Goal: Task Accomplishment & Management: Use online tool/utility

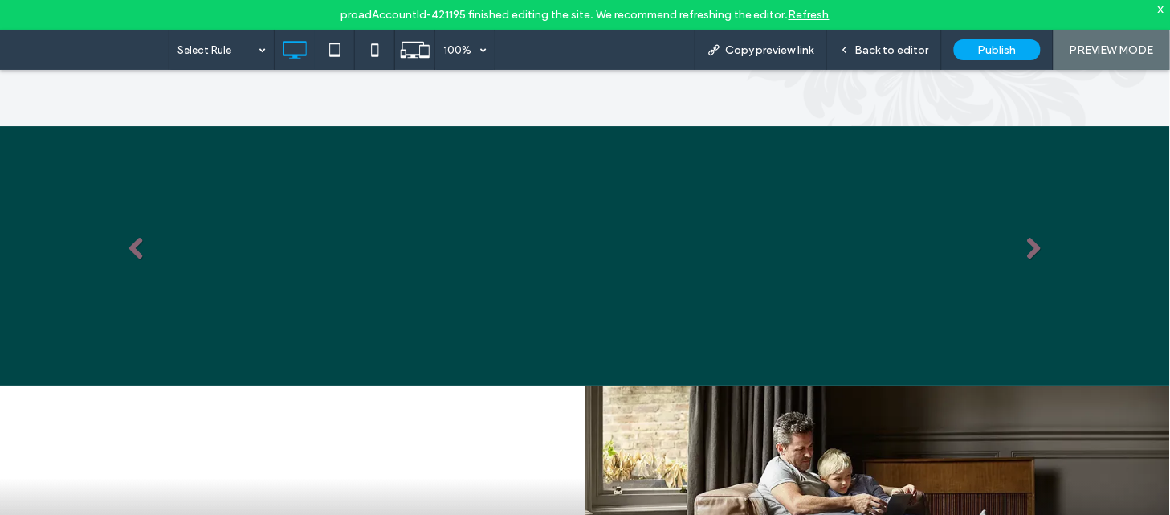
scroll to position [2841, 0]
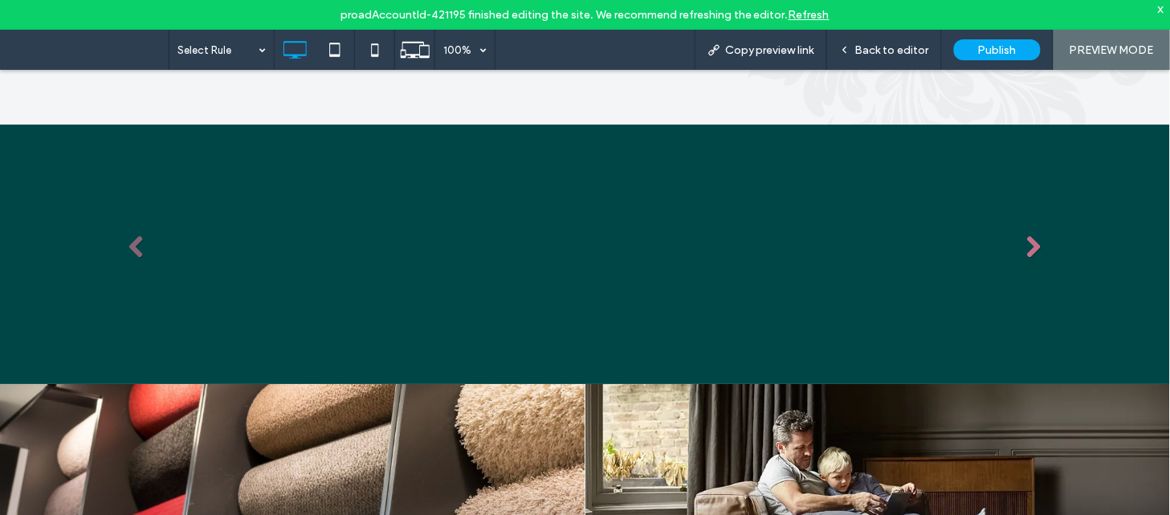
click at [1036, 235] on link "Next" at bounding box center [1034, 247] width 24 height 24
click at [1022, 235] on link "Next" at bounding box center [1034, 247] width 24 height 24
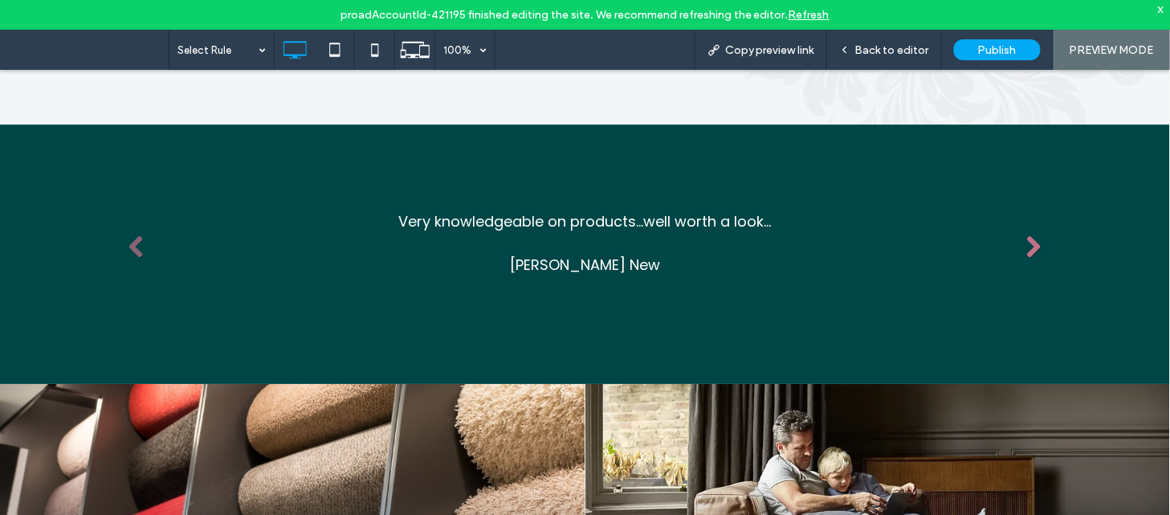
click at [1022, 235] on link "Next" at bounding box center [1034, 247] width 24 height 24
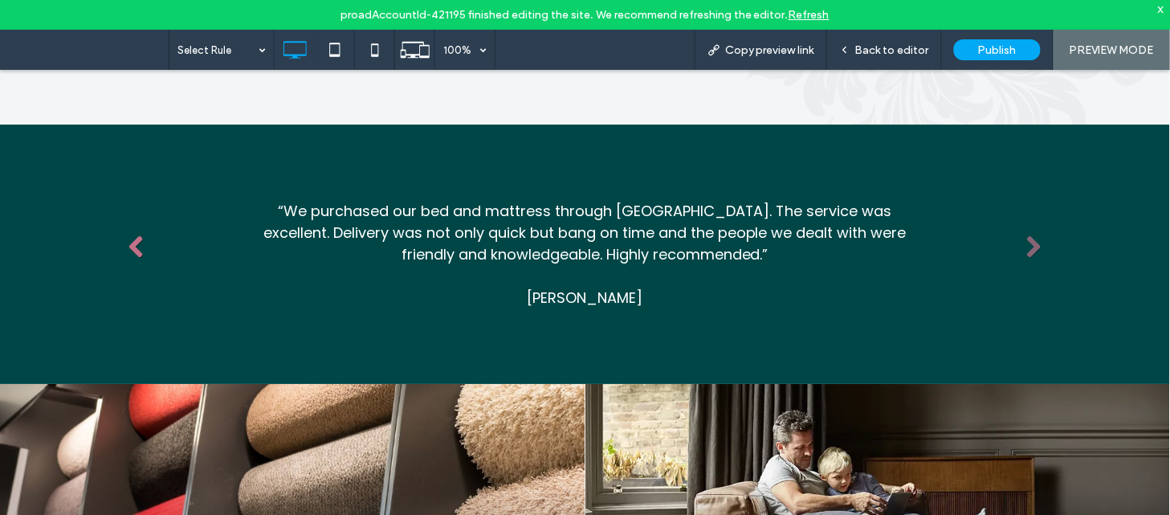
click at [129, 235] on link "Previous" at bounding box center [136, 247] width 24 height 24
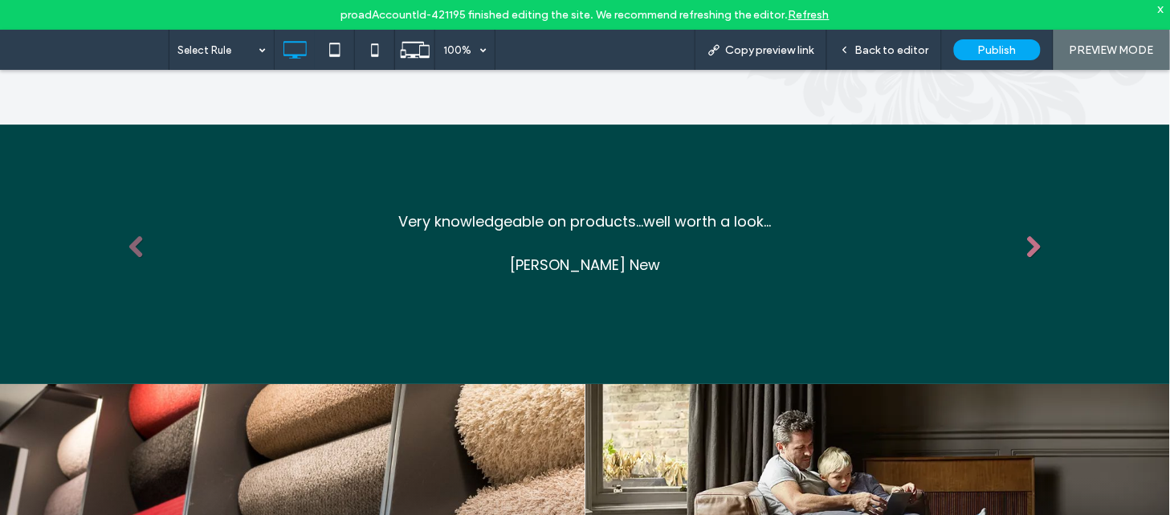
click at [1024, 235] on link "Next" at bounding box center [1034, 247] width 24 height 24
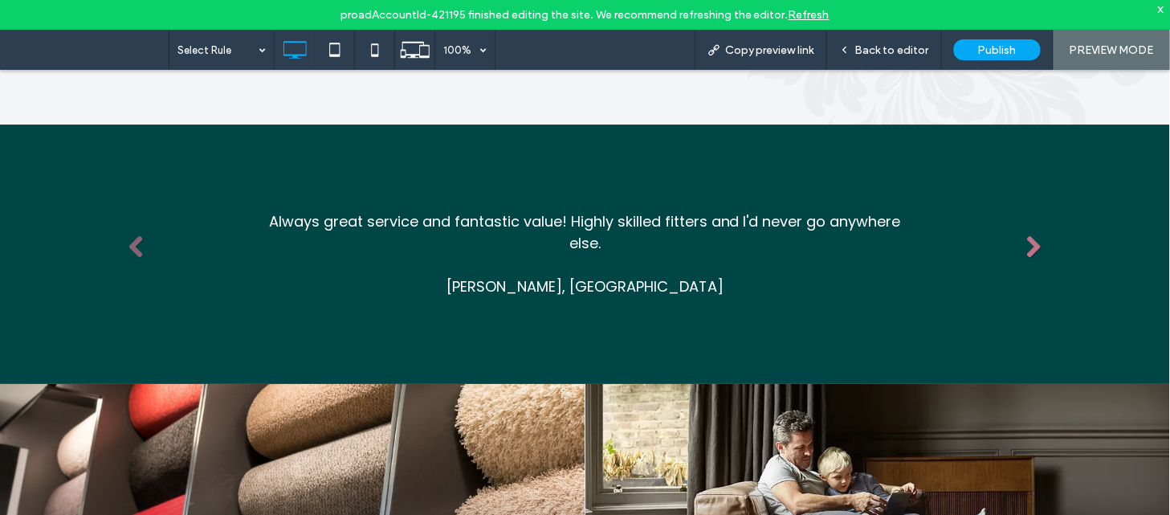
click at [1022, 235] on link "Next" at bounding box center [1034, 247] width 24 height 24
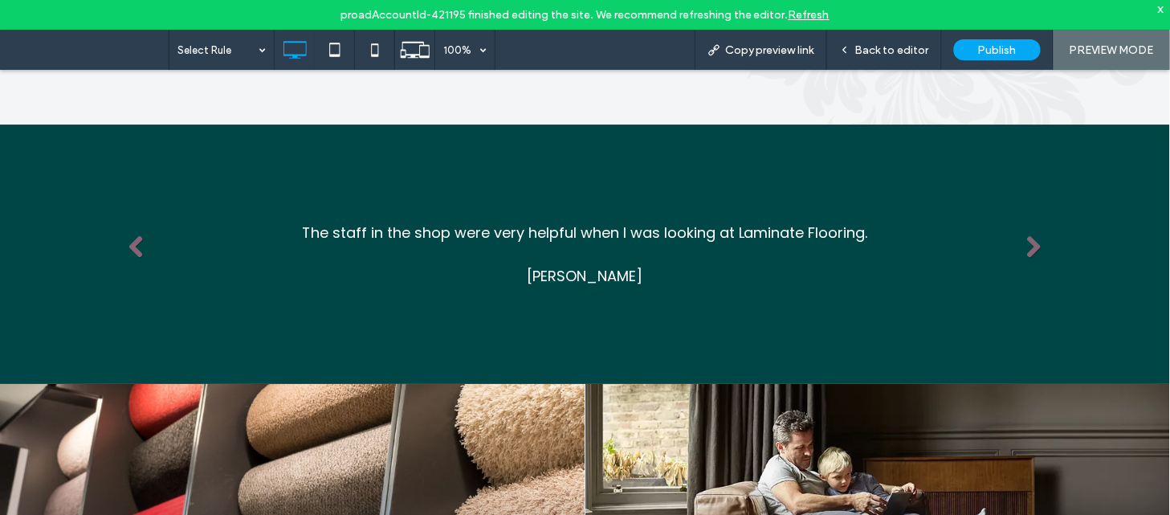
click at [124, 190] on li "Slide title The staff in the shop were very helpful when I was looking at Lamin…" at bounding box center [585, 253] width 938 height 140
click at [135, 235] on link "Previous" at bounding box center [136, 247] width 24 height 24
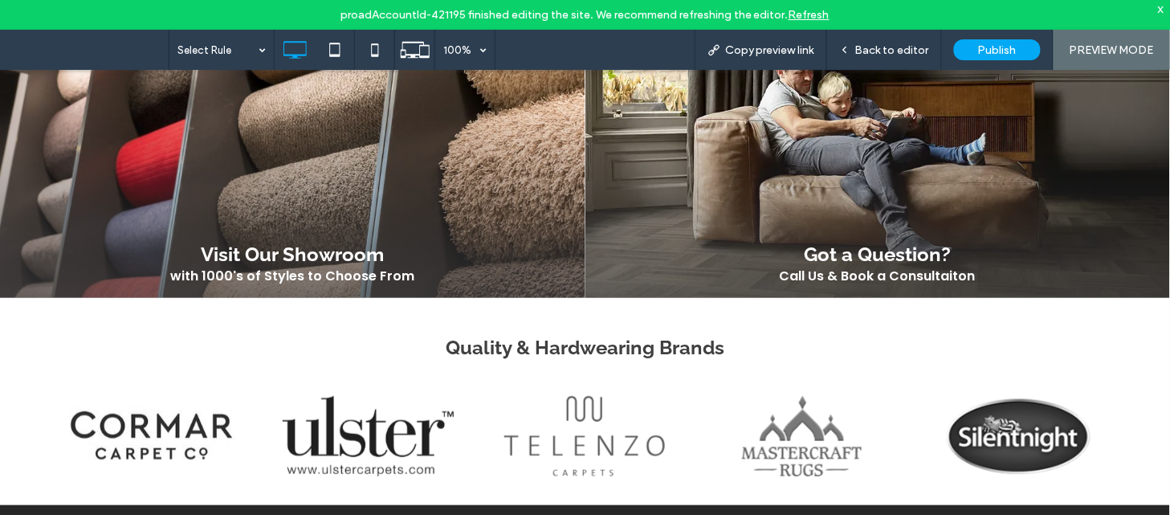
click at [156, 320] on div "Quality & Hardwearing Brands title Photo By: John Doe Button title Button title…" at bounding box center [585, 412] width 1100 height 184
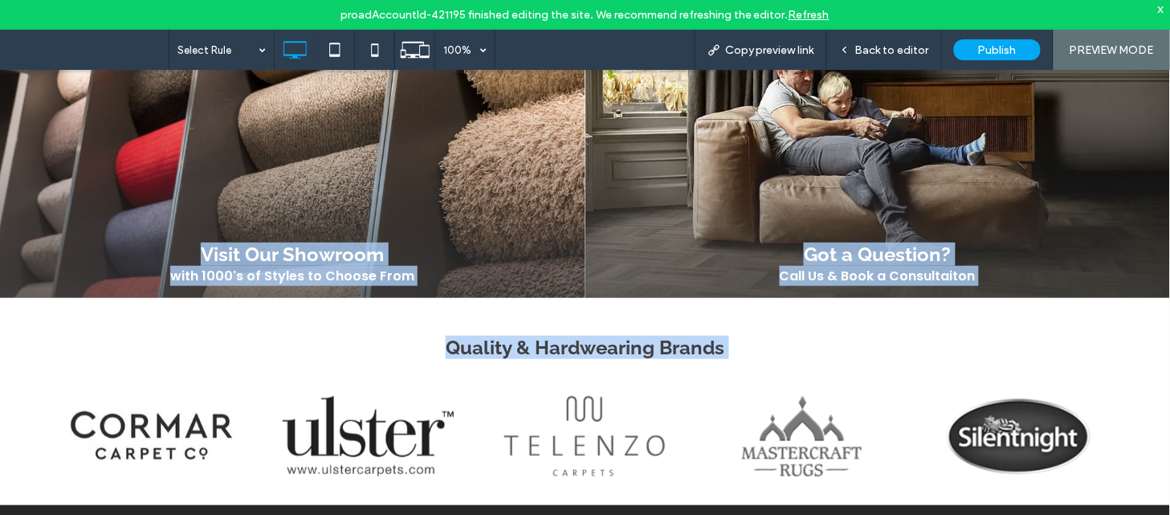
copy body "Click To Paste Click To Paste Serving Felixstowe and the surrounding areas for …"
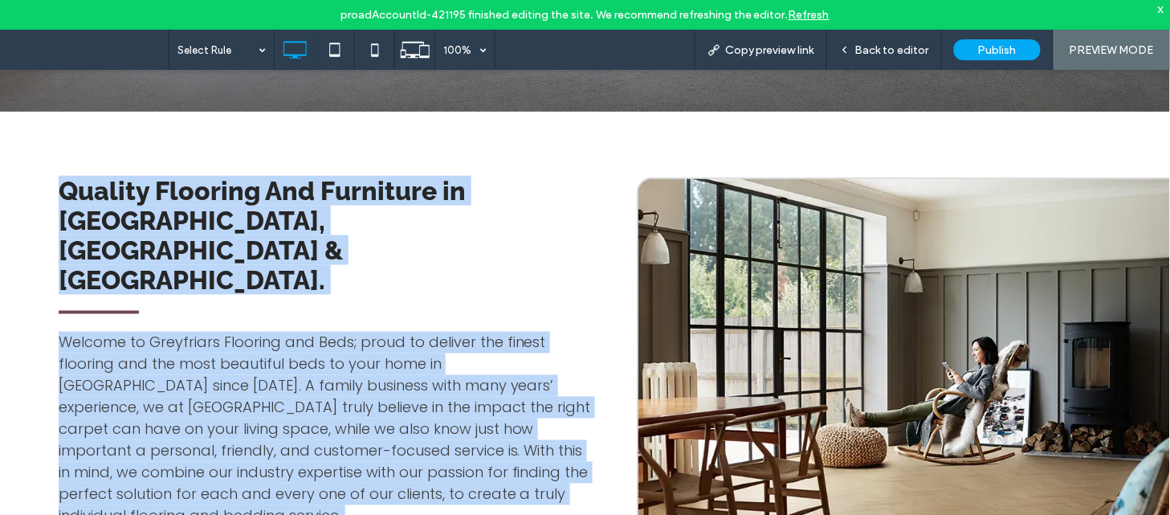
scroll to position [0, 0]
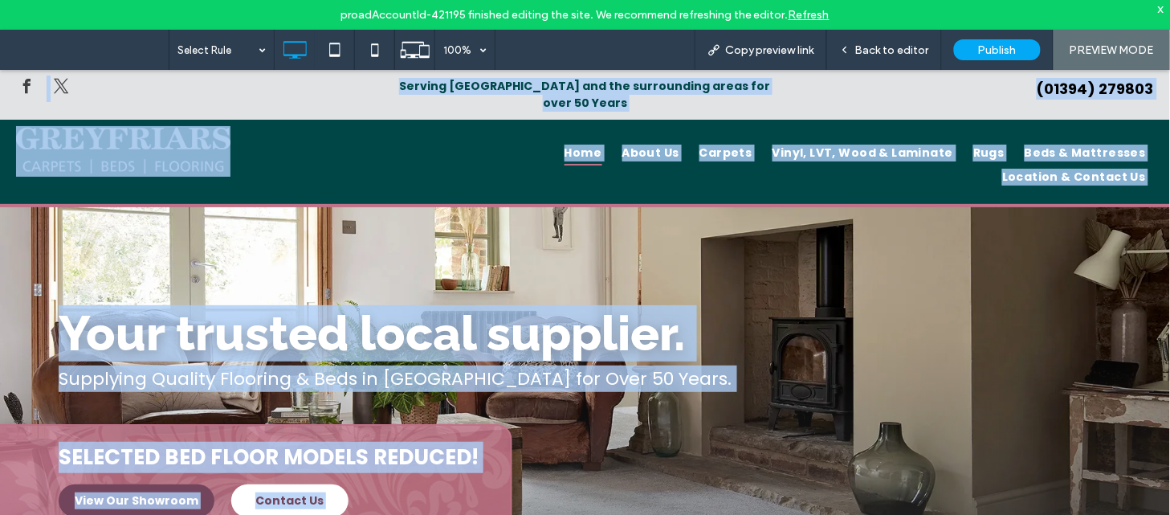
click at [560, 206] on div "Your trusted local supplier. Supplying Quality Flooring & Beds in Suffolk for O…" at bounding box center [585, 410] width 1170 height 408
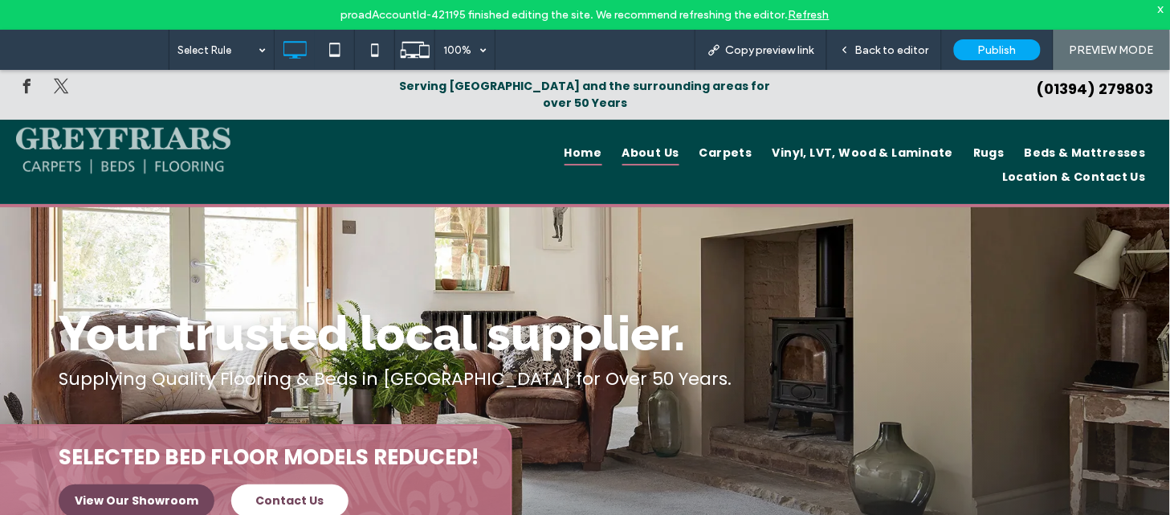
click at [622, 140] on span "About Us" at bounding box center [650, 152] width 57 height 25
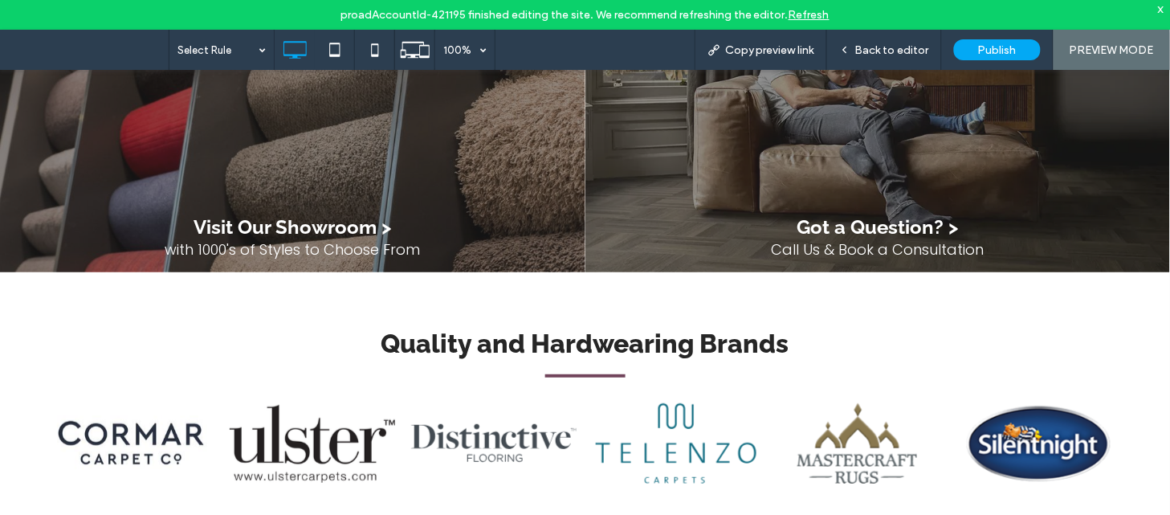
scroll to position [1553, 0]
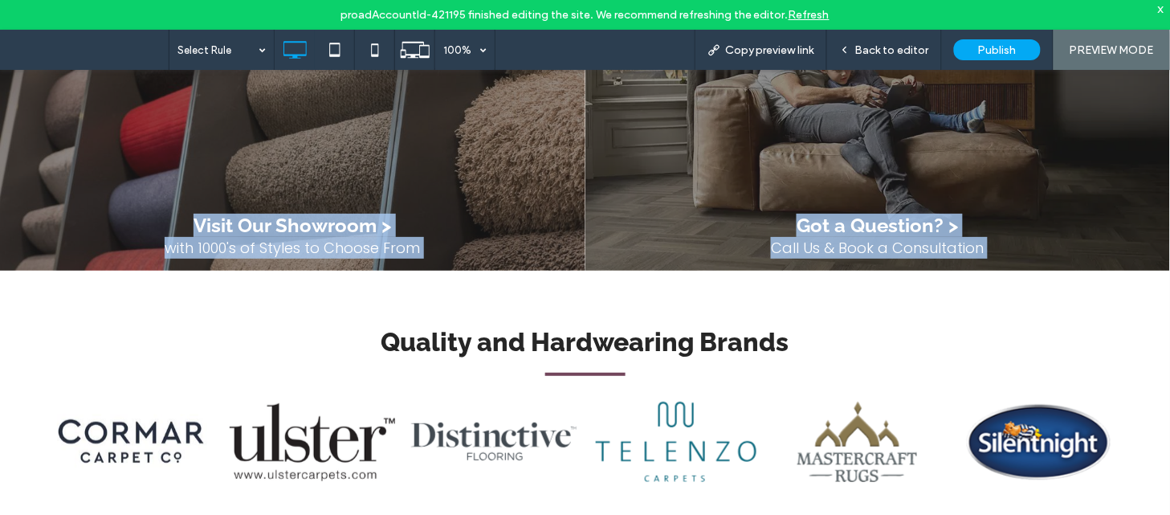
drag, startPoint x: 121, startPoint y: 209, endPoint x: 250, endPoint y: 323, distance: 171.8
click at [250, 324] on div "Quality and Hardwearing Brands" at bounding box center [585, 340] width 1106 height 33
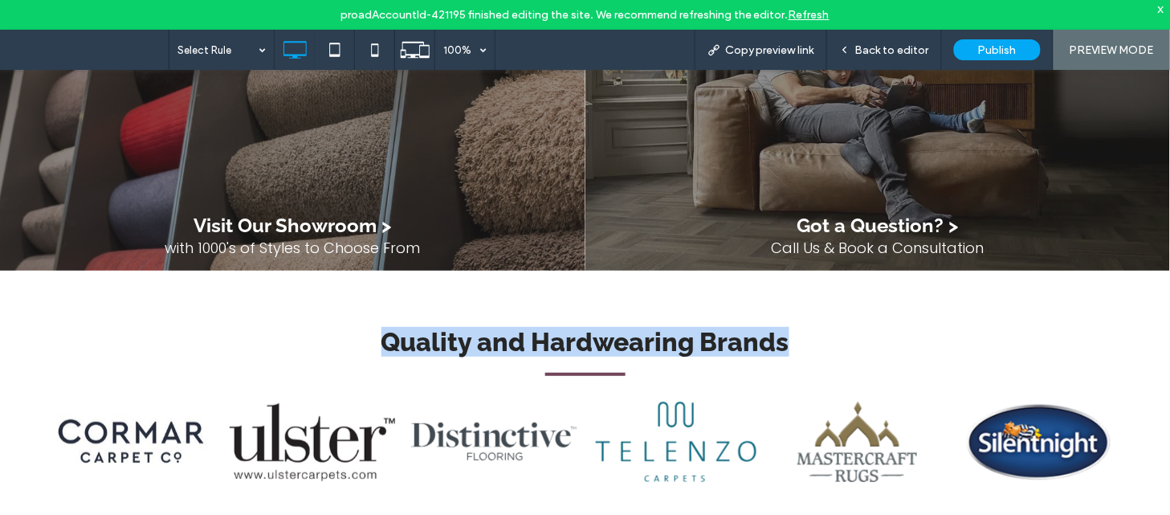
click at [250, 324] on div "Quality and Hardwearing Brands" at bounding box center [585, 340] width 1106 height 33
copy div "Quality and Hardwearing Brands"
click at [83, 398] on link at bounding box center [131, 440] width 176 height 85
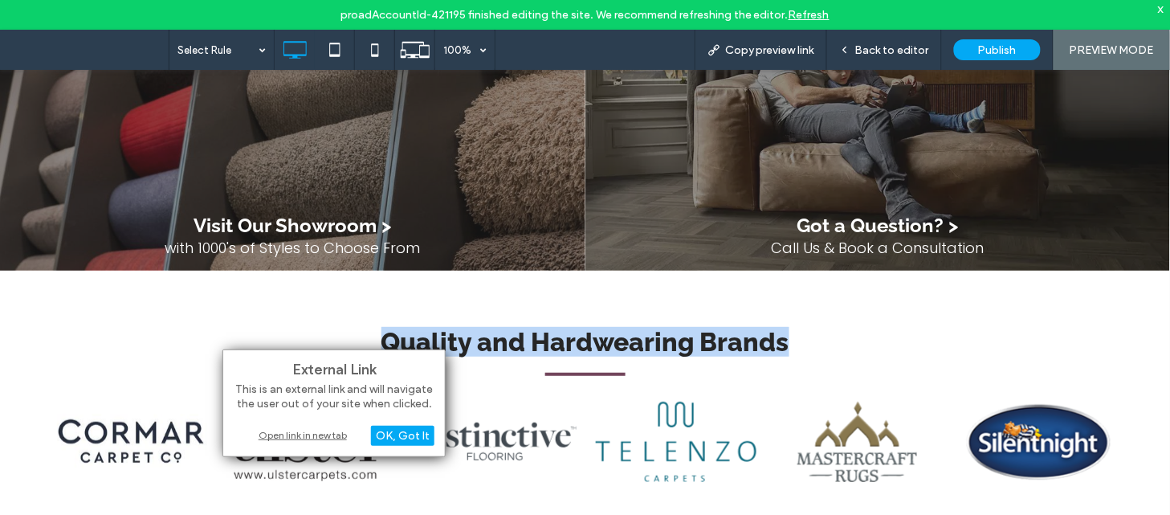
click at [26, 322] on div "Quality and Hardwearing Brands title Photo By: John Doe Button title Button tit…" at bounding box center [585, 405] width 1170 height 271
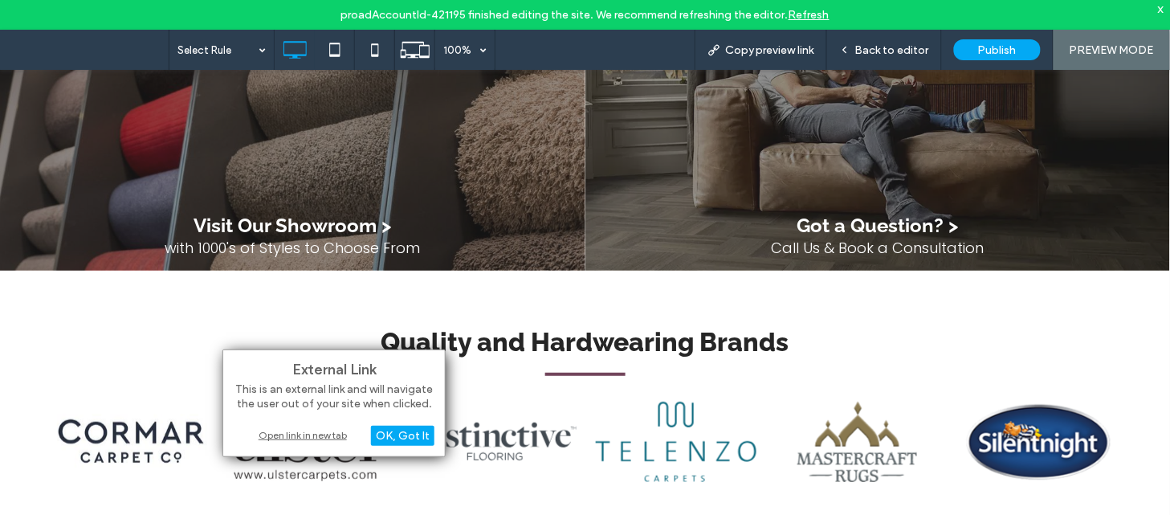
click at [108, 318] on div "Quality and Hardwearing Brands title Photo By: John Doe Button title Button tit…" at bounding box center [585, 411] width 1106 height 187
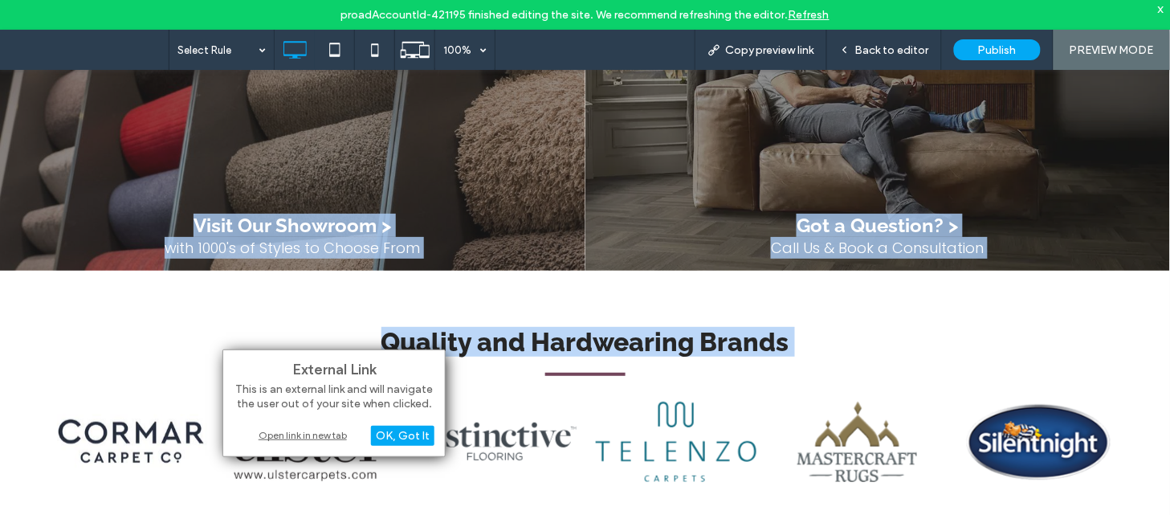
copy body "Click To Paste Click To Paste Serving Felixstowe and the surrounding areas for …"
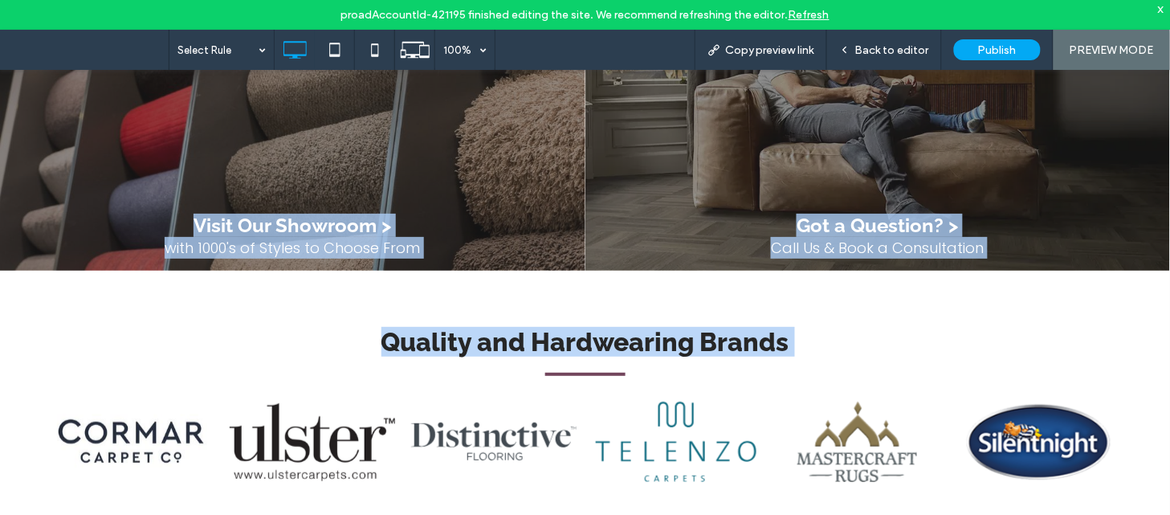
click at [937, 326] on h2 "Quality and Hardwearing Brands" at bounding box center [585, 341] width 1106 height 30
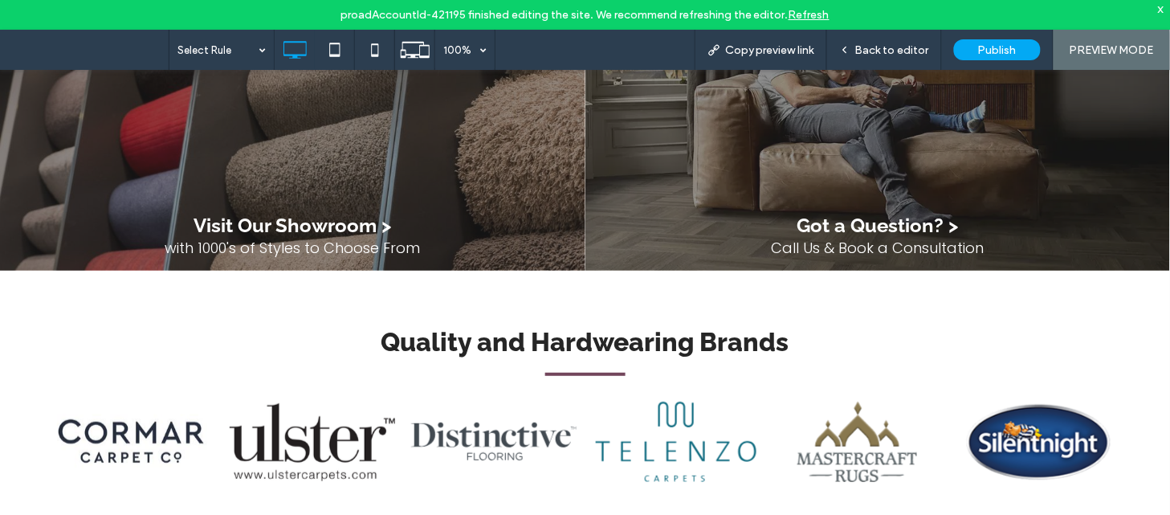
scroll to position [0, 0]
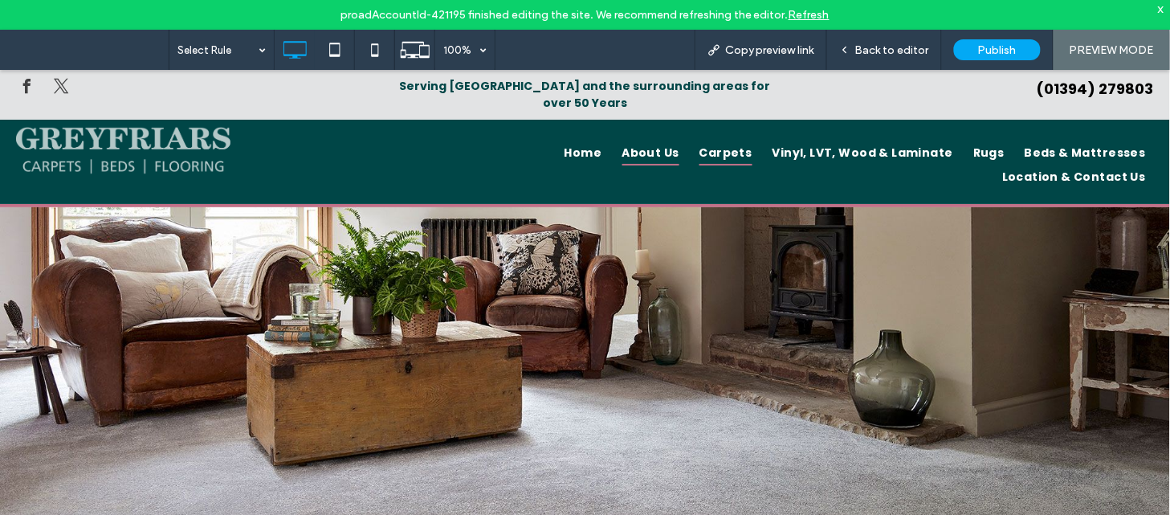
click at [699, 140] on span "Carpets" at bounding box center [725, 152] width 53 height 25
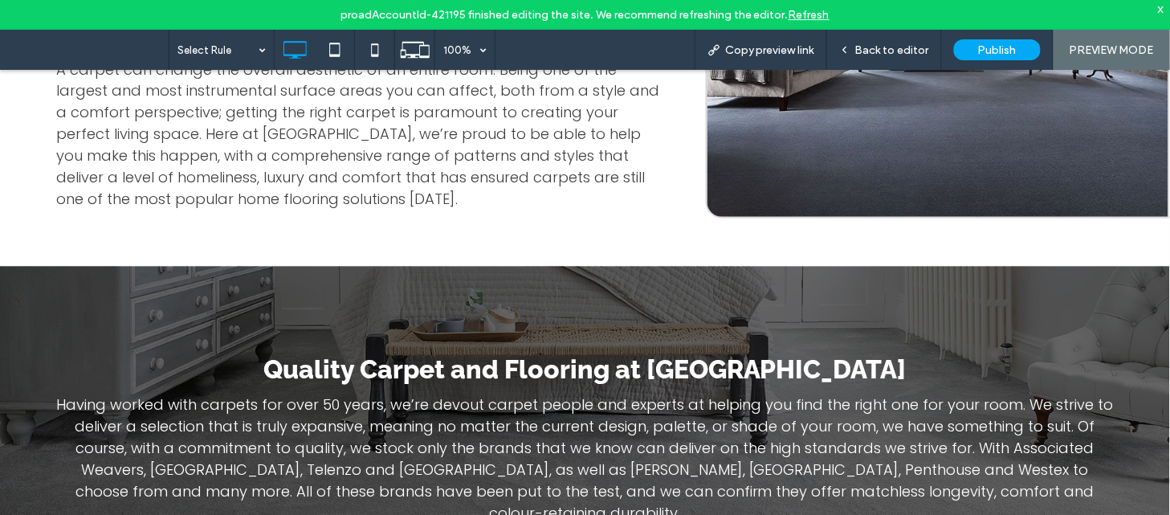
scroll to position [1026, 0]
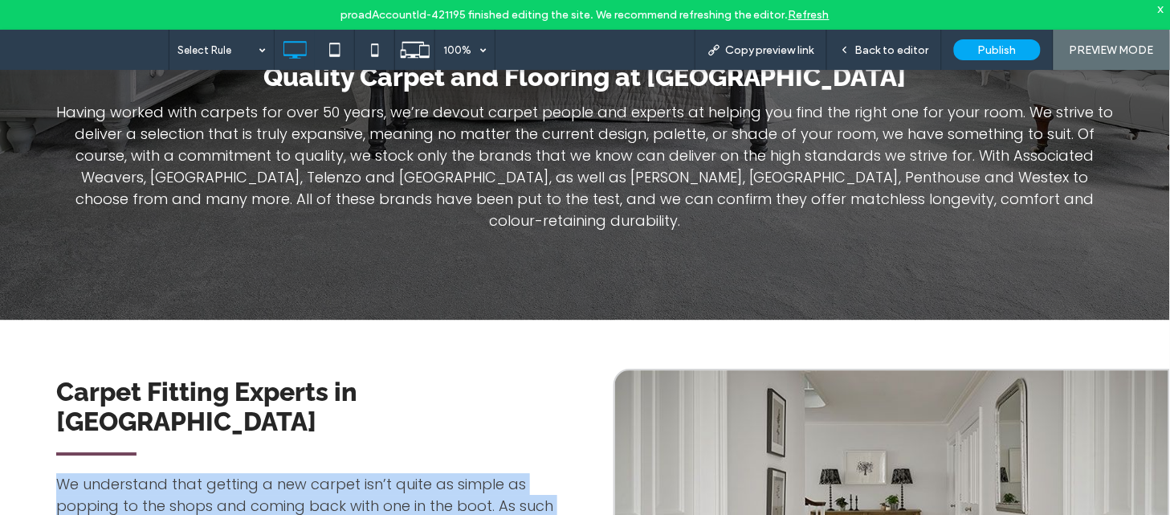
copy span "We understand that getting a new carpet isn’t quite as simple as popping to the…"
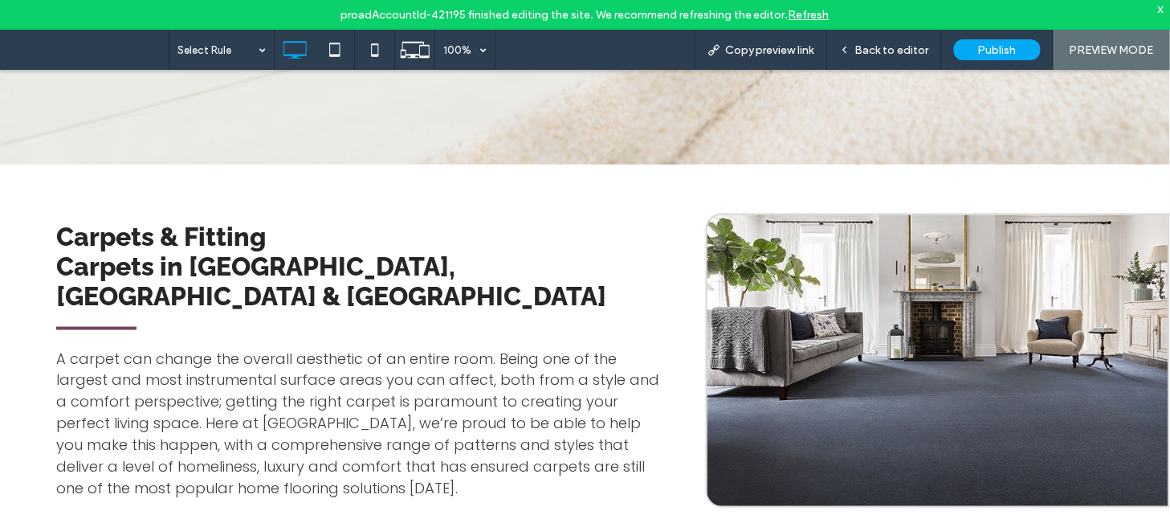
scroll to position [377, 0]
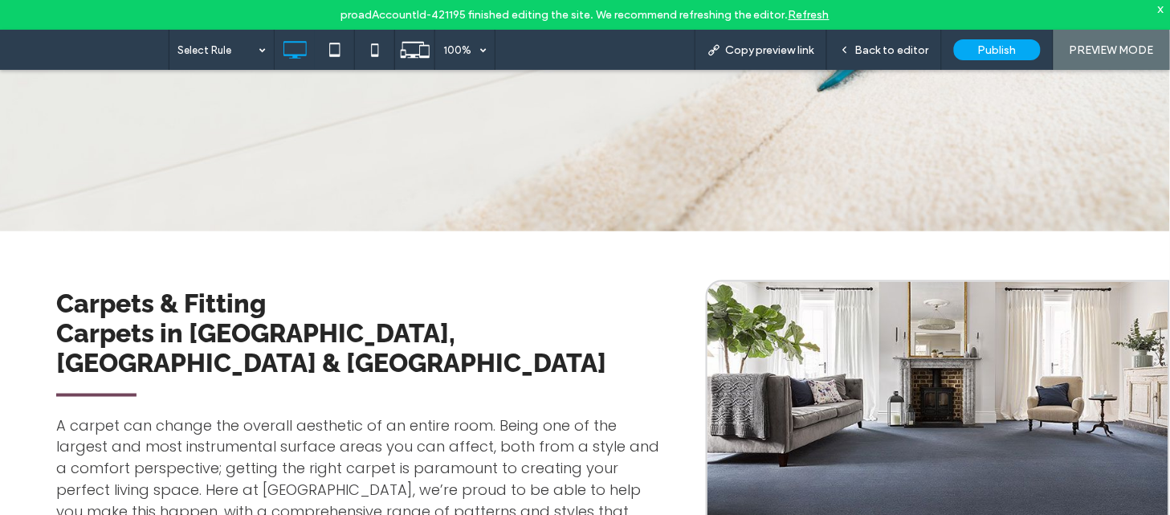
click at [287, 150] on div "Click To Paste Row + Add Section" at bounding box center [585, 29] width 1170 height 401
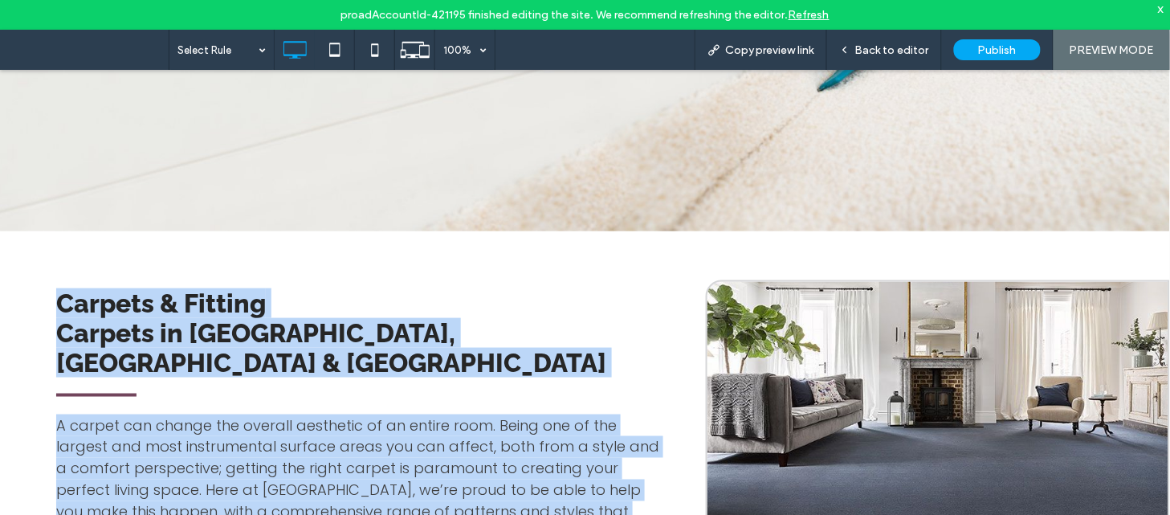
copy body "Click To Paste Click To Paste Serving Felixstowe and the surrounding areas for …"
click at [542, 230] on div "Carpets & Fitting Carpets in Felixstowe, Woodbridge & Ipswich A carpet can chan…" at bounding box center [585, 425] width 1170 height 391
click at [589, 188] on div "Click To Paste Row + Add Section" at bounding box center [585, 29] width 1170 height 401
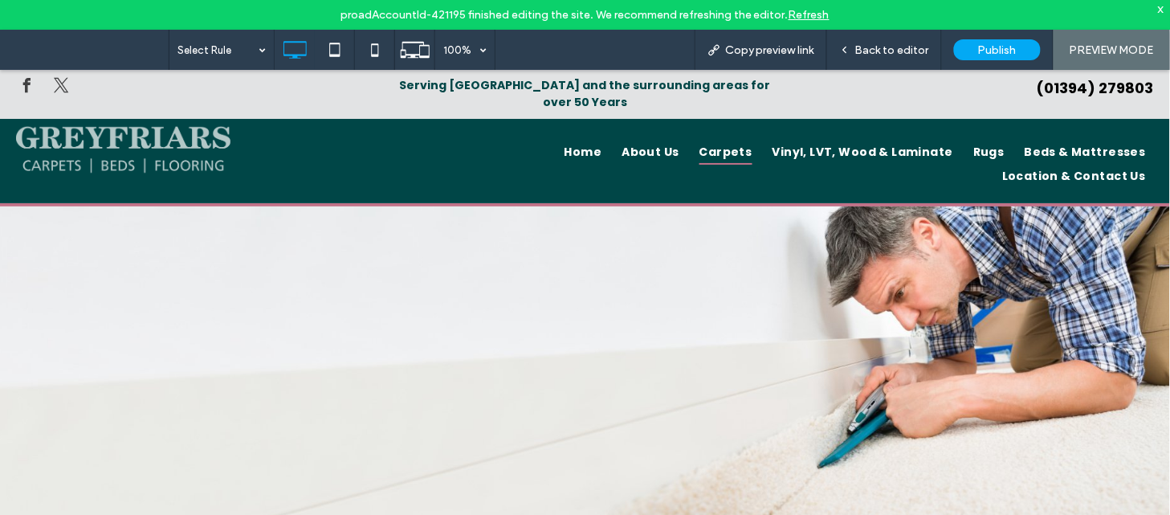
scroll to position [0, 0]
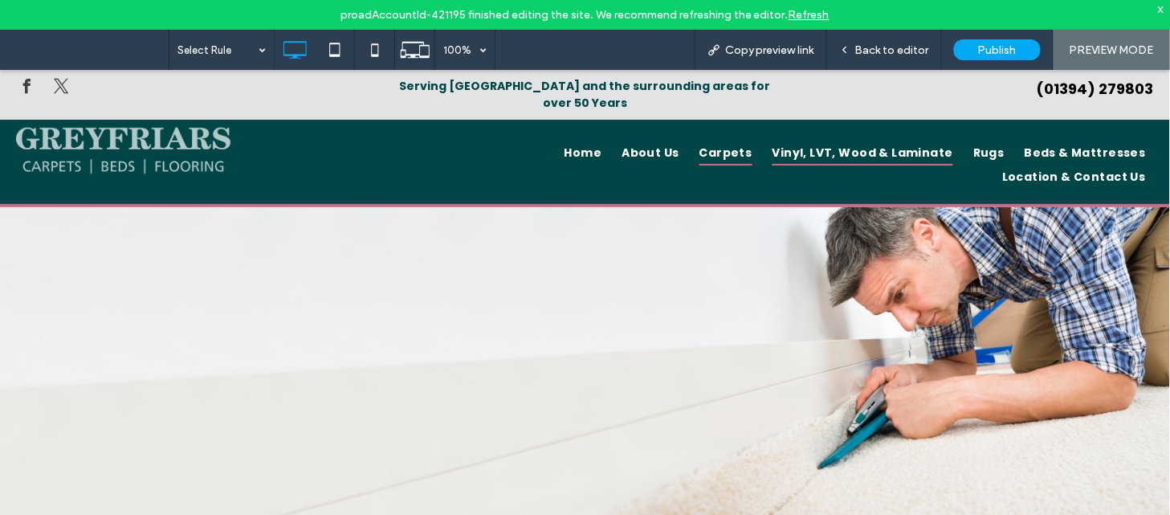
click at [772, 140] on span "Vinyl, LVT, Wood & Laminate" at bounding box center [862, 152] width 181 height 25
drag, startPoint x: 1169, startPoint y: 165, endPoint x: 1169, endPoint y: 91, distance: 73.9
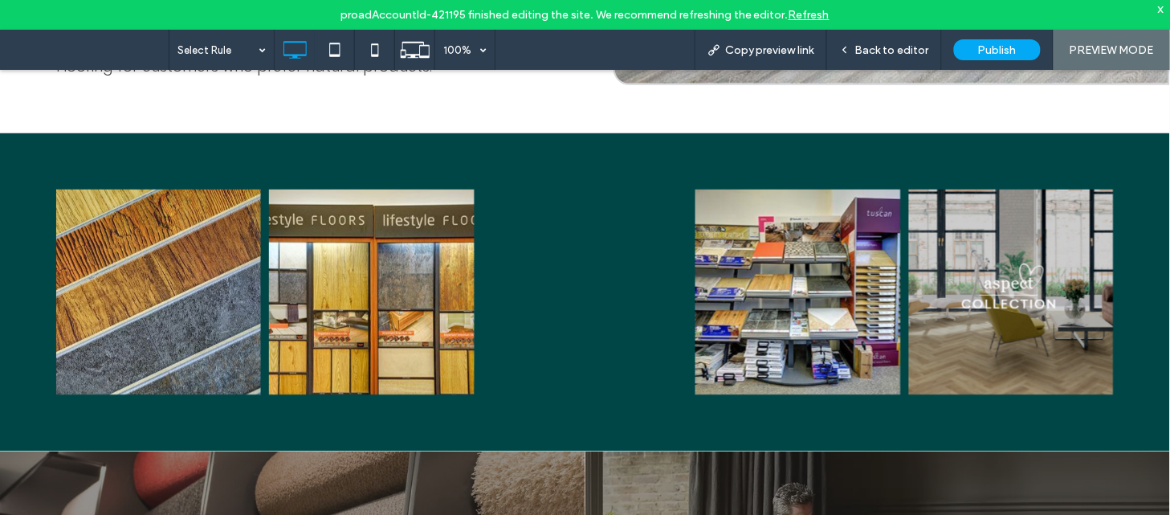
scroll to position [1819, 0]
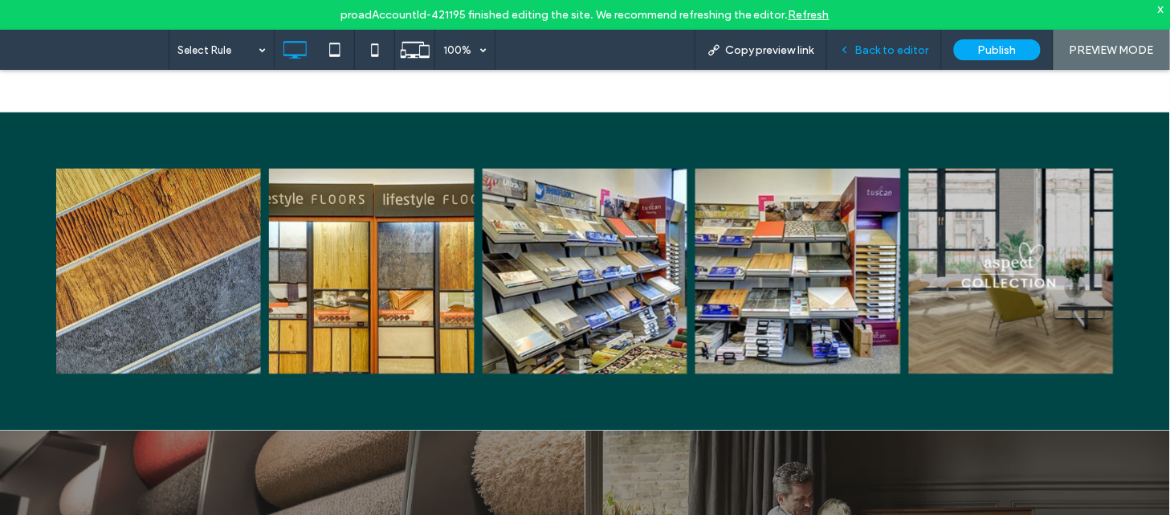
click at [871, 53] on span "Back to editor" at bounding box center [892, 50] width 74 height 14
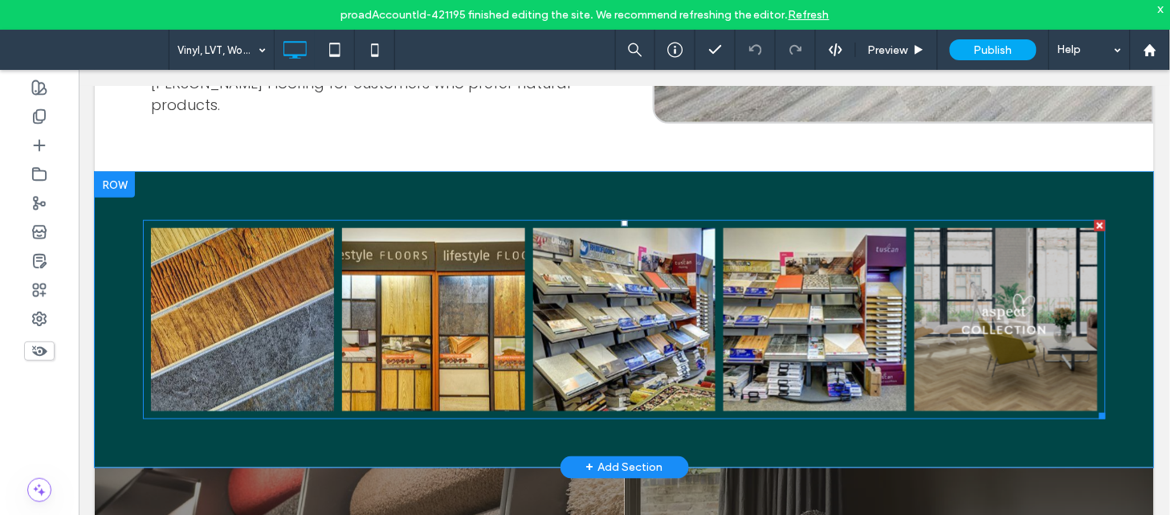
click at [254, 242] on link at bounding box center [241, 318] width 193 height 193
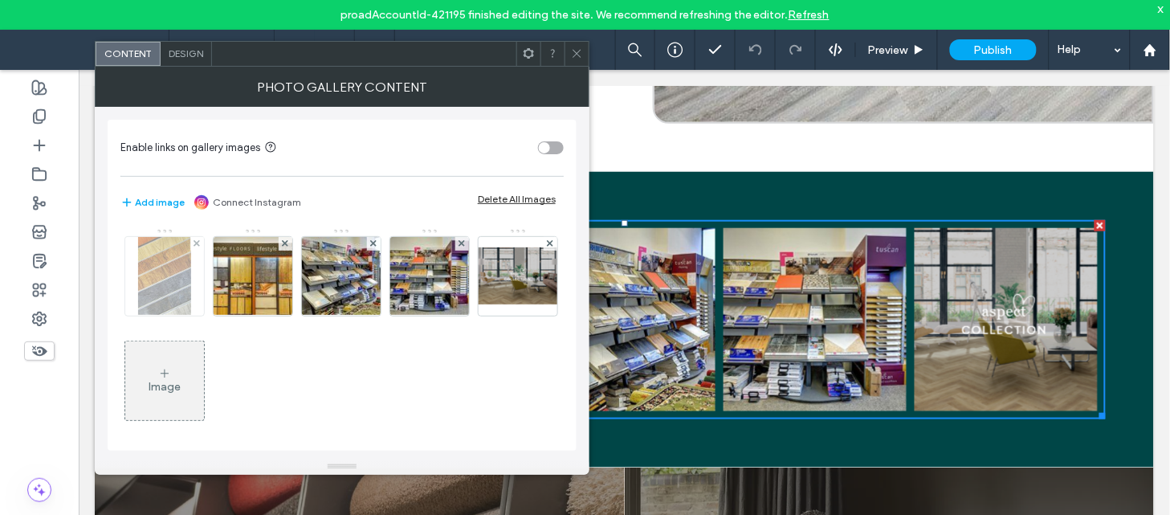
click at [166, 303] on img at bounding box center [164, 276] width 52 height 79
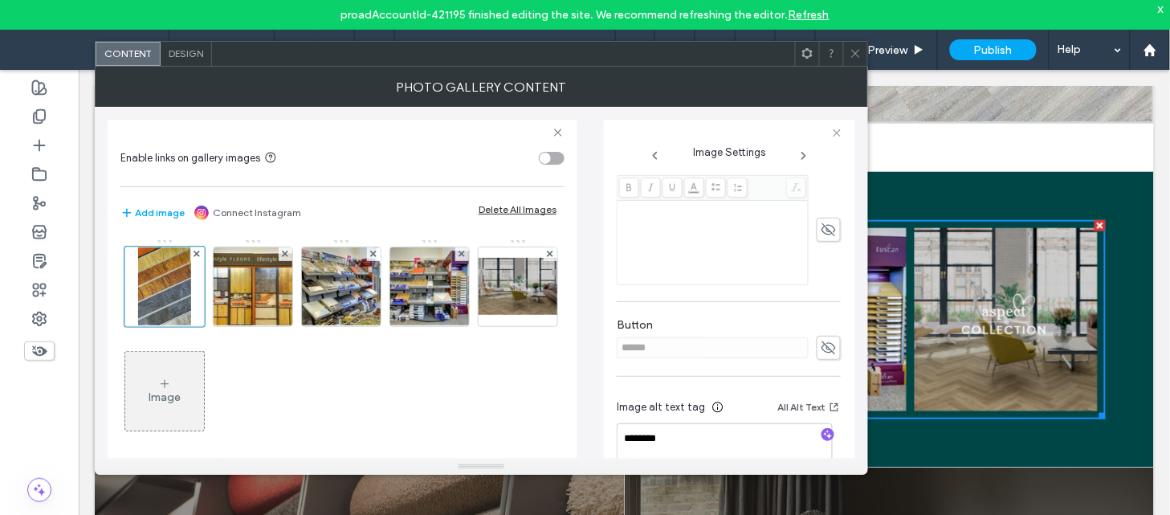
scroll to position [405, 0]
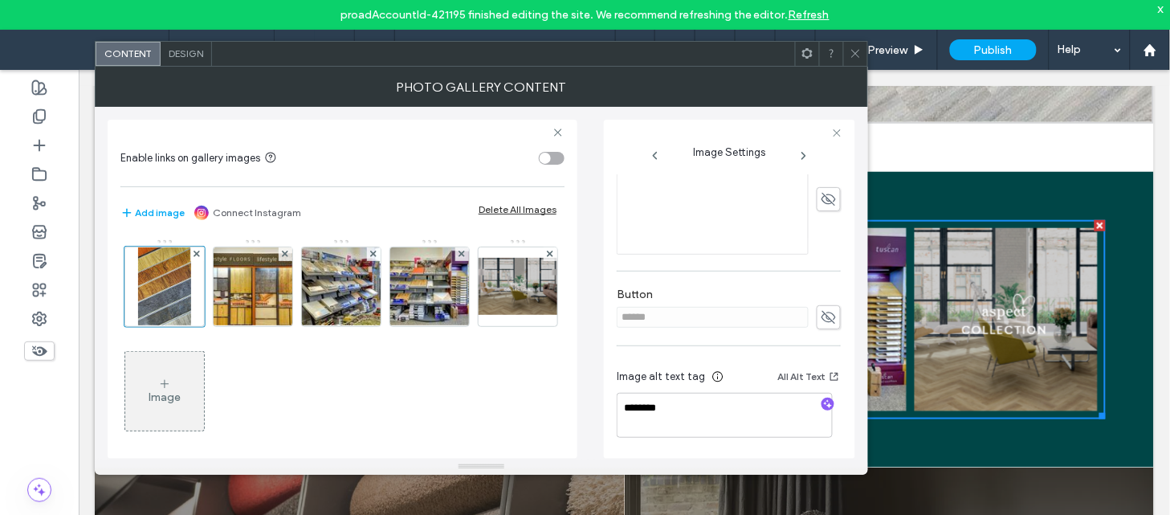
click at [800, 161] on icon at bounding box center [803, 155] width 13 height 13
click at [853, 59] on span at bounding box center [855, 54] width 12 height 24
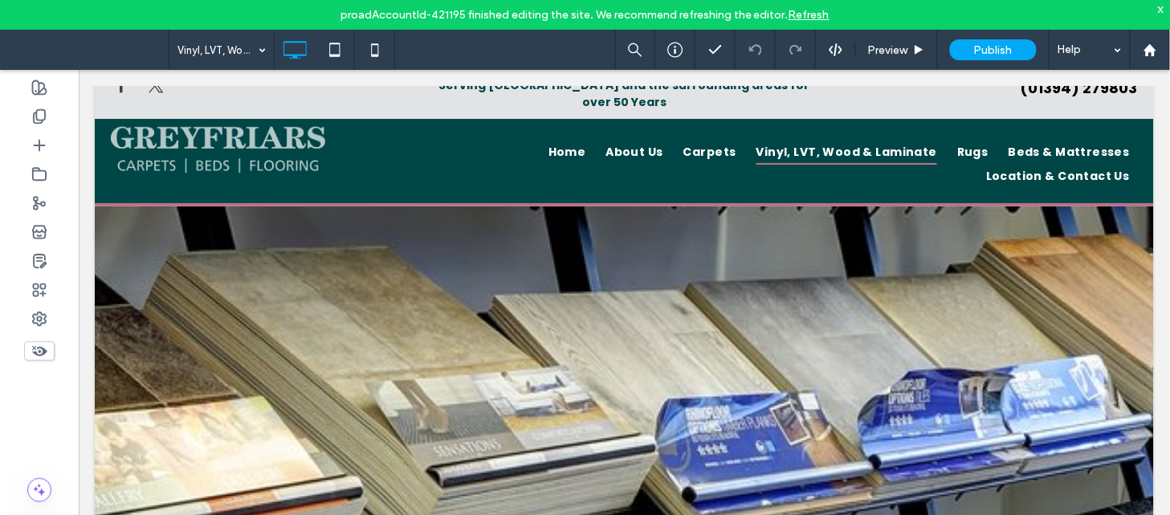
scroll to position [0, 0]
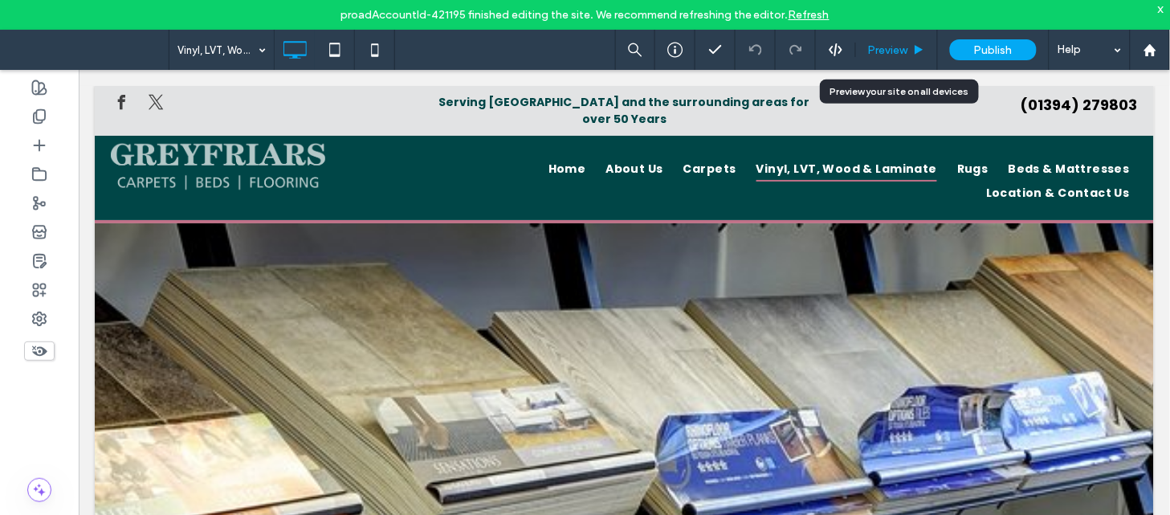
click at [895, 50] on span "Preview" at bounding box center [888, 50] width 40 height 14
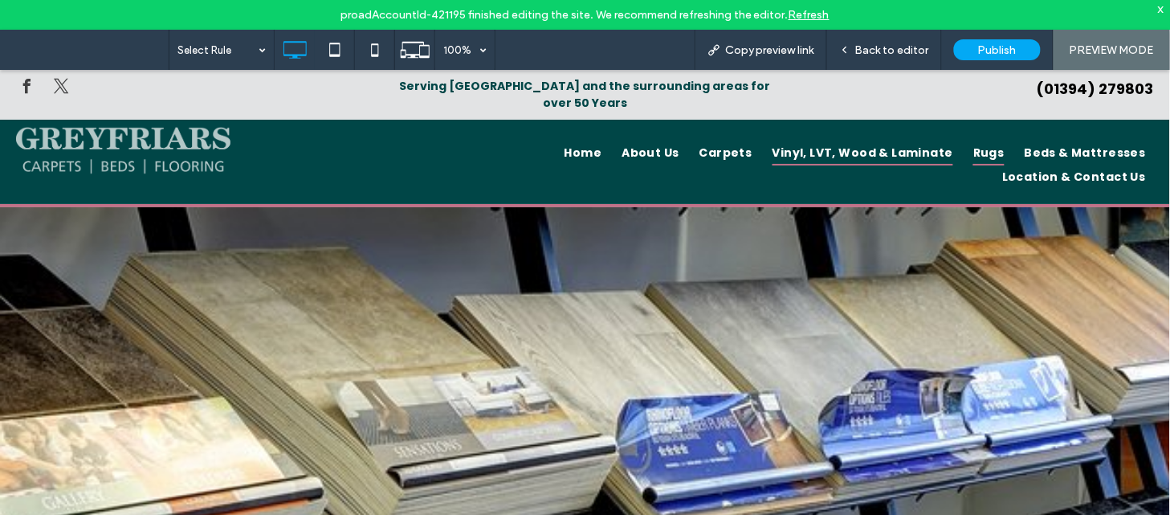
click at [973, 140] on span "Rugs" at bounding box center [988, 152] width 31 height 25
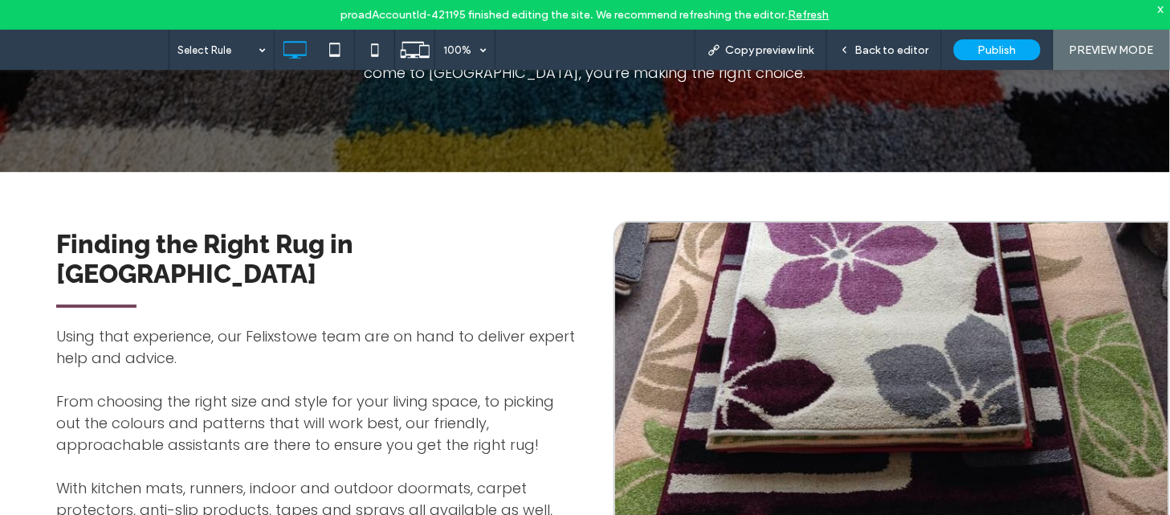
scroll to position [1213, 0]
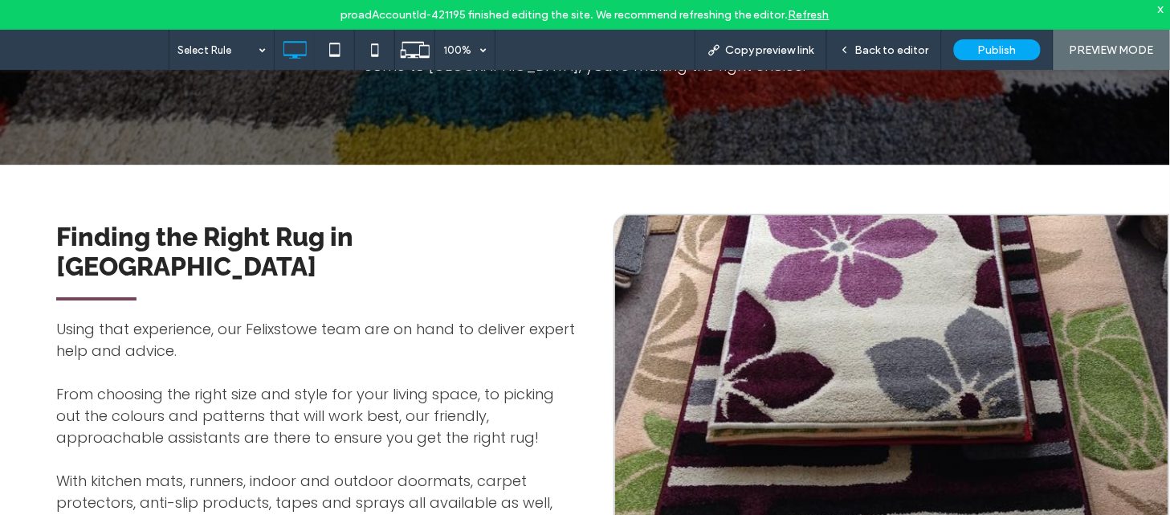
click at [183, 317] on p "Using that experience, our Felixstowe team are on hand to deliver expert help a…" at bounding box center [316, 338] width 521 height 43
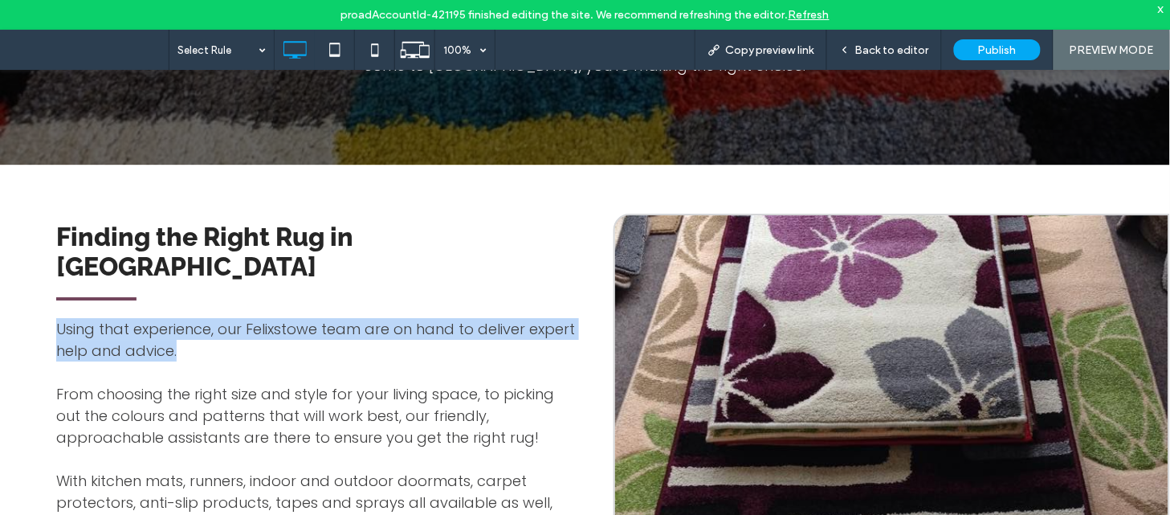
click at [183, 317] on p "Using that experience, our Felixstowe team are on hand to deliver expert help a…" at bounding box center [316, 338] width 521 height 43
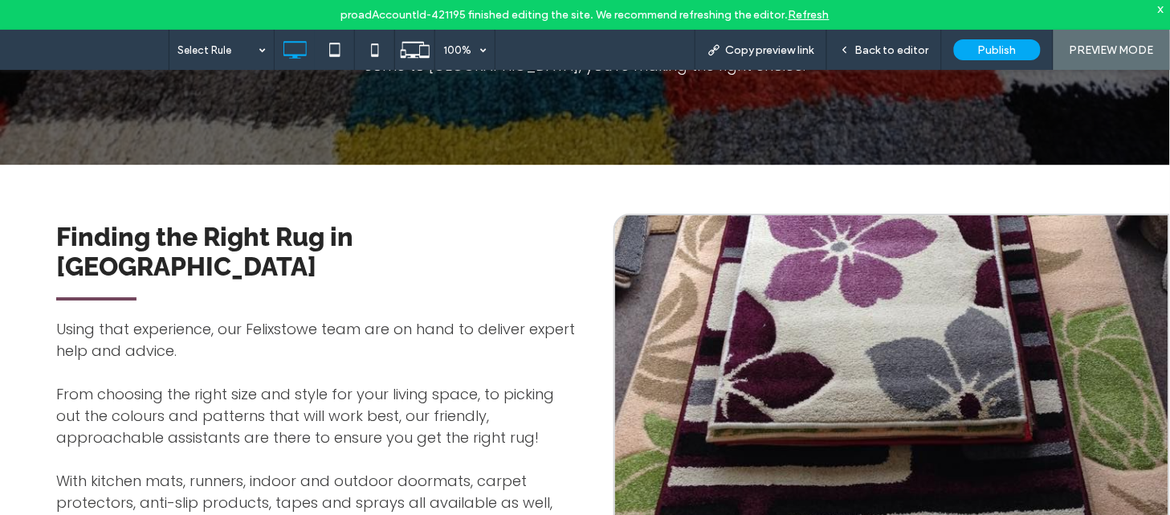
click at [135, 219] on div "Finding the Right Rug in Suffolk" at bounding box center [316, 250] width 521 height 63
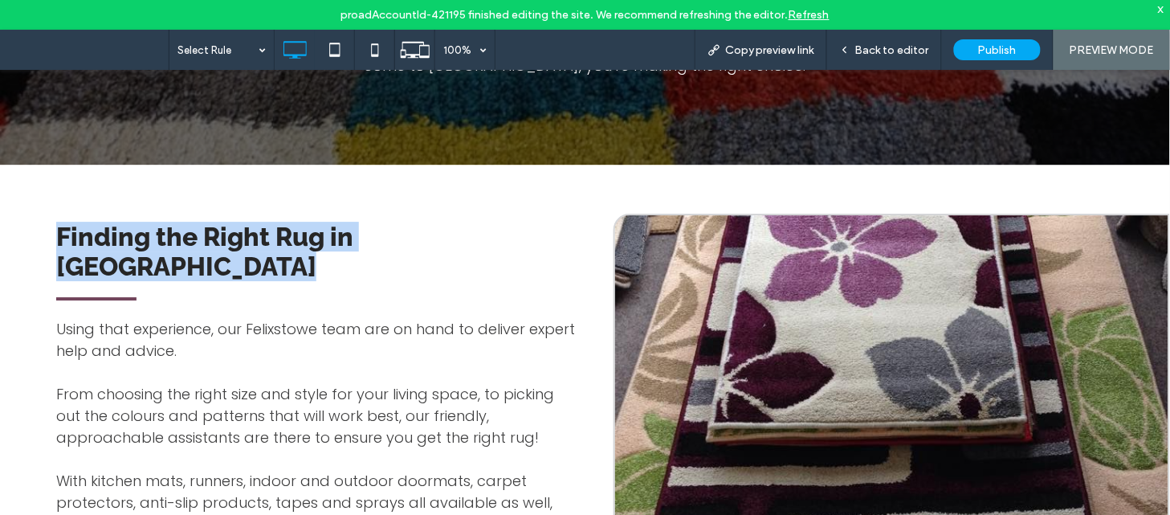
copy div "Finding the Right Rug in Suffolk"
click at [135, 219] on div "Finding the Right Rug in Suffolk" at bounding box center [316, 250] width 521 height 63
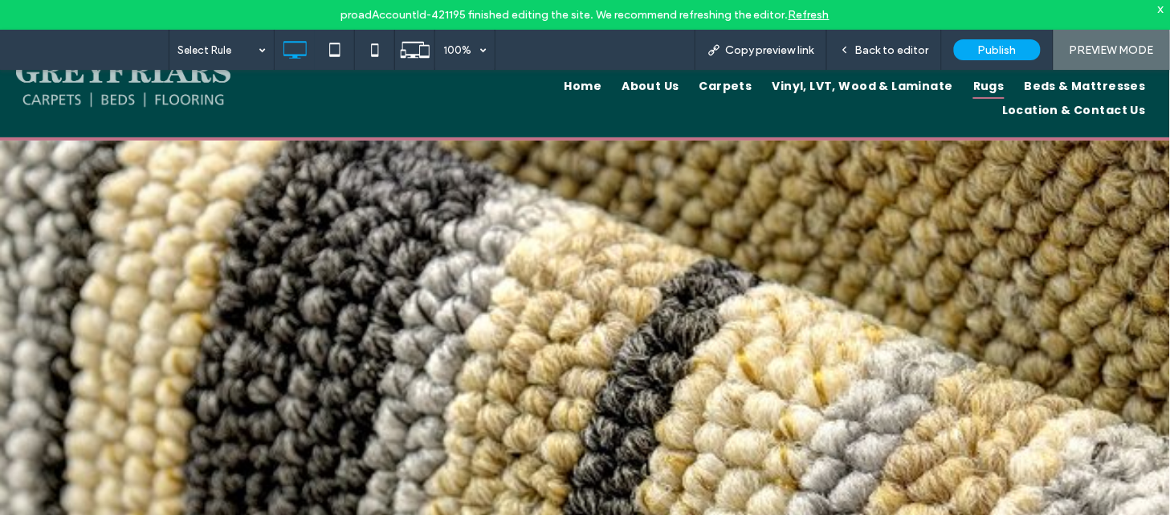
scroll to position [0, 0]
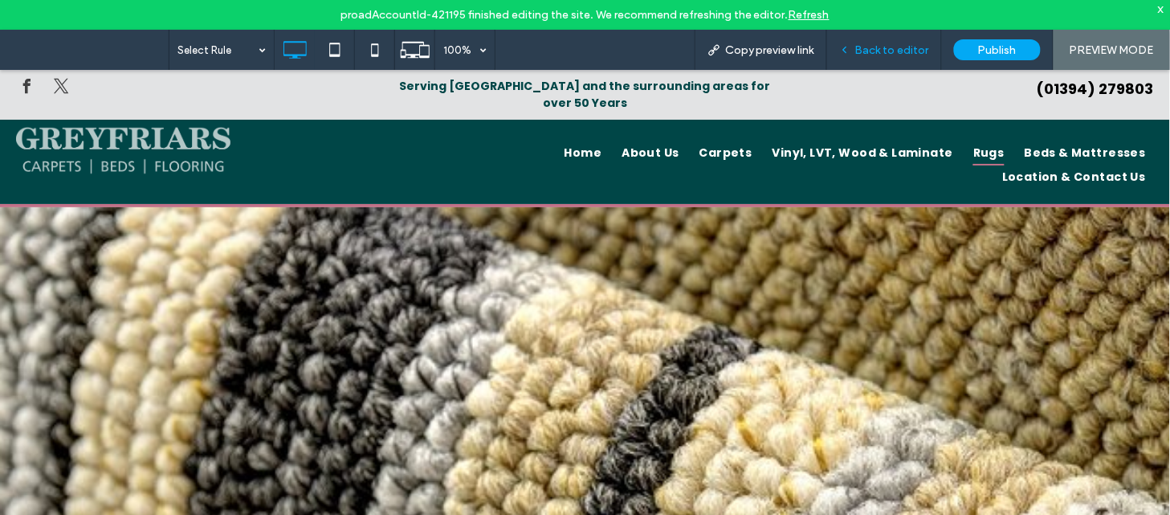
click at [878, 47] on span "Back to editor" at bounding box center [892, 50] width 74 height 14
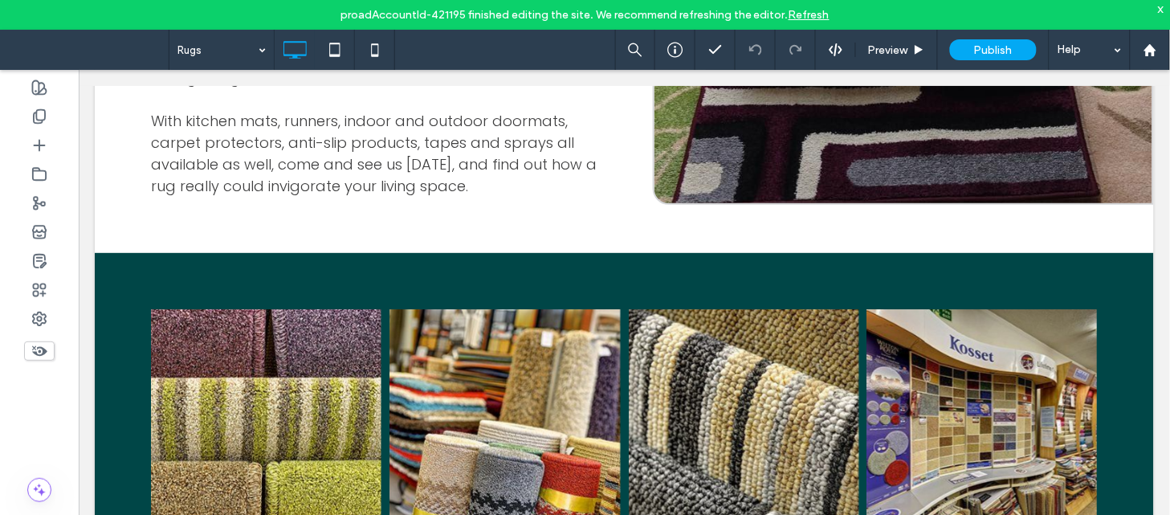
scroll to position [1696, 0]
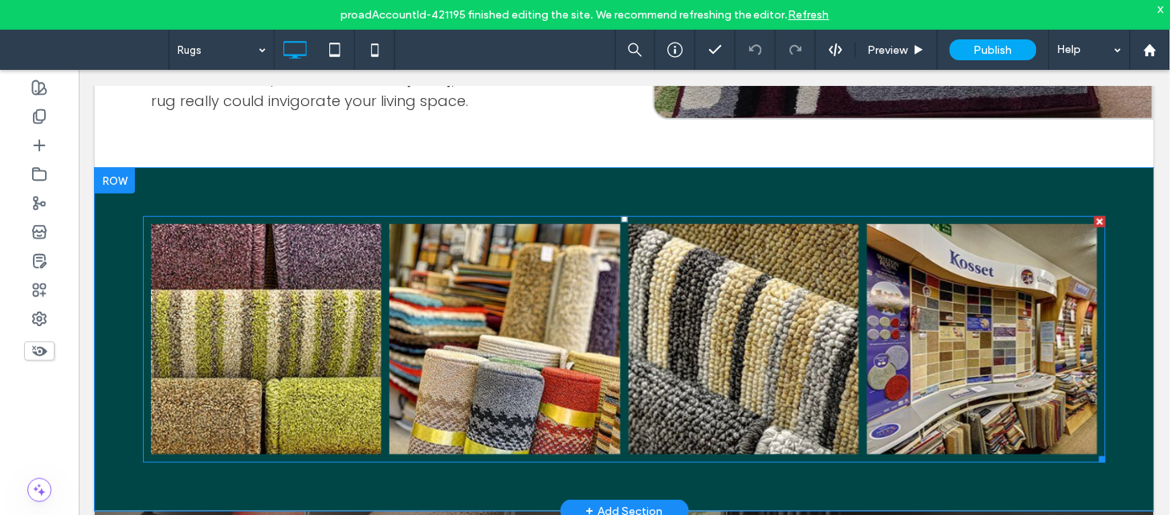
click at [326, 236] on link at bounding box center [265, 339] width 244 height 244
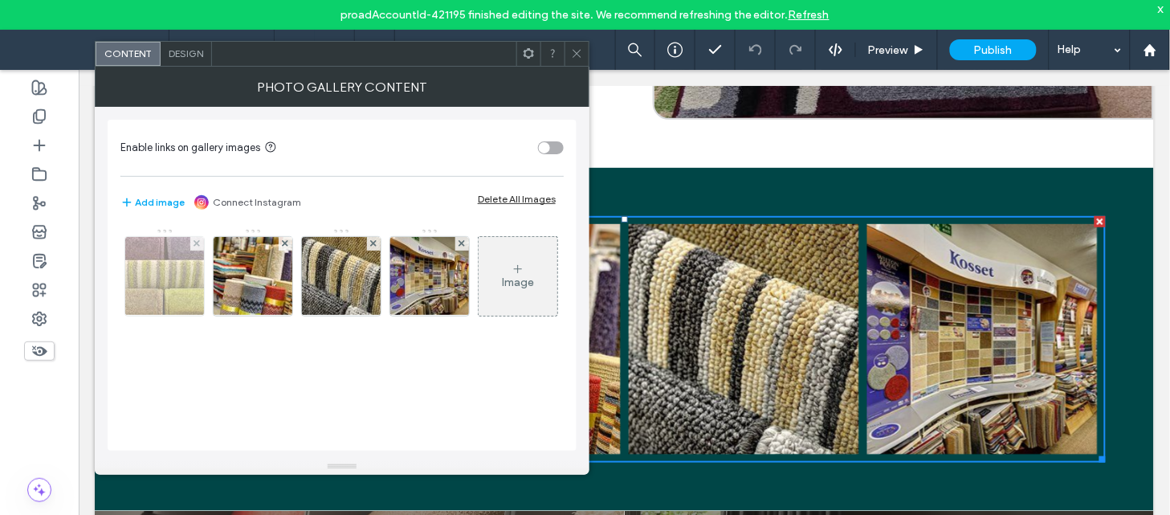
click at [181, 270] on img at bounding box center [165, 276] width 126 height 79
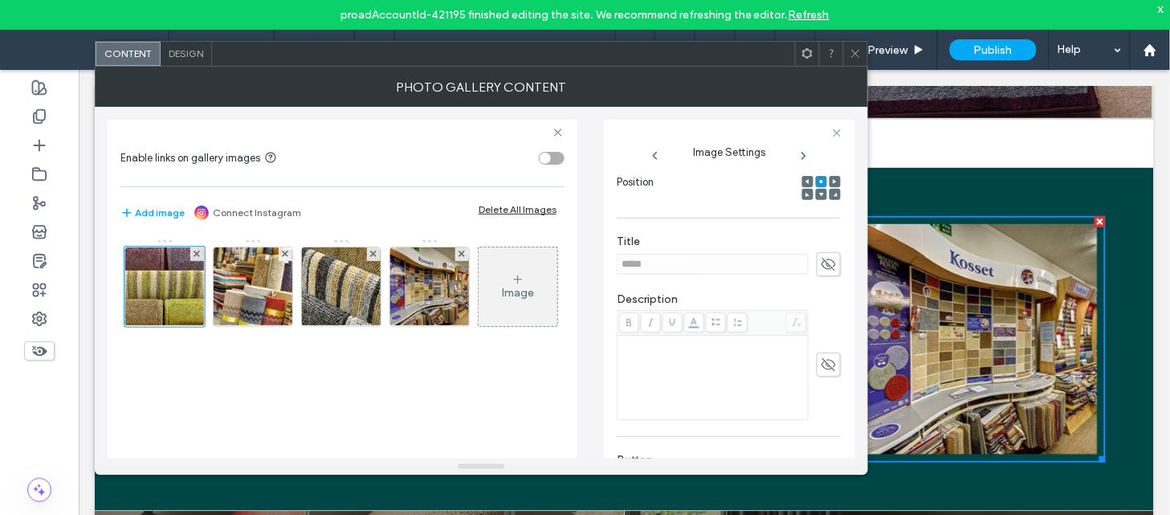
scroll to position [405, 0]
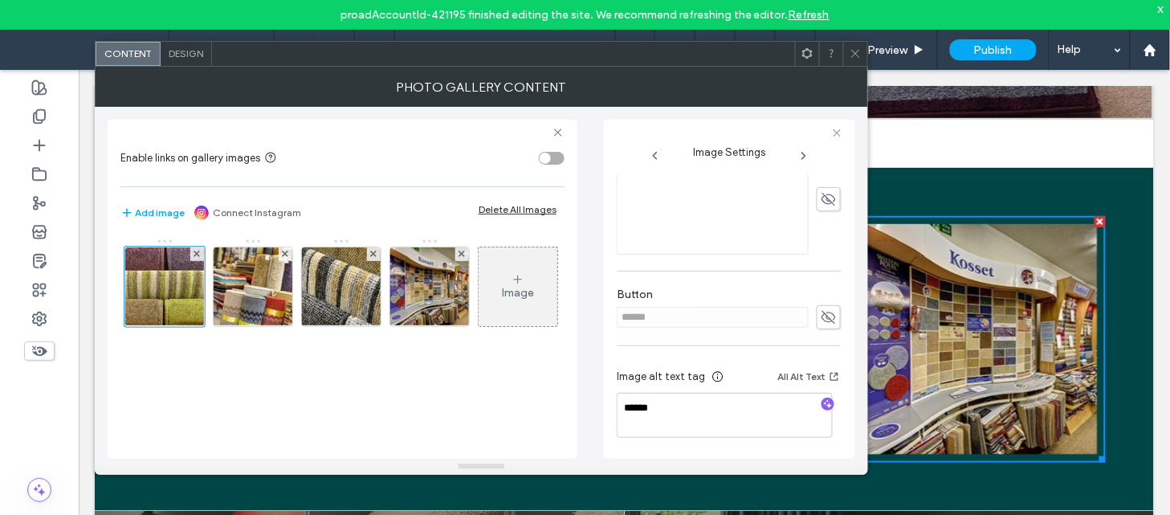
click at [806, 155] on icon at bounding box center [803, 155] width 13 height 13
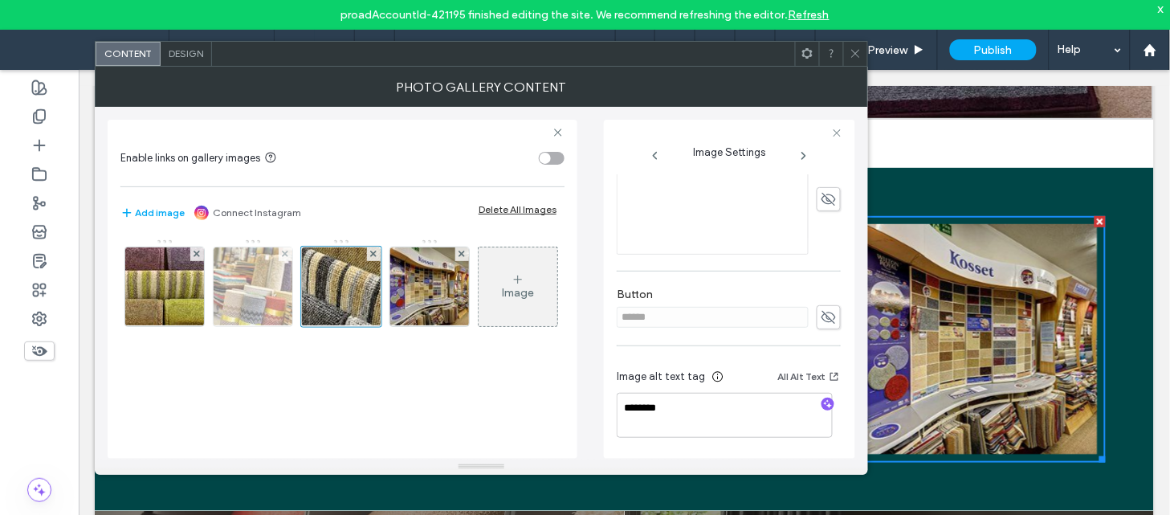
click at [249, 294] on img at bounding box center [252, 286] width 119 height 79
click at [295, 306] on div "Image" at bounding box center [341, 290] width 442 height 104
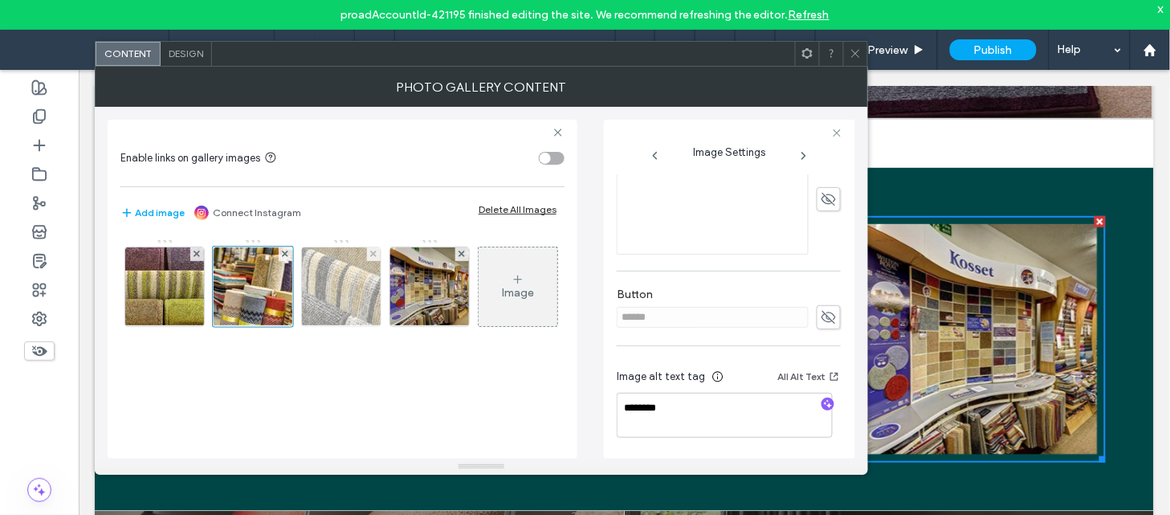
click at [323, 303] on img at bounding box center [341, 286] width 119 height 79
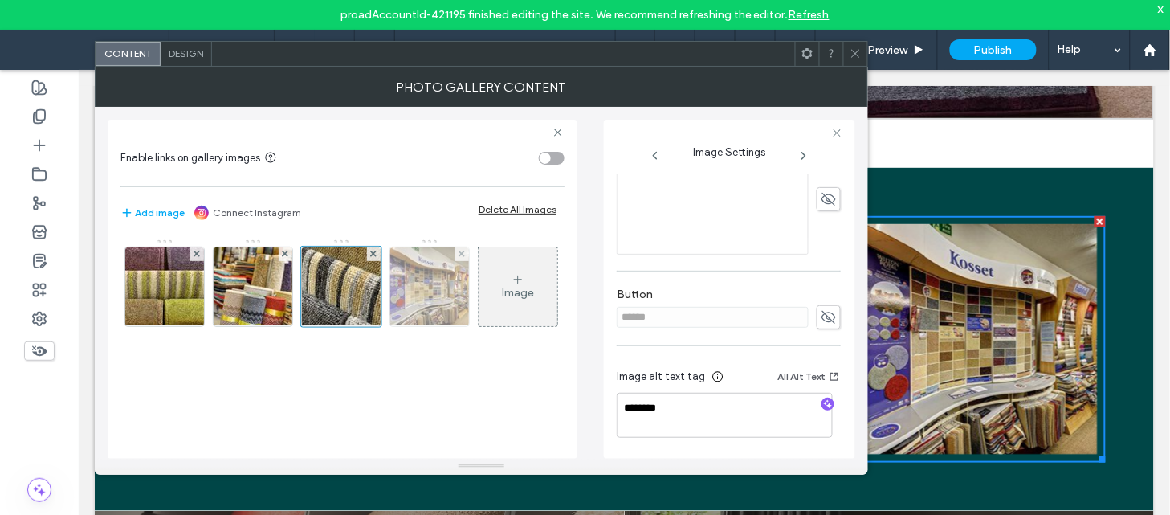
click at [417, 305] on img at bounding box center [429, 286] width 119 height 79
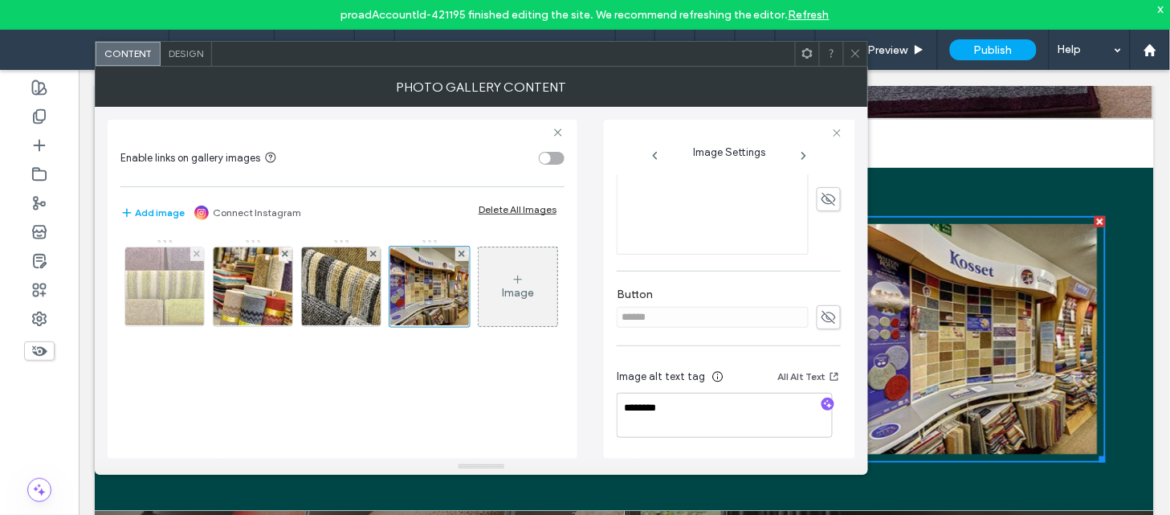
click at [181, 306] on img at bounding box center [165, 286] width 126 height 79
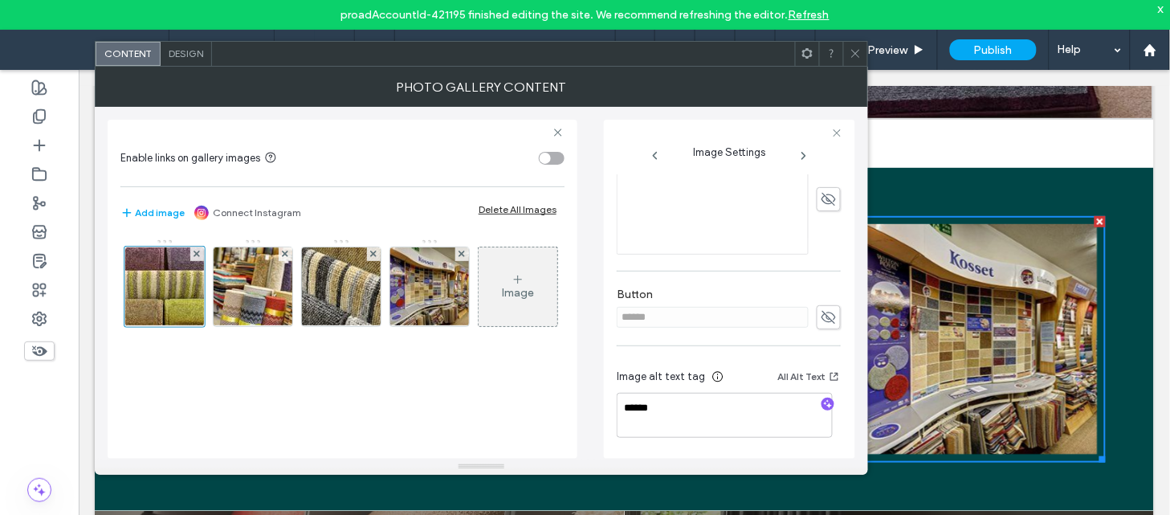
click at [857, 55] on use at bounding box center [855, 54] width 8 height 8
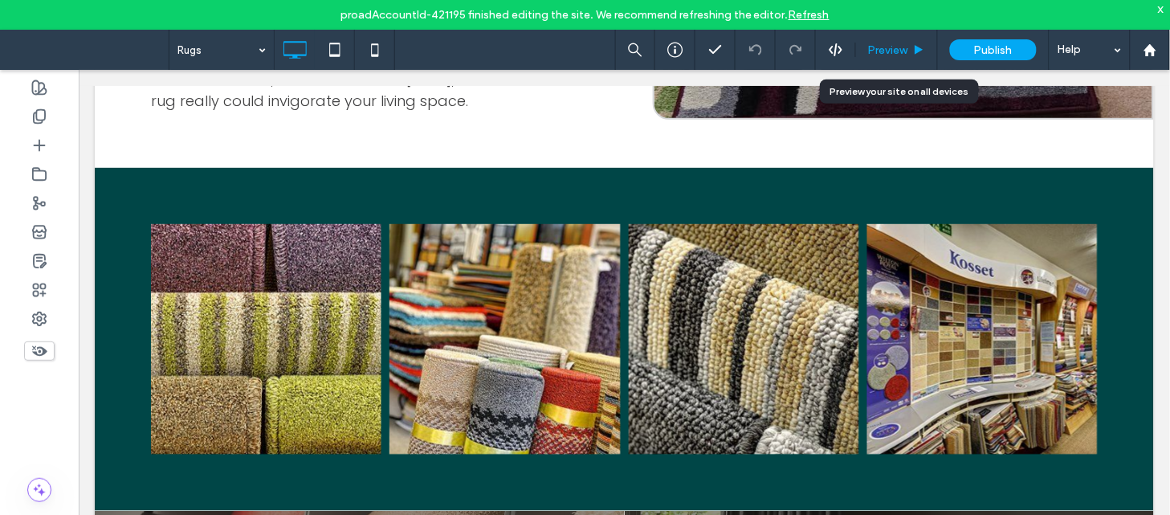
click at [886, 51] on span "Preview" at bounding box center [888, 50] width 40 height 14
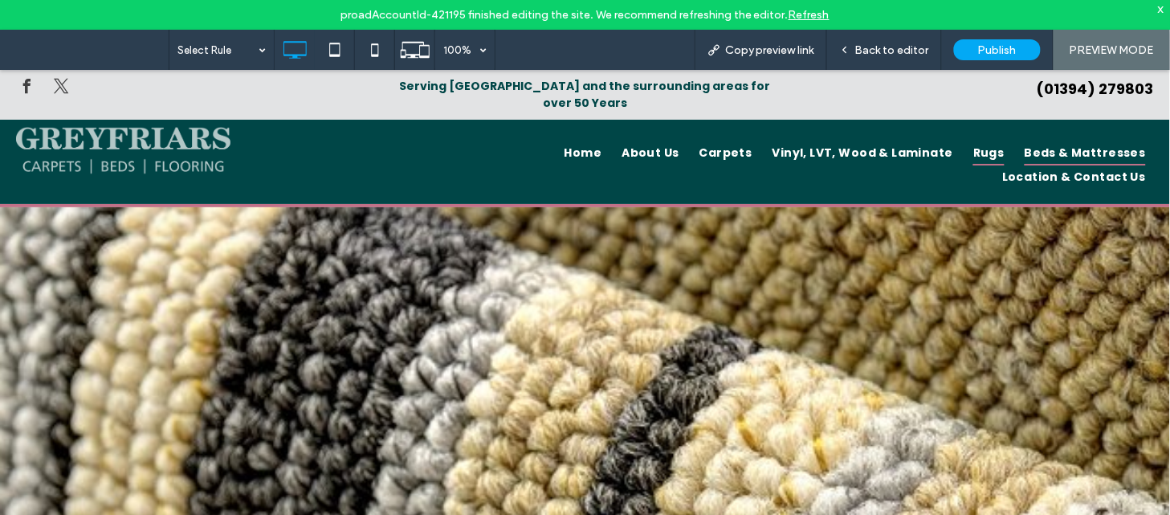
click at [1024, 141] on span "Beds & Mattresses" at bounding box center [1084, 152] width 121 height 25
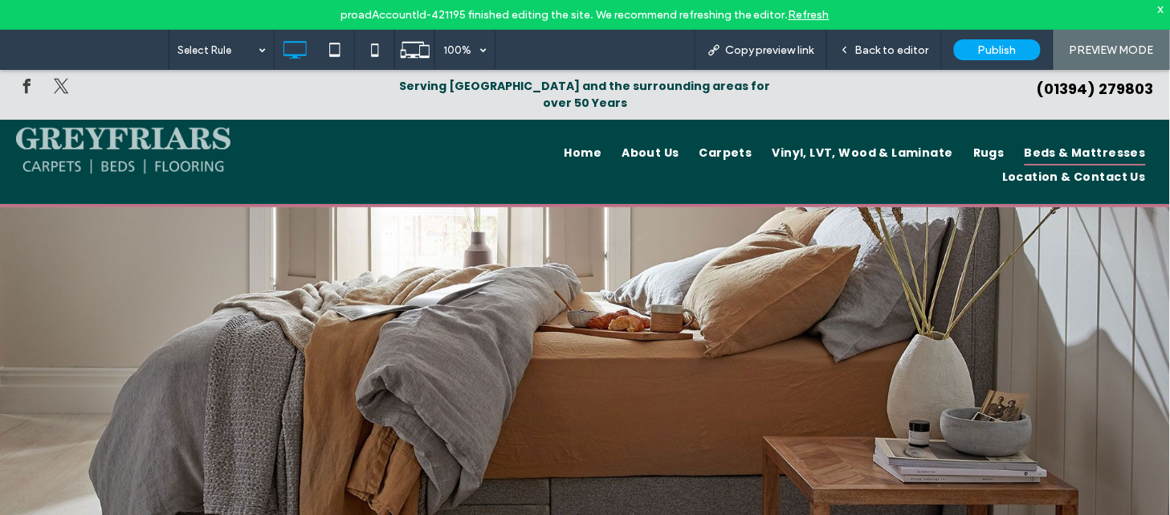
click at [891, 315] on div "Click To Paste Row + Add Section" at bounding box center [585, 408] width 1170 height 404
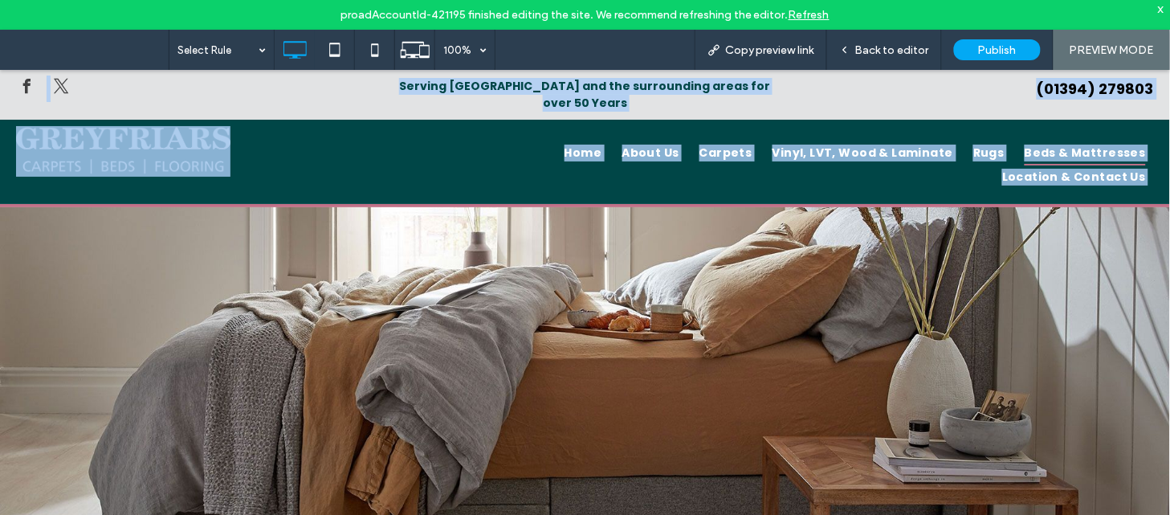
copy body "Click To Paste Click To Paste Serving Felixstowe and the surrounding areas for …"
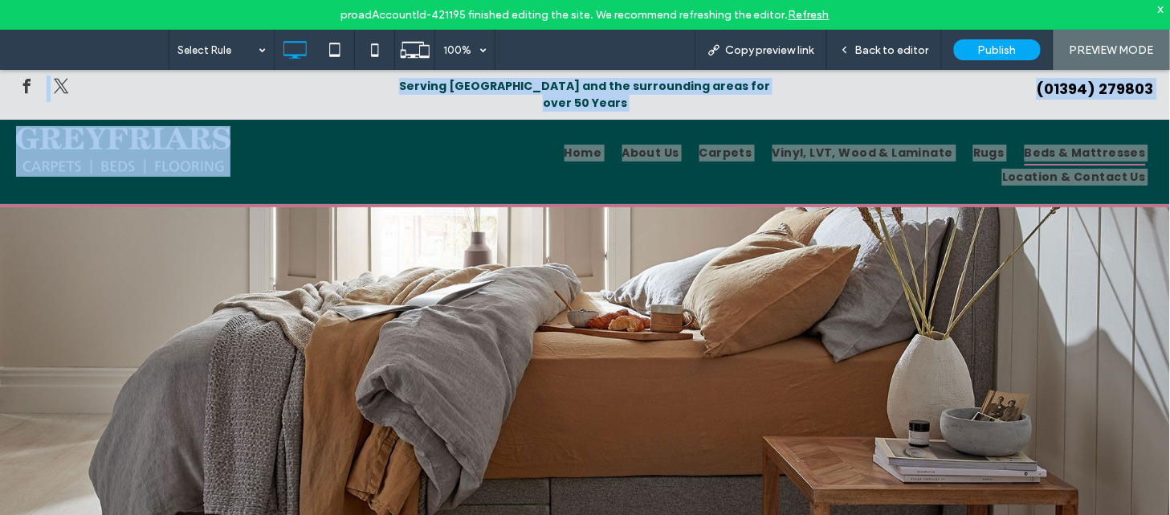
click at [1026, 210] on div "Click To Paste Row + Add Section" at bounding box center [585, 408] width 1170 height 404
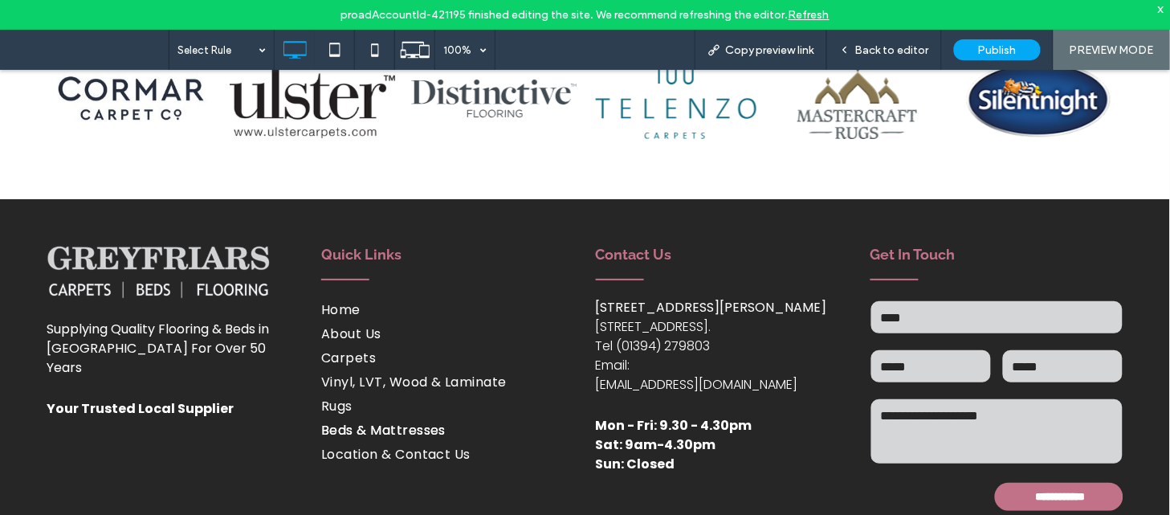
scroll to position [2997, 0]
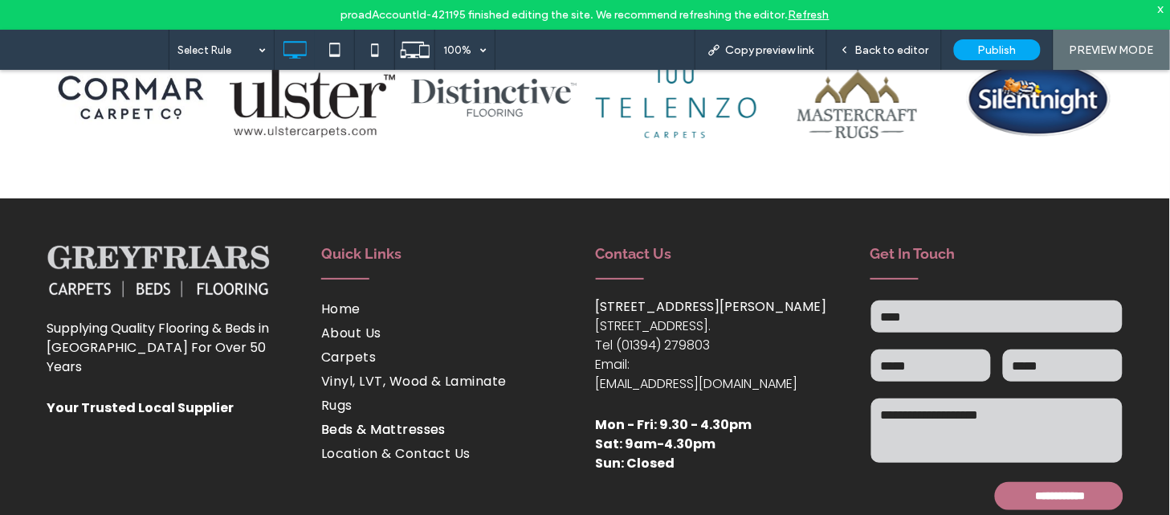
click at [301, 117] on div "Quality and Hardwearing Brands title Photo By: John Doe Button title Button tit…" at bounding box center [585, 61] width 1170 height 271
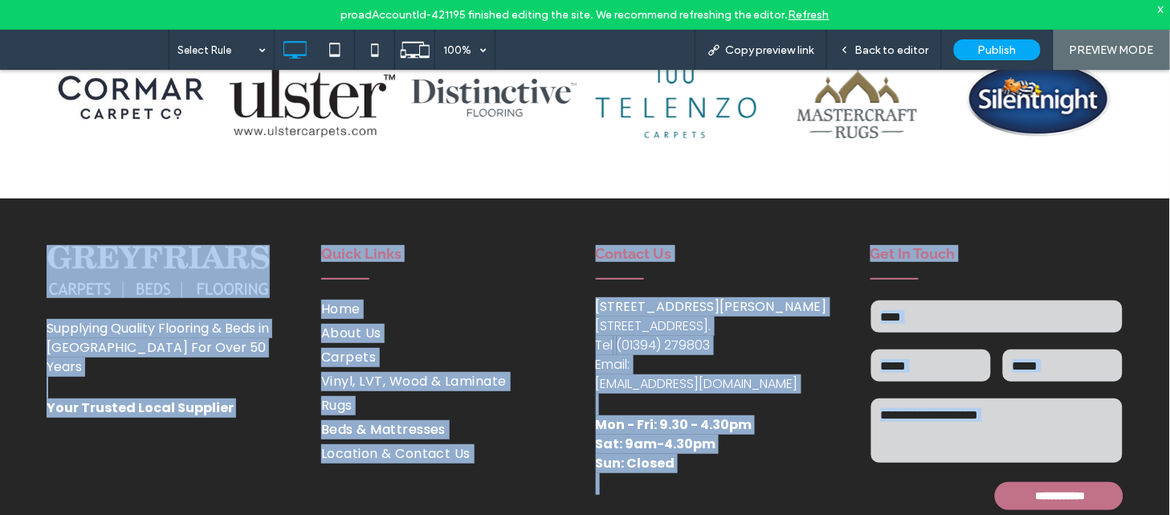
copy body "Click To Paste Click To Paste Serving Felixstowe and the surrounding areas for …"
click at [773, 244] on h3 "Contact Us" at bounding box center [722, 252] width 253 height 17
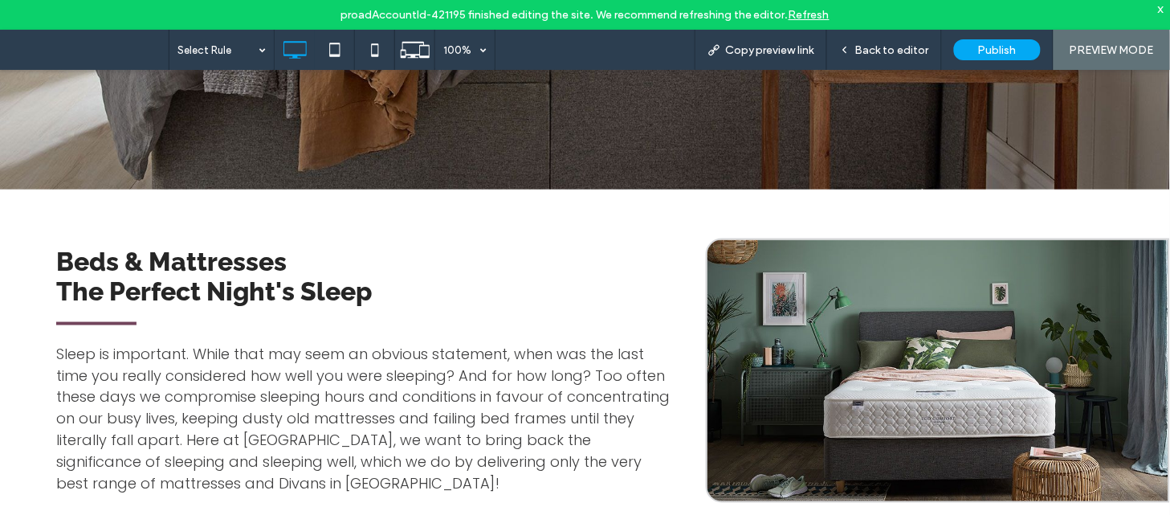
scroll to position [0, 0]
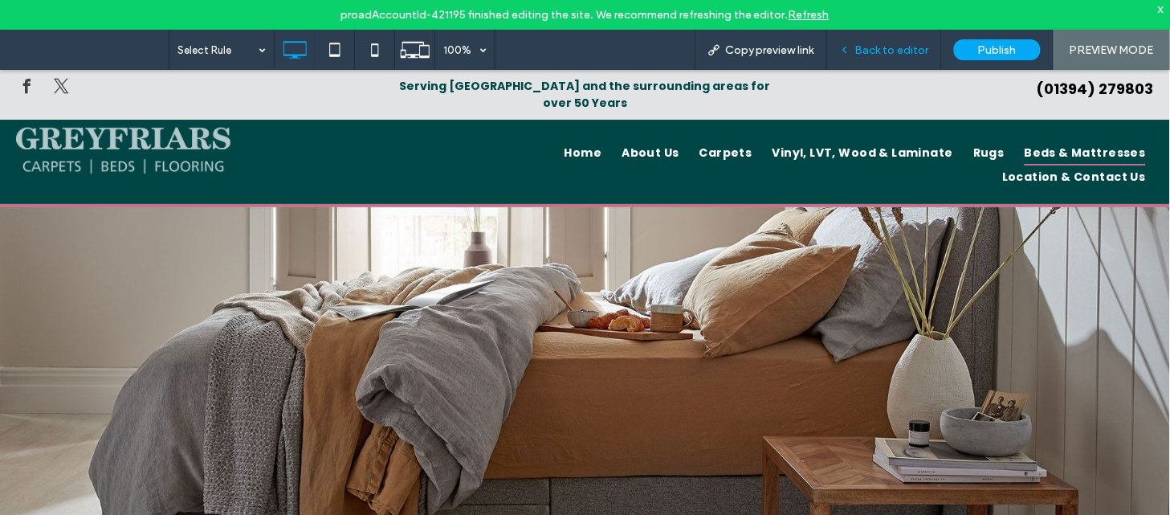
click at [906, 45] on span "Back to editor" at bounding box center [892, 50] width 74 height 14
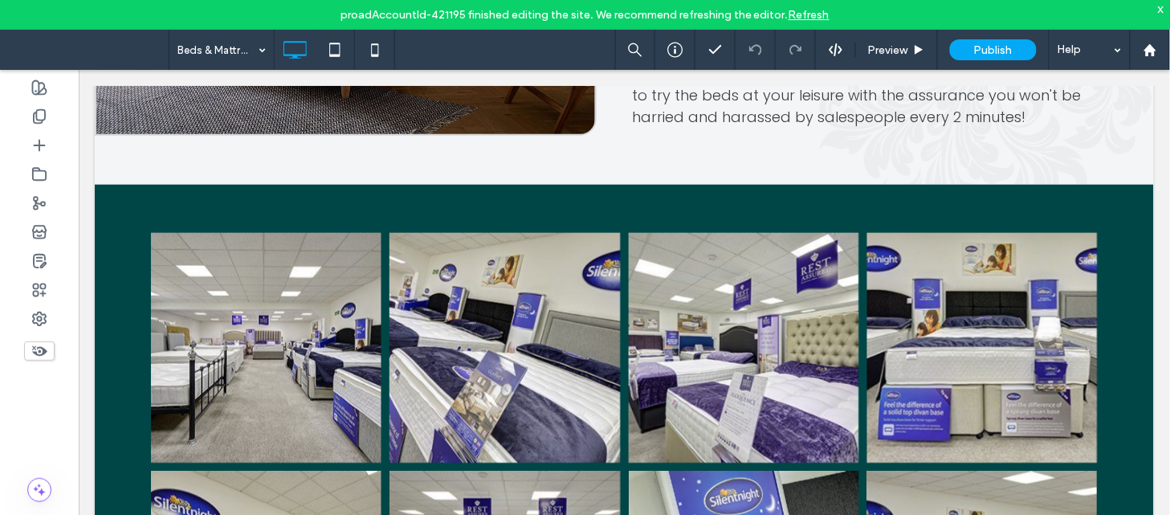
scroll to position [1913, 0]
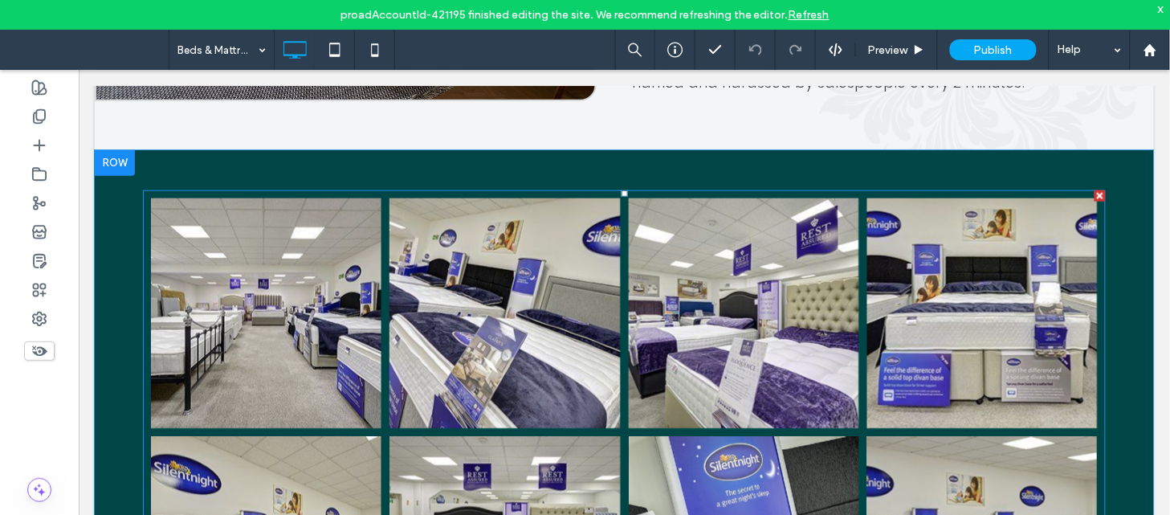
click at [283, 283] on link at bounding box center [265, 312] width 244 height 244
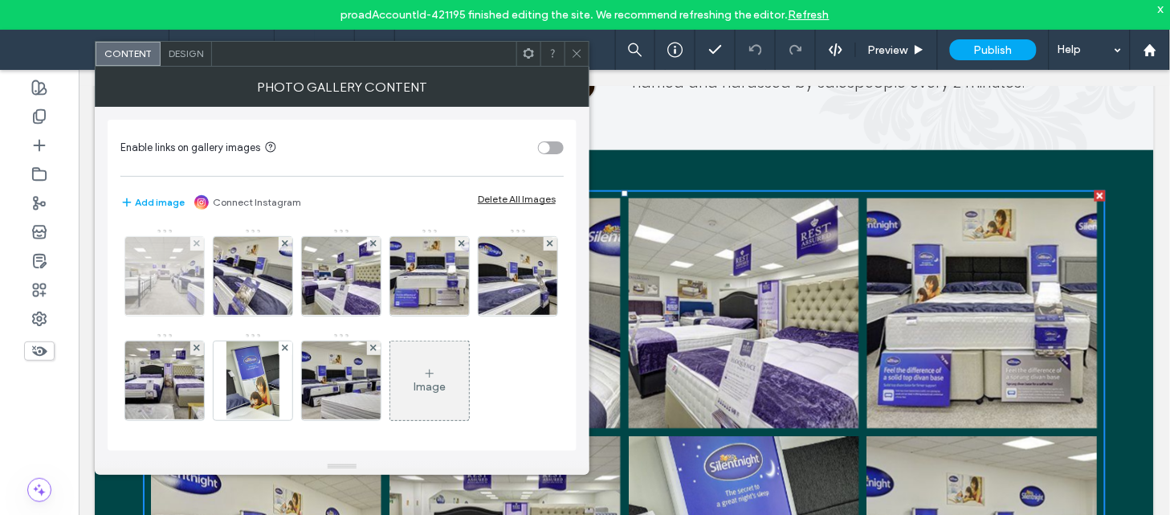
click at [161, 279] on img at bounding box center [164, 276] width 119 height 79
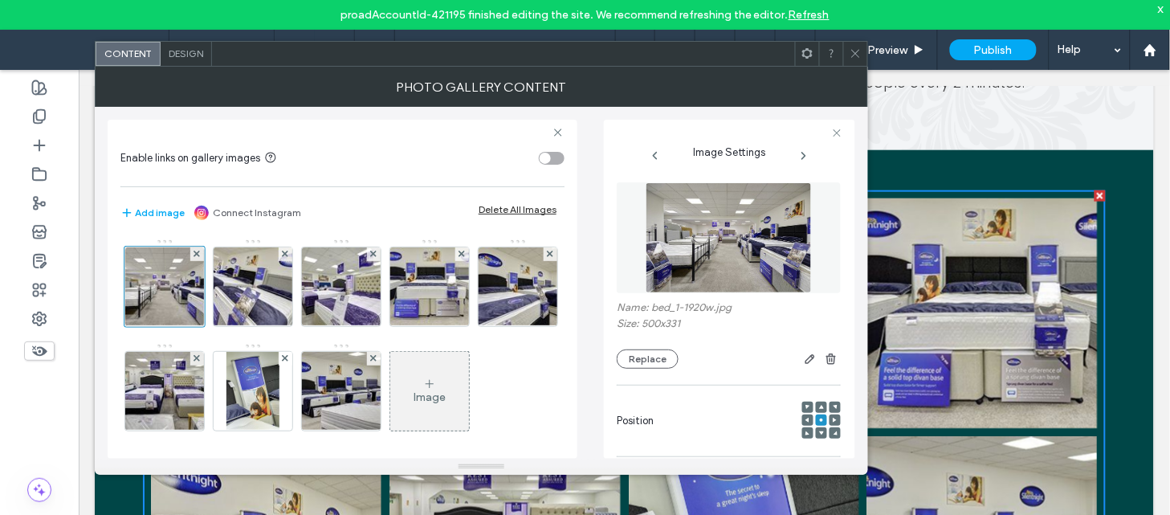
scroll to position [405, 0]
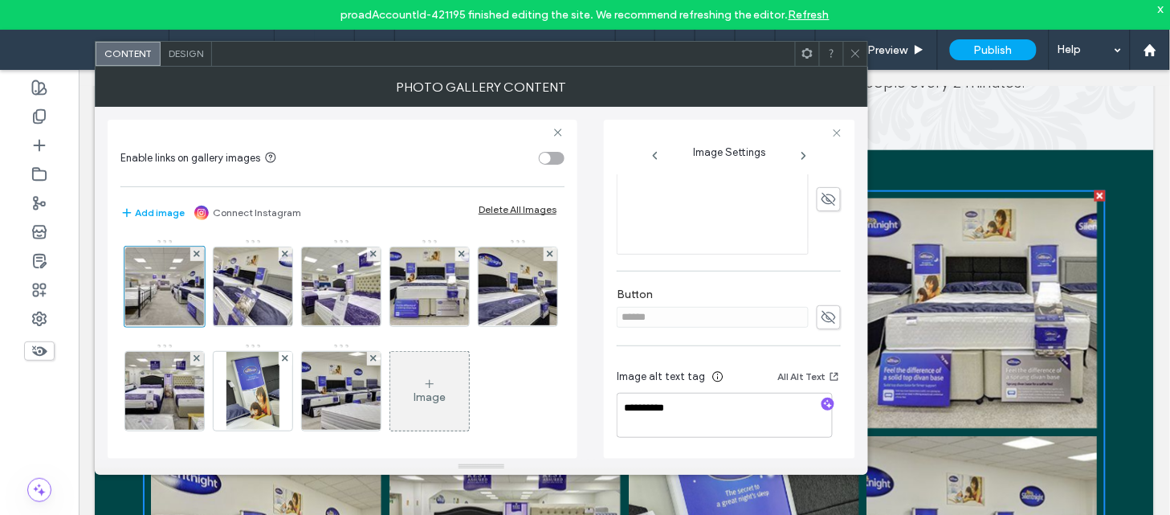
click at [800, 153] on icon at bounding box center [803, 155] width 13 height 13
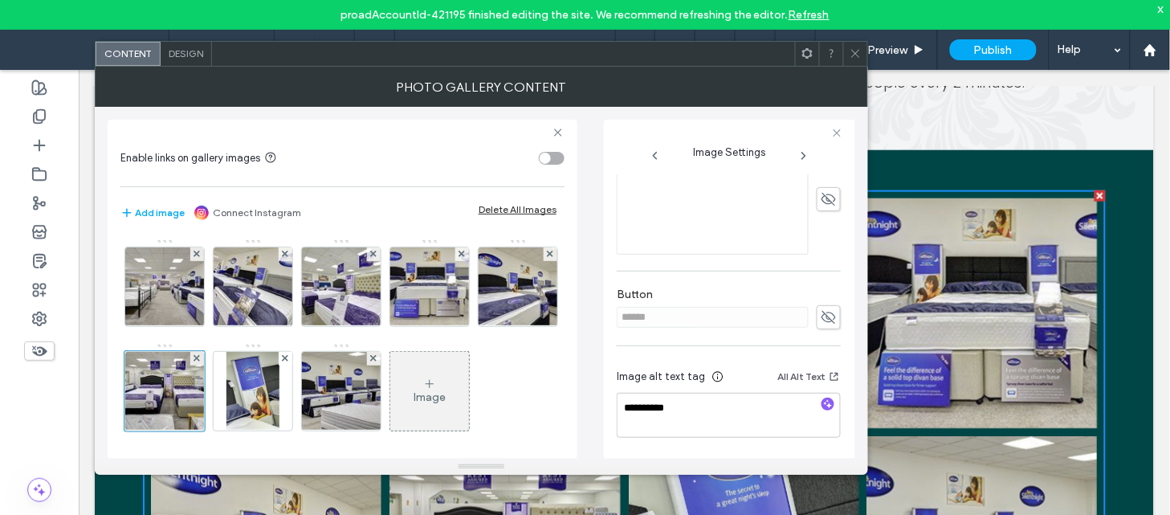
click at [800, 153] on icon at bounding box center [803, 155] width 13 height 13
click at [701, 413] on textarea "**********" at bounding box center [725, 415] width 216 height 45
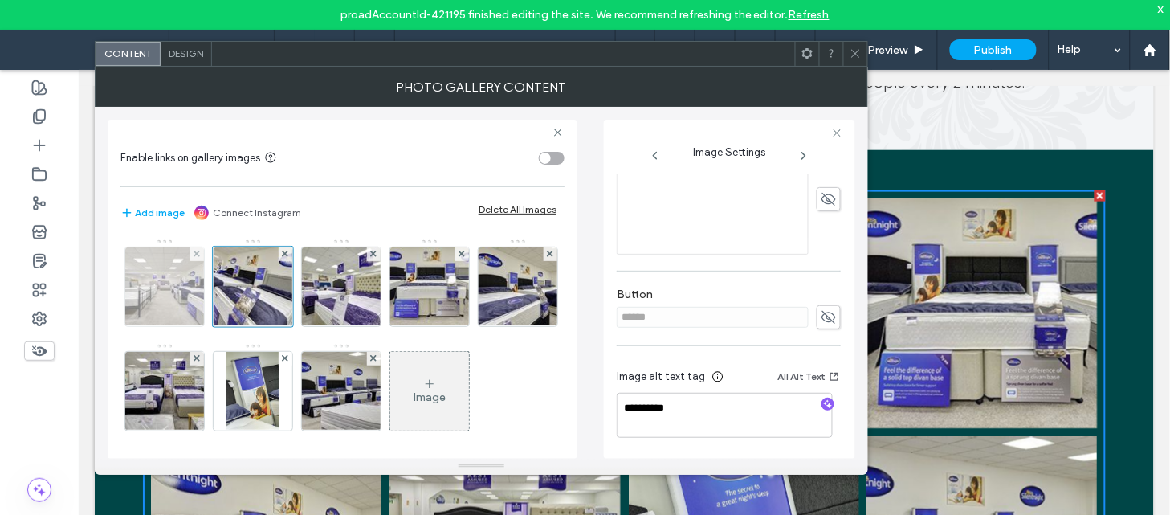
click at [187, 324] on img at bounding box center [164, 286] width 119 height 79
click at [711, 409] on textarea "**********" at bounding box center [725, 415] width 216 height 45
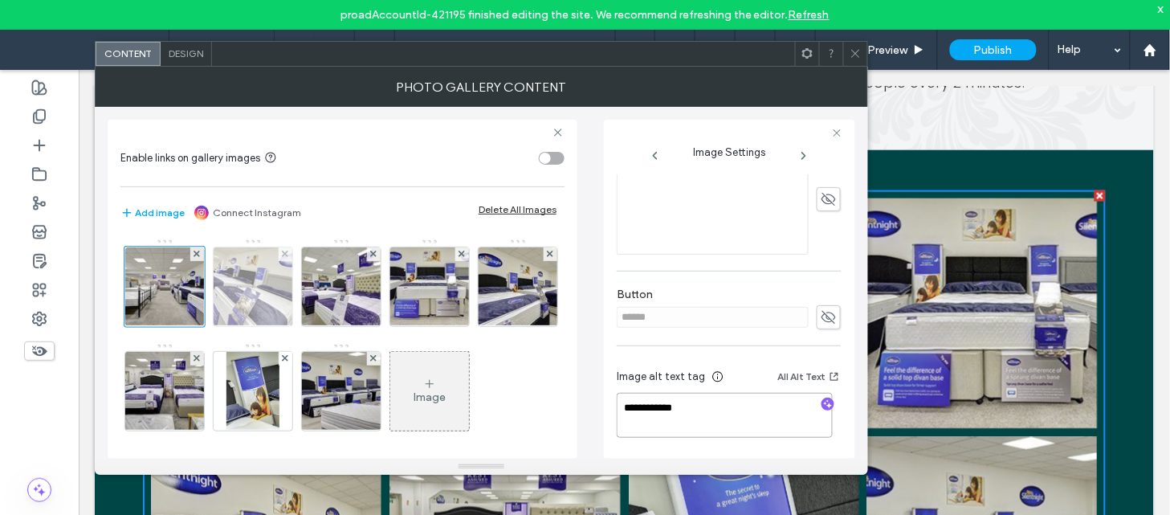
type textarea "**********"
click at [221, 274] on img at bounding box center [253, 286] width 126 height 79
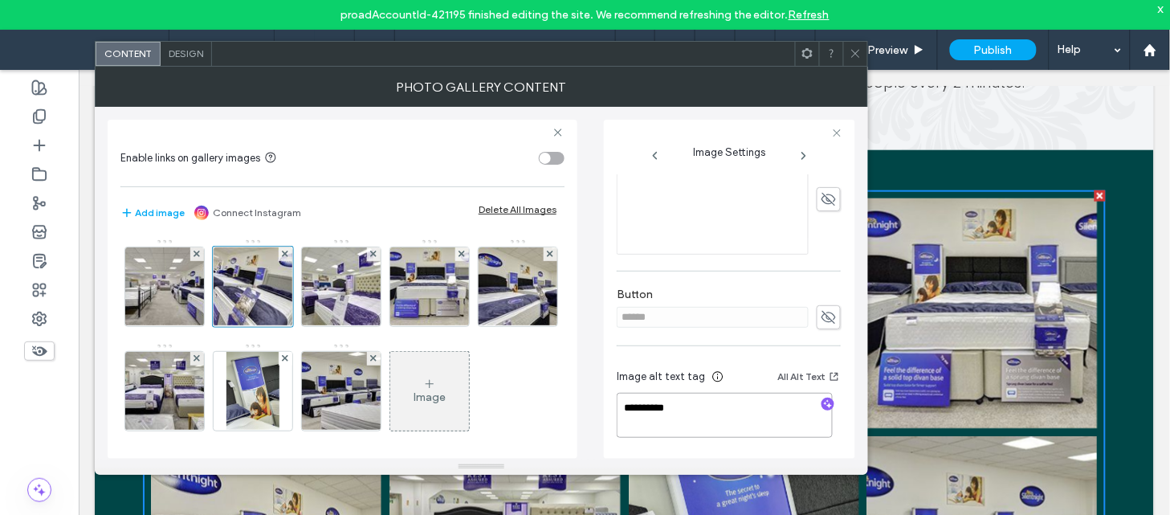
click at [711, 404] on textarea "**********" at bounding box center [725, 415] width 216 height 45
type textarea "**********"
click at [343, 277] on img at bounding box center [341, 286] width 119 height 79
click at [708, 412] on textarea "**********" at bounding box center [725, 415] width 216 height 45
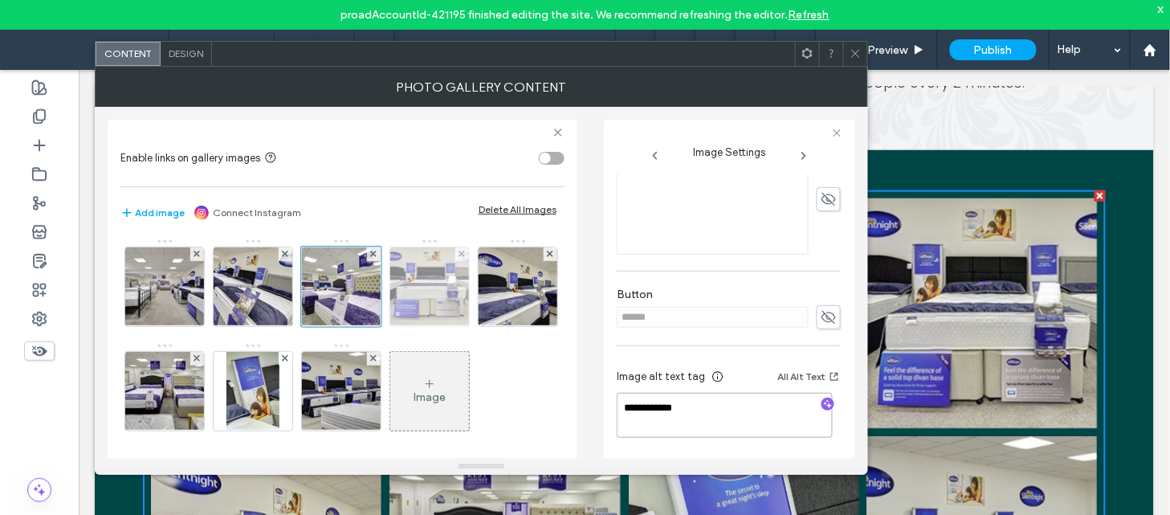
type textarea "**********"
click at [415, 306] on img at bounding box center [429, 286] width 127 height 79
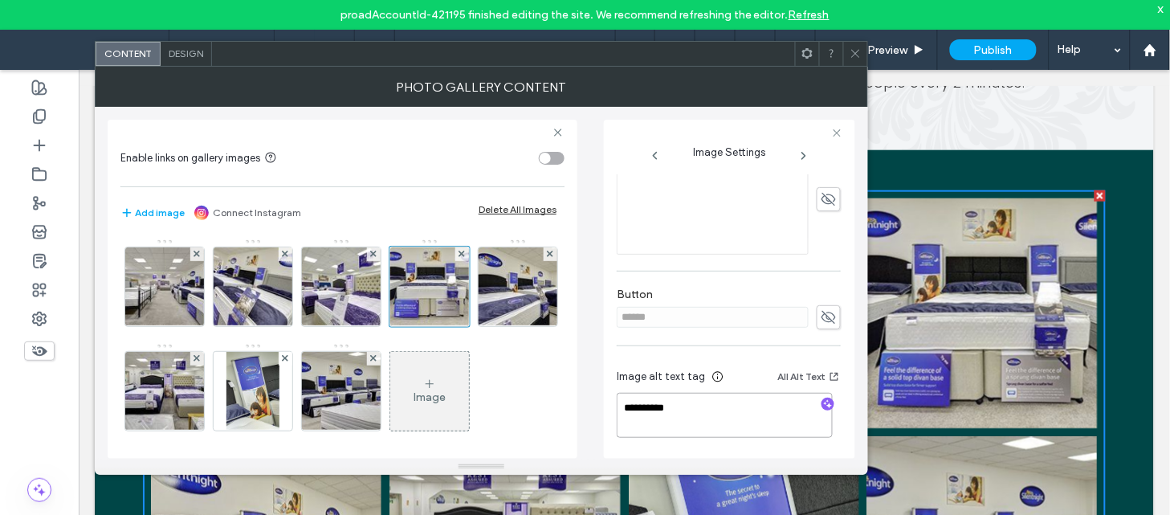
click at [726, 421] on textarea "**********" at bounding box center [725, 415] width 216 height 45
type textarea "**********"
click at [458, 326] on img at bounding box center [517, 286] width 119 height 79
click at [694, 409] on textarea "**********" at bounding box center [725, 415] width 216 height 45
type textarea "**********"
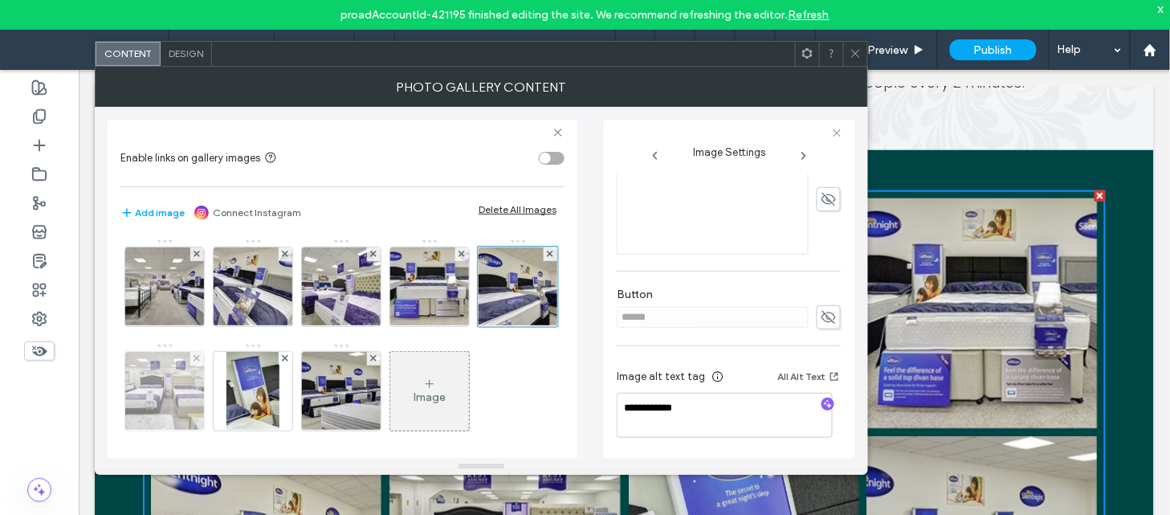
click at [224, 422] on img at bounding box center [164, 391] width 119 height 79
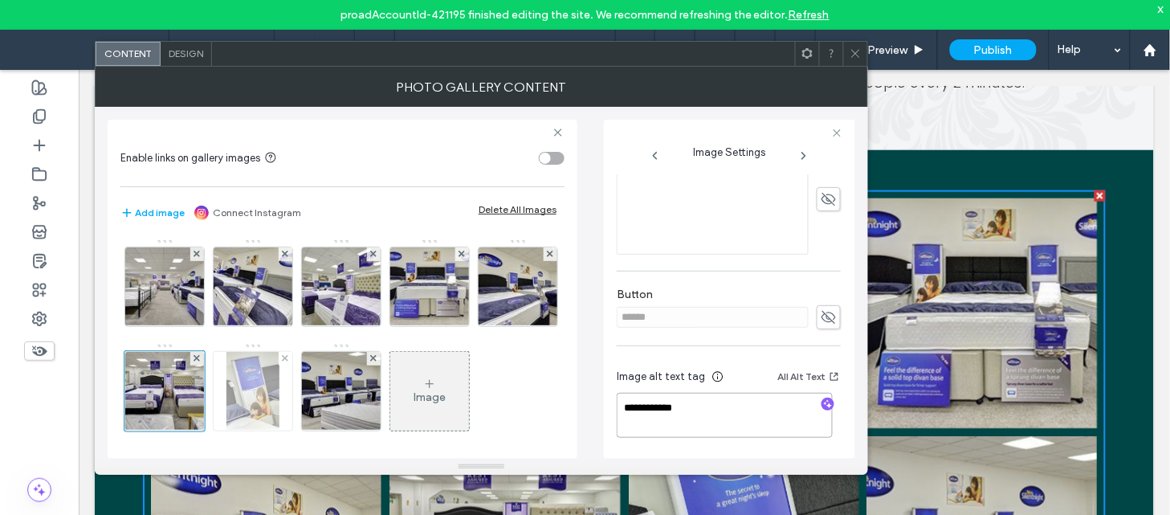
type textarea "**********"
click at [279, 402] on img at bounding box center [252, 391] width 53 height 79
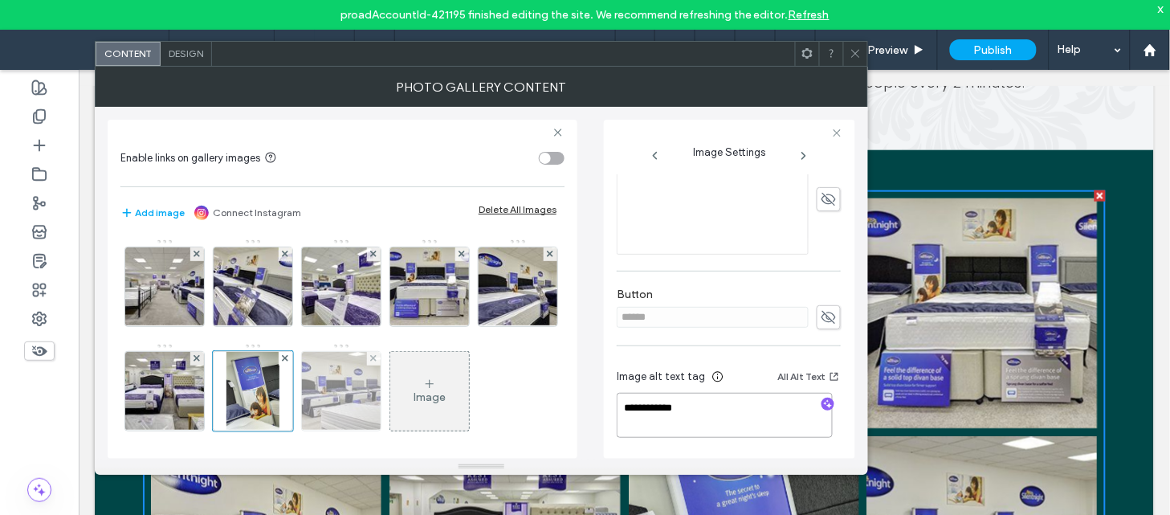
type textarea "**********"
click at [394, 394] on img at bounding box center [341, 391] width 119 height 79
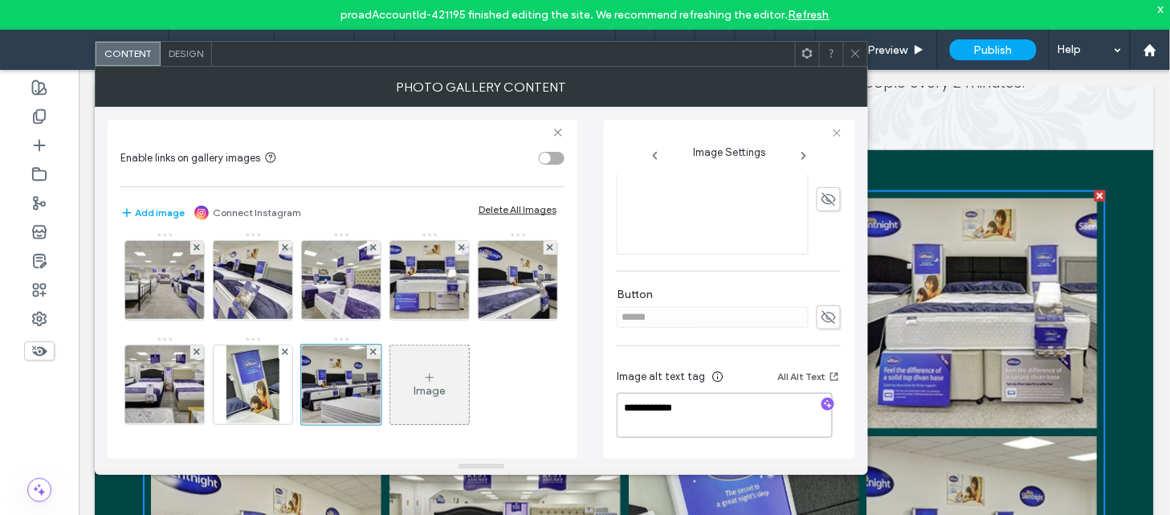
scroll to position [111, 0]
type textarea "**********"
click at [848, 57] on div at bounding box center [855, 54] width 24 height 24
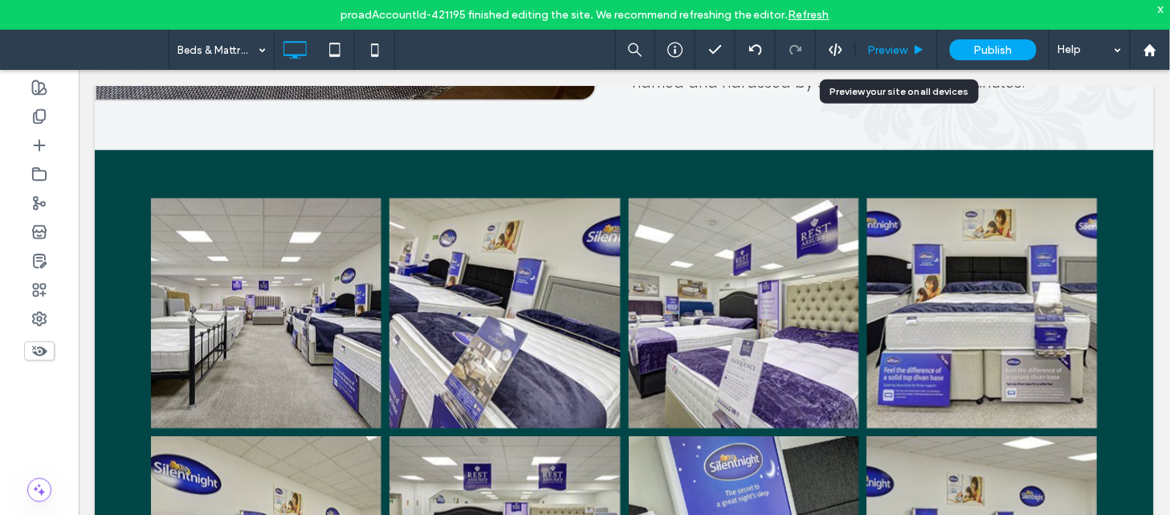
click at [912, 43] on div "Preview" at bounding box center [896, 50] width 81 height 14
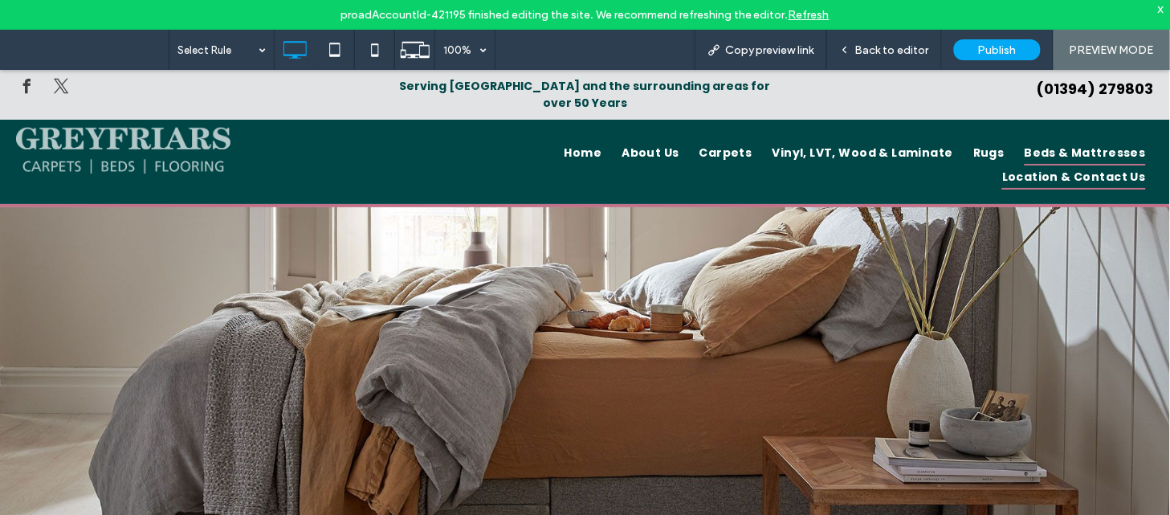
click at [1007, 165] on span "Location & Contact Us" at bounding box center [1074, 177] width 144 height 25
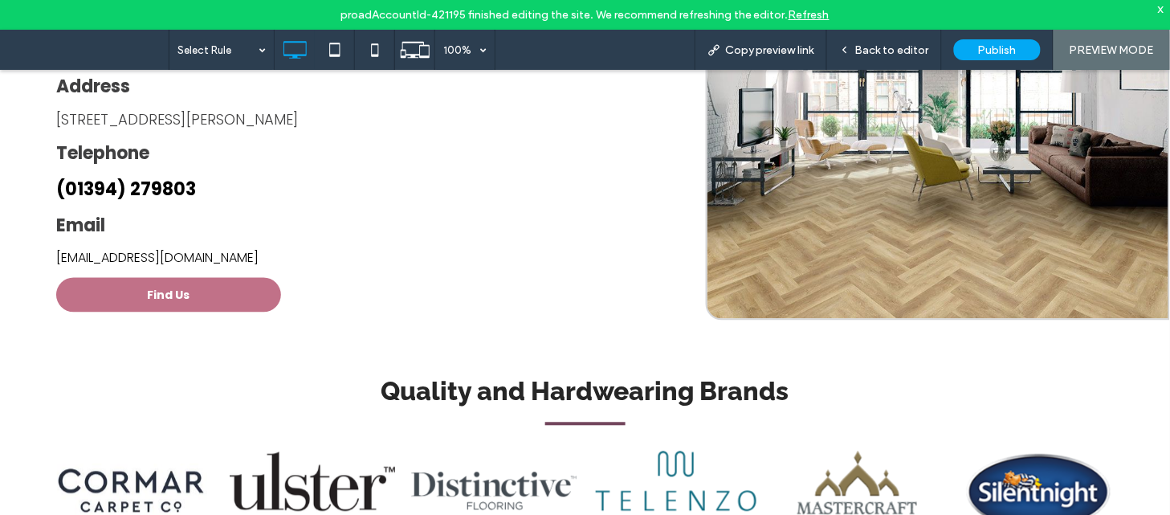
scroll to position [709, 0]
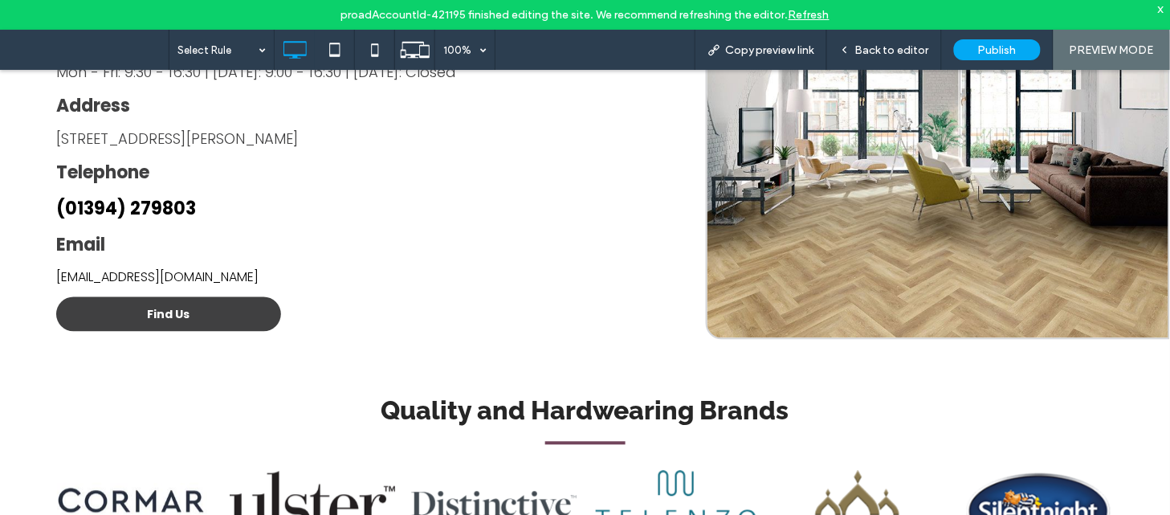
click at [250, 296] on link "Find Us" at bounding box center [168, 313] width 225 height 35
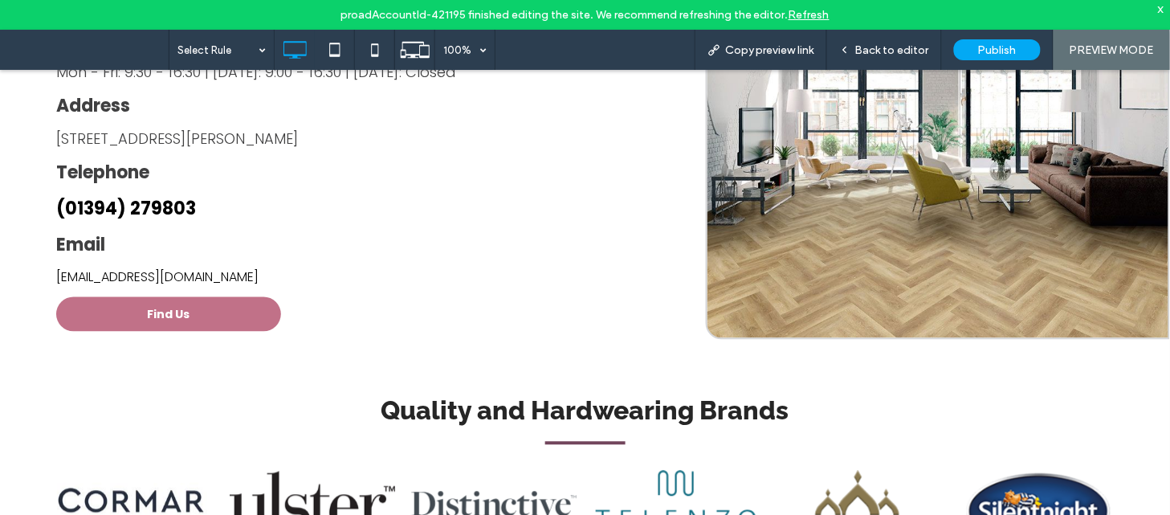
click at [238, 307] on div "**********" at bounding box center [585, 144] width 1170 height 486
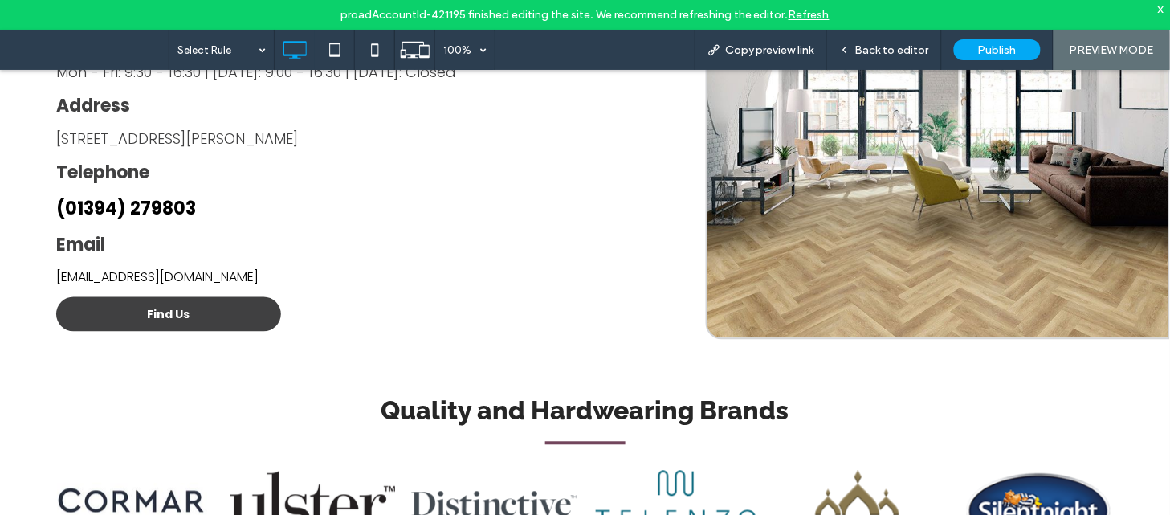
click at [230, 296] on link "Find Us" at bounding box center [168, 313] width 225 height 35
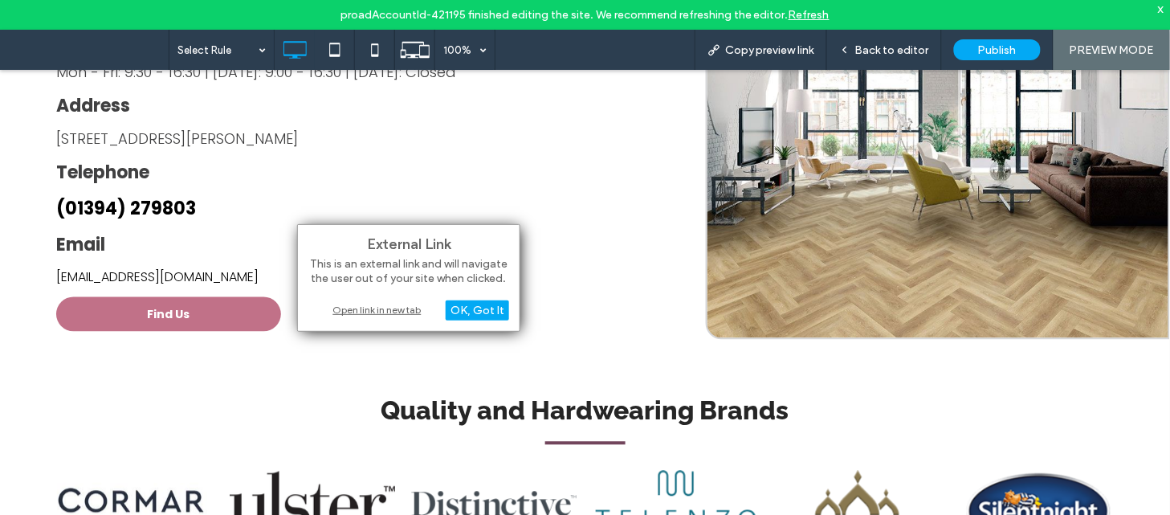
click at [348, 316] on div "Open link in new tab" at bounding box center [408, 309] width 201 height 17
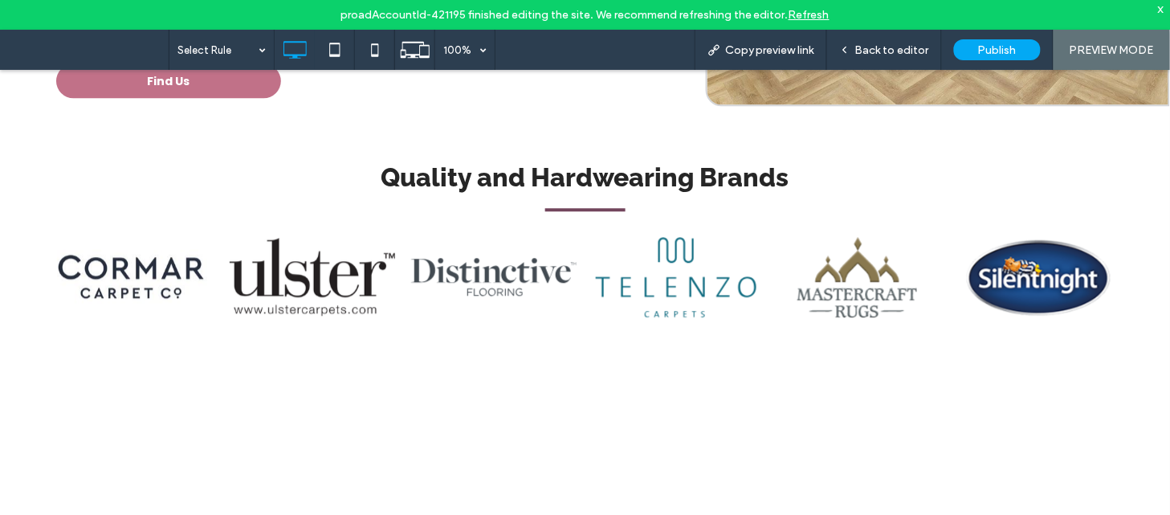
scroll to position [988, 0]
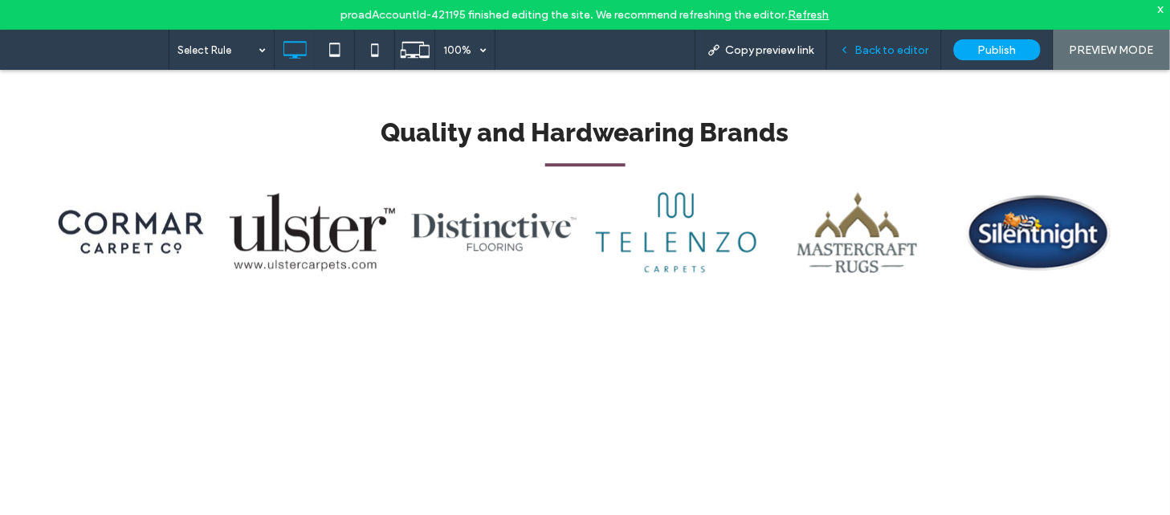
click at [875, 52] on span "Back to editor" at bounding box center [892, 50] width 74 height 14
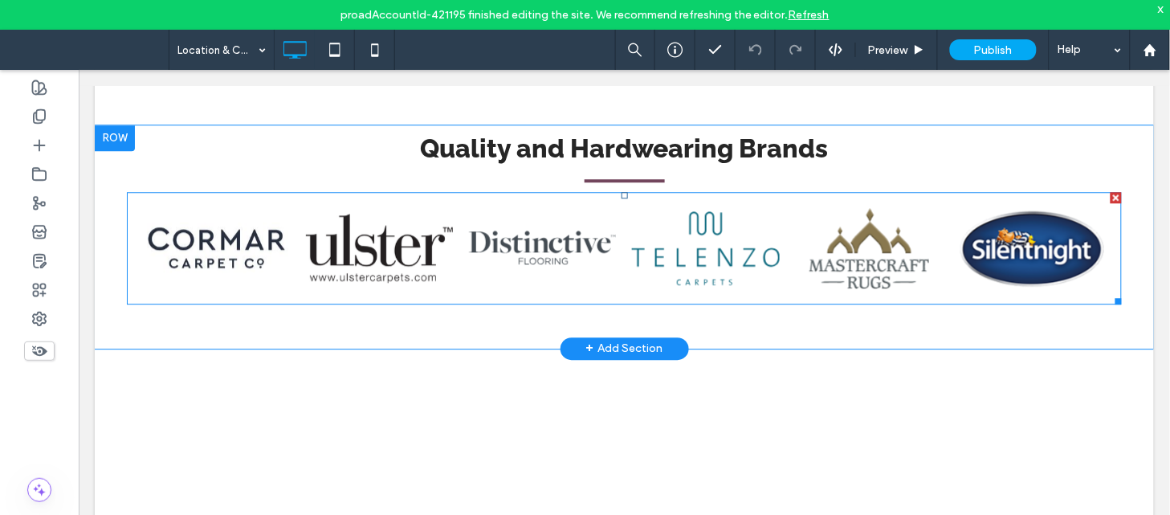
click at [234, 205] on link at bounding box center [216, 247] width 156 height 85
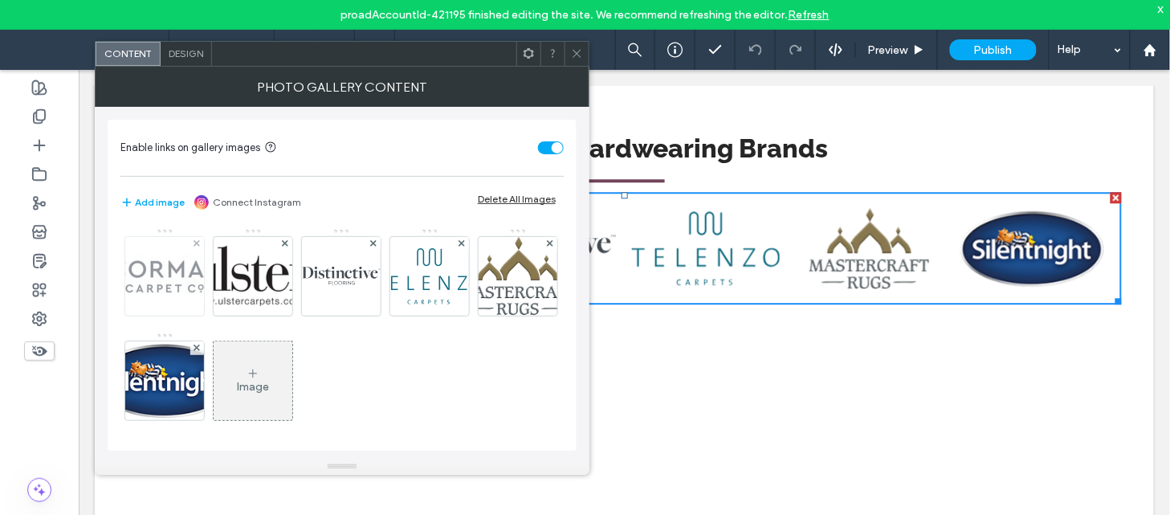
click at [178, 291] on img at bounding box center [164, 276] width 128 height 56
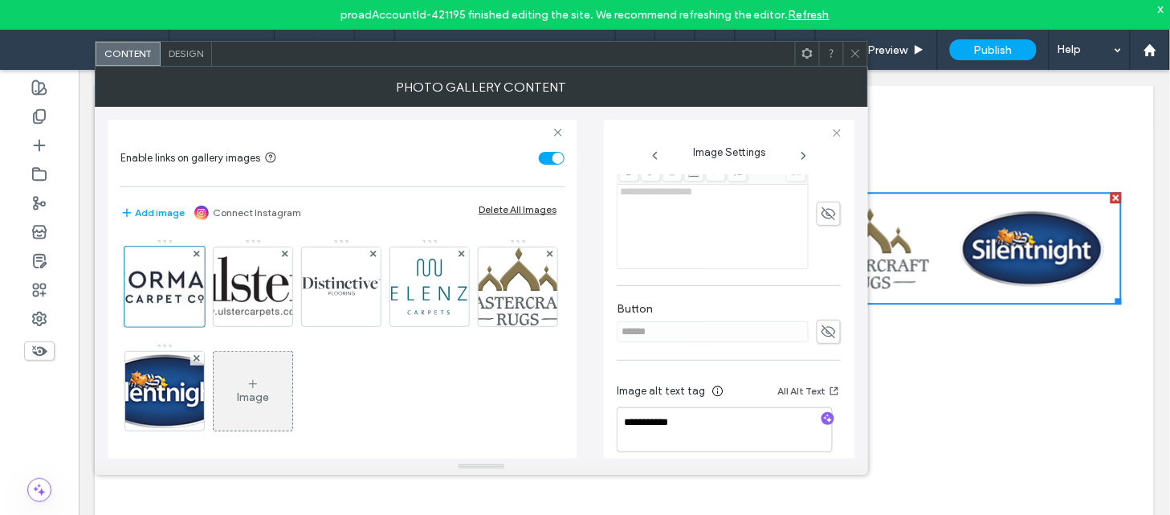
scroll to position [479, 0]
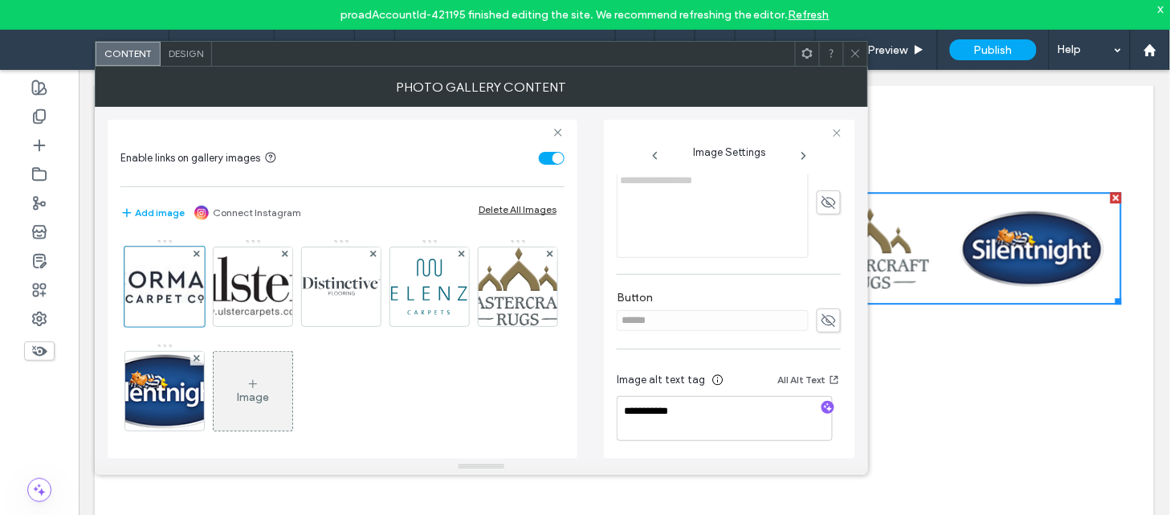
click at [803, 154] on use at bounding box center [803, 156] width 3 height 6
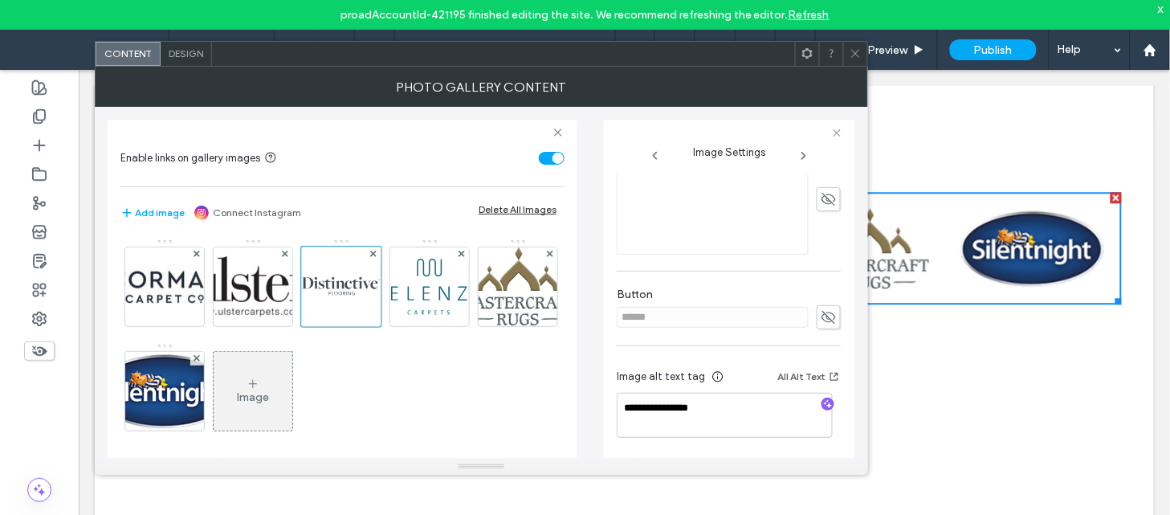
scroll to position [479, 0]
click at [803, 154] on use at bounding box center [803, 156] width 3 height 6
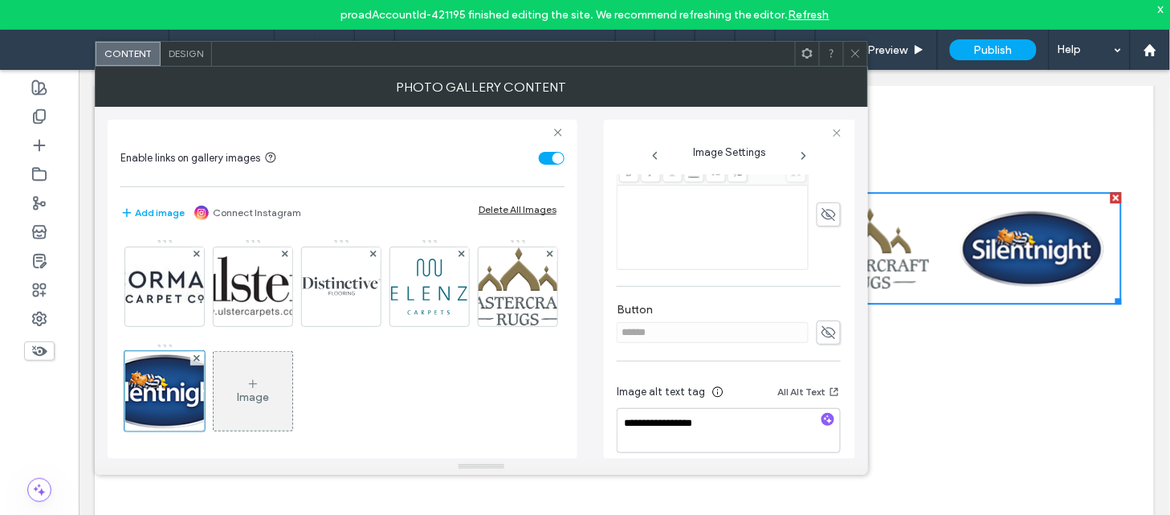
click at [803, 154] on use at bounding box center [803, 156] width 3 height 6
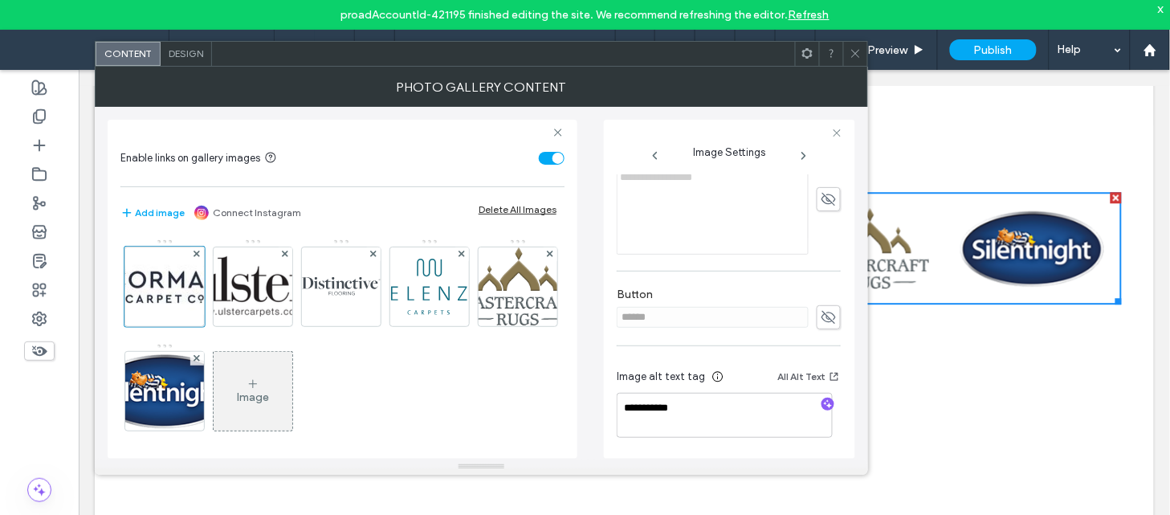
scroll to position [504, 0]
click at [853, 59] on icon at bounding box center [855, 53] width 12 height 12
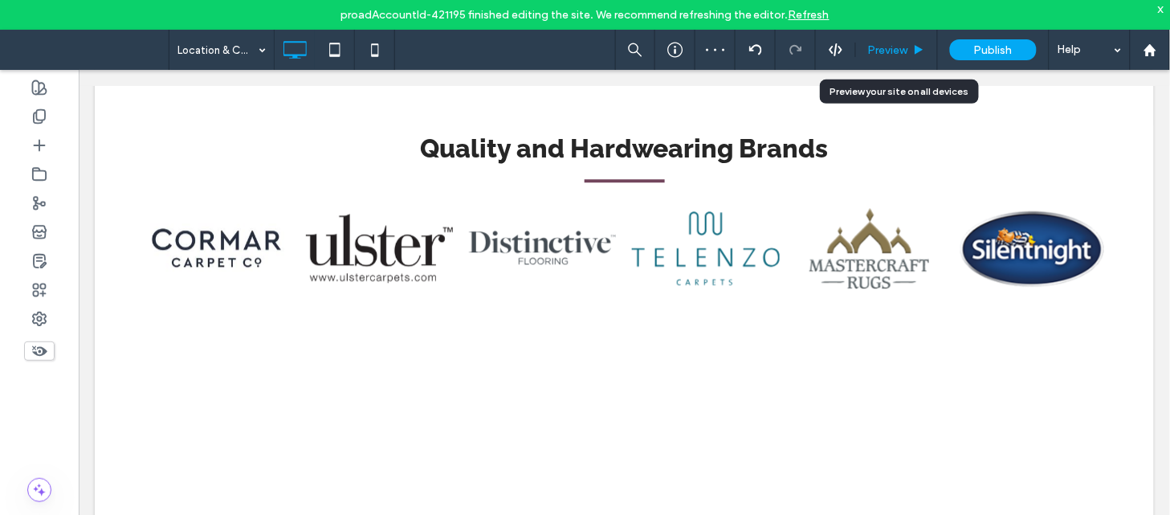
click at [883, 48] on span "Preview" at bounding box center [888, 50] width 40 height 14
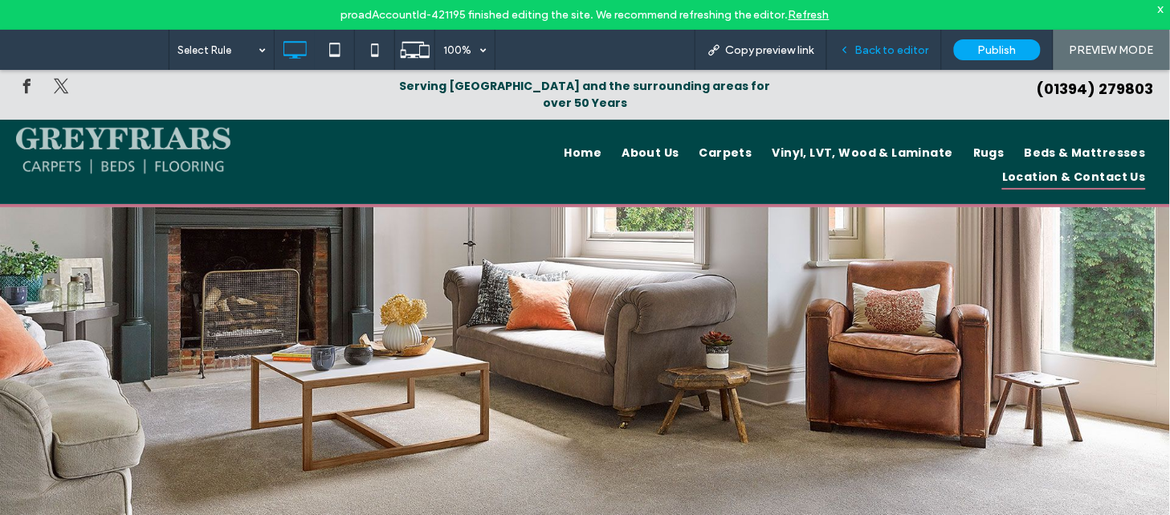
click at [878, 58] on div "Back to editor" at bounding box center [884, 50] width 115 height 40
click at [882, 54] on span "Back to editor" at bounding box center [892, 50] width 74 height 14
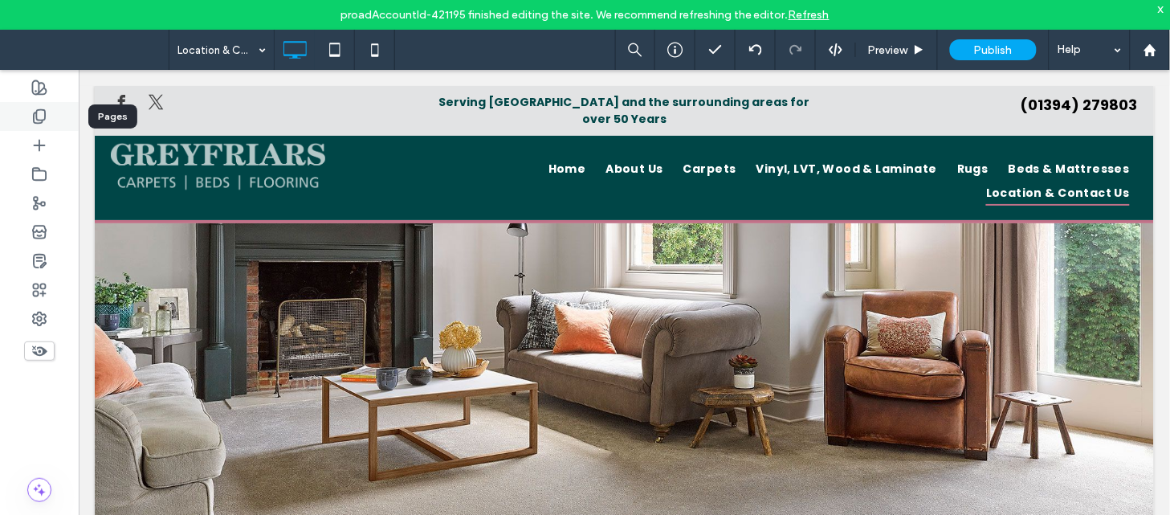
click at [41, 120] on use at bounding box center [39, 117] width 11 height 14
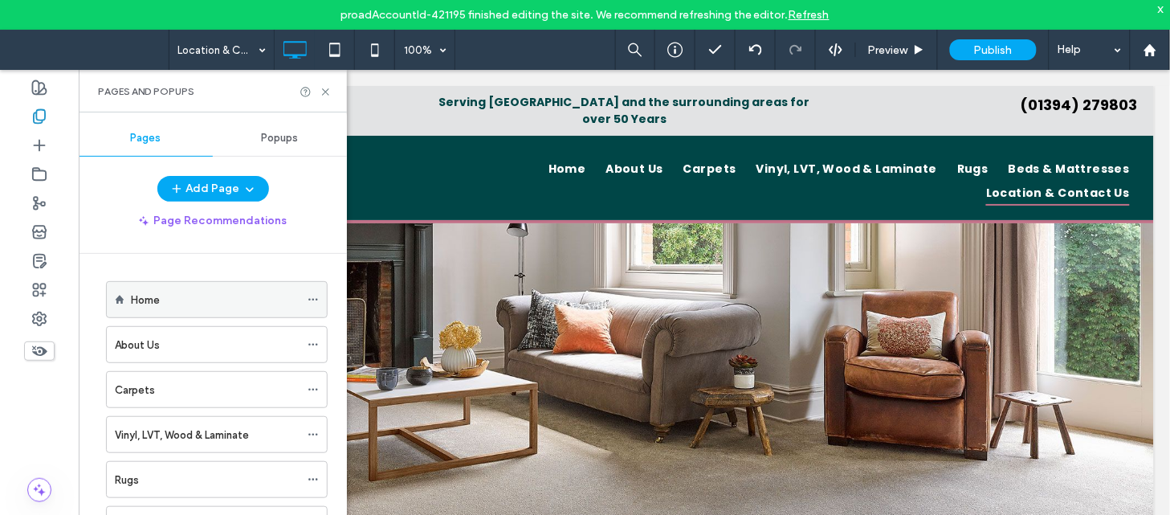
click at [312, 299] on icon at bounding box center [312, 299] width 11 height 11
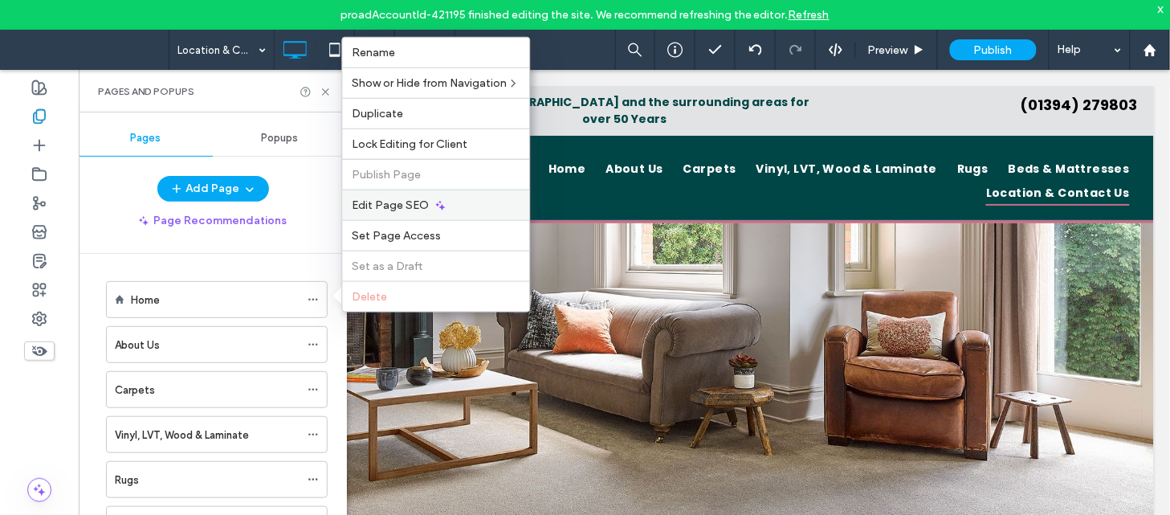
click at [419, 205] on span "Edit Page SEO" at bounding box center [390, 205] width 77 height 14
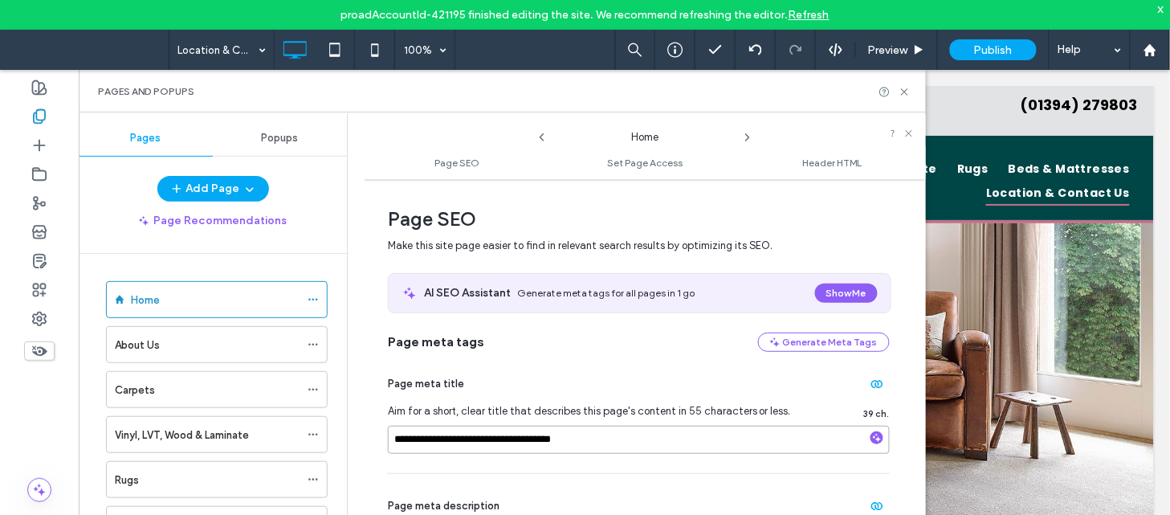
click at [612, 431] on input "**********" at bounding box center [639, 440] width 502 height 28
click at [747, 133] on icon at bounding box center [747, 137] width 13 height 13
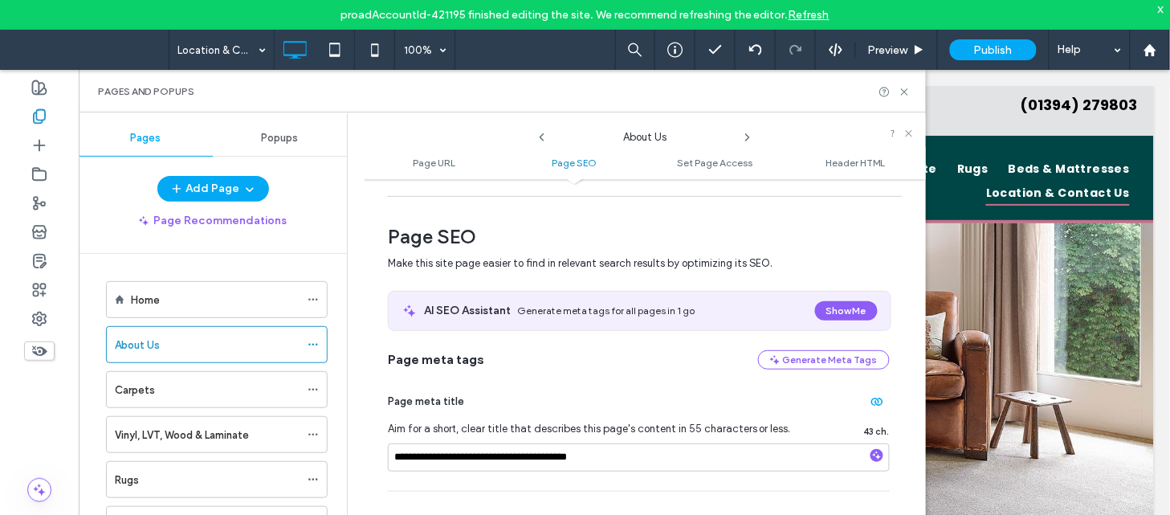
scroll to position [279, 0]
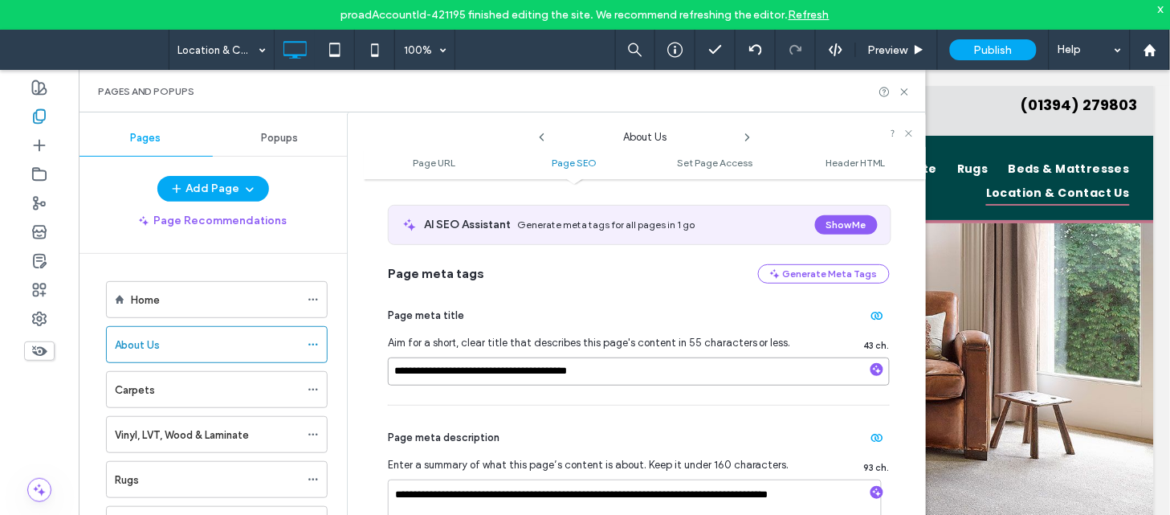
click at [613, 369] on input "**********" at bounding box center [639, 371] width 502 height 28
click at [747, 136] on icon at bounding box center [747, 137] width 13 height 13
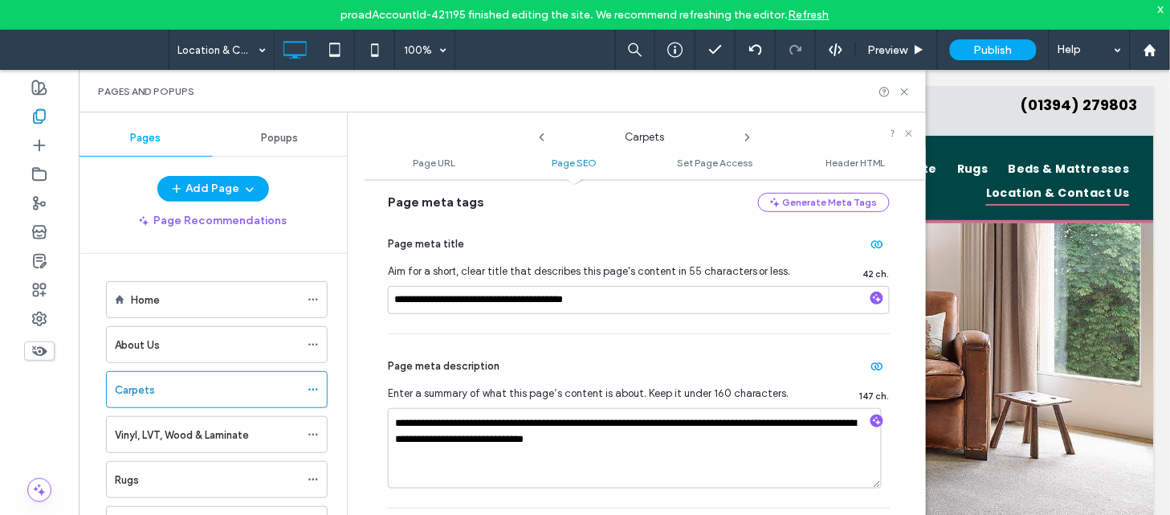
scroll to position [356, 0]
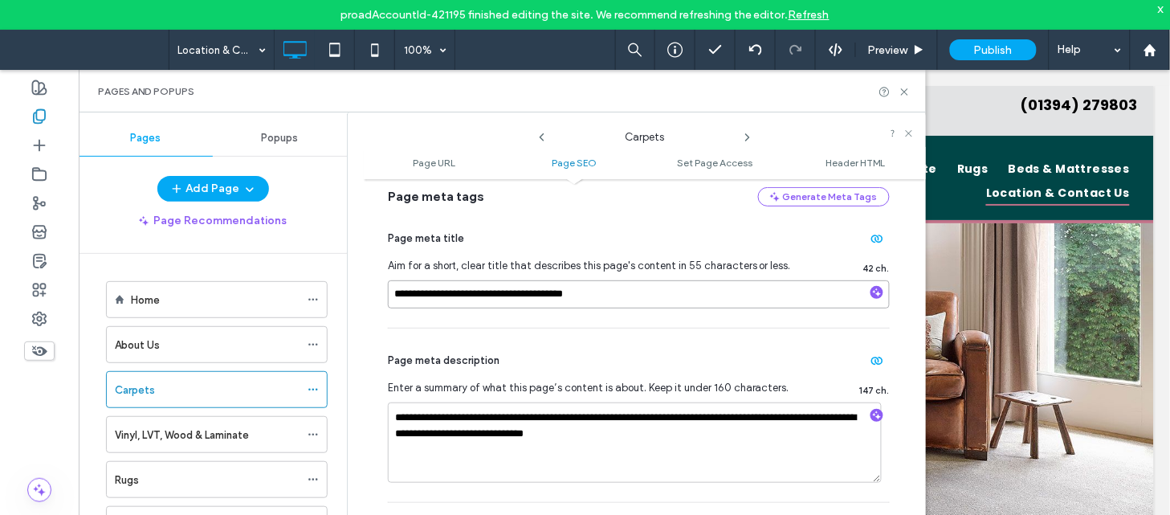
click at [643, 303] on input "**********" at bounding box center [639, 294] width 502 height 28
click at [745, 139] on icon at bounding box center [747, 137] width 13 height 13
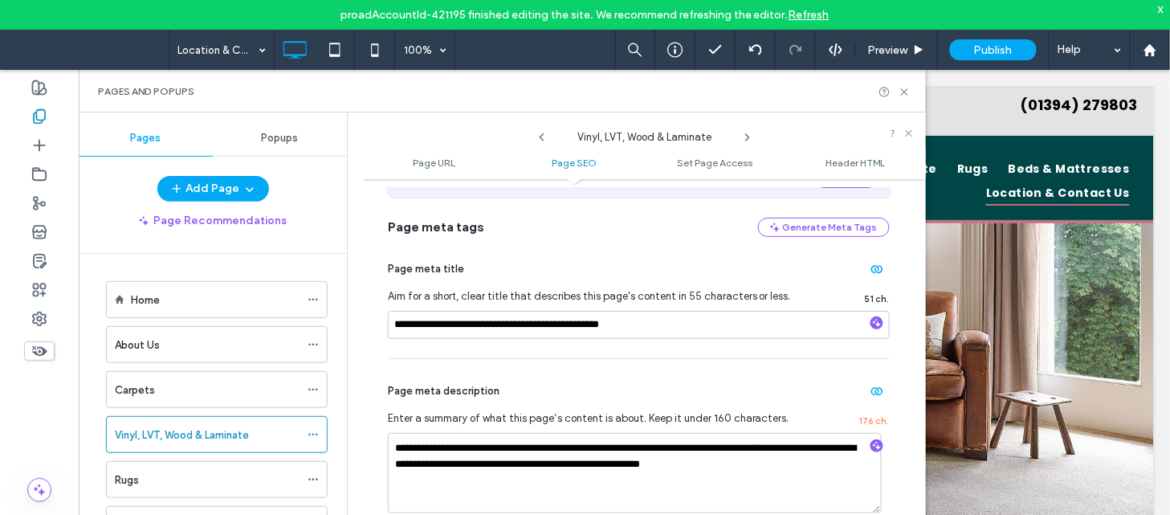
scroll to position [347, 0]
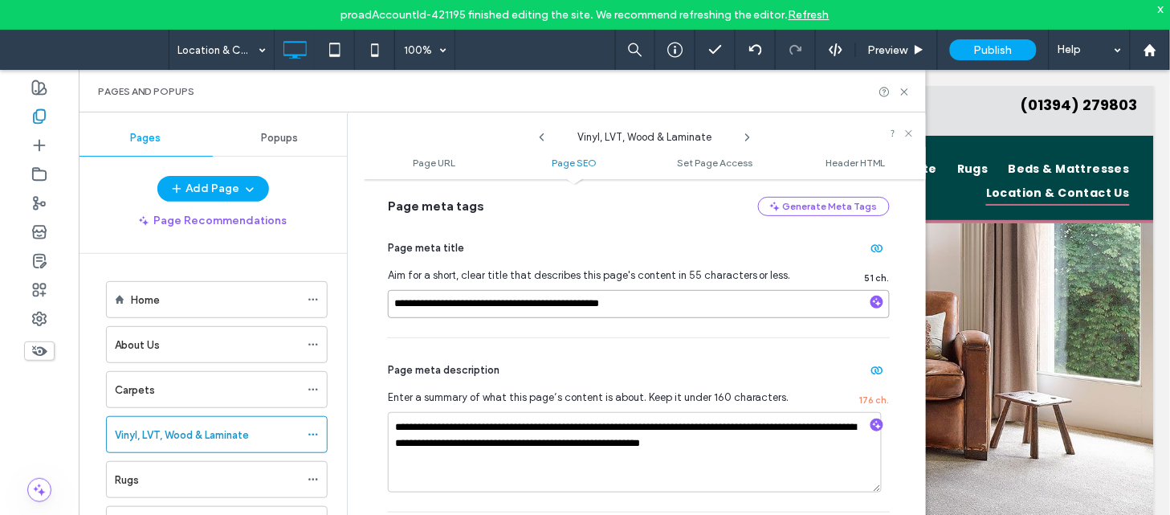
click at [674, 316] on input "**********" at bounding box center [639, 304] width 502 height 28
click at [747, 138] on icon at bounding box center [747, 137] width 13 height 13
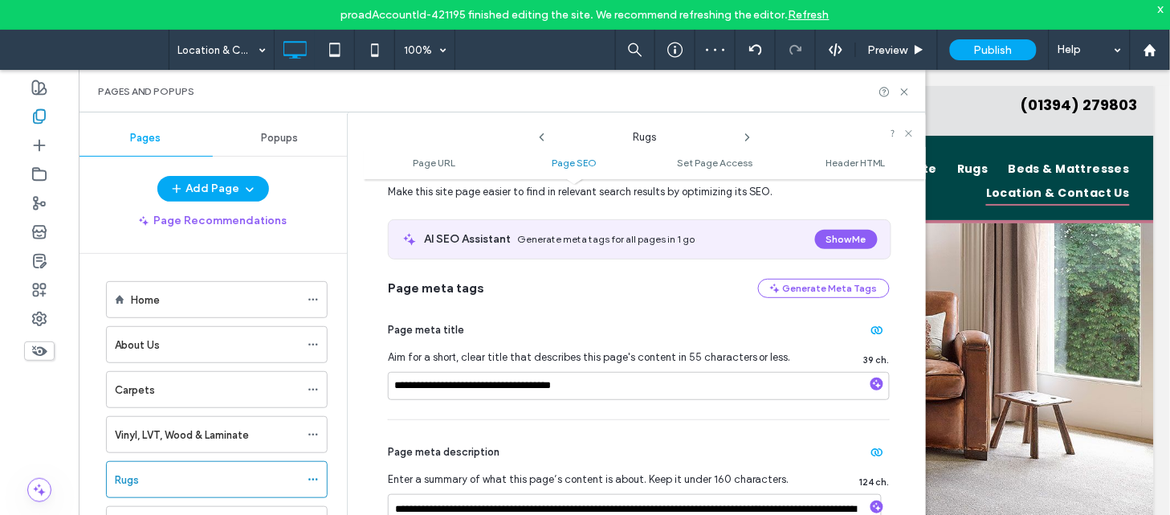
scroll to position [270, 0]
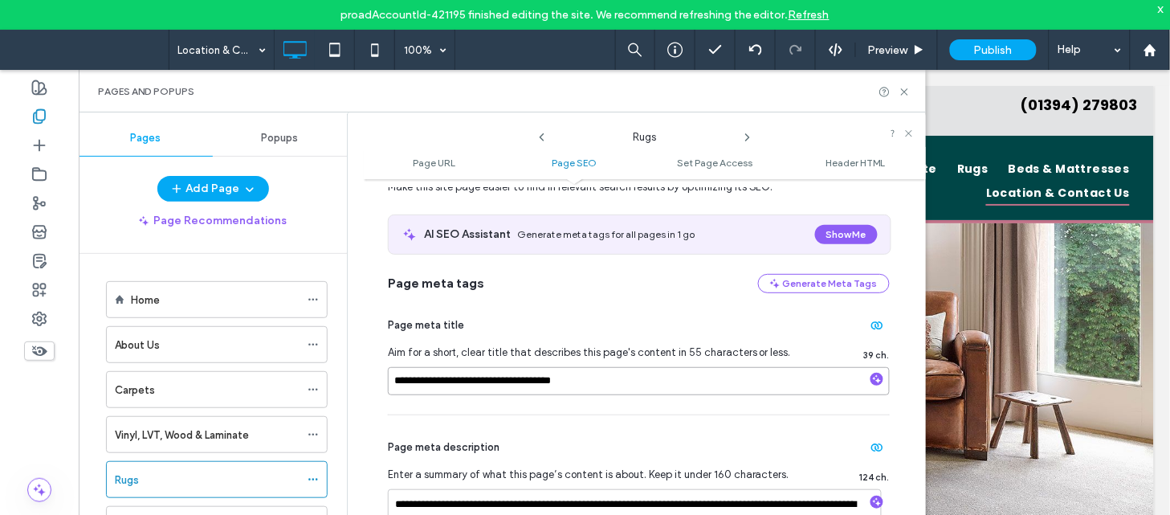
click at [543, 385] on input "**********" at bounding box center [639, 381] width 502 height 28
click at [744, 139] on icon at bounding box center [747, 137] width 13 height 13
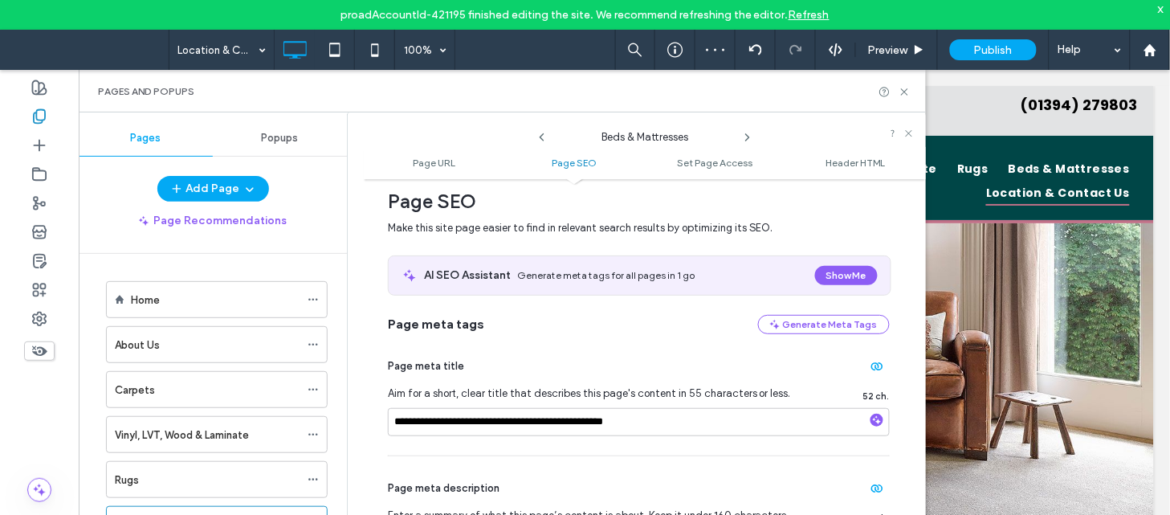
scroll to position [275, 0]
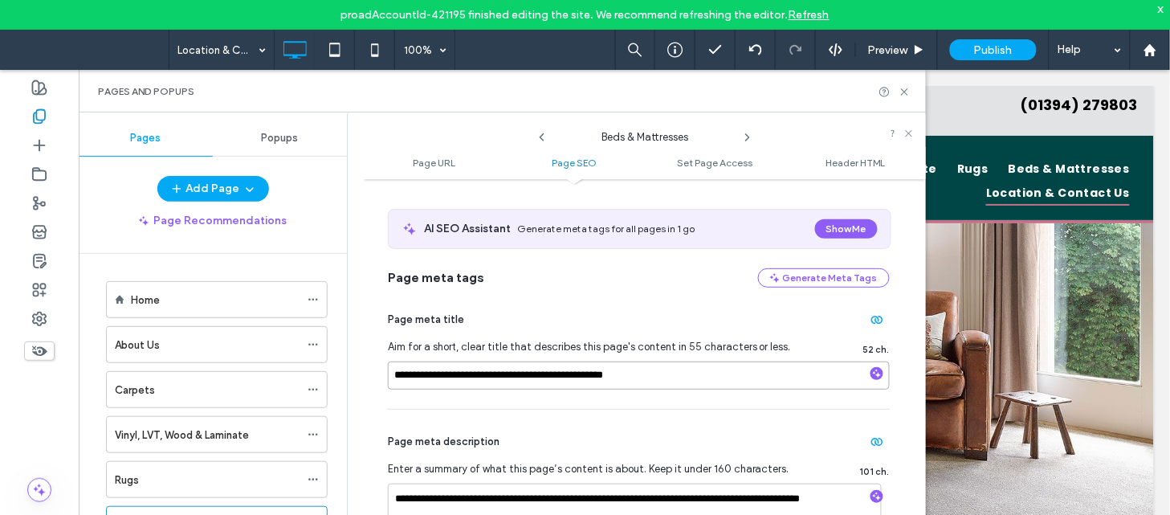
click at [676, 383] on input "**********" at bounding box center [639, 375] width 502 height 28
click at [747, 138] on icon at bounding box center [747, 137] width 13 height 13
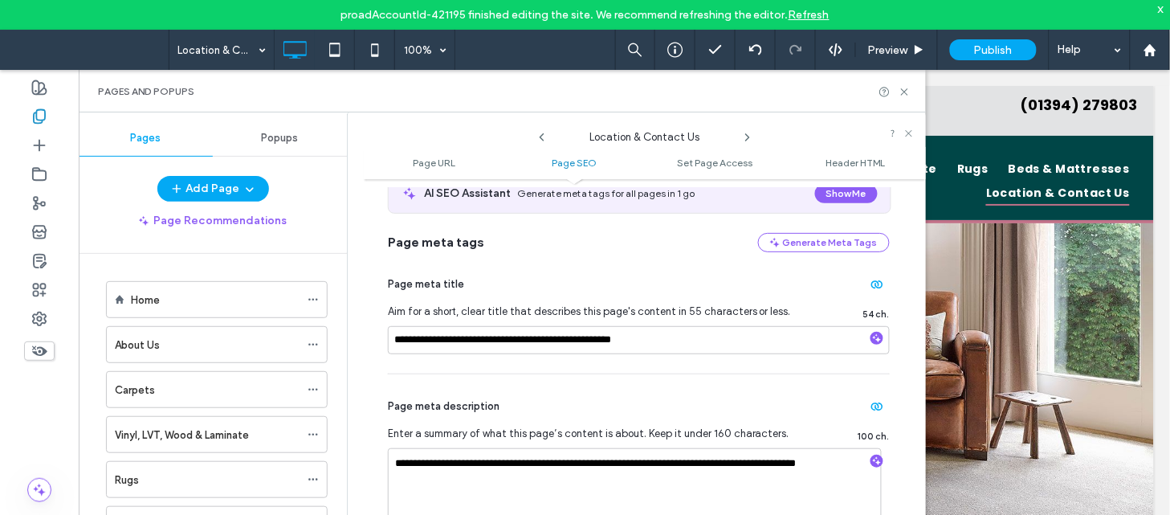
scroll to position [316, 0]
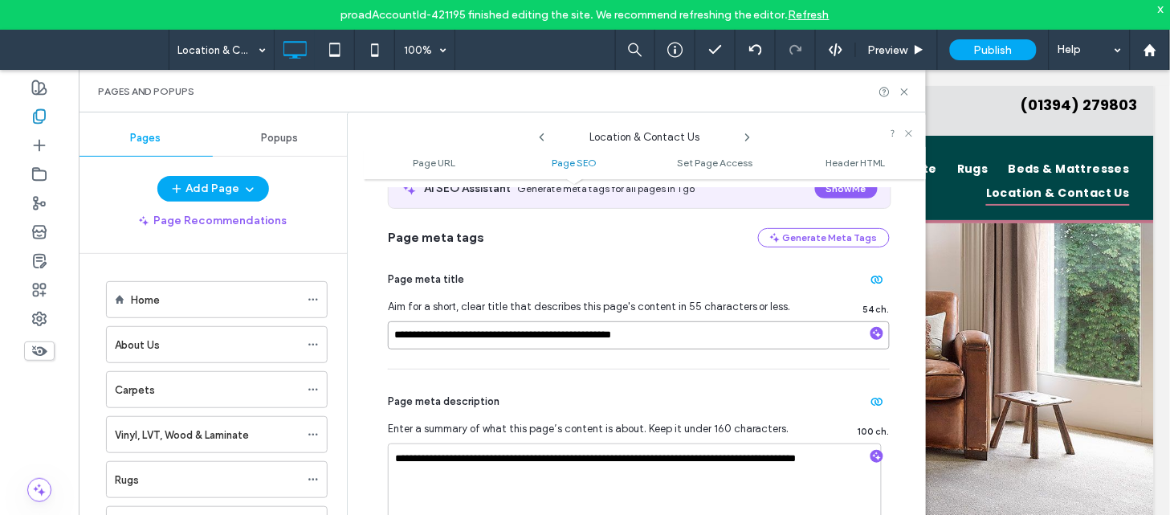
click at [676, 336] on input "**********" at bounding box center [639, 335] width 502 height 28
click at [744, 137] on icon at bounding box center [747, 137] width 13 height 13
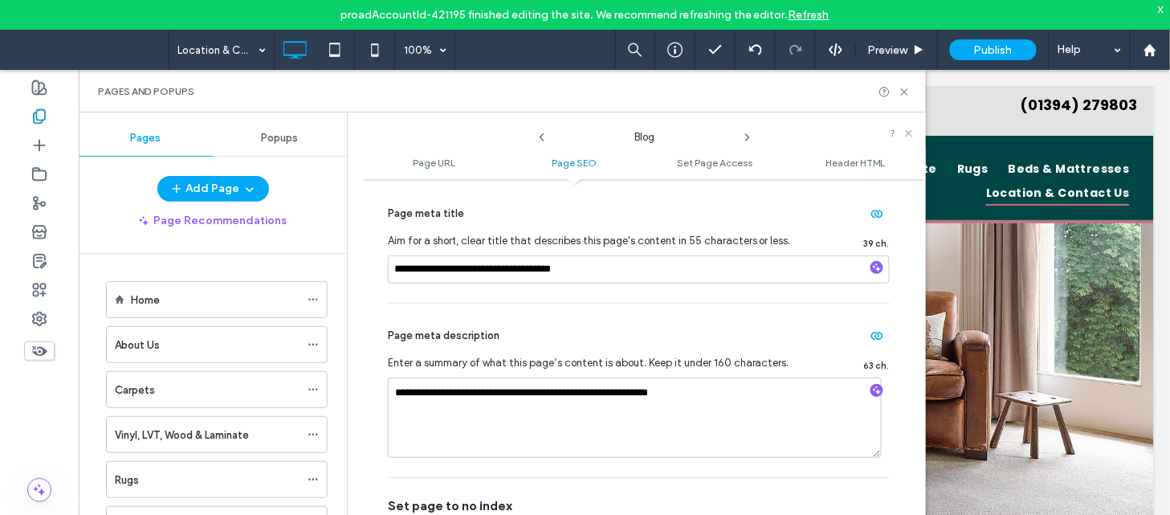
scroll to position [388, 0]
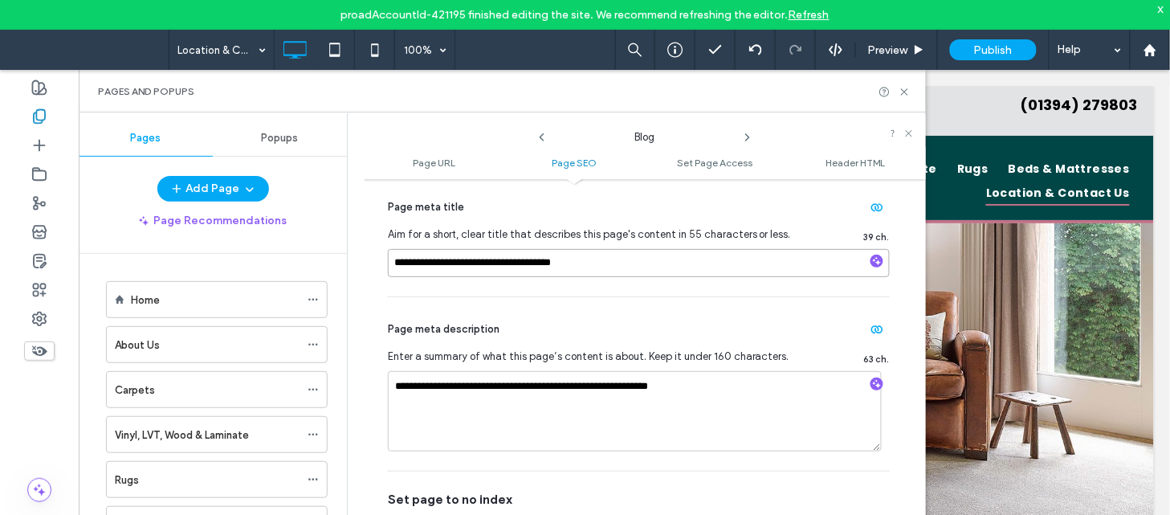
click at [597, 267] on input "**********" at bounding box center [639, 263] width 502 height 28
click at [749, 141] on icon at bounding box center [747, 137] width 13 height 13
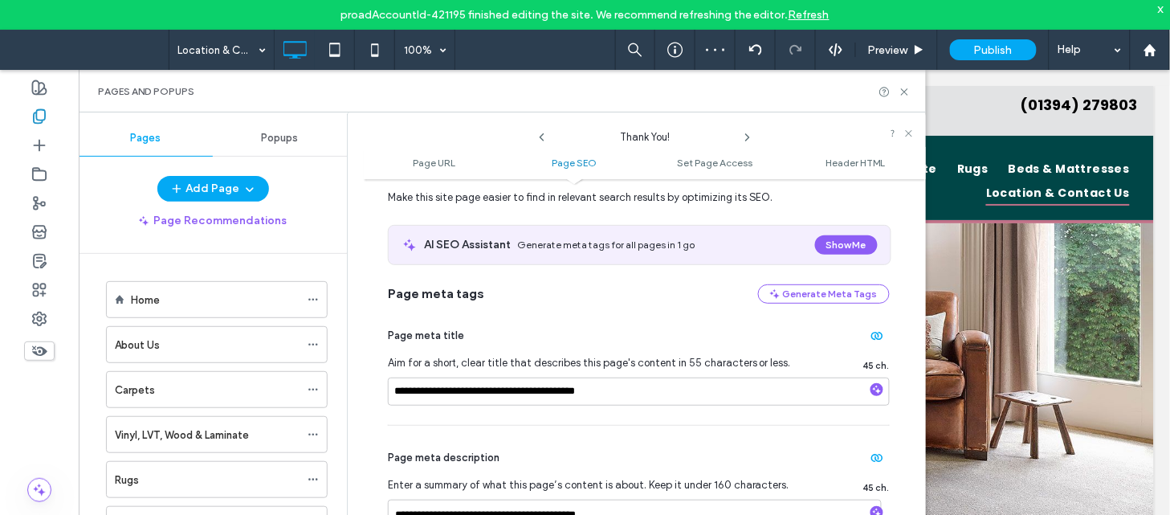
scroll to position [291, 0]
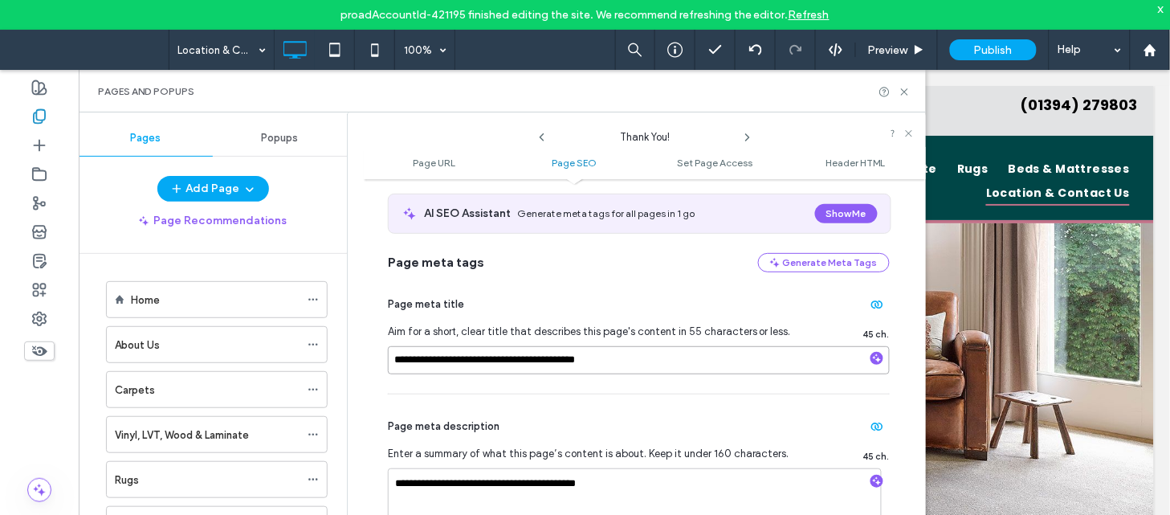
click at [595, 366] on input "**********" at bounding box center [639, 360] width 502 height 28
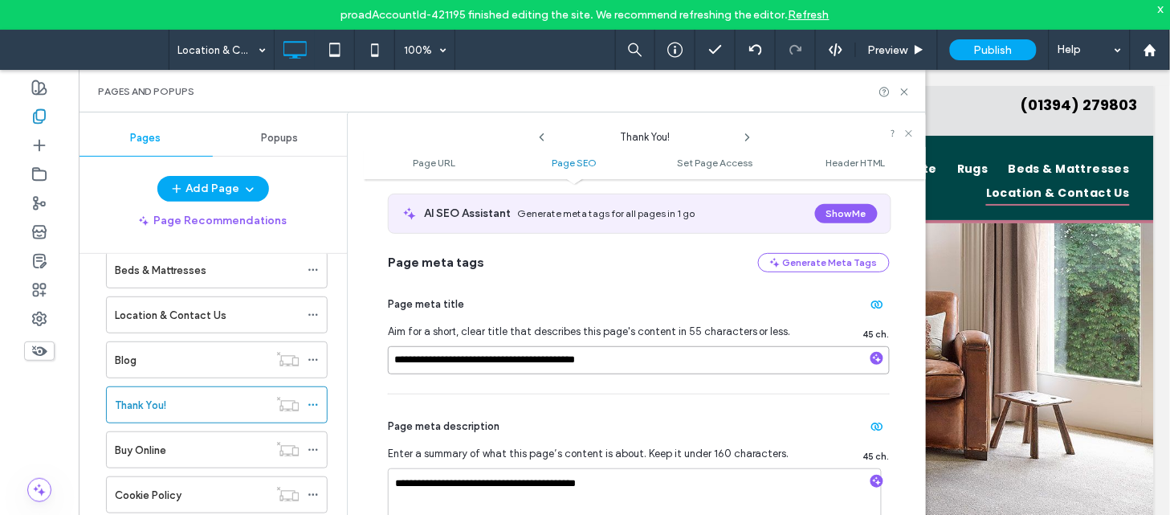
scroll to position [273, 0]
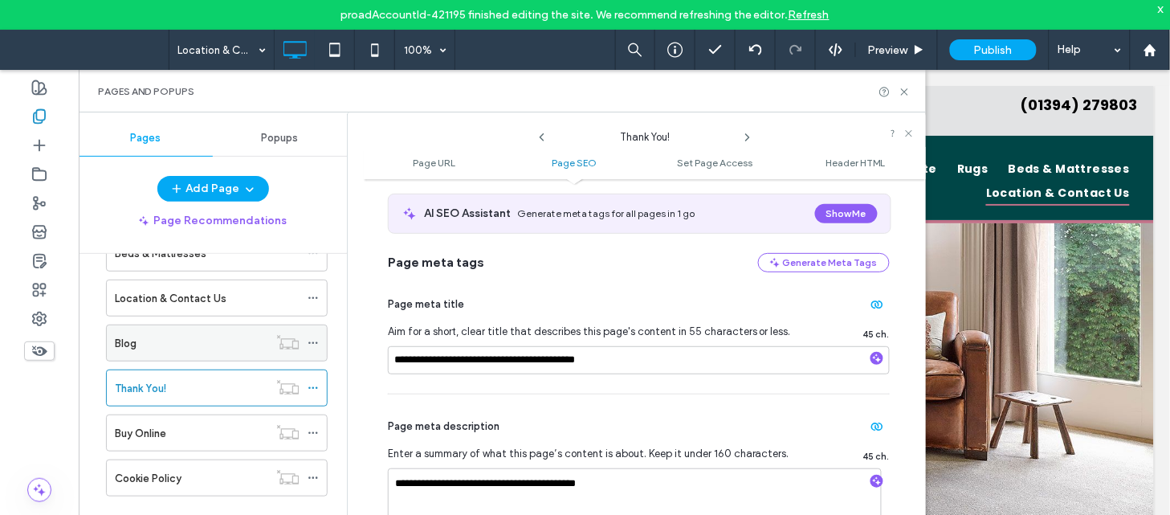
click at [225, 332] on div "Blog" at bounding box center [191, 342] width 153 height 35
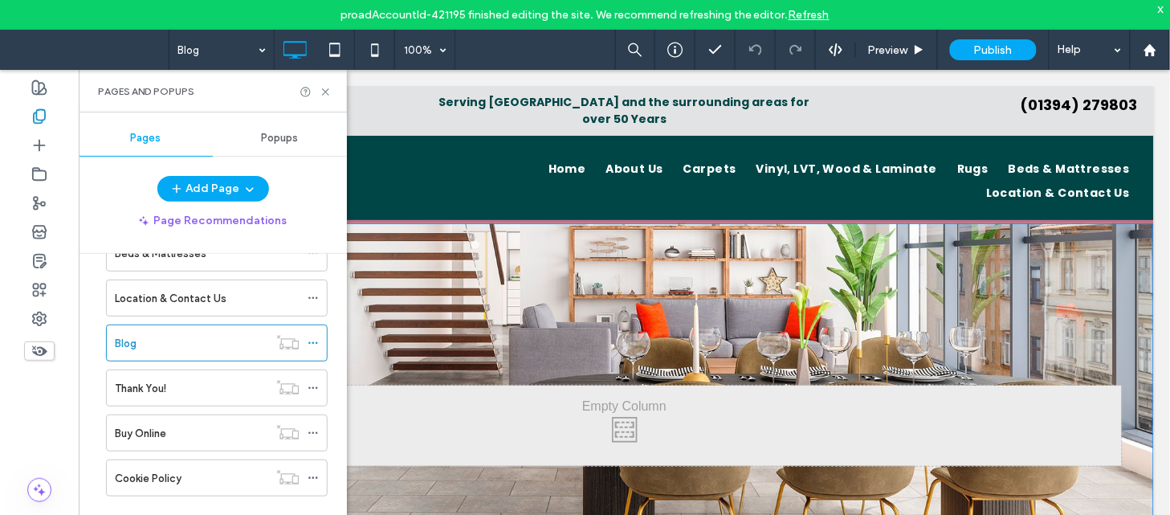
scroll to position [273, 0]
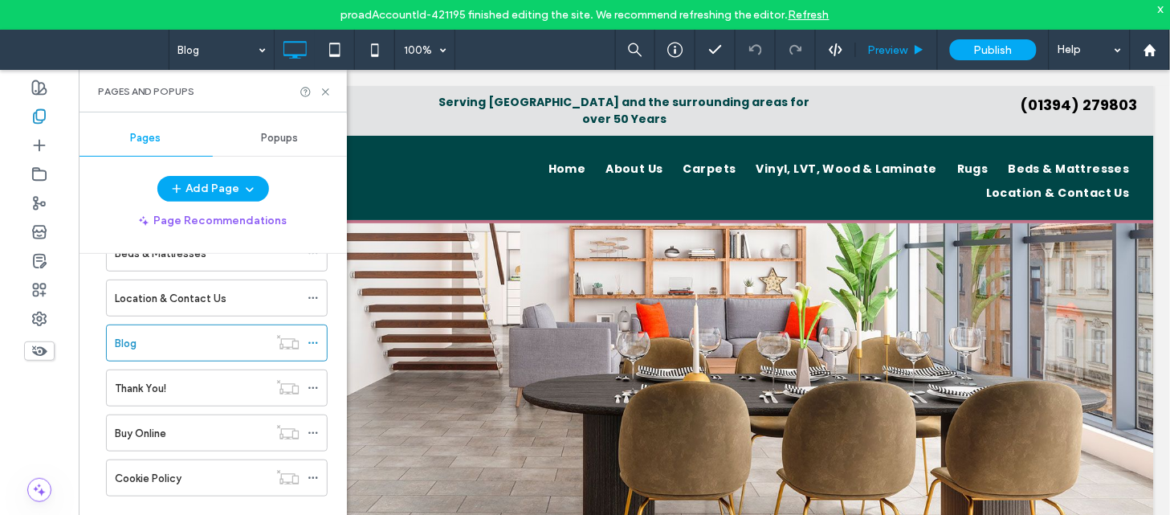
click at [894, 60] on div "Preview" at bounding box center [897, 50] width 82 height 40
click at [894, 57] on div "Preview" at bounding box center [897, 50] width 82 height 40
click at [326, 88] on icon at bounding box center [326, 92] width 12 height 12
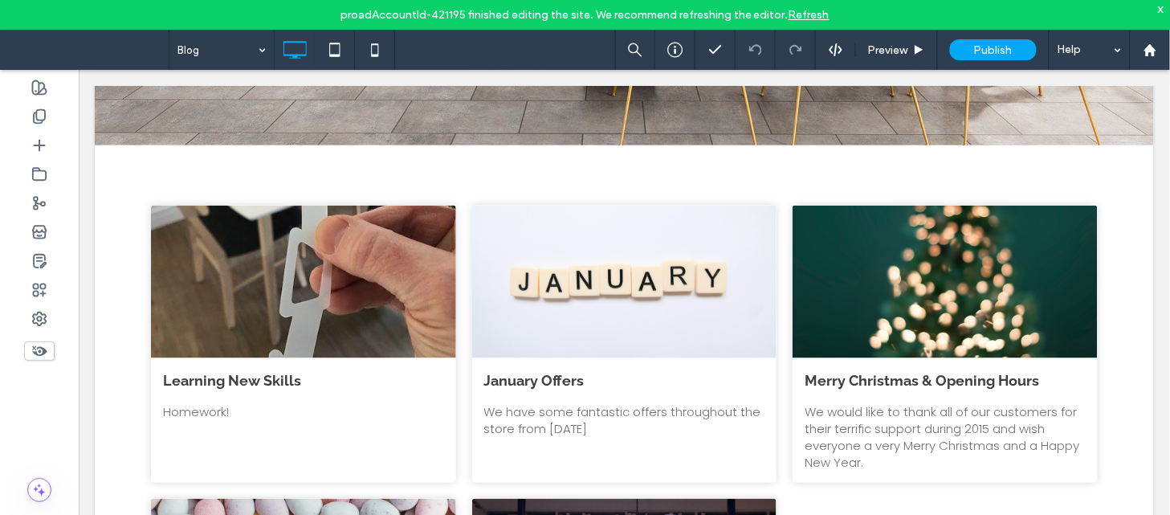
scroll to position [466, 0]
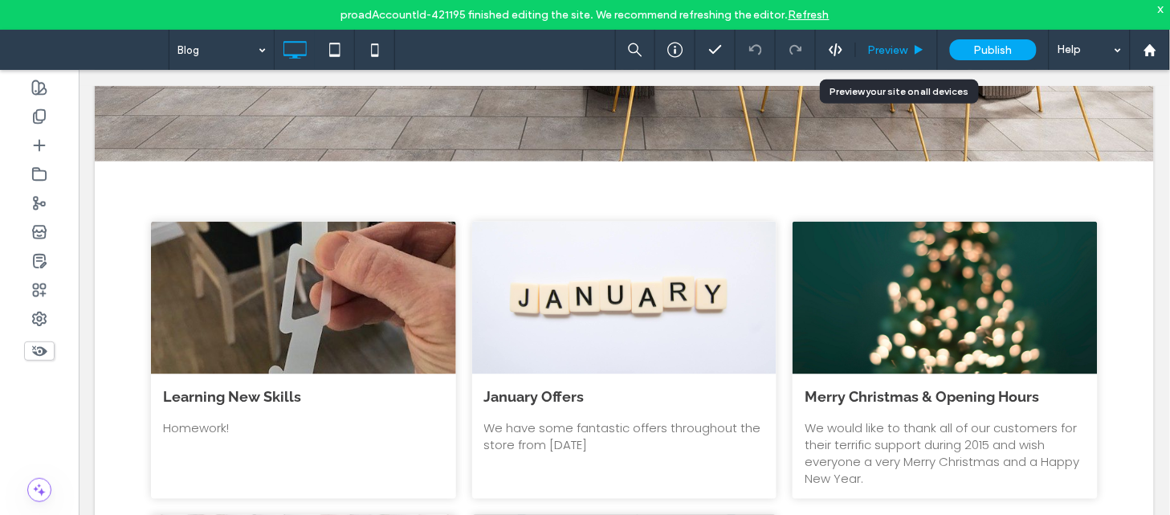
click at [892, 46] on span "Preview" at bounding box center [888, 50] width 40 height 14
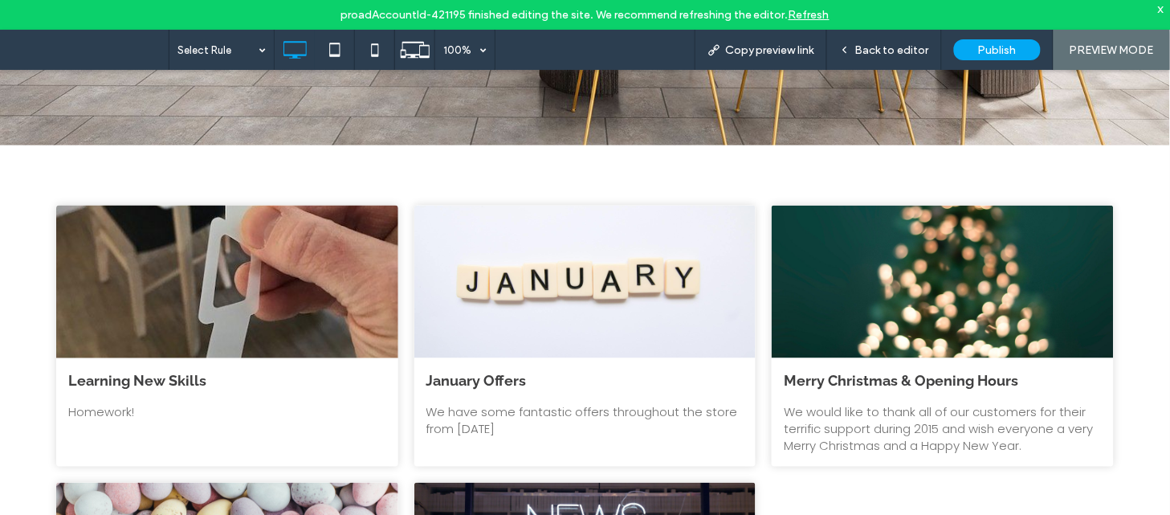
click at [258, 306] on div at bounding box center [227, 280] width 362 height 161
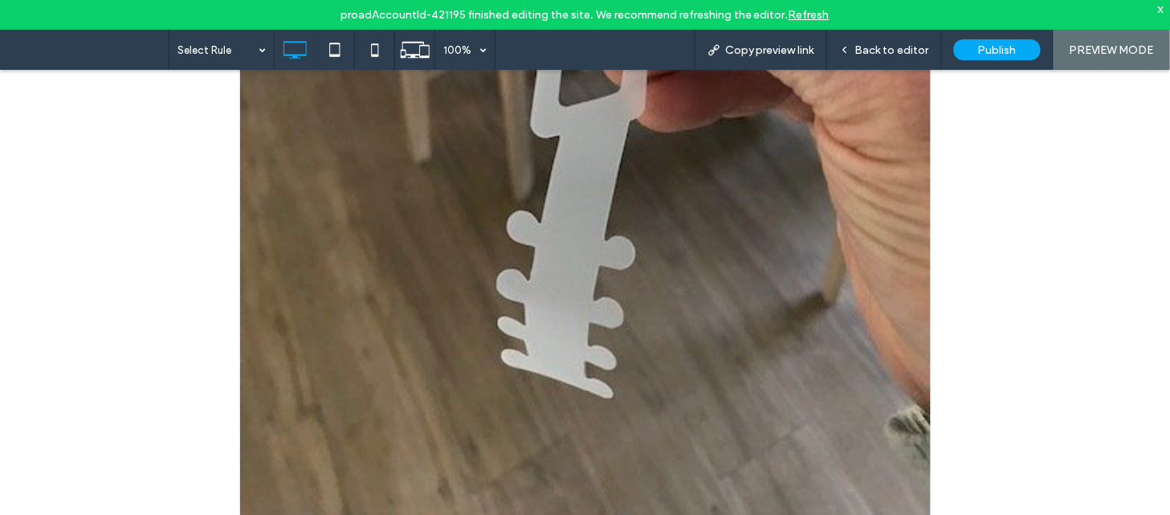
scroll to position [1000, 0]
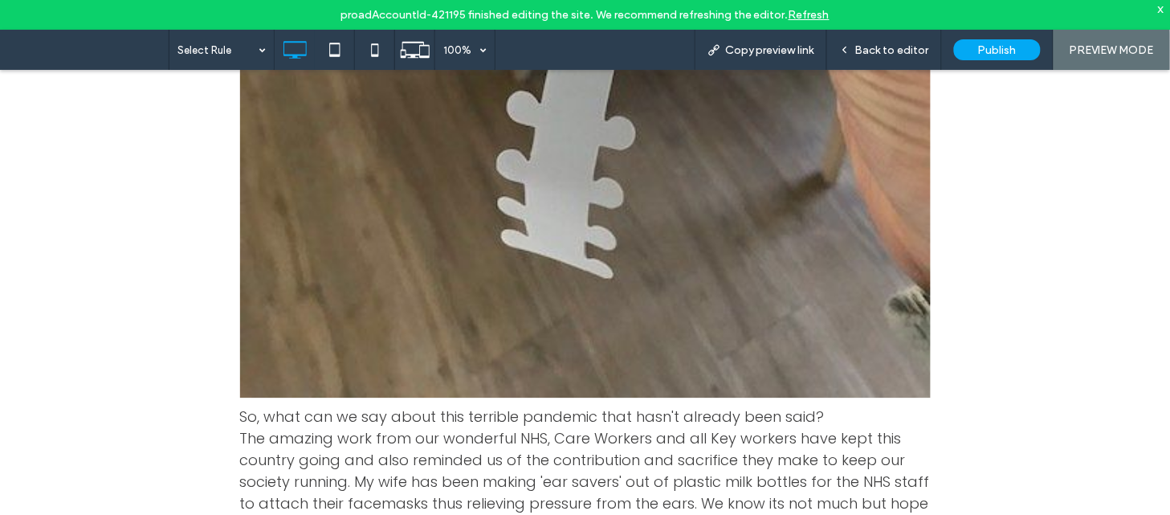
click at [914, 426] on p "The amazing work from our wonderful NHS, Care Workers and all Key workers have …" at bounding box center [585, 480] width 690 height 108
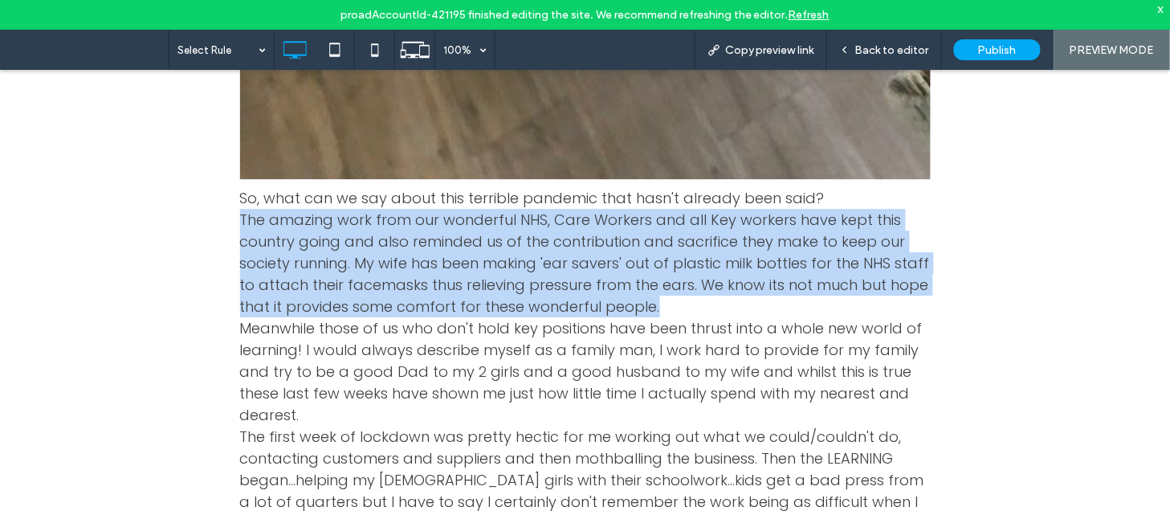
scroll to position [1286, 0]
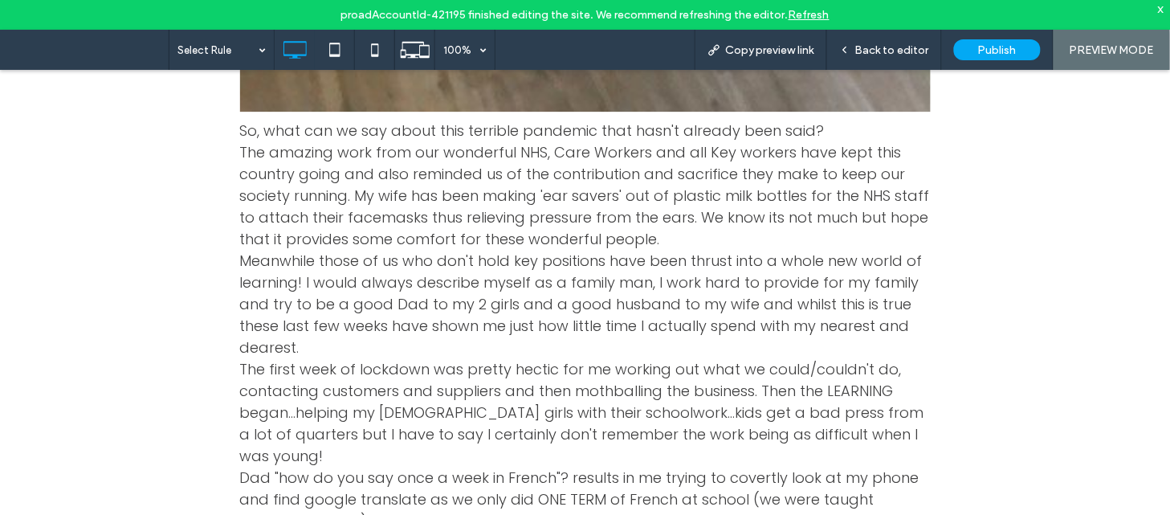
click at [687, 274] on span "Meanwhile those of us who don't hold key positions have been thrust into a whol…" at bounding box center [581, 303] width 682 height 107
copy span "my"
click at [687, 274] on span "Meanwhile those of us who don't hold key positions have been thrust into a whol…" at bounding box center [581, 303] width 682 height 107
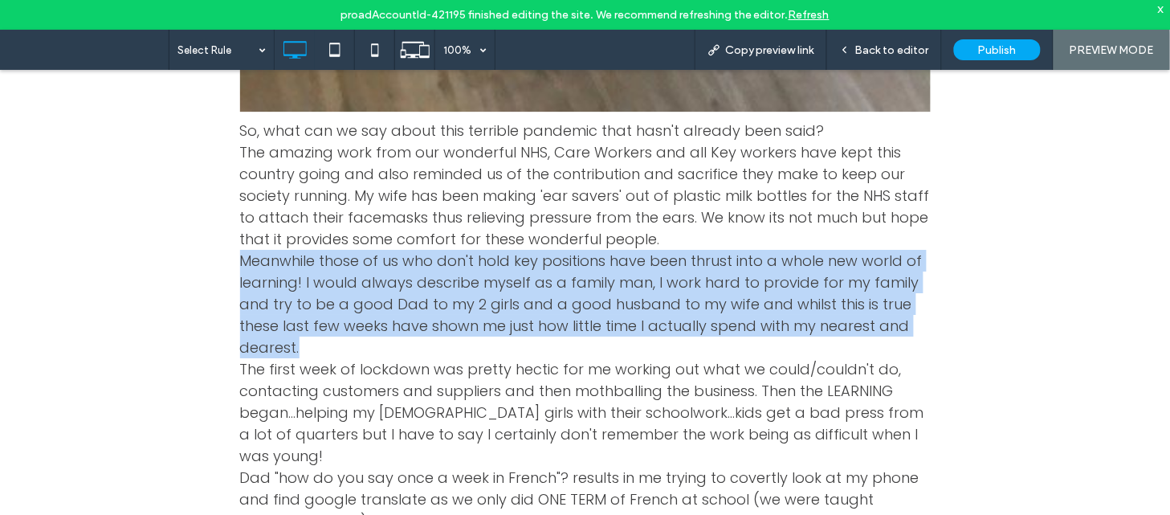
click at [687, 274] on span "Meanwhile those of us who don't hold key positions have been thrust into a whol…" at bounding box center [581, 303] width 682 height 107
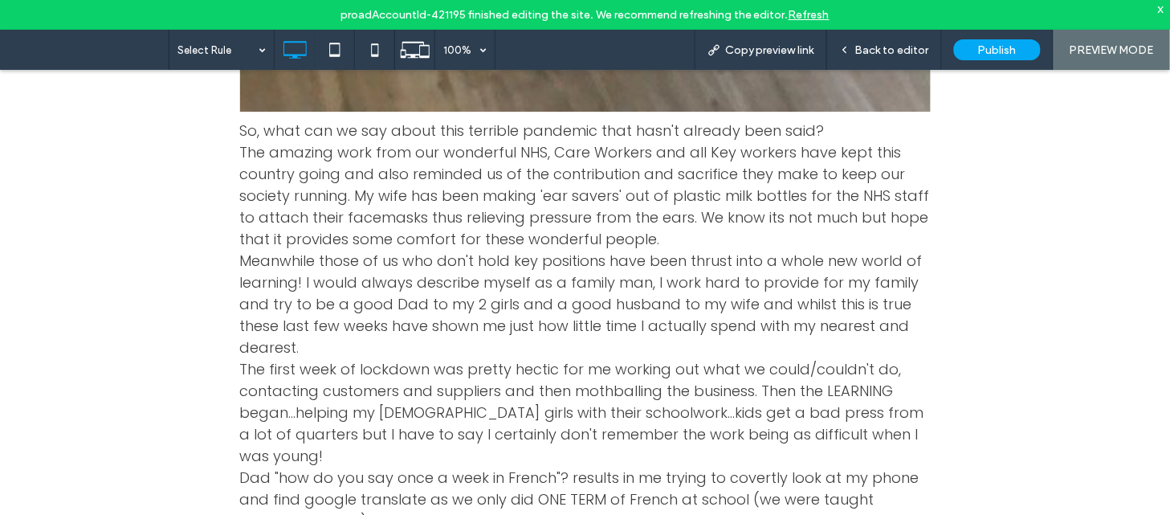
click at [595, 373] on span "The first week of lockdown was pretty hectic for me working out what we could/c…" at bounding box center [582, 411] width 684 height 107
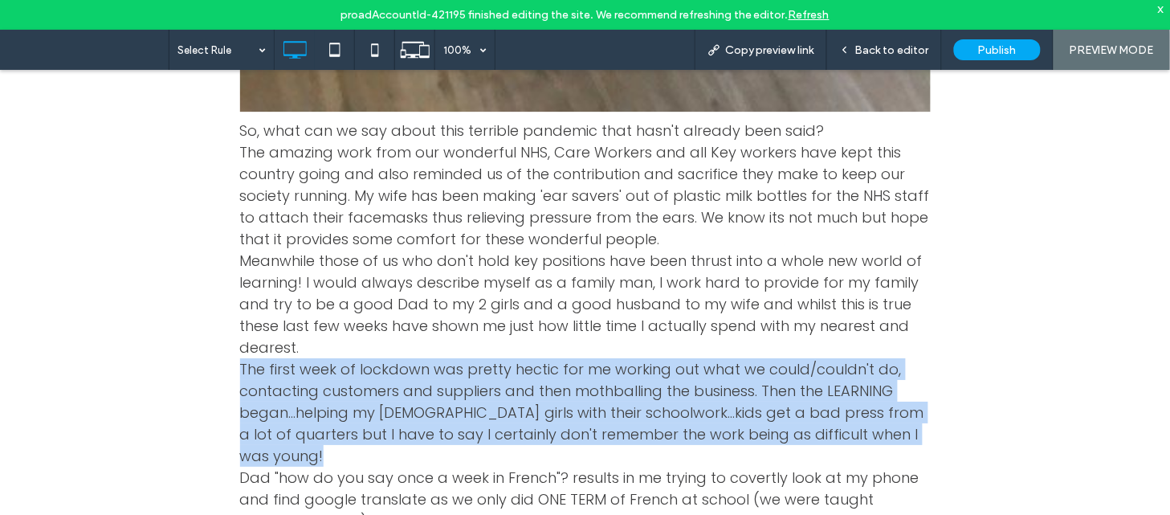
click at [595, 373] on span "The first week of lockdown was pretty hectic for me working out what we could/c…" at bounding box center [582, 411] width 684 height 107
copy span "The first week of lockdown was pretty hectic for me working out what we could/c…"
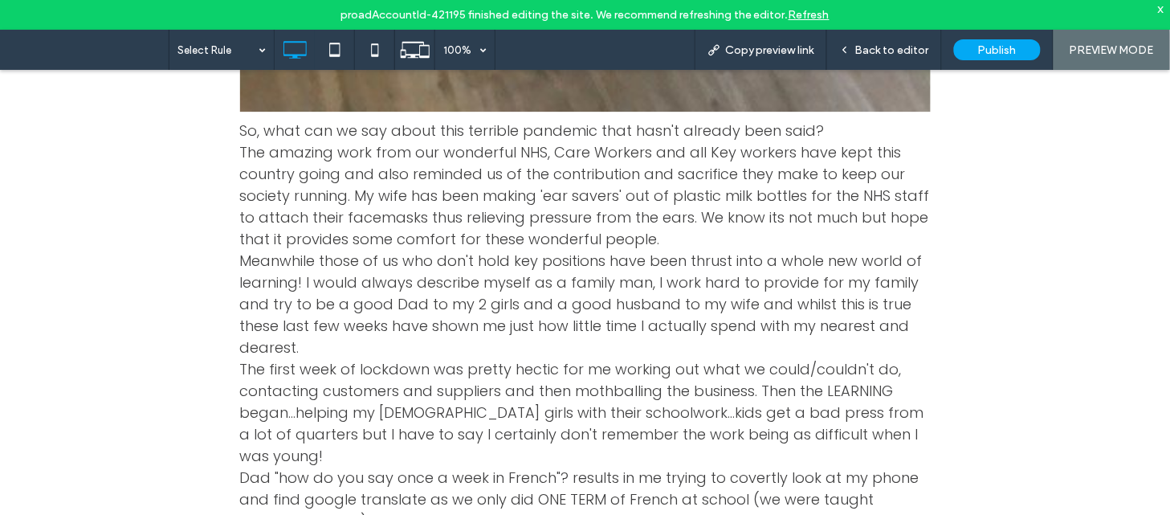
click at [551, 466] on span "Dad "how do you say once a week in French"? results in me trying to covertly lo…" at bounding box center [579, 508] width 679 height 85
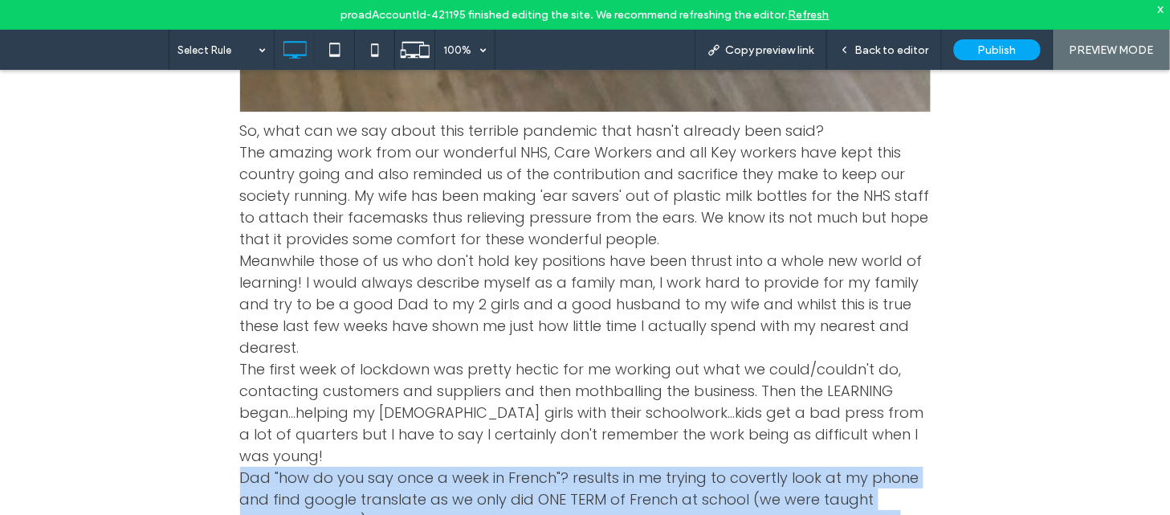
click at [551, 466] on span "Dad "how do you say once a week in French"? results in me trying to covertly lo…" at bounding box center [579, 508] width 679 height 85
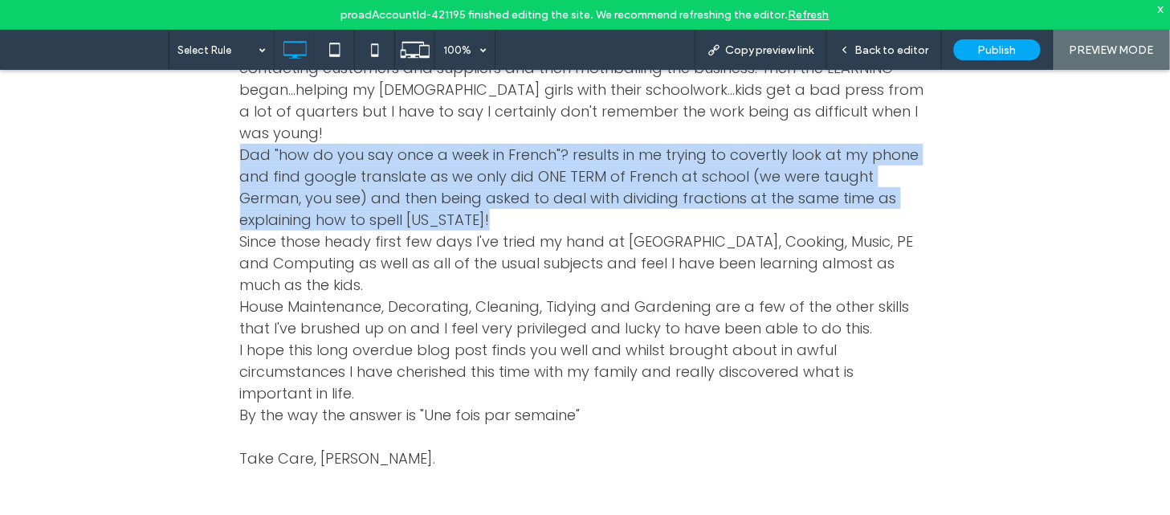
scroll to position [1679, 0]
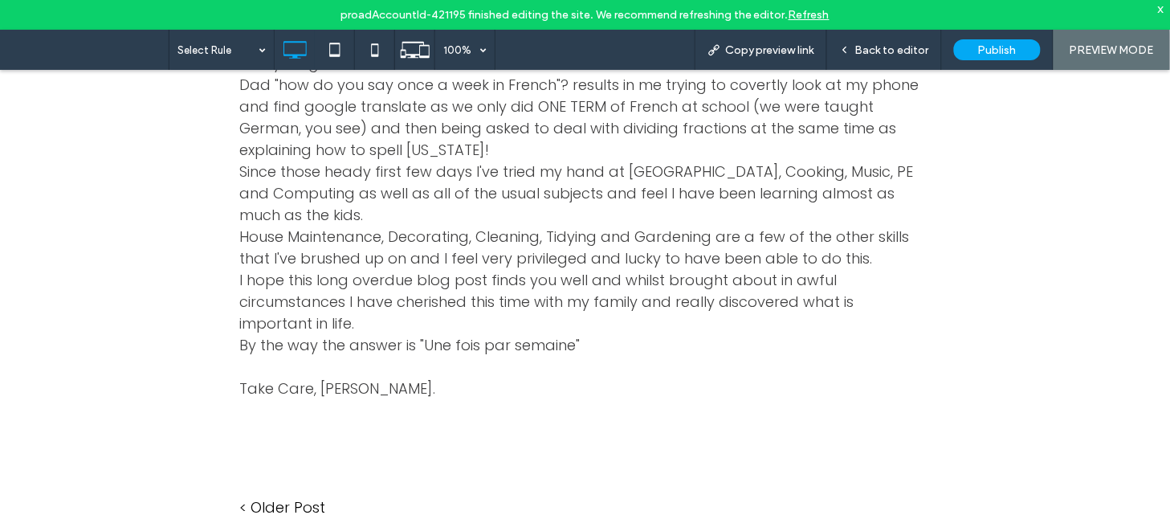
click at [579, 161] on span "Since those heady first few days I've tried my hand at Baking, Cooking, Music, …" at bounding box center [577, 192] width 674 height 63
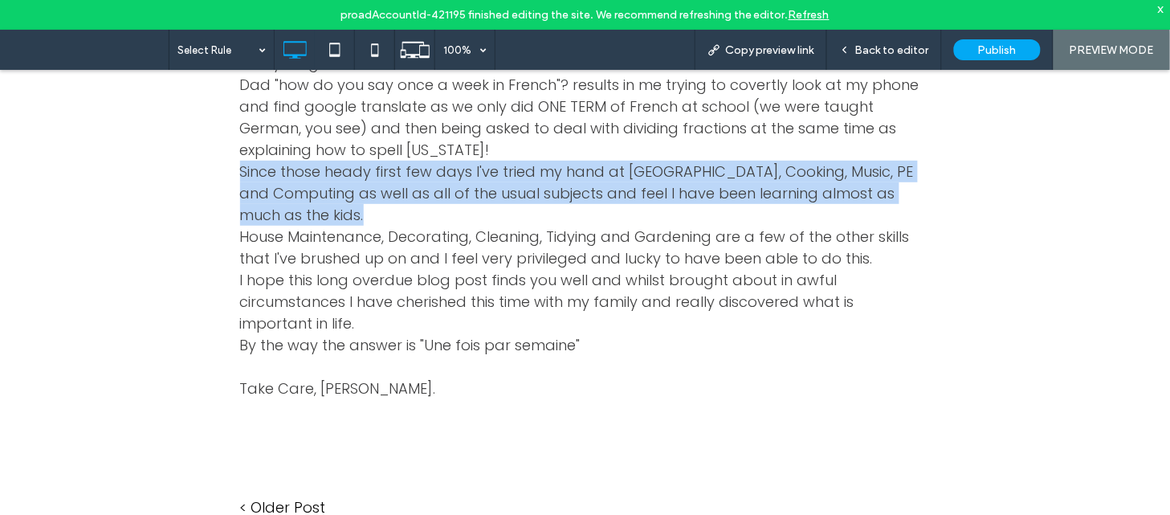
click at [579, 161] on span "Since those heady first few days I've tried my hand at Baking, Cooking, Music, …" at bounding box center [577, 192] width 674 height 63
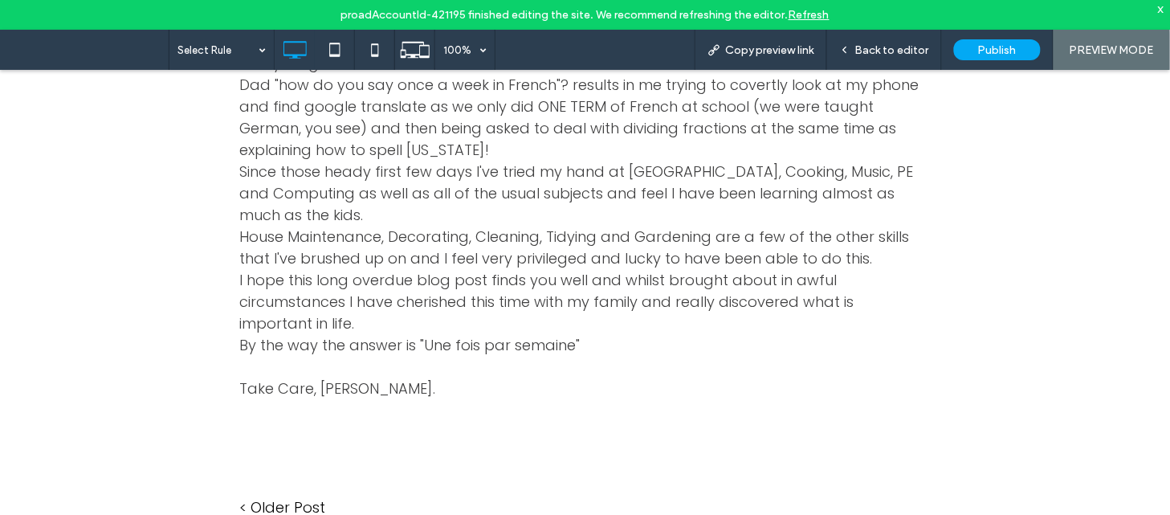
click at [485, 269] on span "I hope this long overdue blog post finds you well and whilst brought about in a…" at bounding box center [547, 300] width 614 height 63
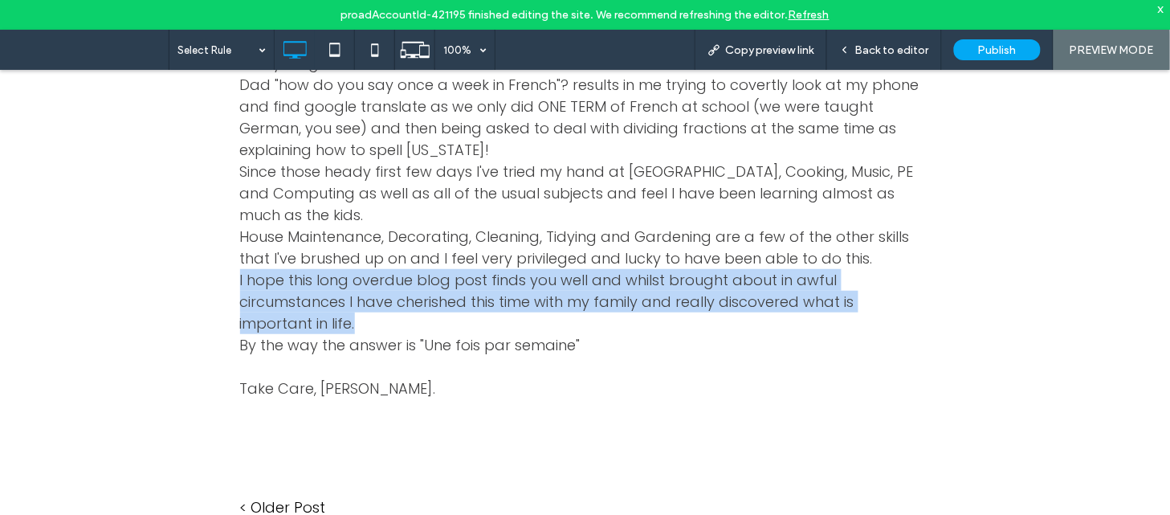
click at [485, 269] on span "I hope this long overdue blog post finds you well and whilst brought about in a…" at bounding box center [547, 300] width 614 height 63
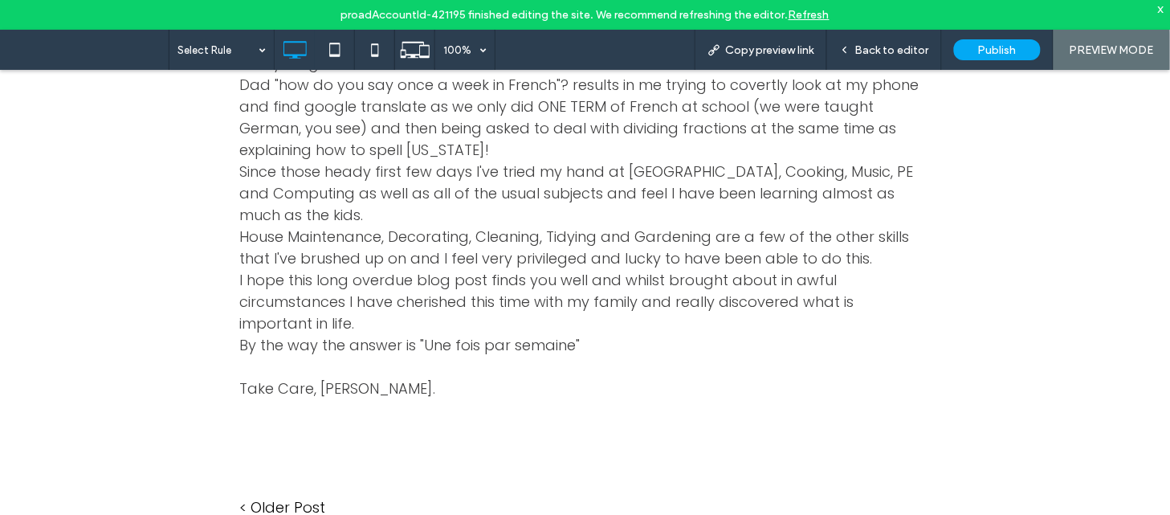
click at [479, 226] on span "House Maintenance, Decorating, Cleaning, Tidying and Gardening are a few of the…" at bounding box center [575, 247] width 670 height 42
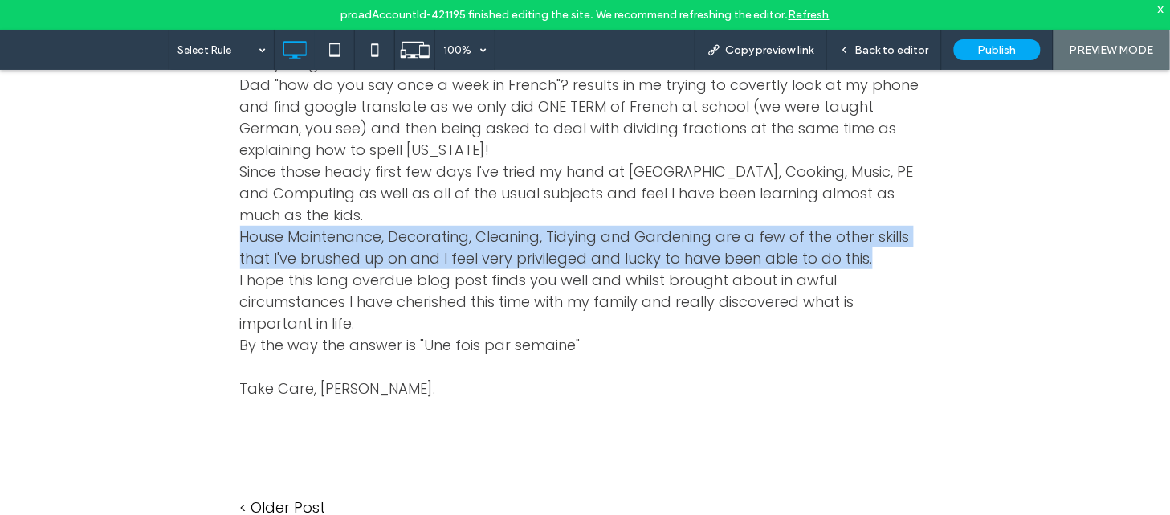
click at [479, 226] on span "House Maintenance, Decorating, Cleaning, Tidying and Gardening are a few of the…" at bounding box center [575, 247] width 670 height 42
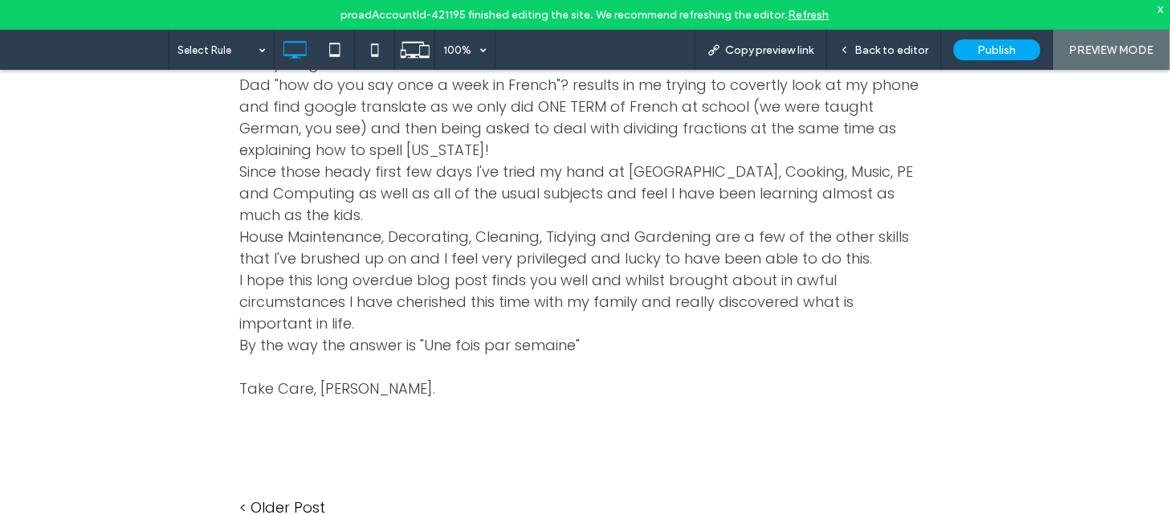
click at [413, 334] on span "By the way the answer is "Une fois par semaine"" at bounding box center [410, 344] width 340 height 20
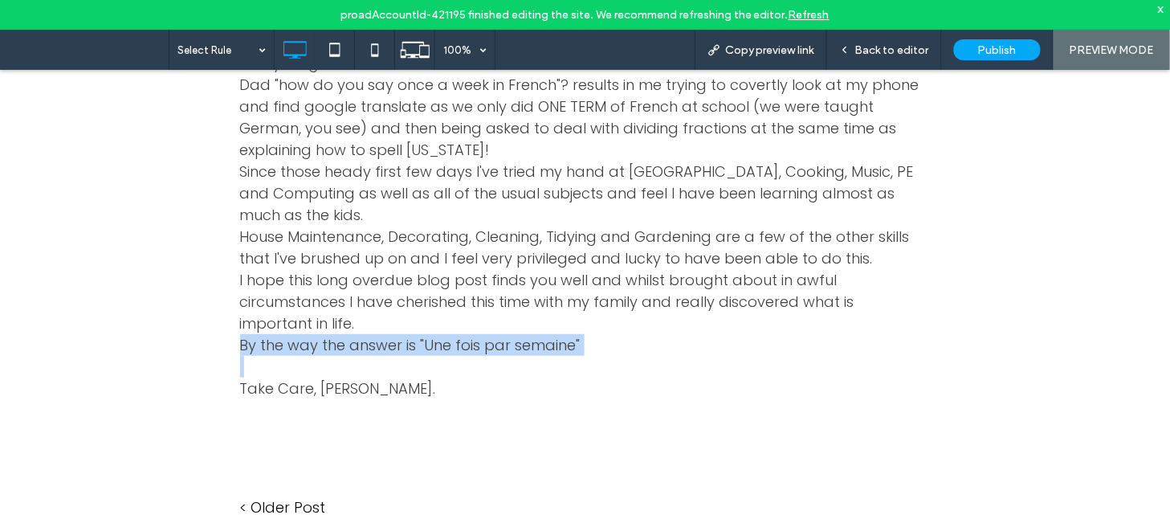
click at [413, 334] on span "By the way the answer is "Une fois par semaine"" at bounding box center [410, 344] width 340 height 20
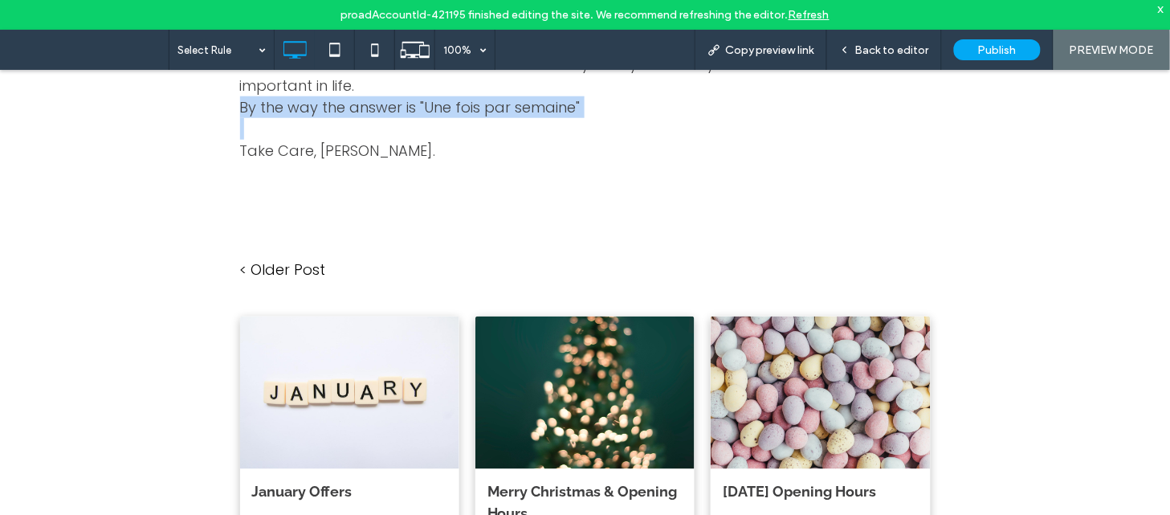
scroll to position [1964, 0]
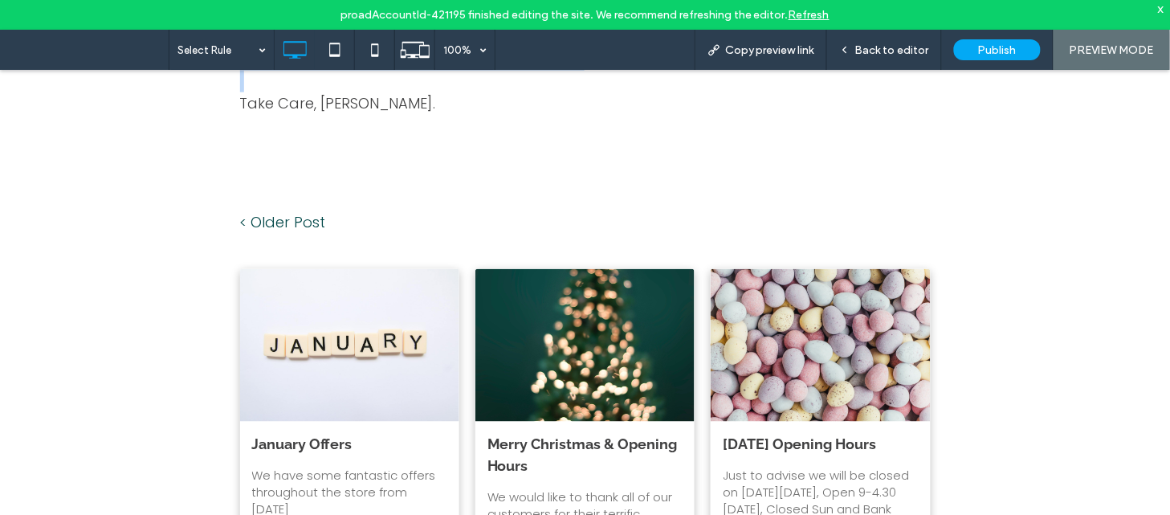
click at [291, 210] on link "< Older Post" at bounding box center [412, 221] width 345 height 22
drag, startPoint x: 291, startPoint y: 127, endPoint x: 291, endPoint y: 197, distance: 69.8
click at [291, 197] on div at bounding box center [585, 257] width 1170 height 515
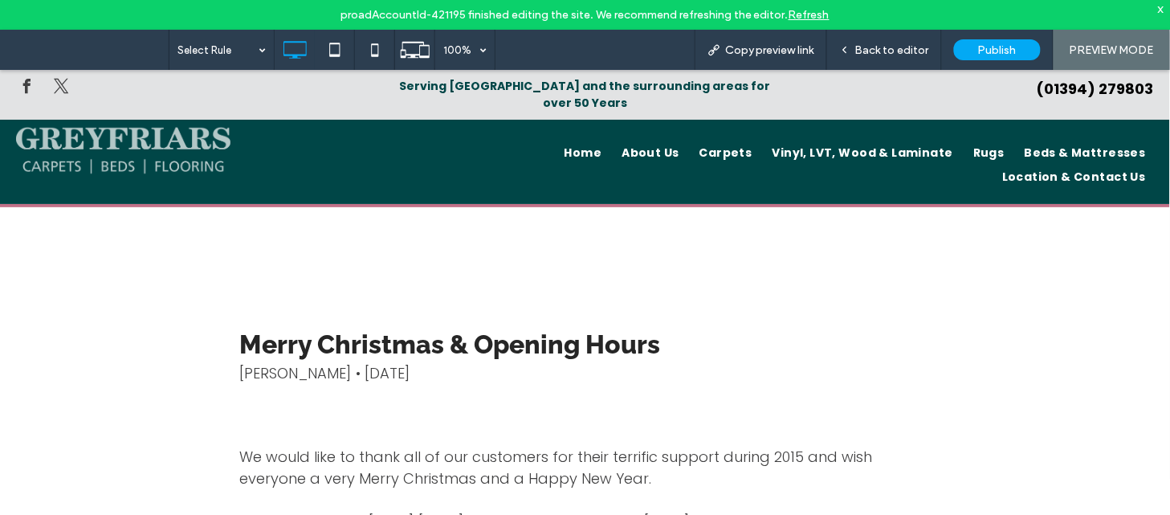
click at [484, 446] on span "We would like to thank all of our customers for their terrific support during 2…" at bounding box center [556, 467] width 633 height 42
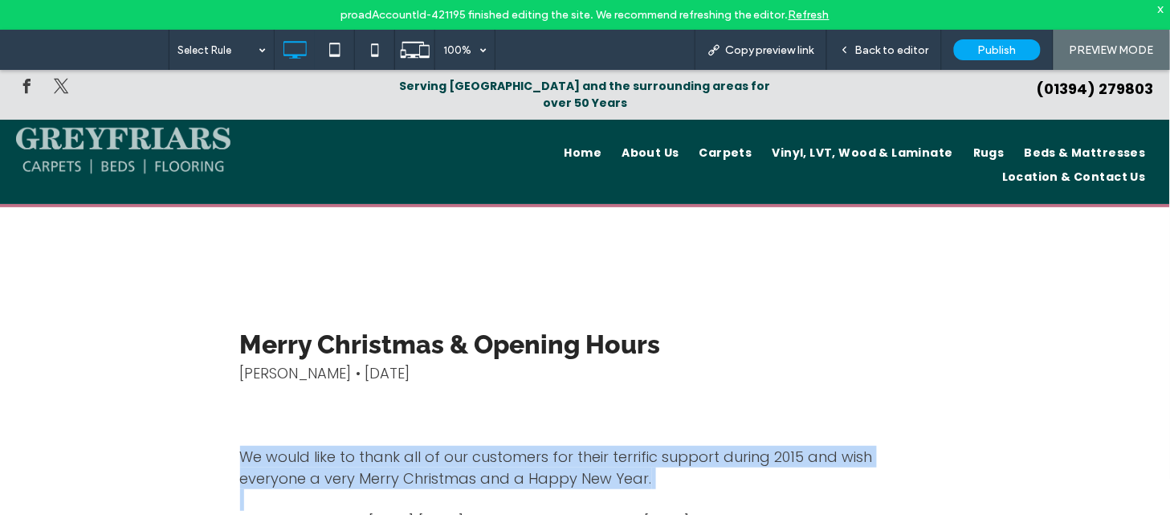
click at [484, 446] on span "We would like to thank all of our customers for their terrific support during 2…" at bounding box center [556, 467] width 633 height 42
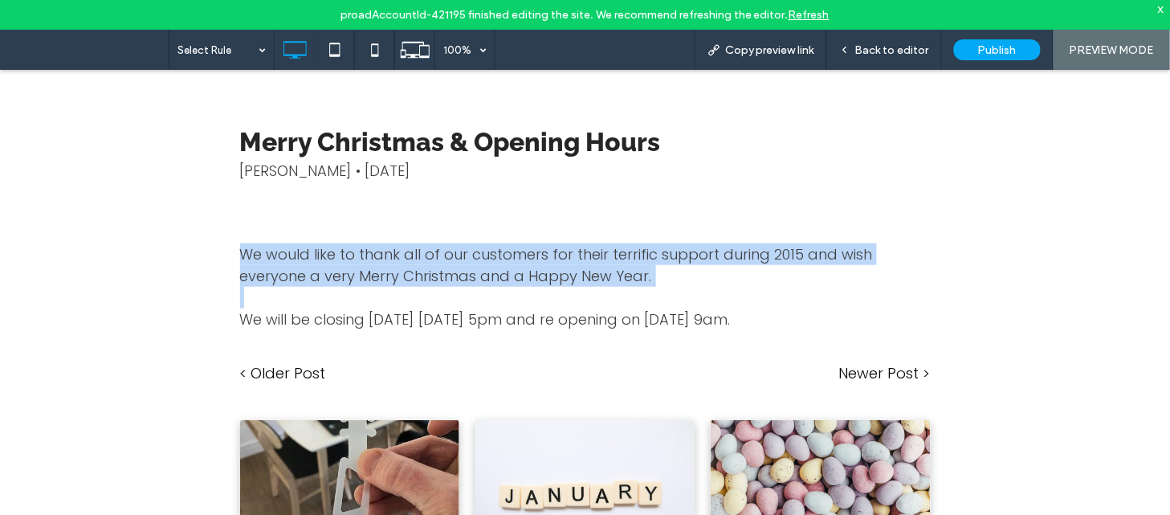
scroll to position [321, 0]
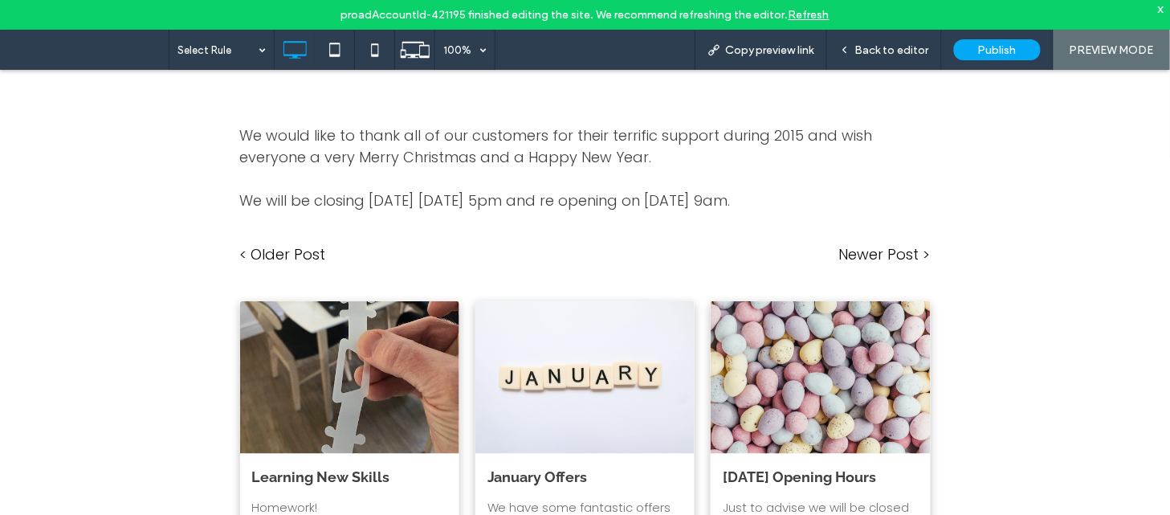
click at [637, 178] on div "We would like to thank all of our customers for their terrific support during 2…" at bounding box center [585, 167] width 690 height 90
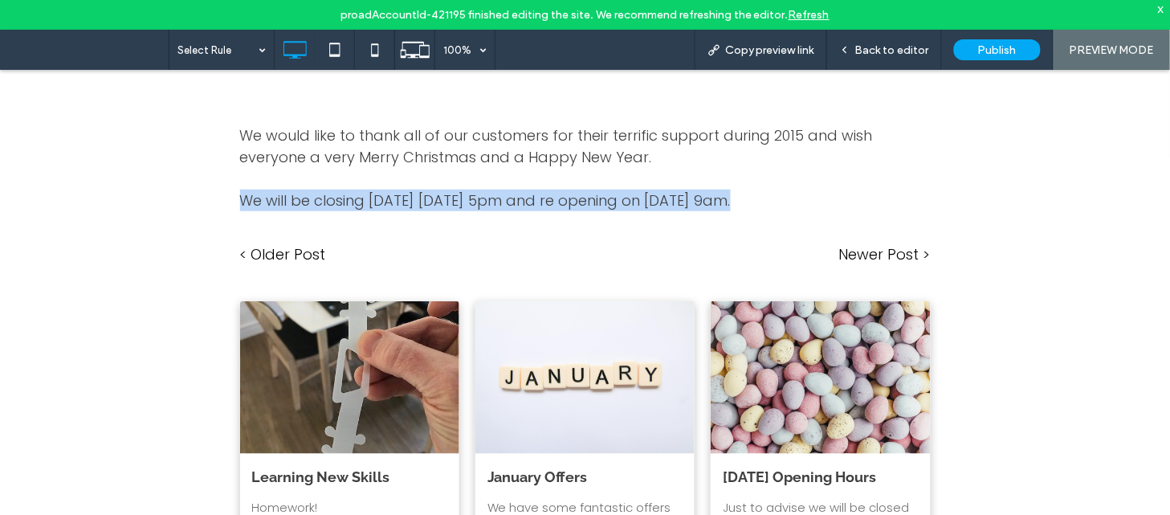
click at [637, 178] on div "We would like to thank all of our customers for their terrific support during 2…" at bounding box center [585, 167] width 690 height 90
click at [283, 242] on link "< Older Post" at bounding box center [412, 253] width 345 height 22
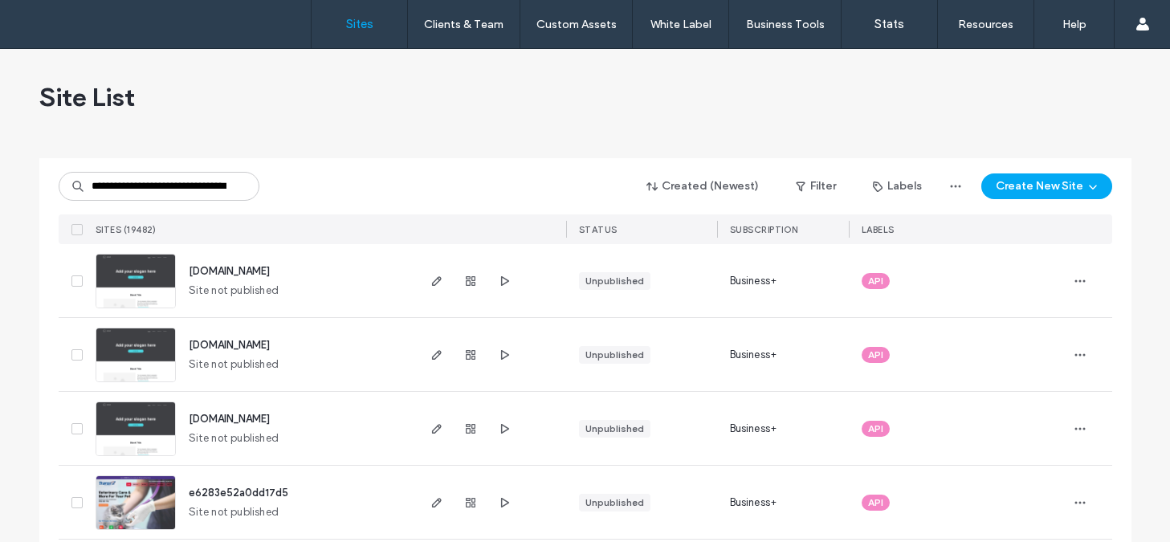
type input "**********"
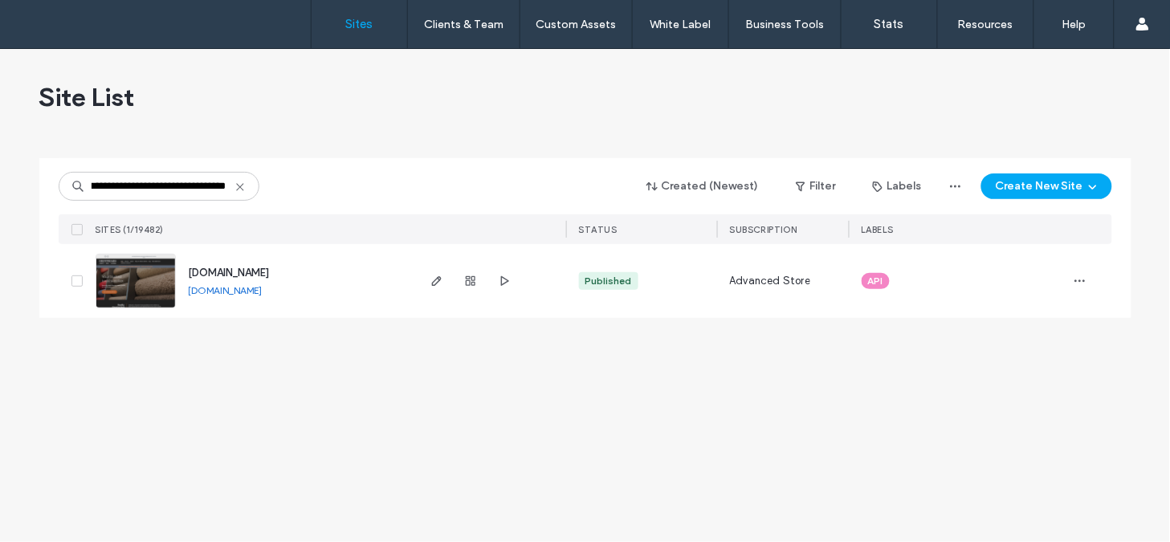
scroll to position [0, 39]
click at [262, 274] on span "www.greyfriarsflooring.com" at bounding box center [229, 273] width 81 height 12
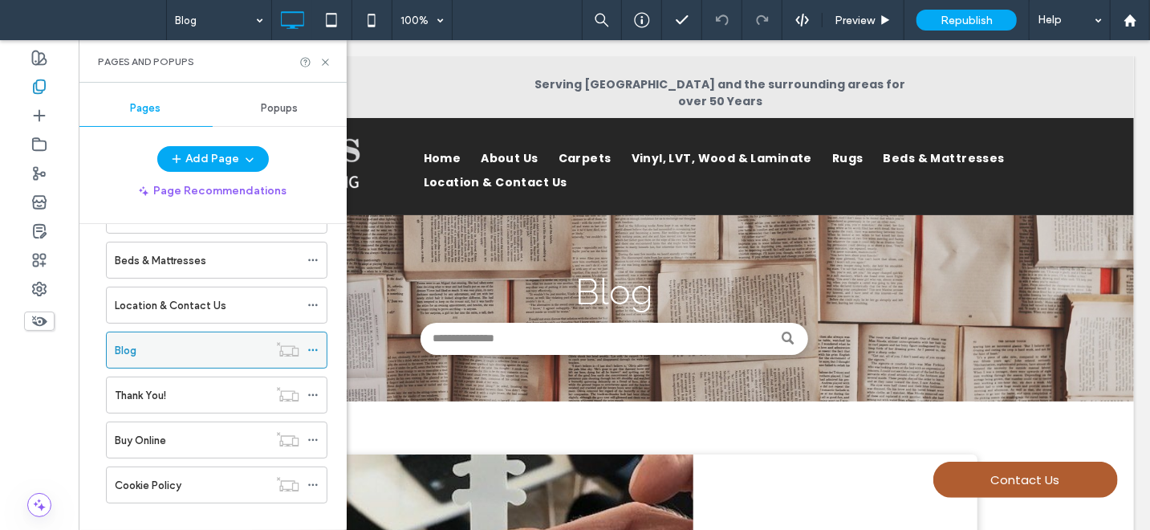
click at [214, 353] on div "Blog" at bounding box center [191, 350] width 153 height 17
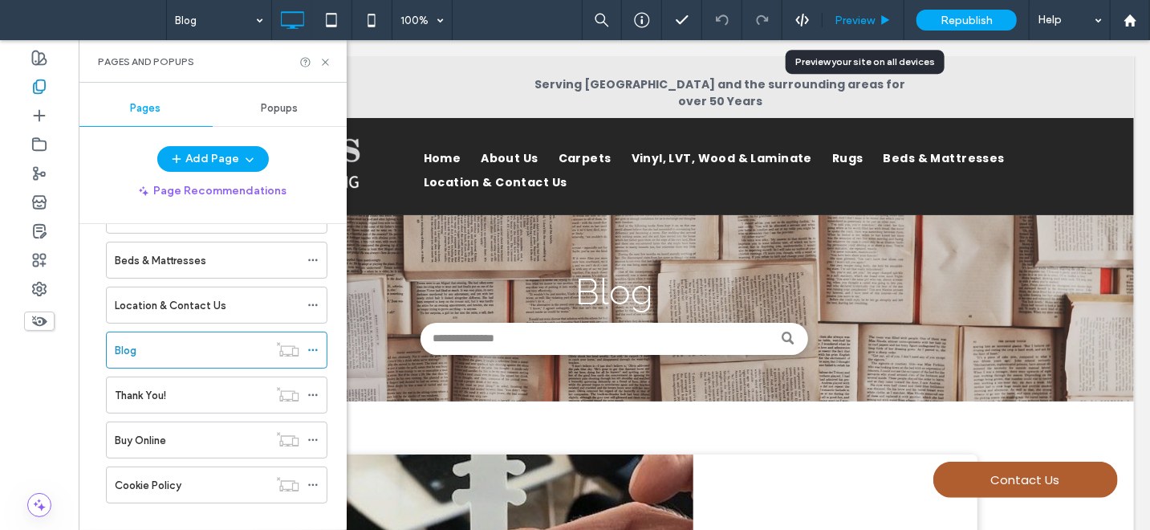
click at [873, 24] on span "Preview" at bounding box center [855, 21] width 40 height 14
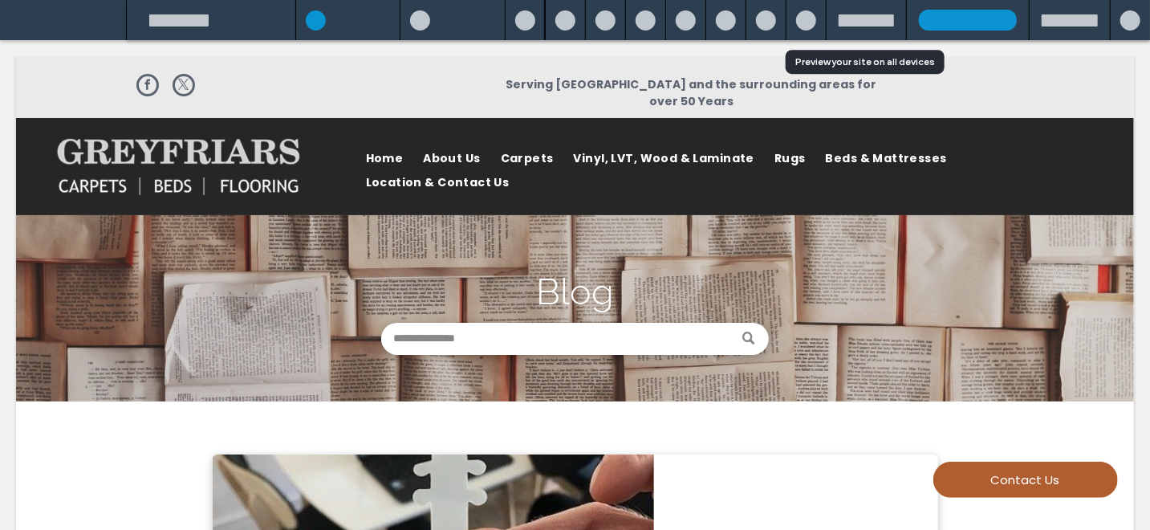
click at [859, 24] on div at bounding box center [866, 20] width 55 height 12
click at [853, 18] on div at bounding box center [866, 20] width 55 height 12
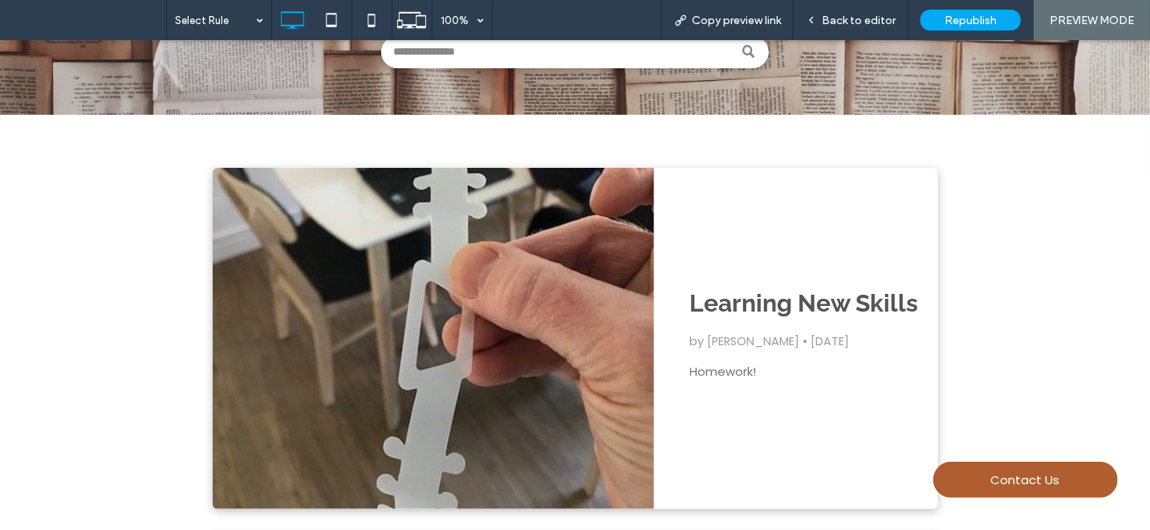
scroll to position [193, 0]
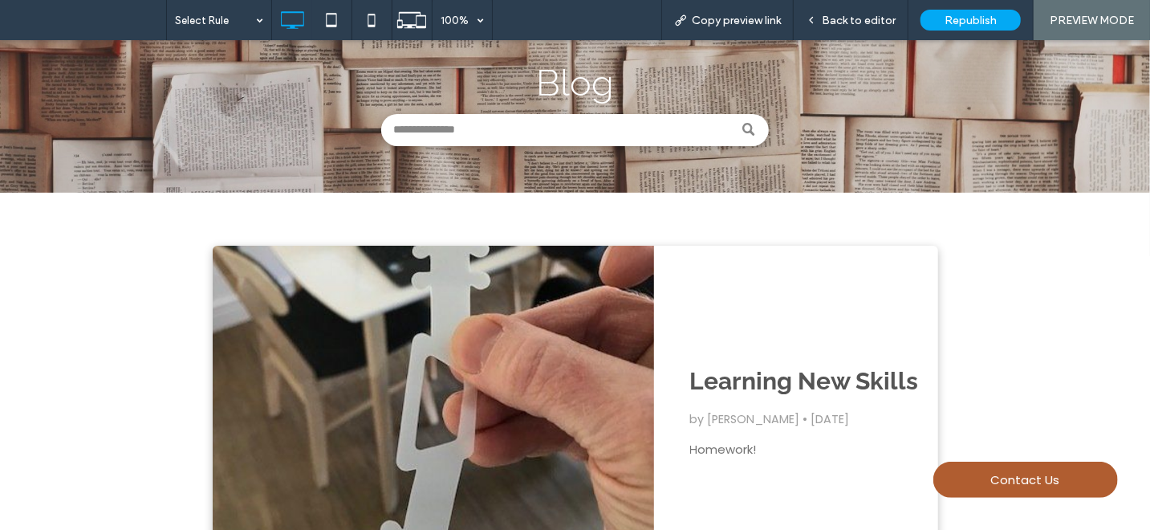
click at [500, 411] on div at bounding box center [433, 415] width 468 height 362
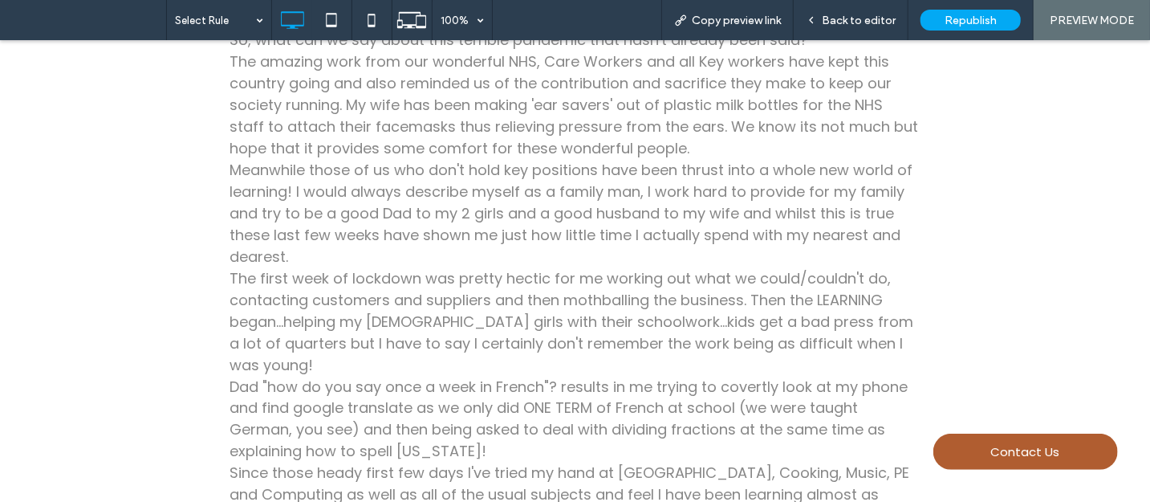
scroll to position [1676, 0]
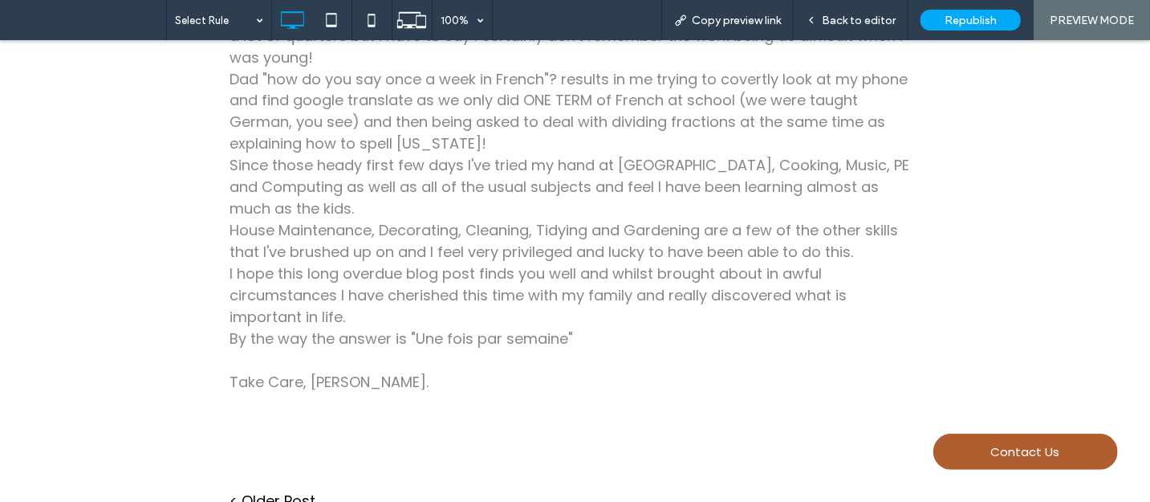
click at [285, 490] on link "< Older Post" at bounding box center [402, 501] width 345 height 22
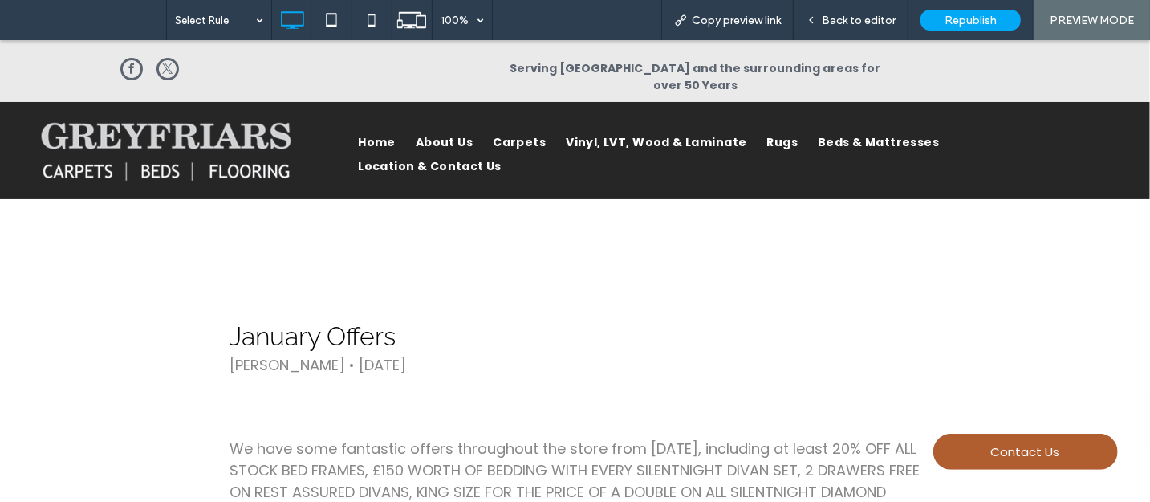
scroll to position [573, 0]
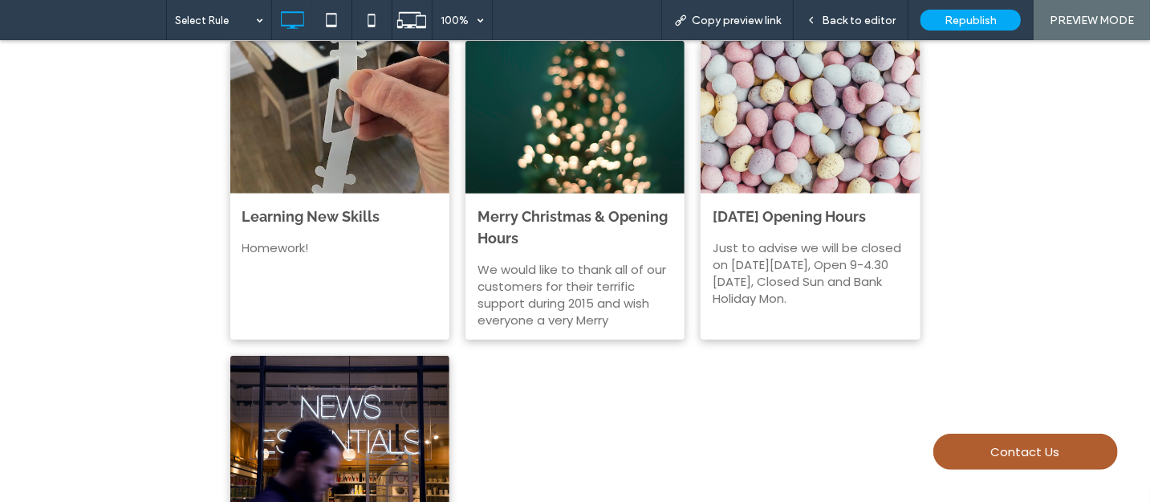
click at [593, 155] on div at bounding box center [575, 115] width 233 height 161
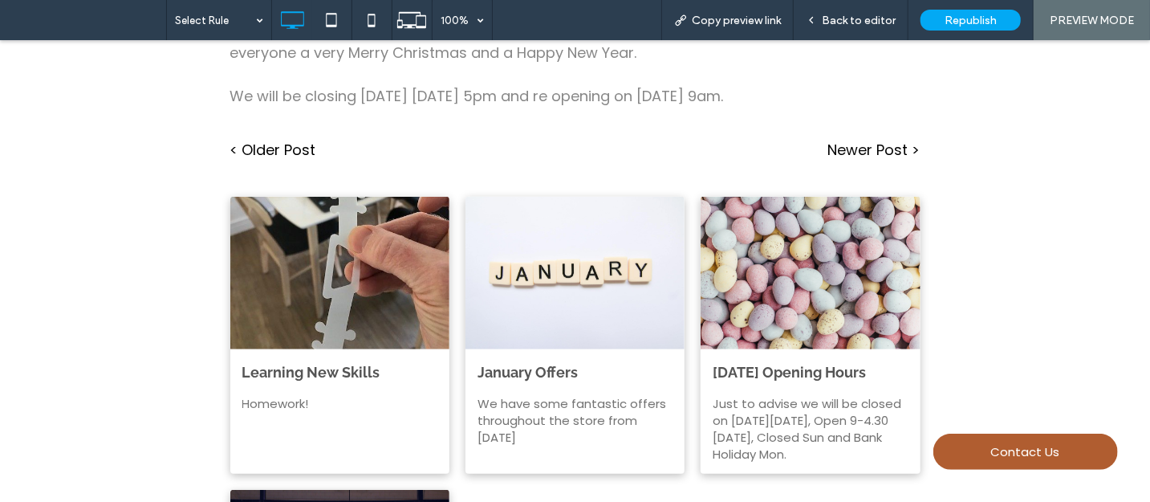
scroll to position [428, 0]
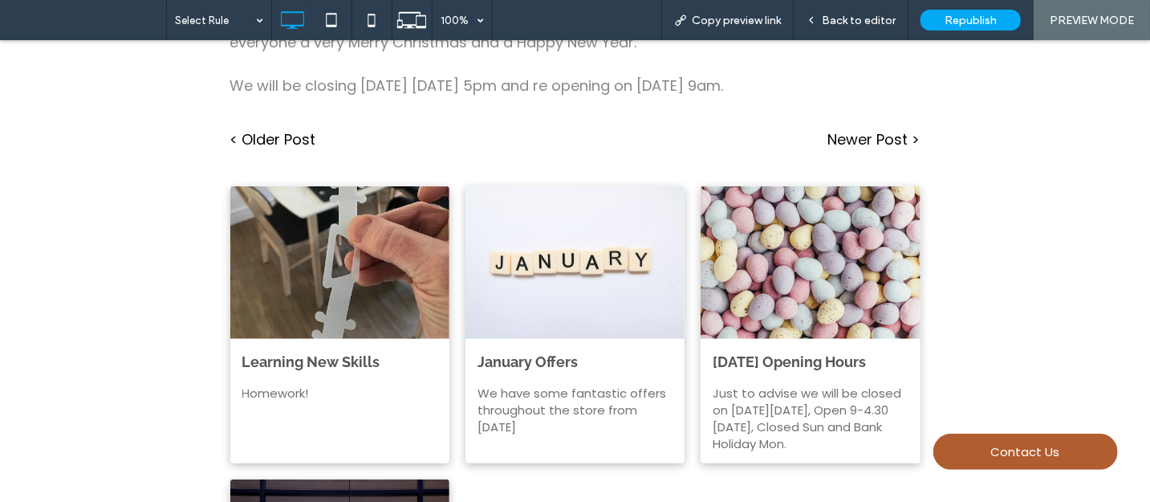
click at [275, 128] on link "< Older Post" at bounding box center [402, 139] width 345 height 22
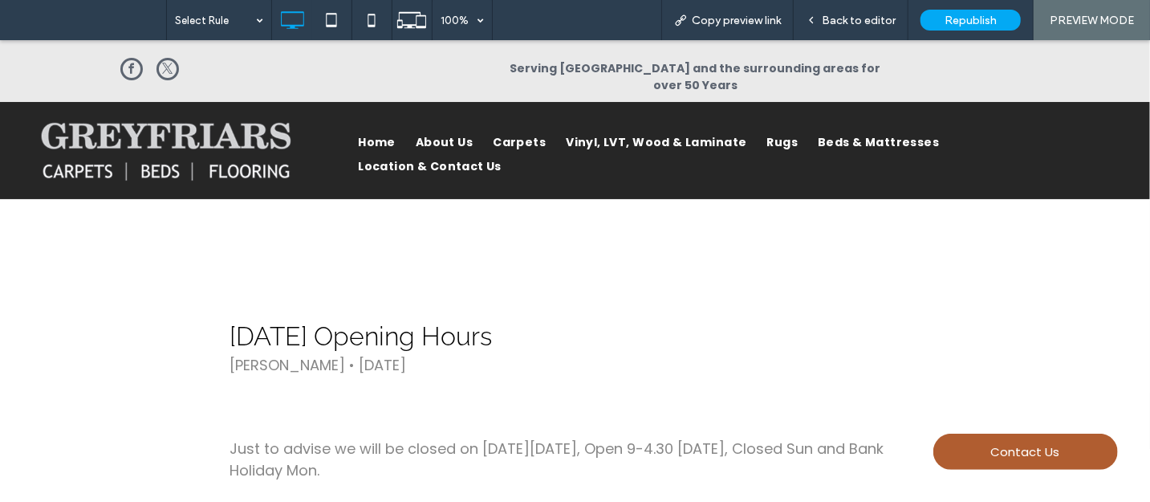
scroll to position [495, 0]
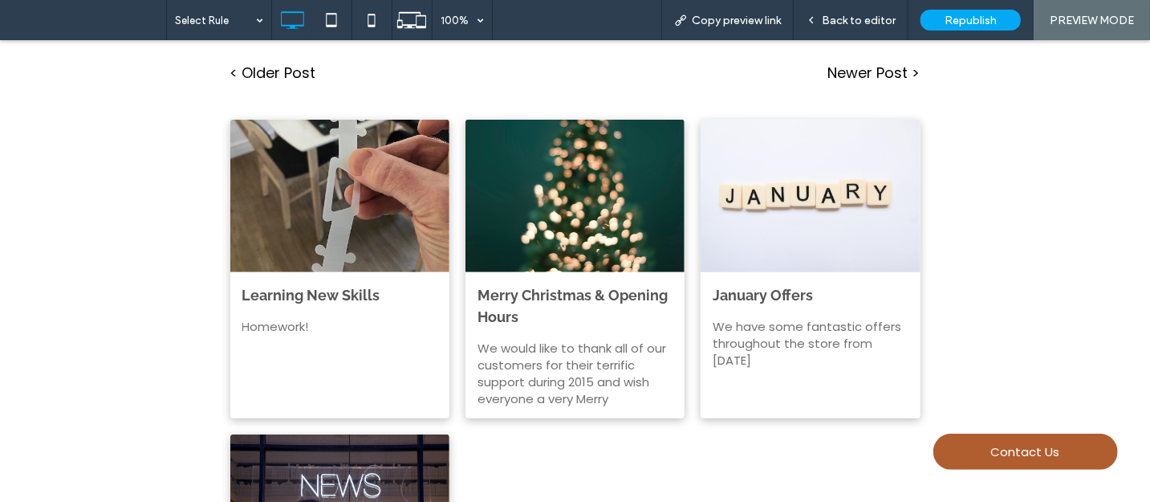
click at [868, 236] on div at bounding box center [810, 194] width 233 height 161
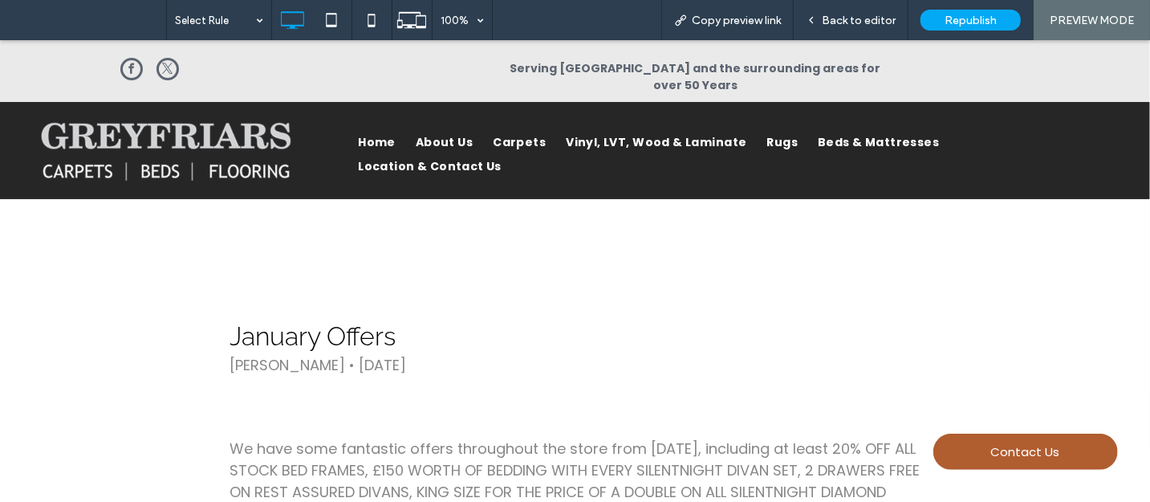
click at [694, 435] on div "We have some fantastic offers throughout the store from Jan 4th, including at l…" at bounding box center [575, 480] width 690 height 90
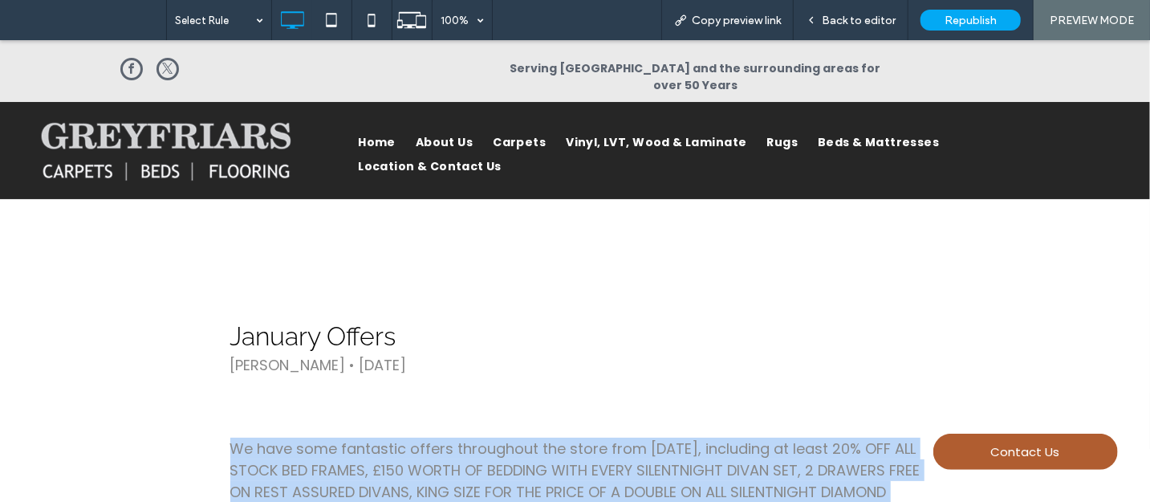
click at [694, 435] on div "We have some fantastic offers throughout the store from Jan 4th, including at l…" at bounding box center [575, 480] width 690 height 90
copy div "We have some fantastic offers throughout the store from Jan 4th, including at l…"
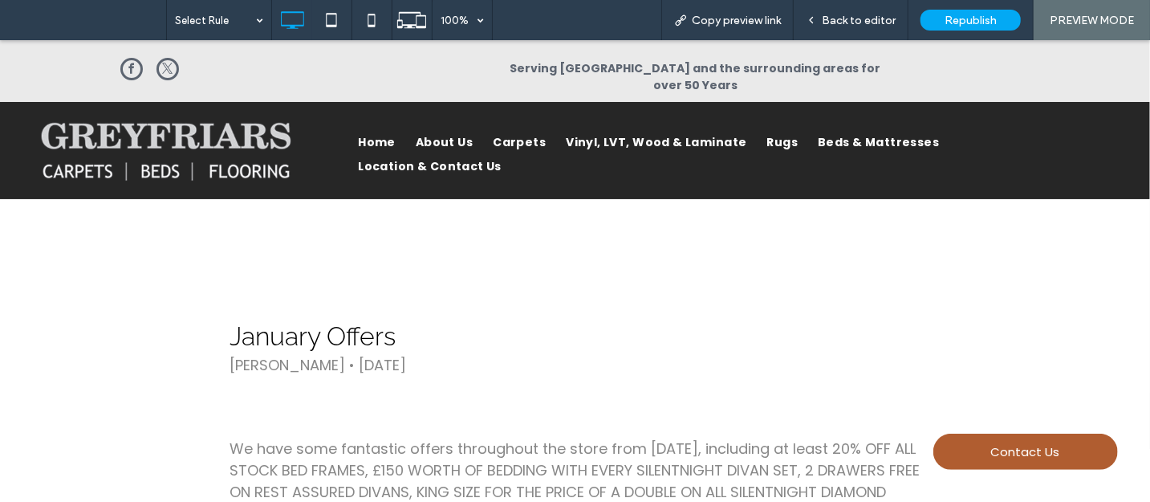
scroll to position [495, 0]
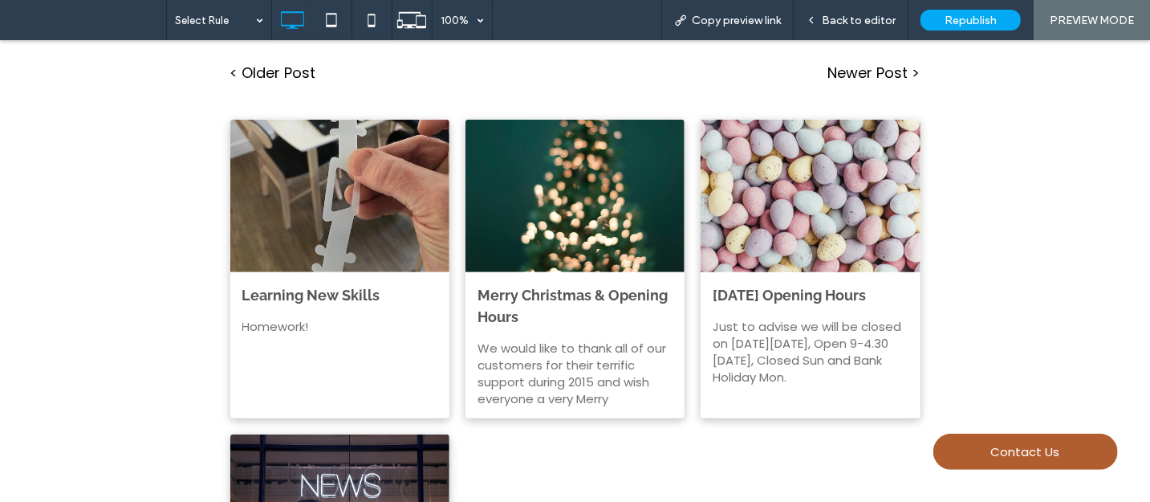
click at [758, 242] on div at bounding box center [810, 194] width 233 height 161
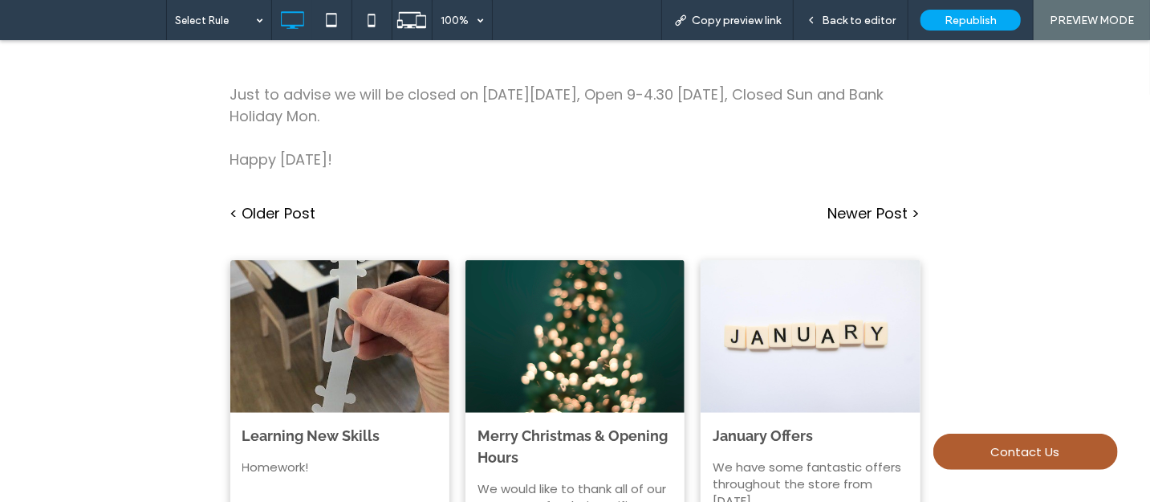
scroll to position [392, 0]
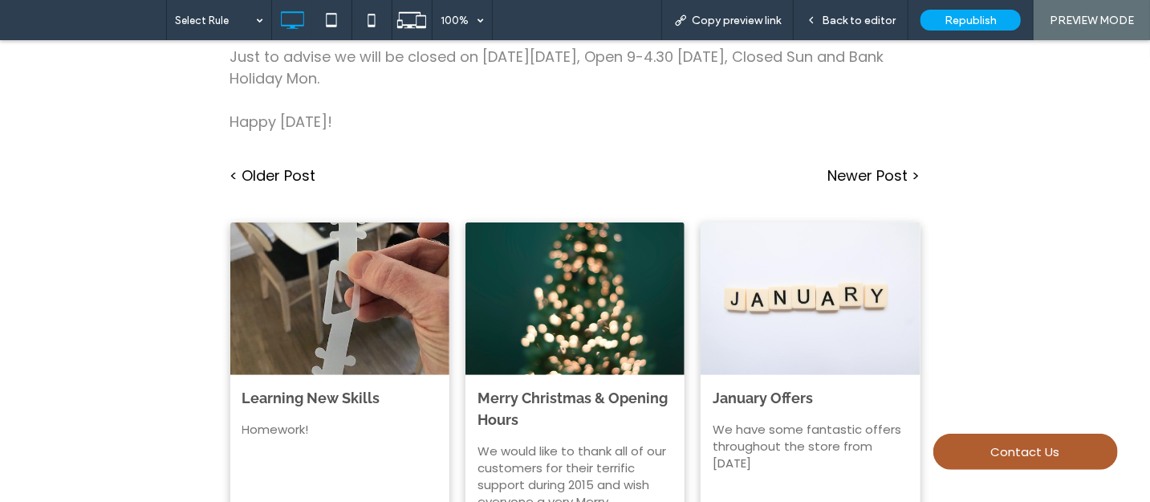
click at [283, 164] on link "< Older Post" at bounding box center [402, 175] width 345 height 22
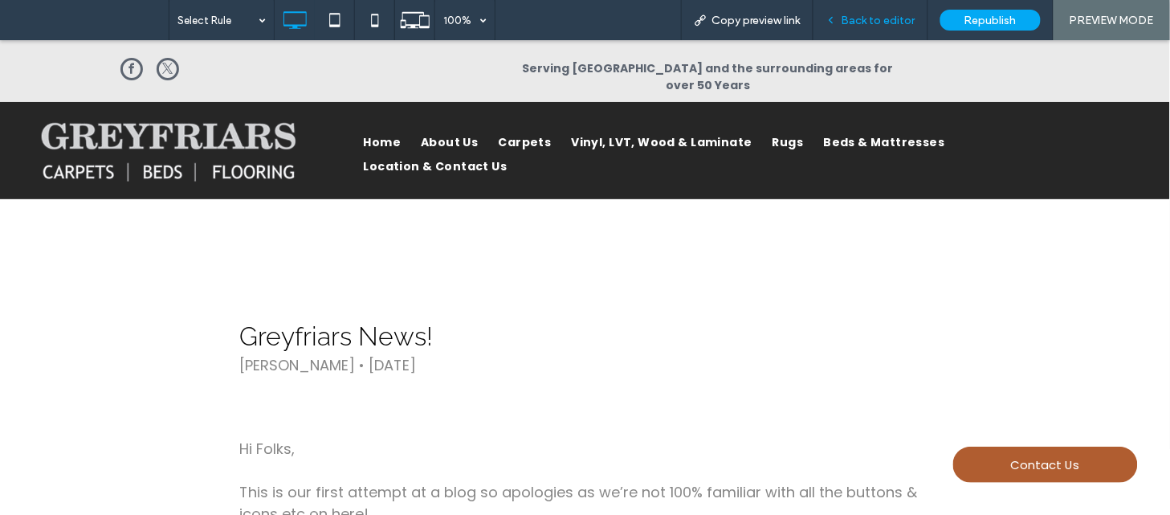
click at [860, 18] on span "Back to editor" at bounding box center [878, 21] width 74 height 14
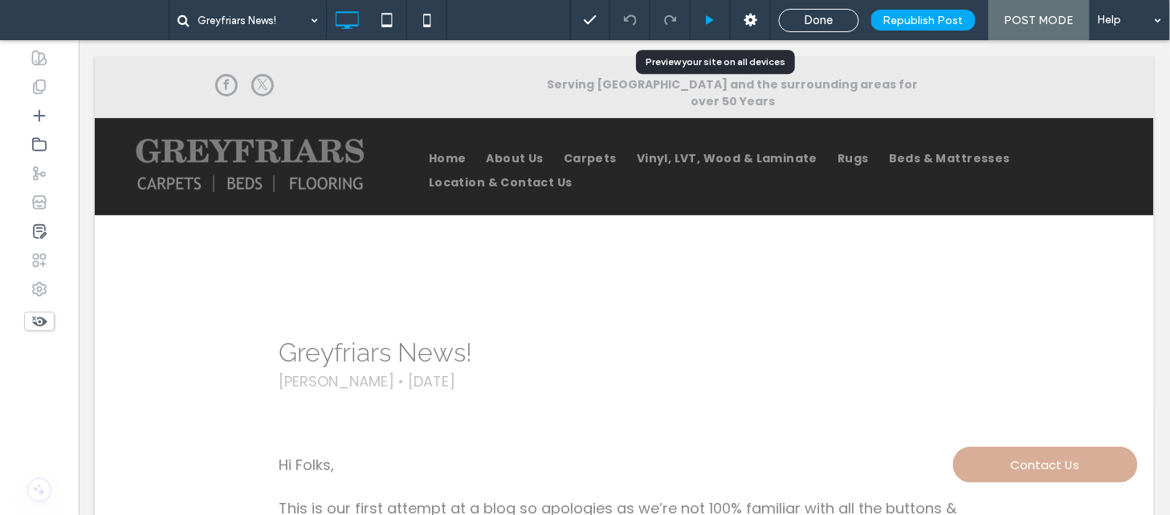
click at [710, 14] on icon at bounding box center [710, 20] width 12 height 12
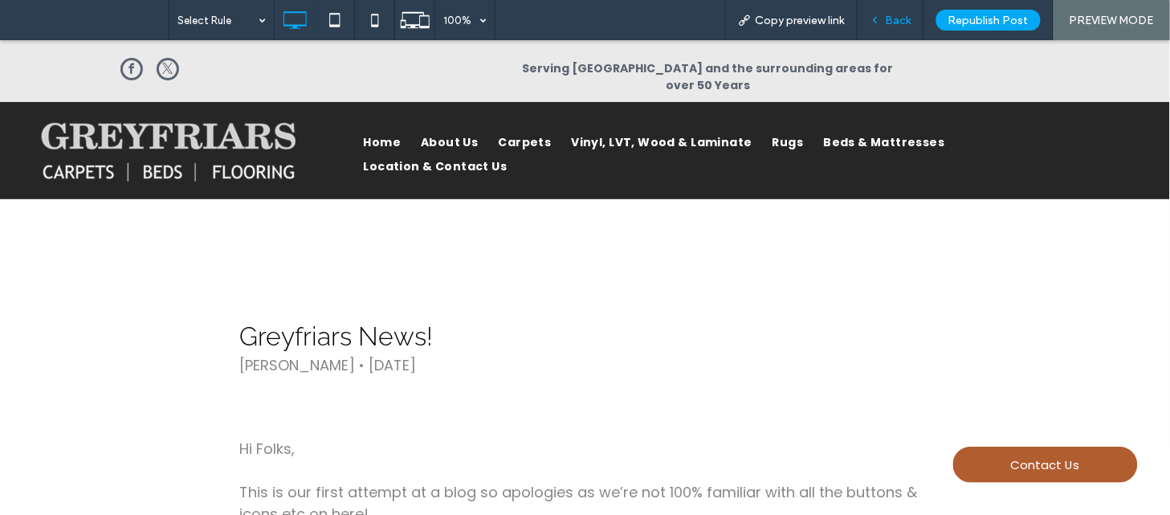
click at [874, 16] on icon at bounding box center [874, 19] width 11 height 11
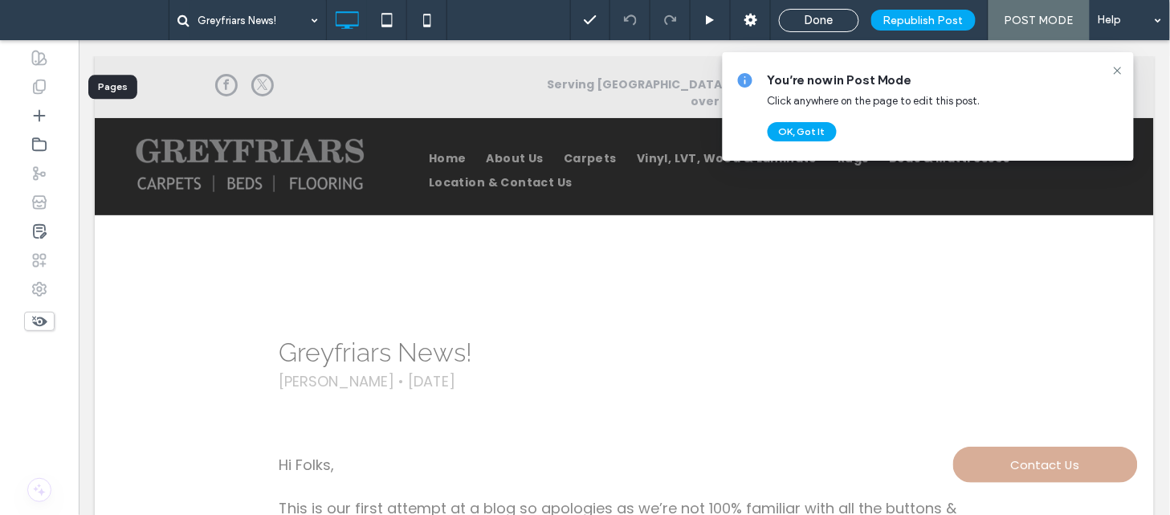
click at [41, 85] on icon at bounding box center [39, 87] width 16 height 16
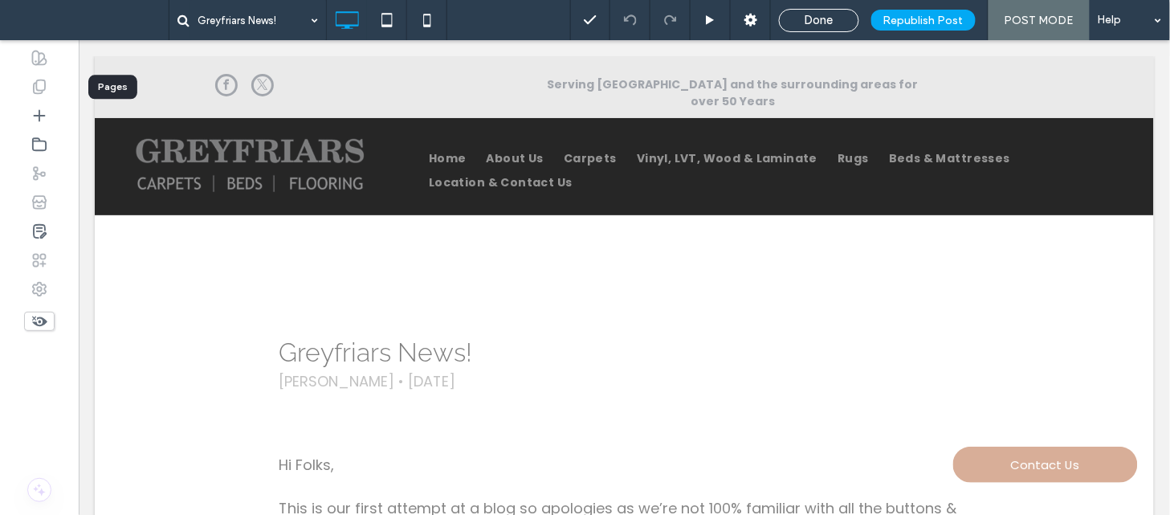
click at [43, 89] on icon at bounding box center [39, 87] width 16 height 16
click at [43, 87] on icon at bounding box center [39, 87] width 16 height 16
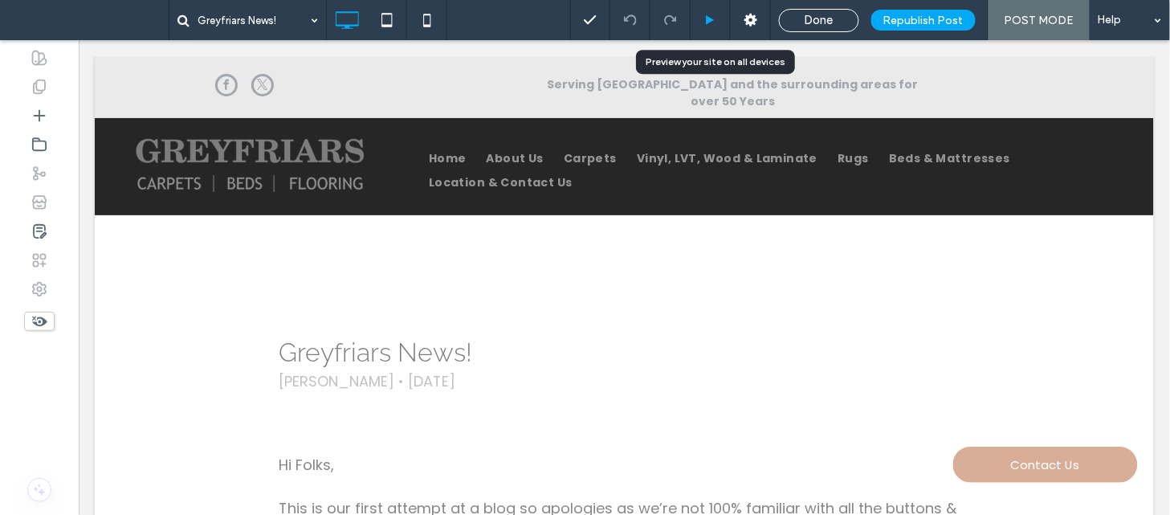
click at [704, 17] on div at bounding box center [709, 20] width 39 height 12
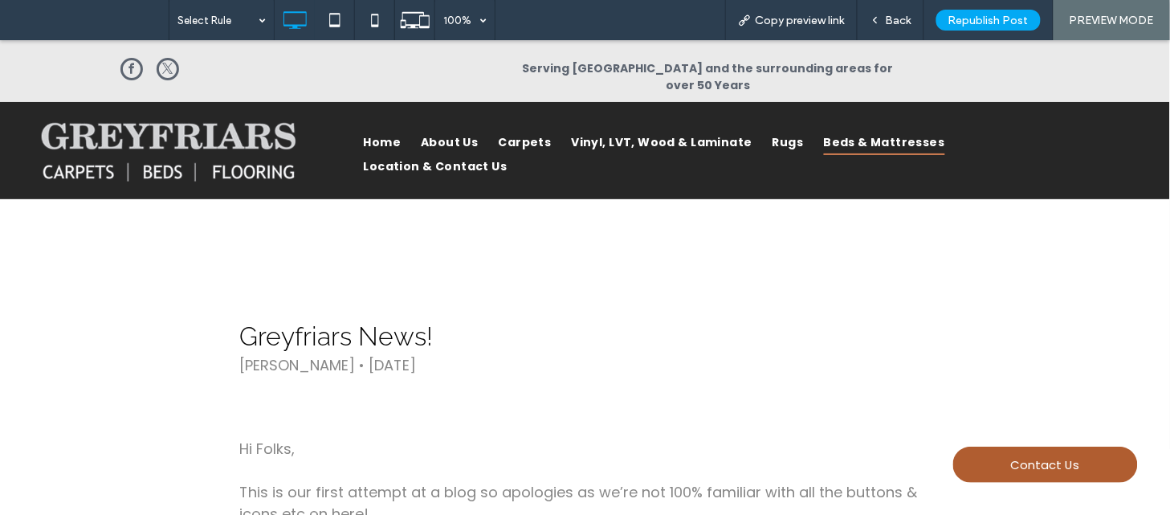
click at [861, 129] on span "Beds & Mattresses" at bounding box center [884, 141] width 121 height 25
click at [861, 112] on div at bounding box center [585, 257] width 1170 height 515
drag, startPoint x: 861, startPoint y: 72, endPoint x: 861, endPoint y: 112, distance: 40.1
click at [861, 112] on div at bounding box center [585, 257] width 1170 height 515
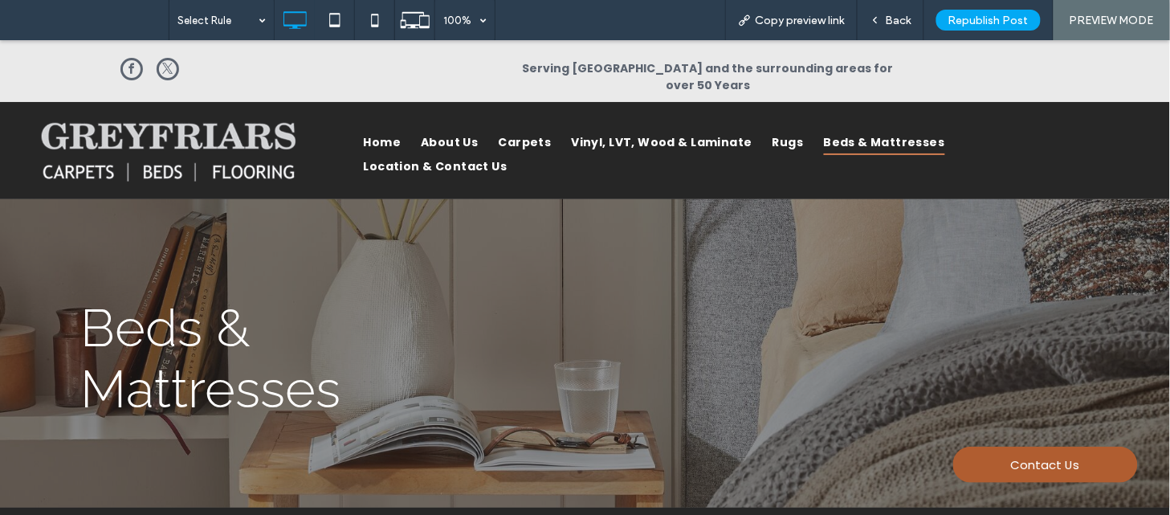
click at [1058, 233] on div "Beds & Mattresses Click To Paste" at bounding box center [585, 352] width 1170 height 308
click at [895, 14] on span "Back" at bounding box center [899, 21] width 26 height 14
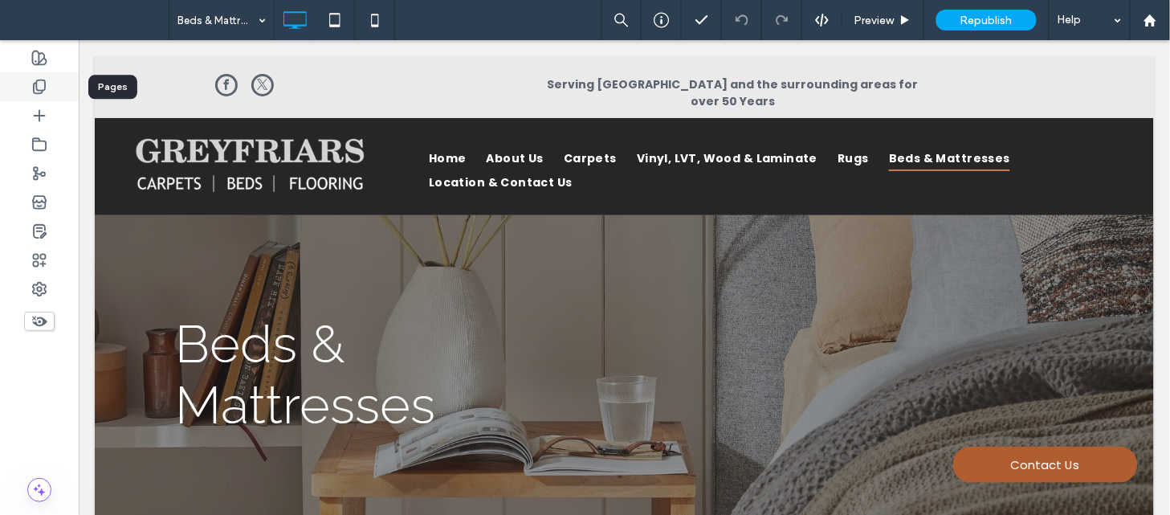
click at [51, 95] on div at bounding box center [39, 86] width 79 height 29
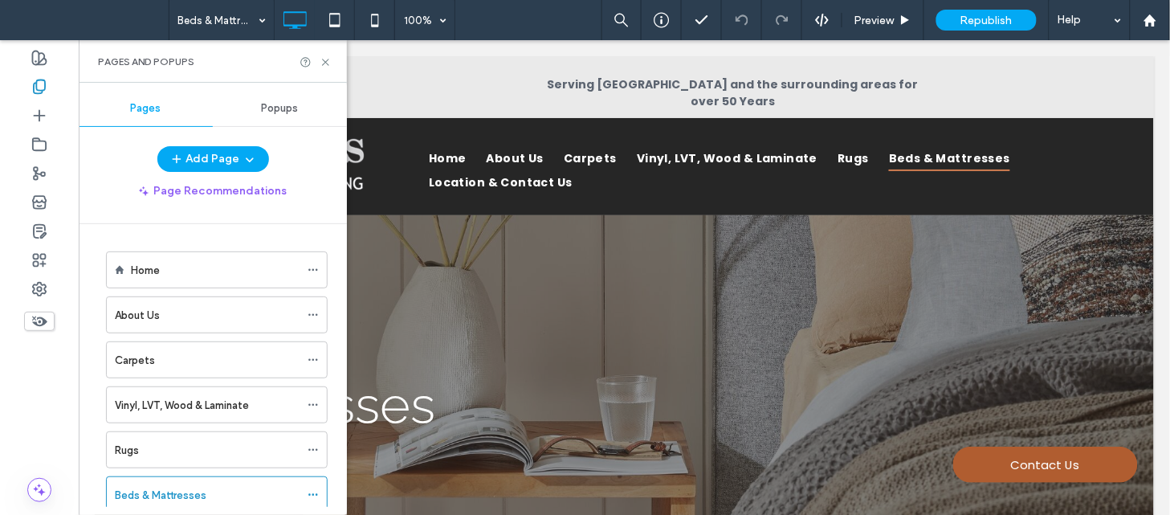
scroll to position [273, 0]
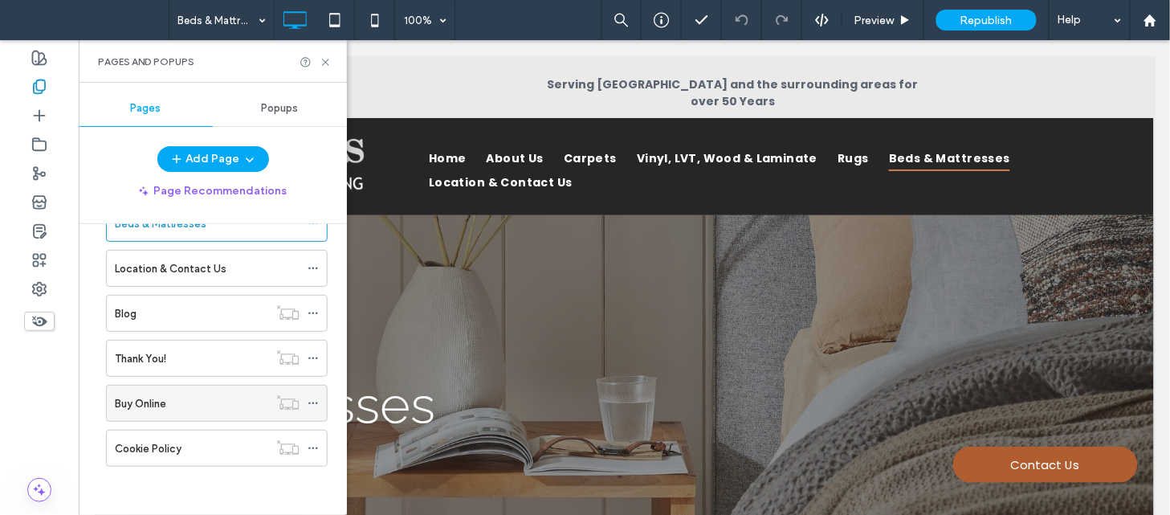
click at [214, 388] on div "Buy Online" at bounding box center [191, 402] width 153 height 35
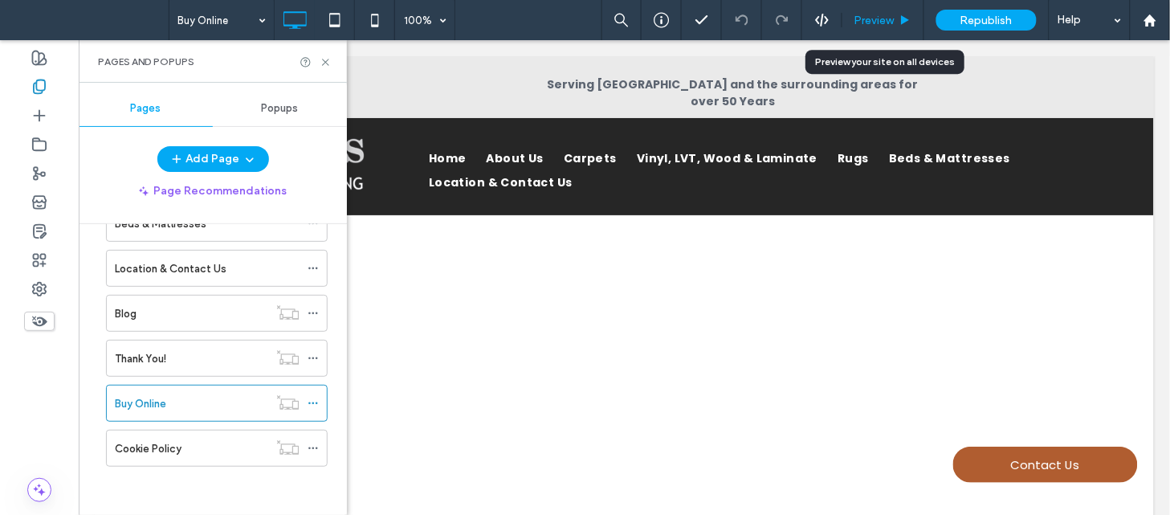
click at [869, 17] on span "Preview" at bounding box center [874, 21] width 40 height 14
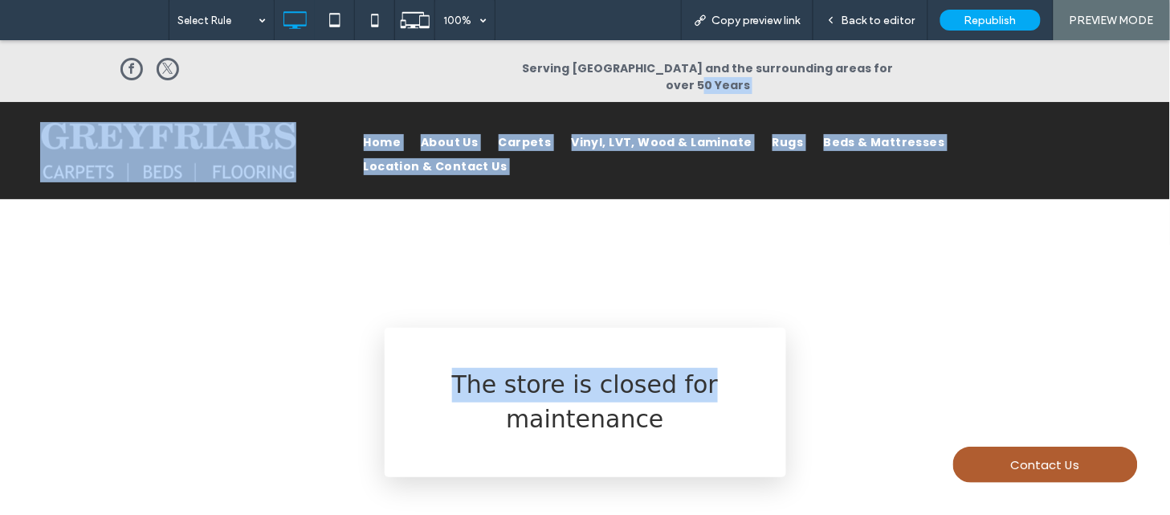
drag, startPoint x: 1156, startPoint y: 190, endPoint x: 909, endPoint y: 42, distance: 288.5
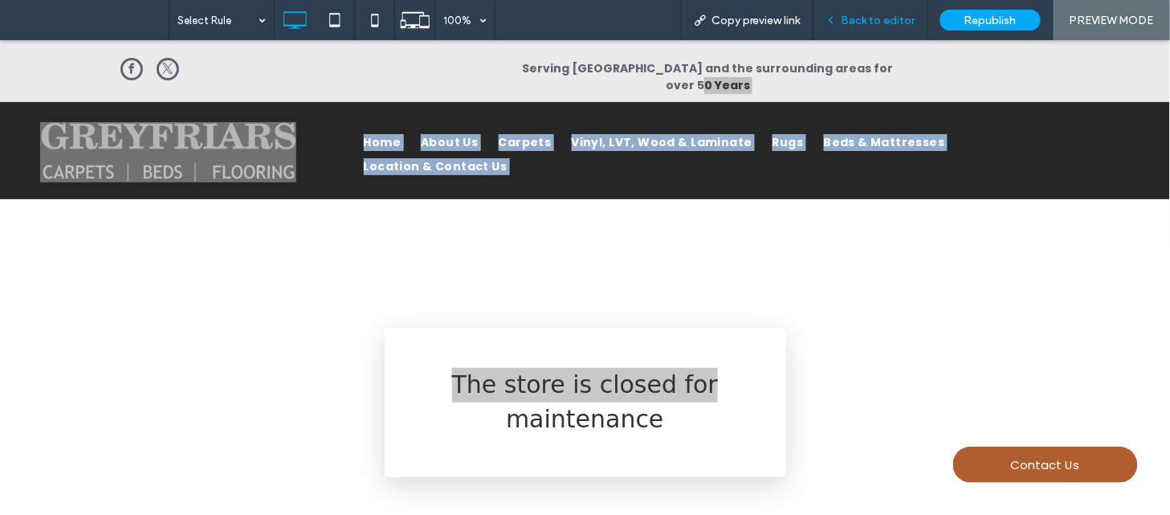
click at [882, 26] on div "Back to editor" at bounding box center [870, 20] width 115 height 40
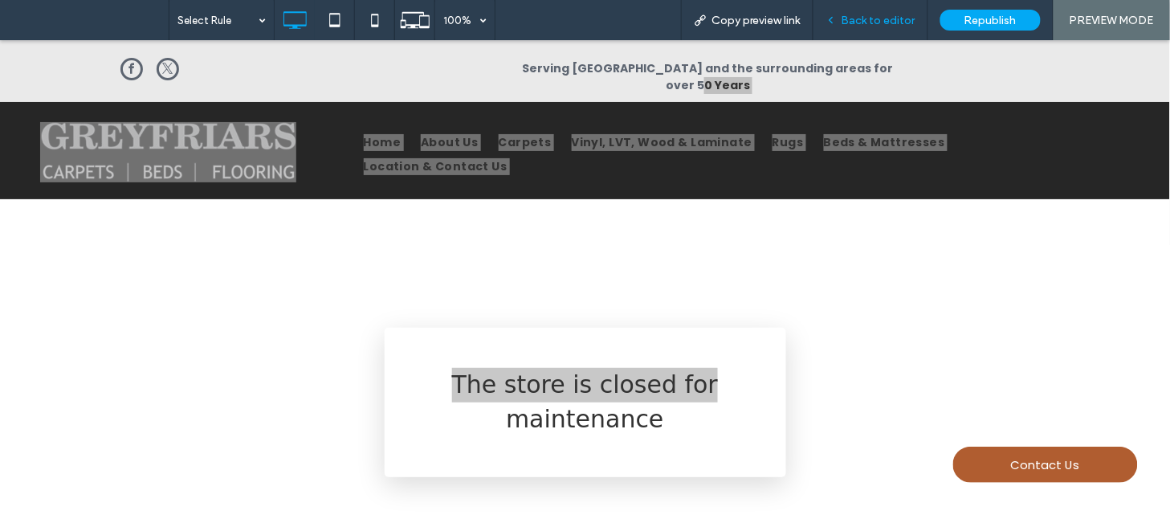
click at [876, 17] on span "Back to editor" at bounding box center [878, 21] width 74 height 14
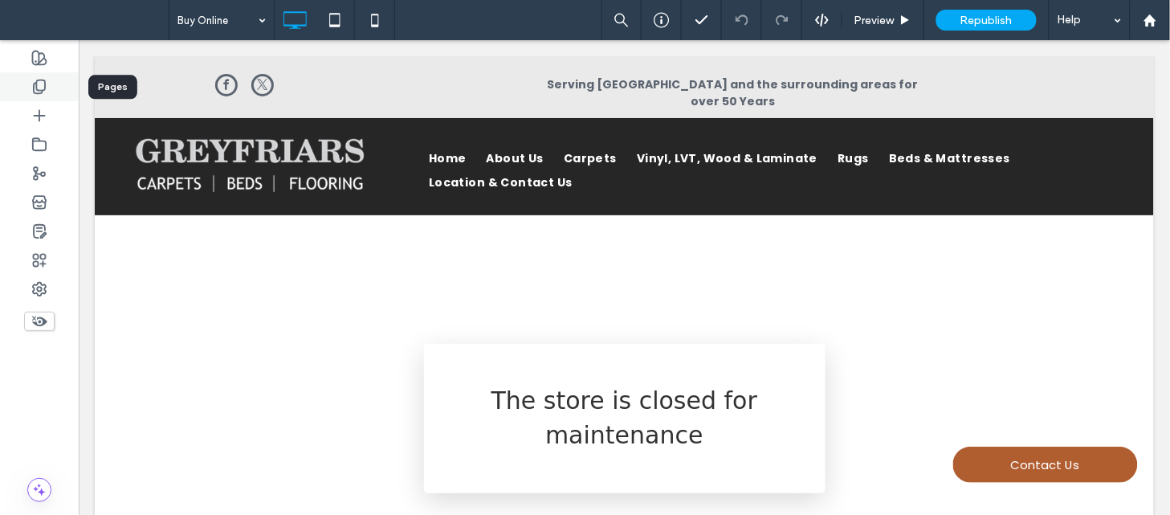
click at [50, 82] on div at bounding box center [39, 86] width 79 height 29
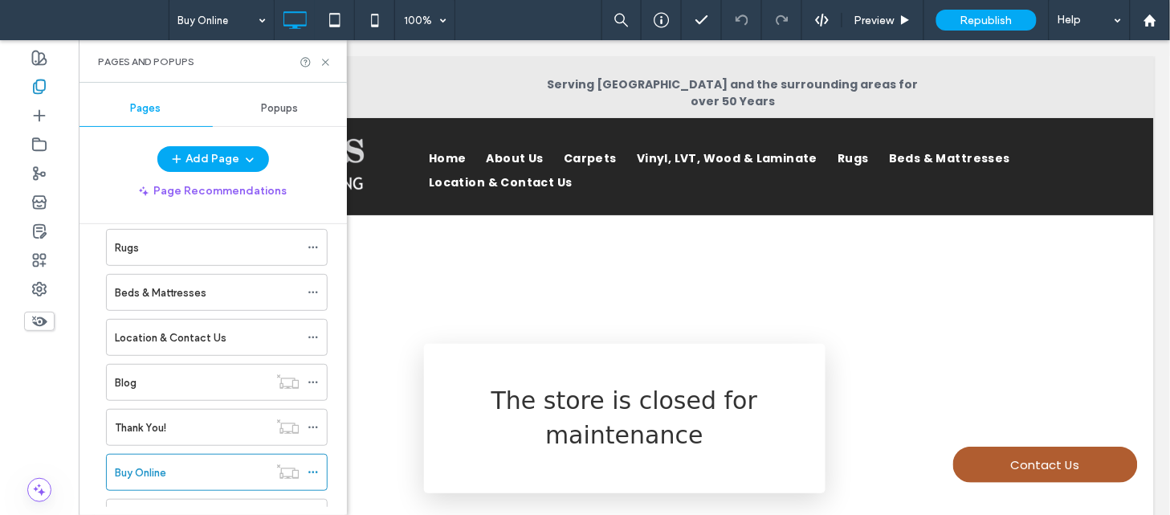
scroll to position [273, 0]
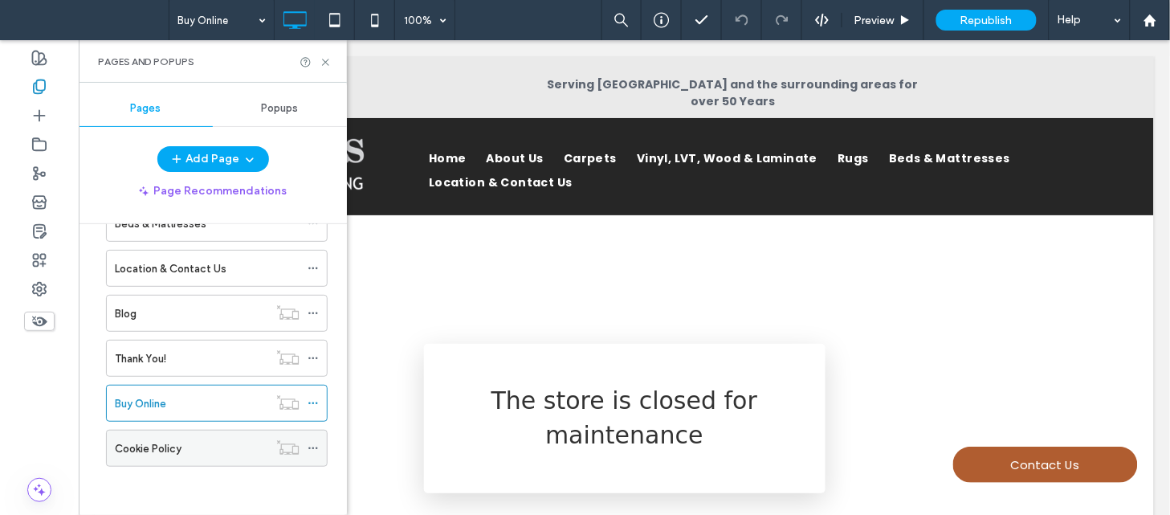
click at [210, 450] on div "Cookie Policy" at bounding box center [191, 448] width 153 height 17
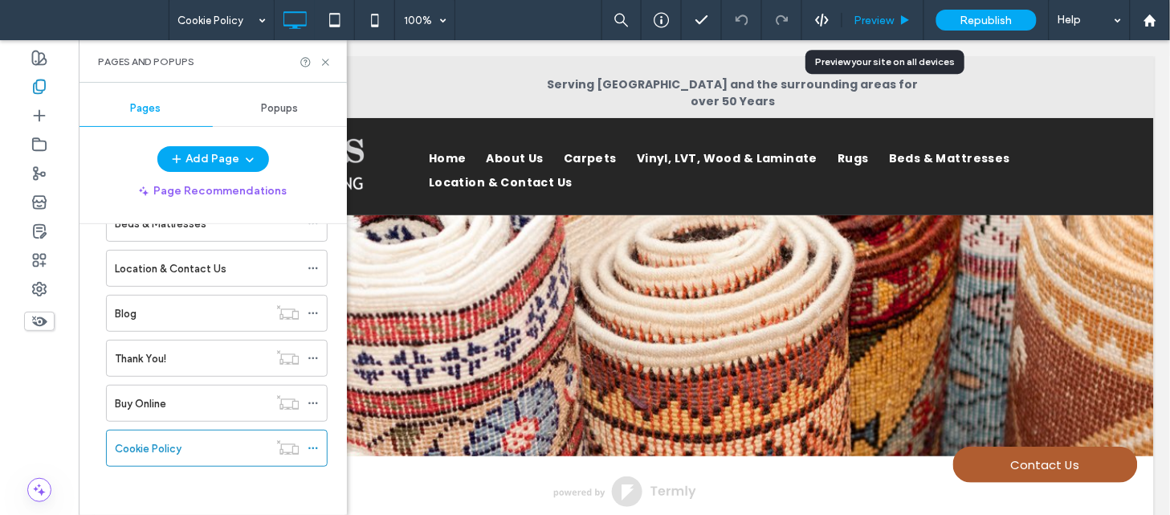
click at [893, 11] on div "Preview" at bounding box center [883, 20] width 82 height 40
click at [864, 19] on span "Preview" at bounding box center [874, 21] width 40 height 14
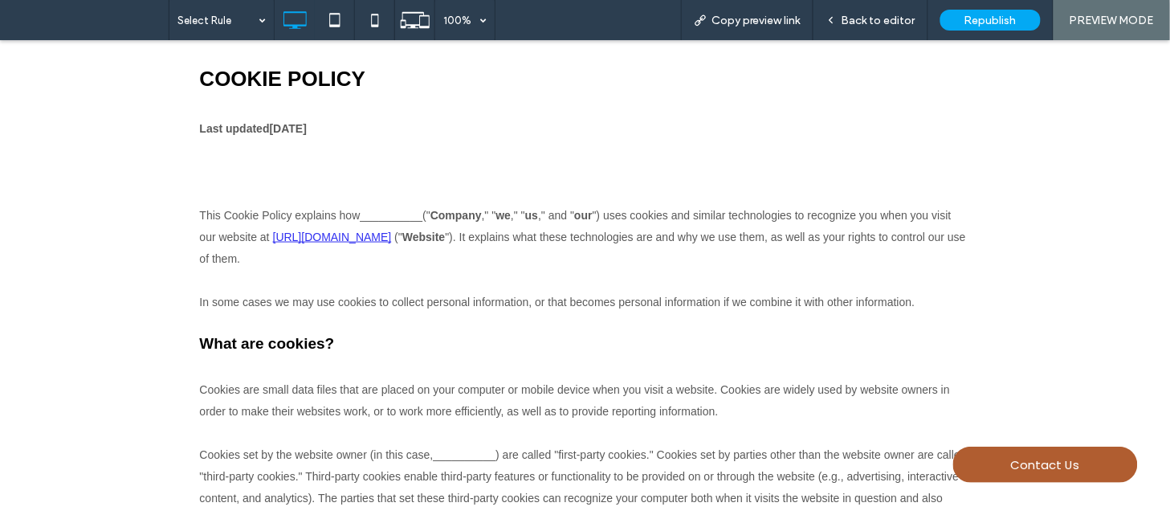
scroll to position [409, 0]
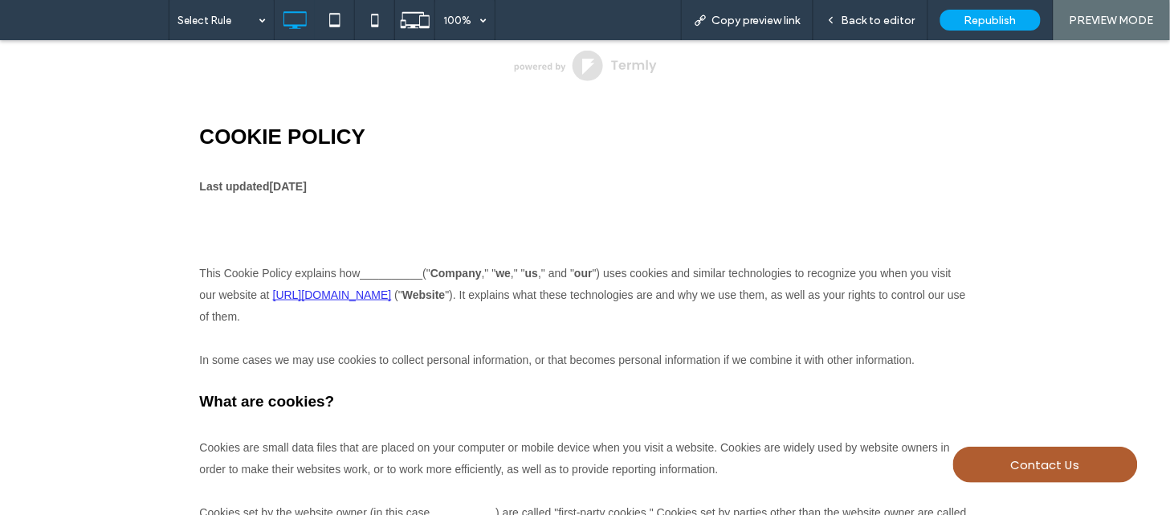
click at [692, 292] on div "This Cookie Policy explains how __________ (" Company ," " we ," " us ," and " …" at bounding box center [585, 292] width 771 height 65
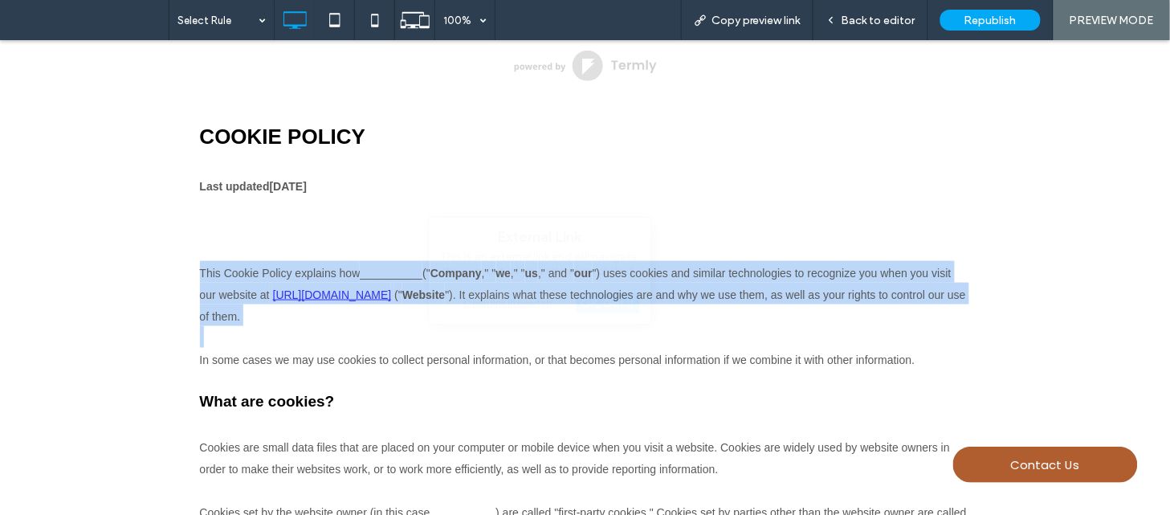
click at [692, 292] on div "This Cookie Policy explains how __________ (" Company ," " we ," " us ," and " …" at bounding box center [585, 292] width 771 height 65
copy div "This Cookie Policy explains how __________ (" Company ," " we ," " us ," and " …"
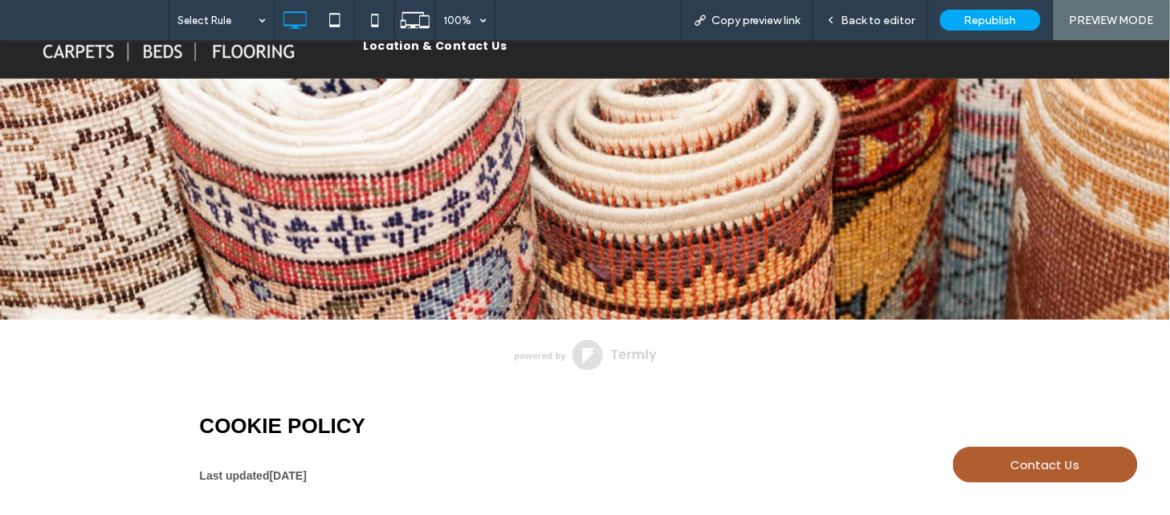
scroll to position [0, 0]
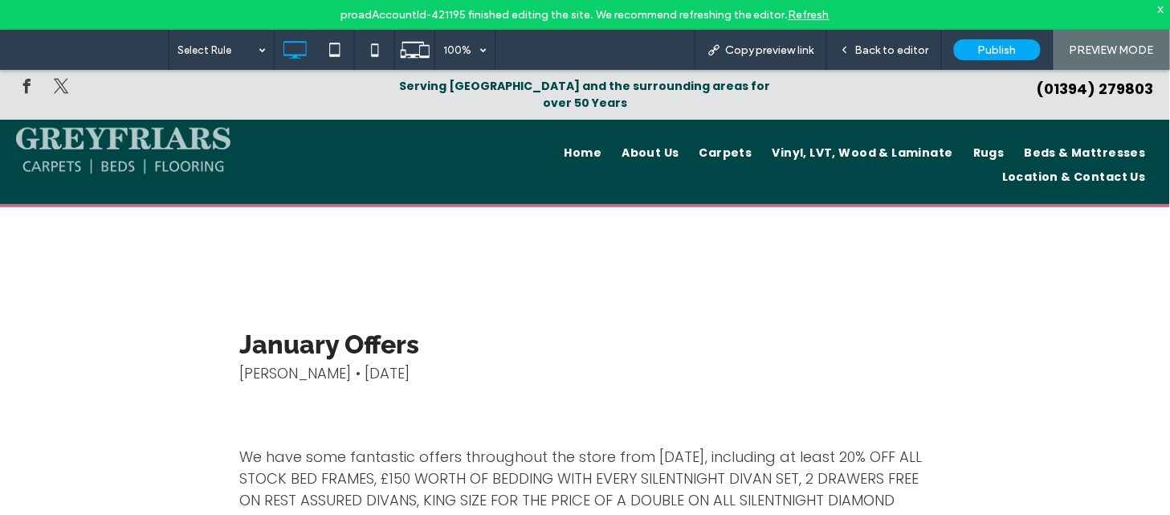
click at [426, 327] on h1 "January Offers" at bounding box center [585, 343] width 690 height 33
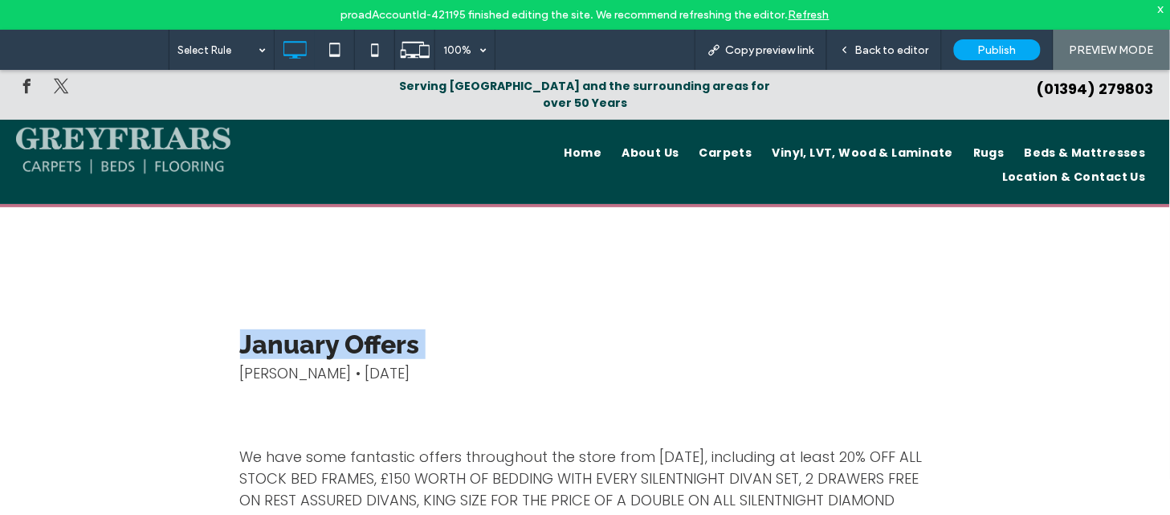
copy div "January Offers"
click at [426, 327] on h1 "January Offers" at bounding box center [585, 343] width 690 height 33
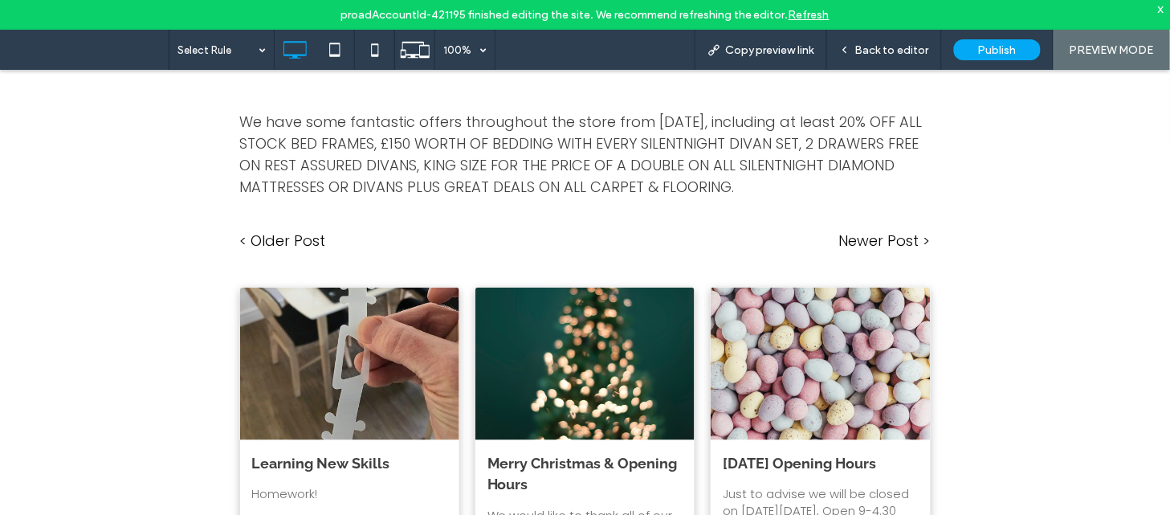
scroll to position [356, 0]
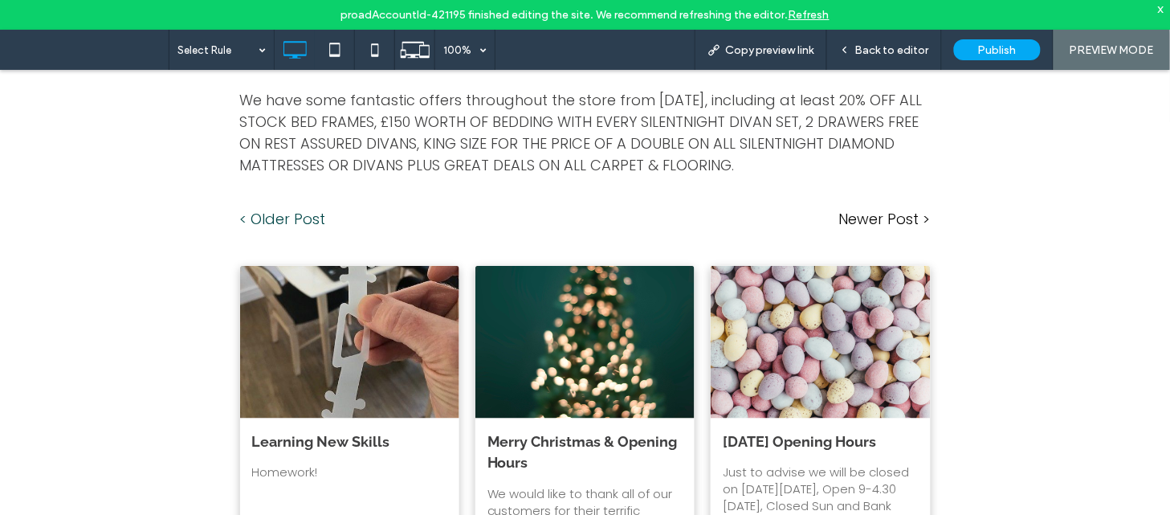
click at [263, 207] on link "< Older Post" at bounding box center [412, 218] width 345 height 22
click at [439, 267] on div at bounding box center [585, 257] width 1170 height 515
click at [894, 55] on span "Back to editor" at bounding box center [892, 50] width 74 height 14
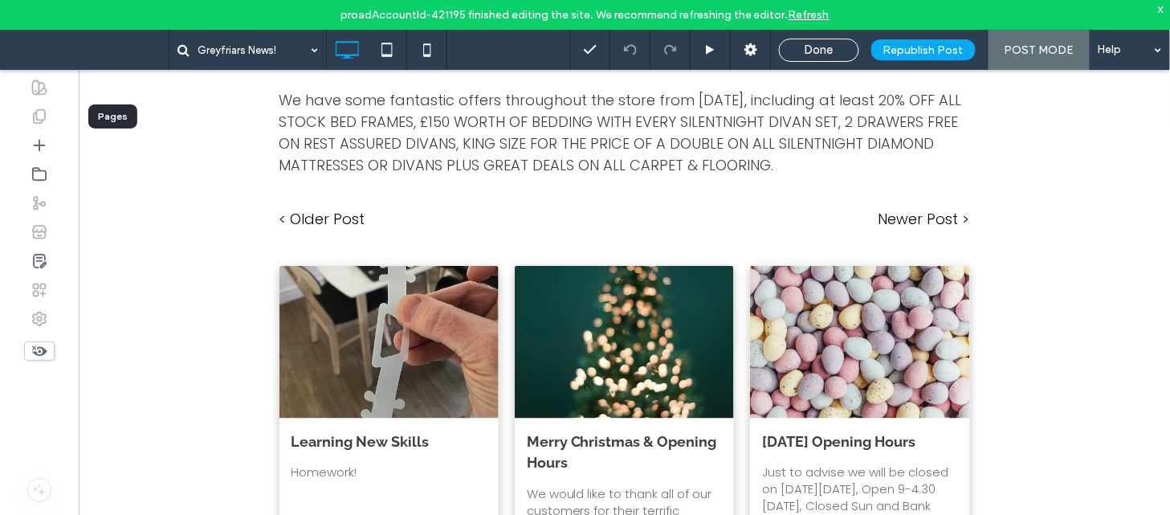
click at [38, 113] on icon at bounding box center [39, 116] width 16 height 16
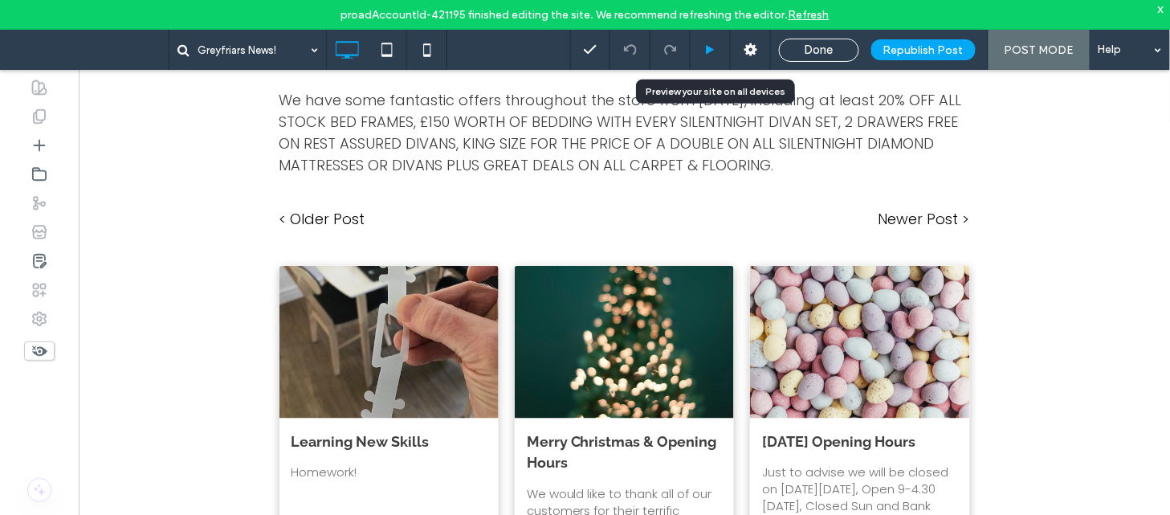
click at [715, 57] on div at bounding box center [710, 50] width 40 height 40
click at [712, 51] on use at bounding box center [711, 49] width 8 height 9
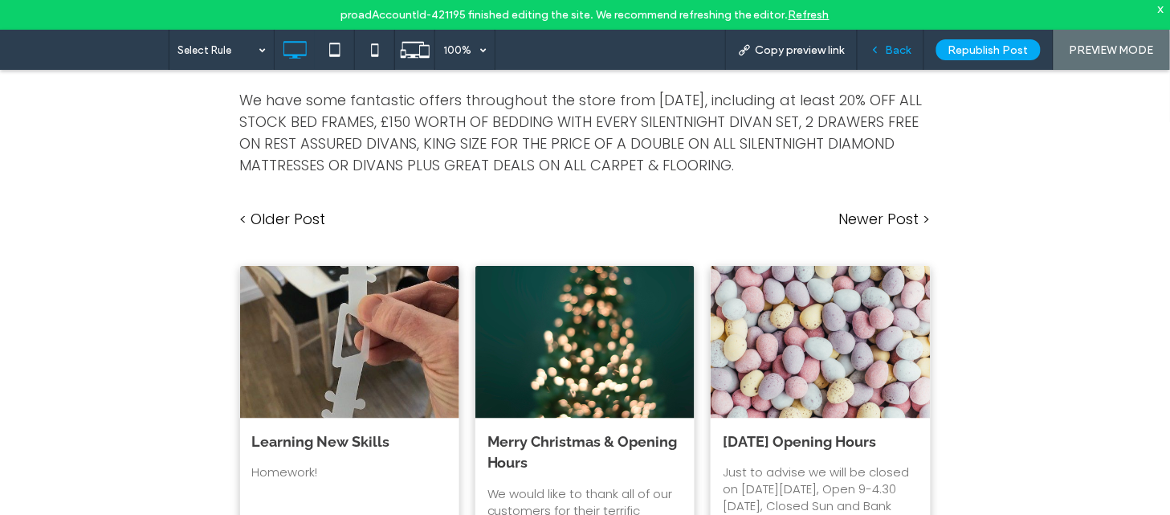
click at [886, 54] on span "Back" at bounding box center [899, 50] width 26 height 14
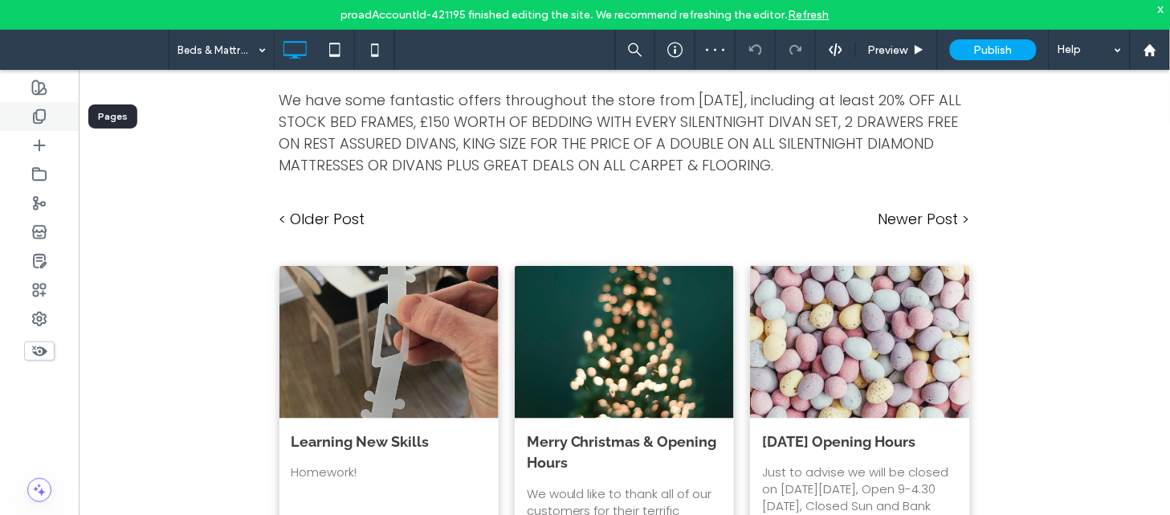
click at [45, 111] on use at bounding box center [39, 117] width 11 height 14
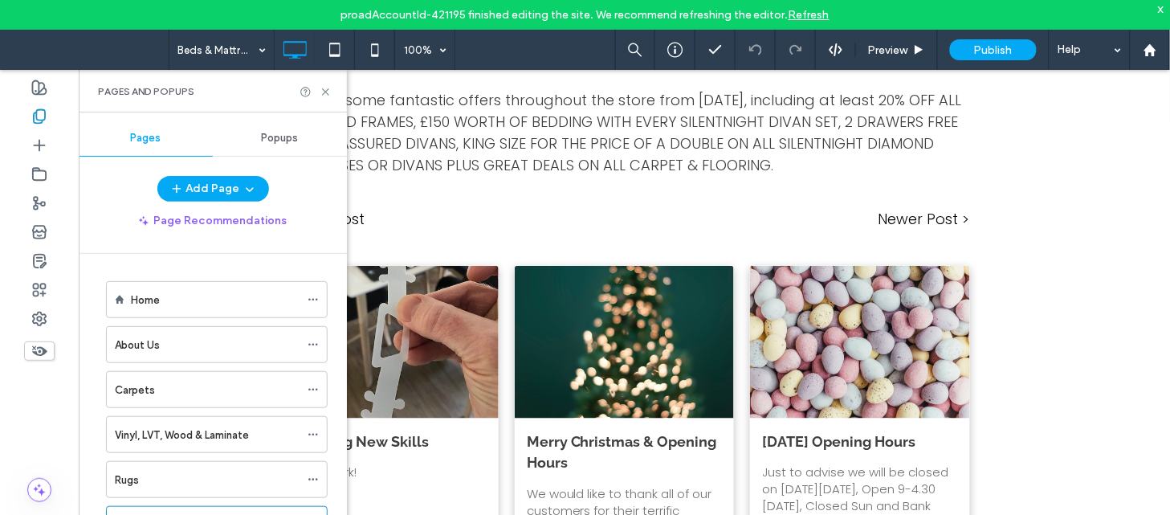
scroll to position [273, 0]
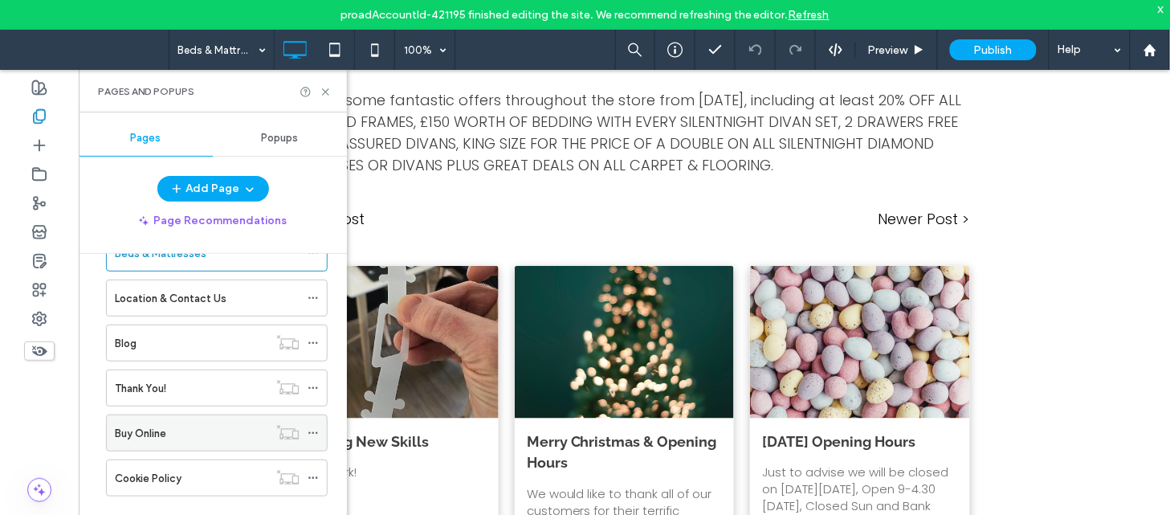
click at [194, 426] on div "Buy Online" at bounding box center [191, 433] width 153 height 17
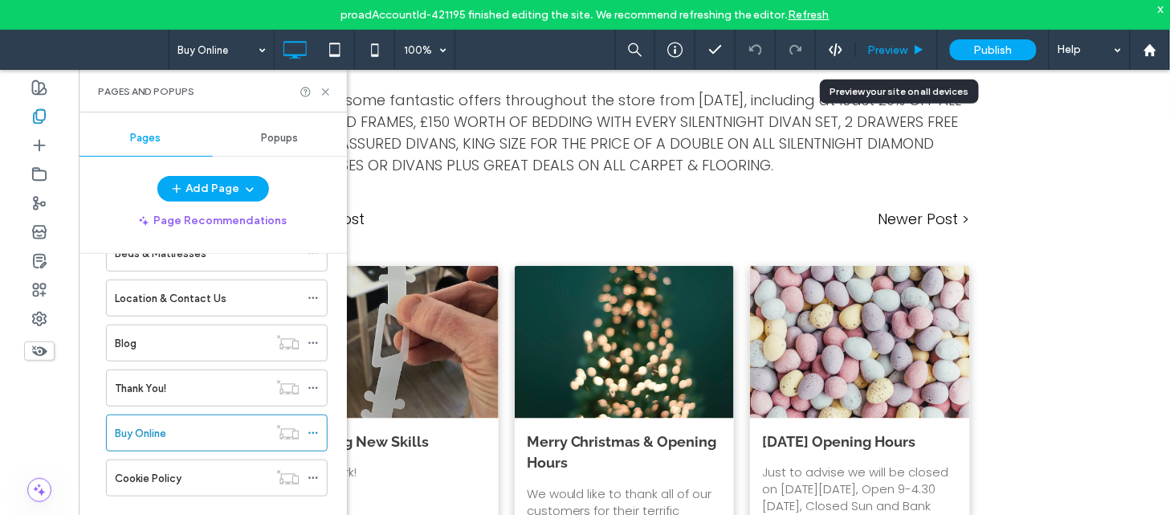
click at [878, 54] on span "Preview" at bounding box center [888, 50] width 40 height 14
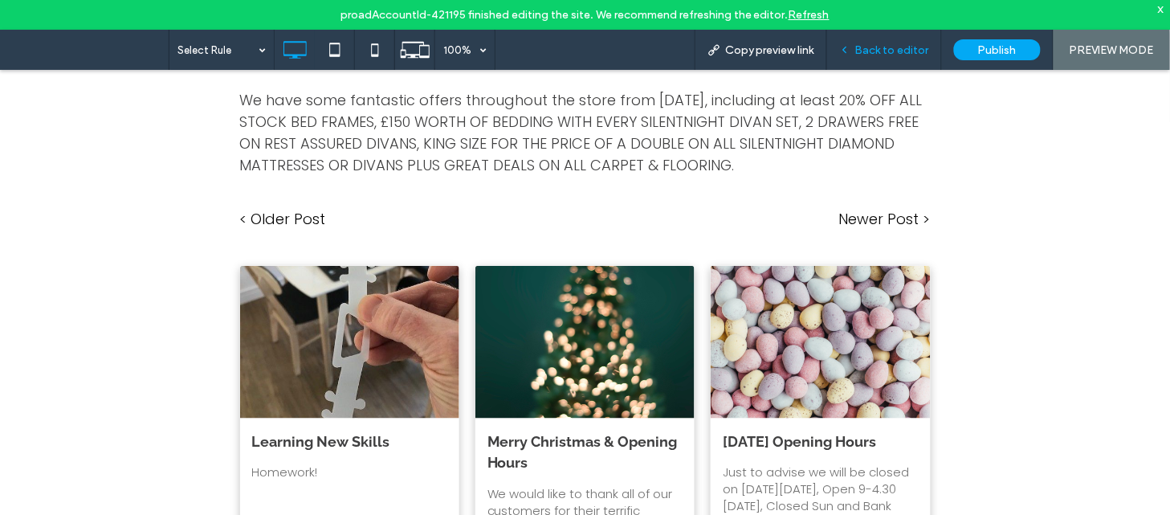
click at [903, 45] on span "Back to editor" at bounding box center [892, 50] width 74 height 14
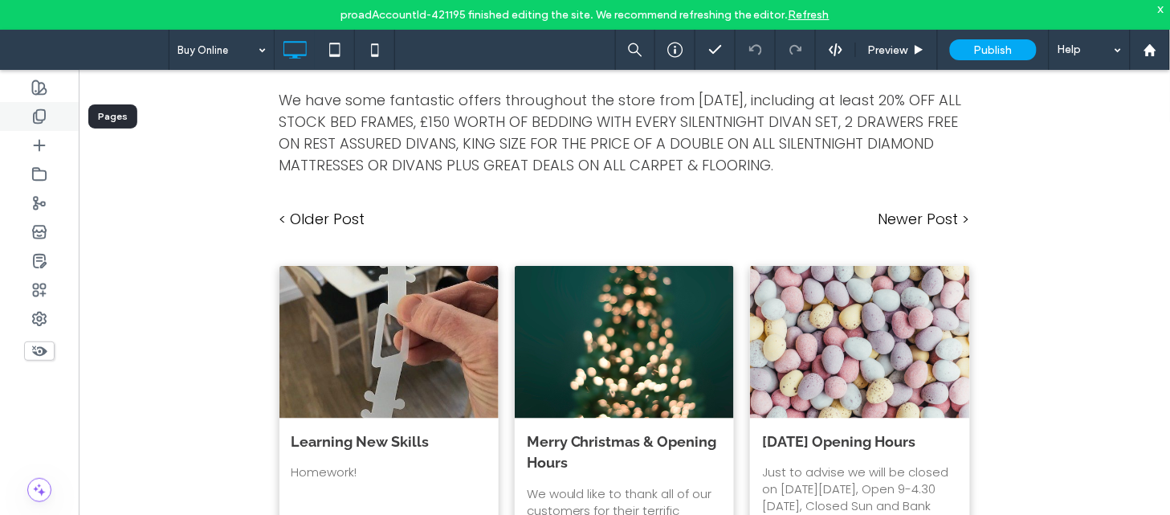
click at [43, 110] on use at bounding box center [39, 117] width 11 height 14
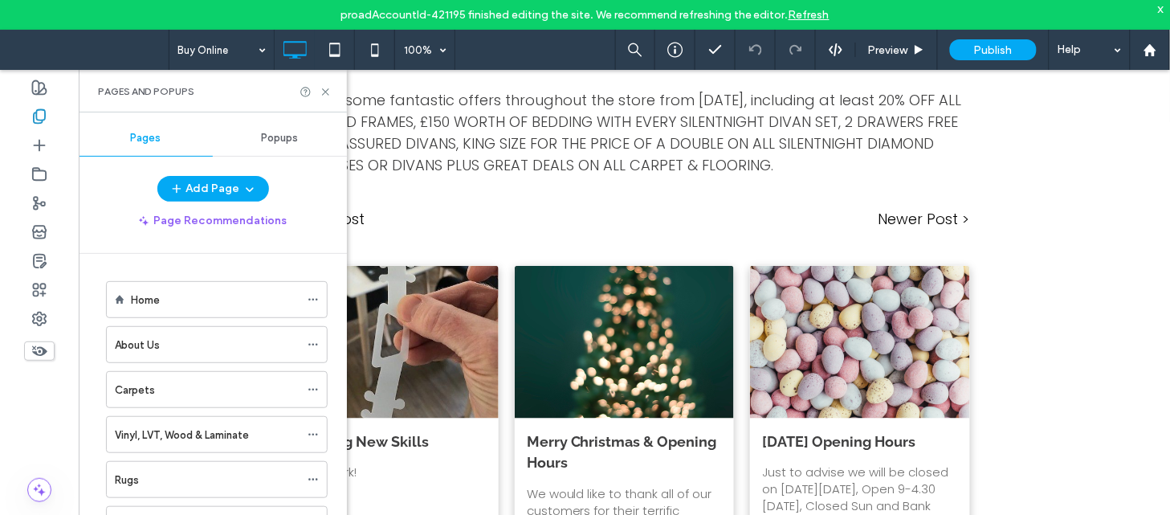
scroll to position [273, 0]
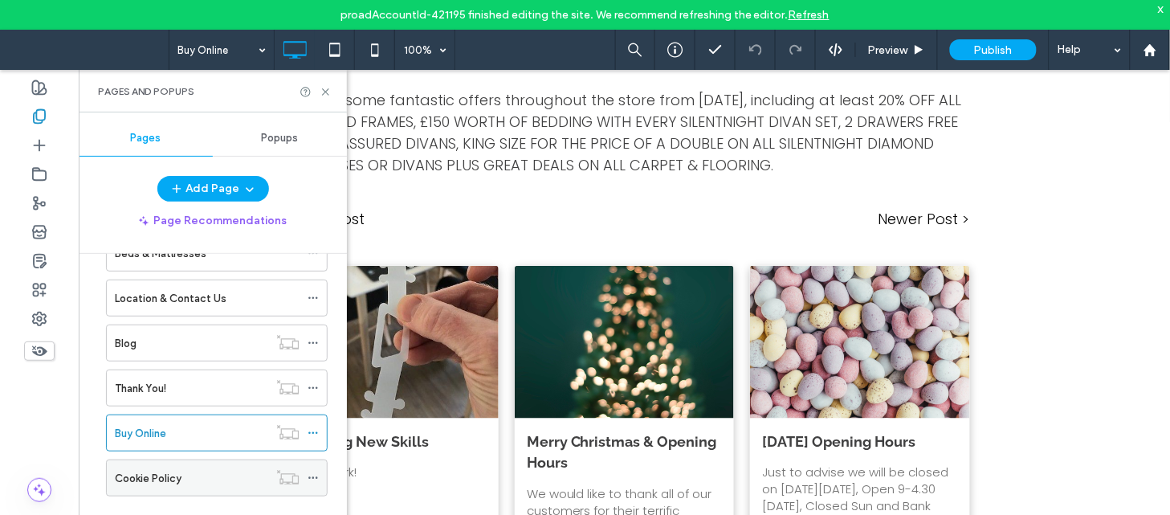
click at [207, 478] on div "Cookie Policy" at bounding box center [191, 478] width 153 height 17
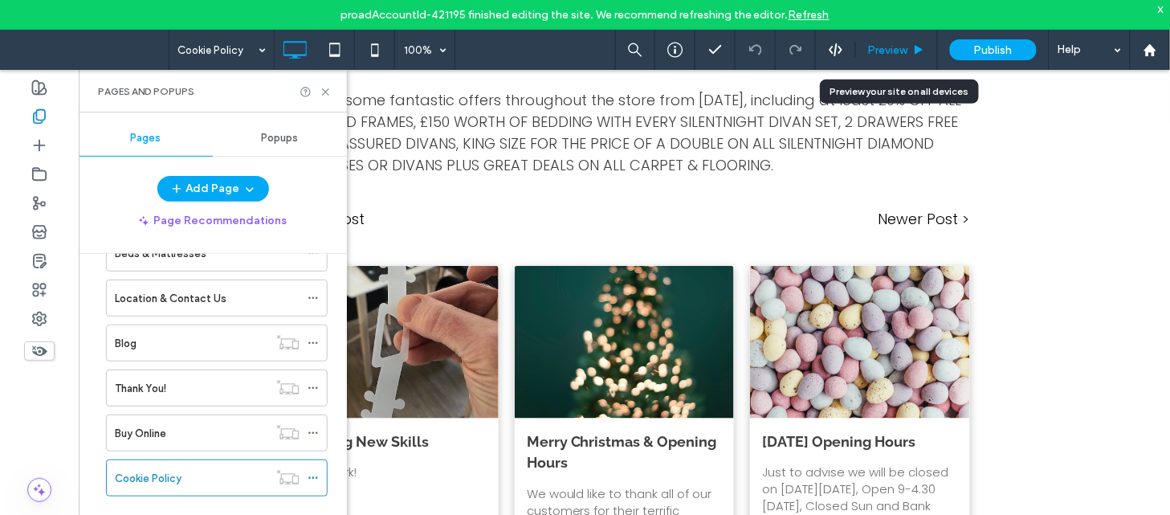
click at [896, 40] on div "Preview" at bounding box center [897, 50] width 82 height 40
click at [322, 91] on icon at bounding box center [326, 92] width 12 height 12
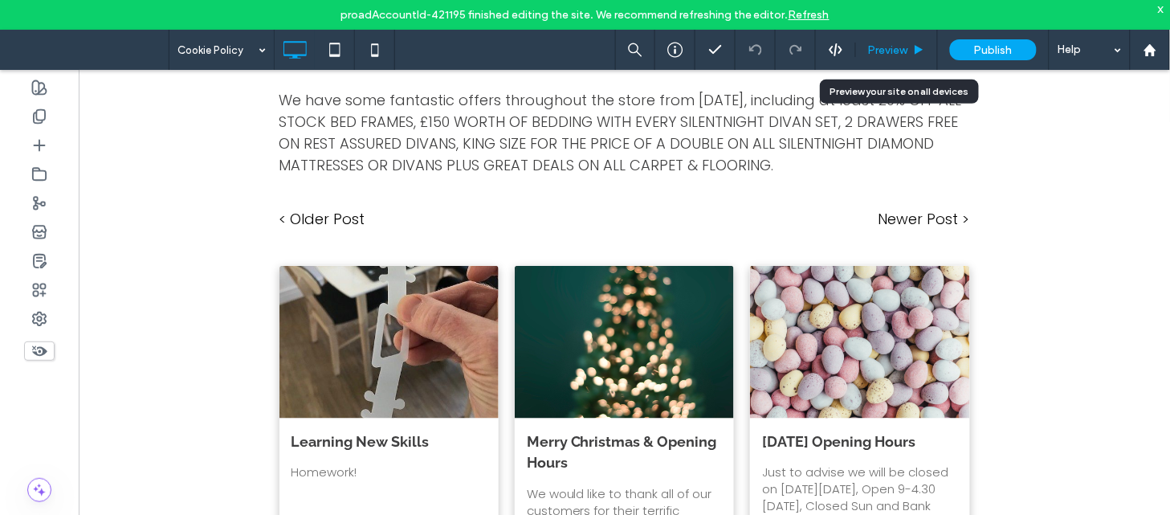
click at [879, 51] on span "Preview" at bounding box center [888, 50] width 40 height 14
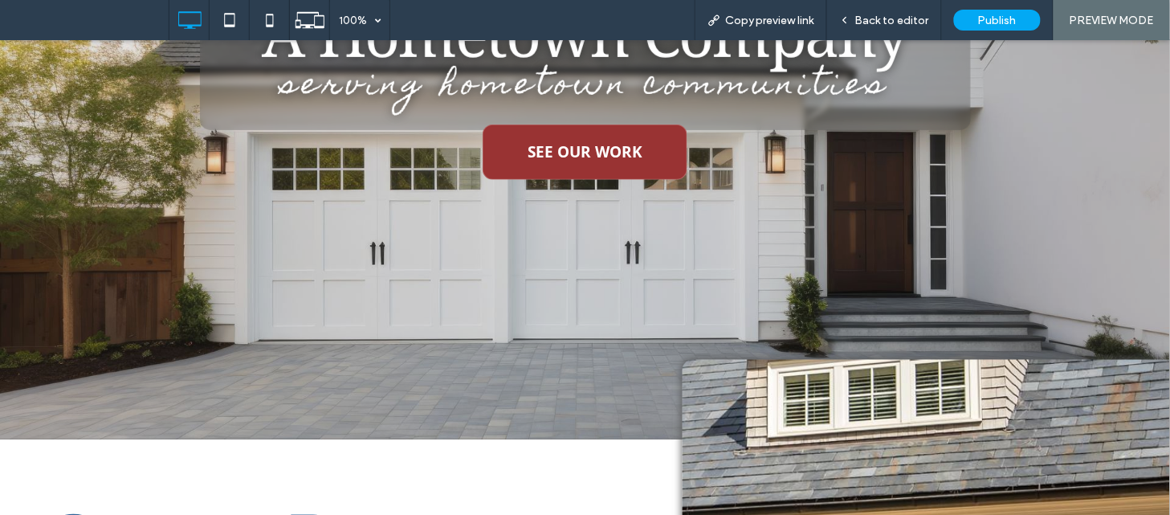
scroll to position [428, 0]
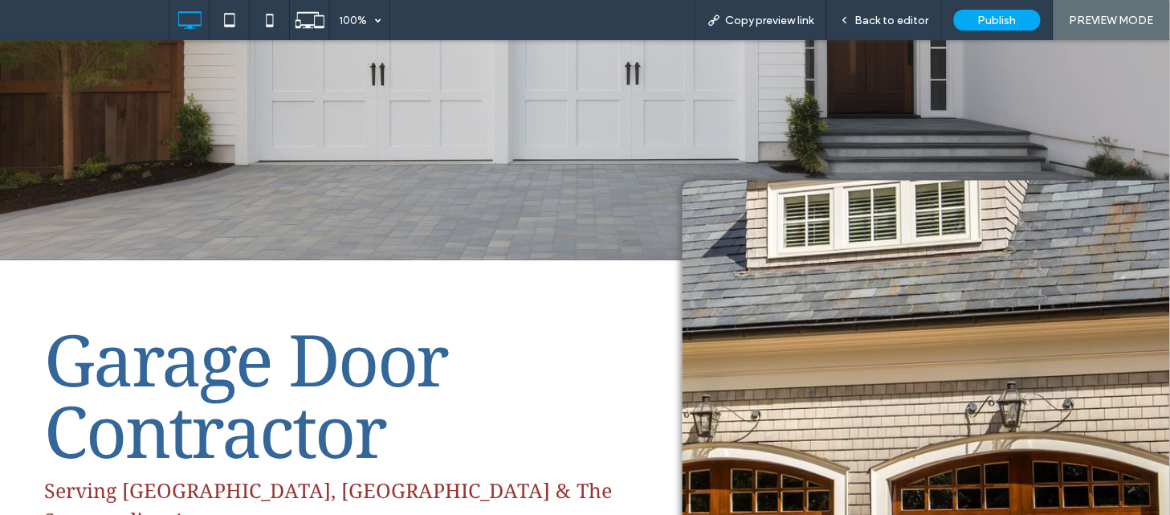
click at [392, 310] on span "Garage Door Contractor" at bounding box center [246, 394] width 404 height 169
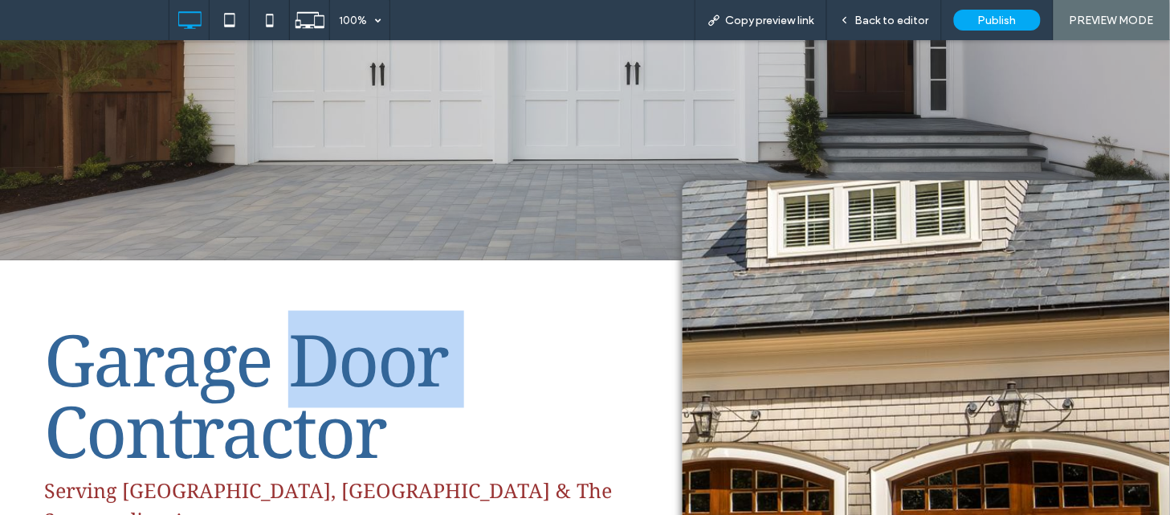
click at [392, 310] on span "Garage Door Contractor" at bounding box center [246, 394] width 404 height 169
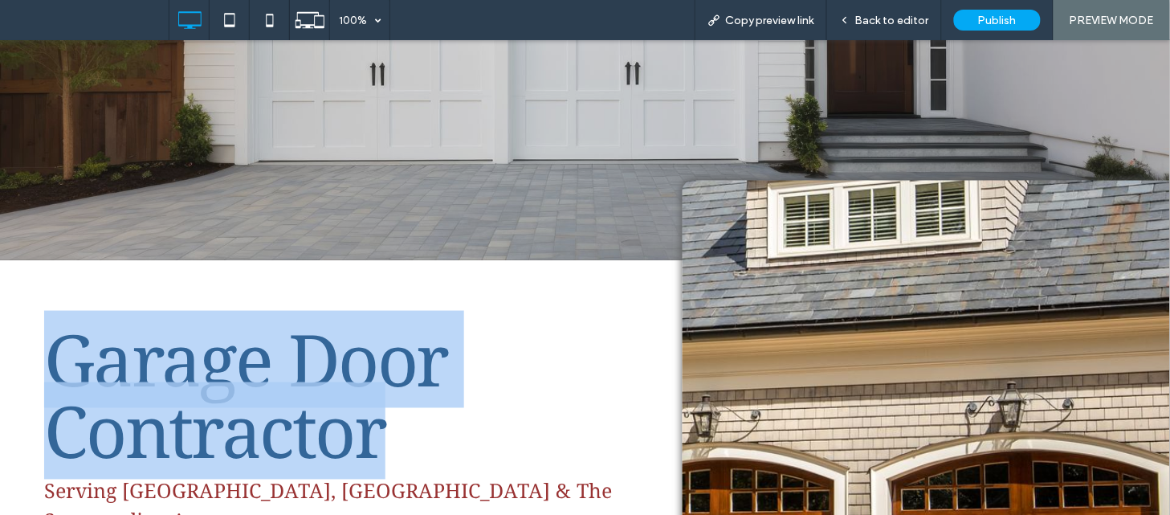
click at [392, 310] on span "Garage Door Contractor" at bounding box center [246, 394] width 404 height 169
copy div "Garage Door Contractor"
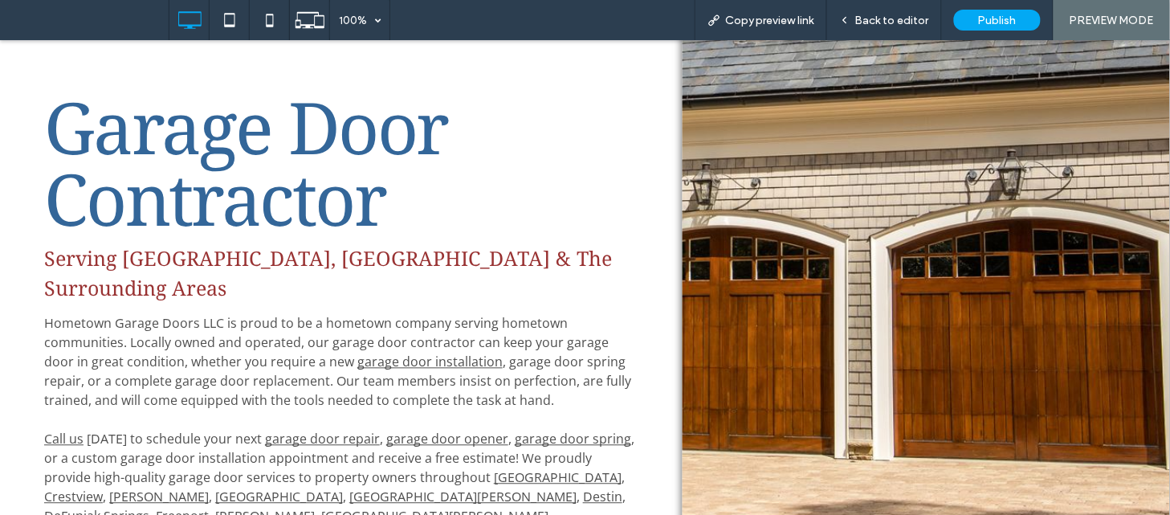
scroll to position [0, 0]
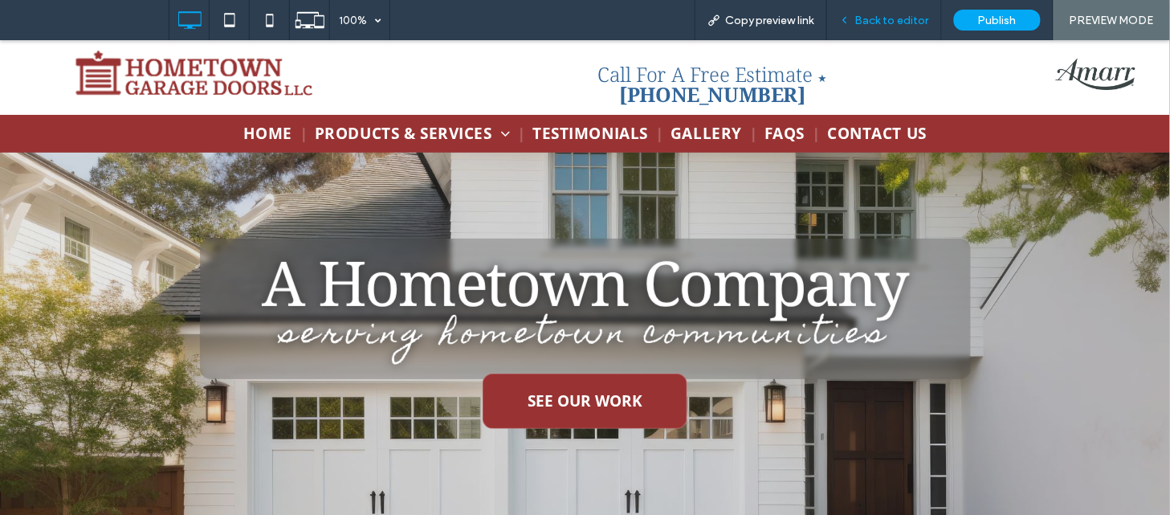
click at [886, 17] on span "Back to editor" at bounding box center [892, 21] width 74 height 14
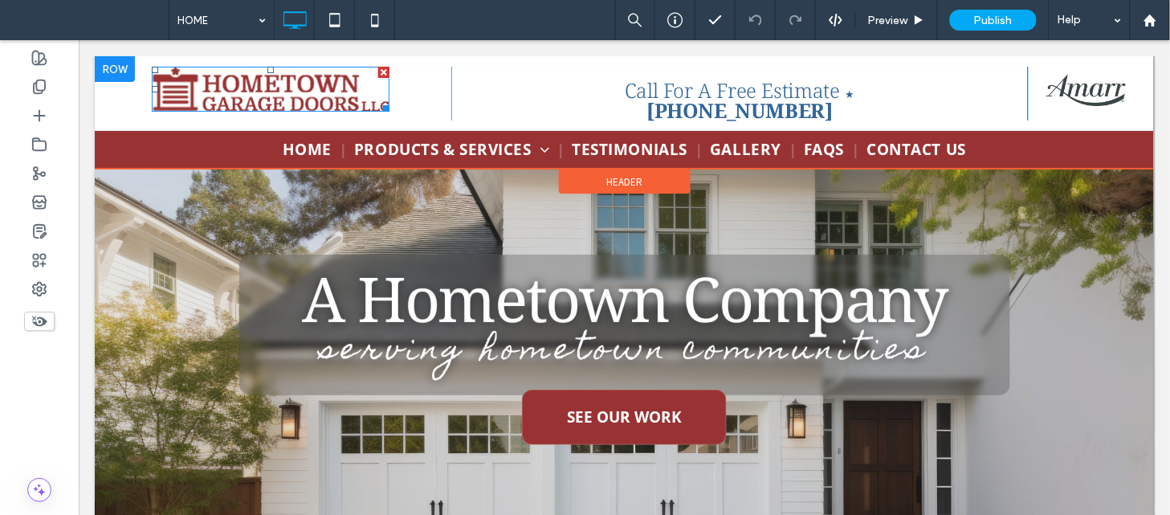
click at [258, 102] on img at bounding box center [270, 88] width 238 height 45
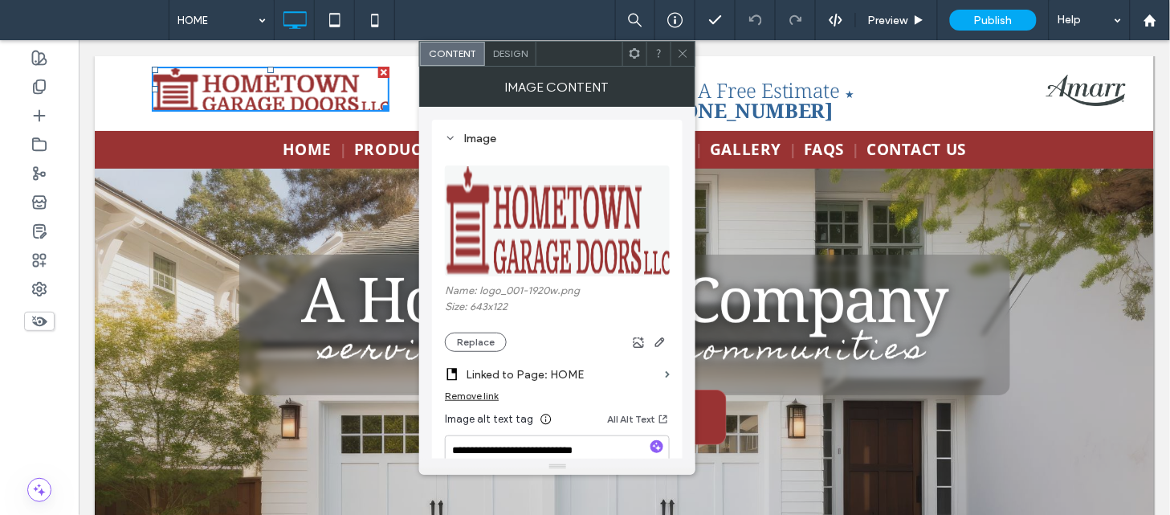
click at [686, 47] on icon at bounding box center [683, 53] width 12 height 12
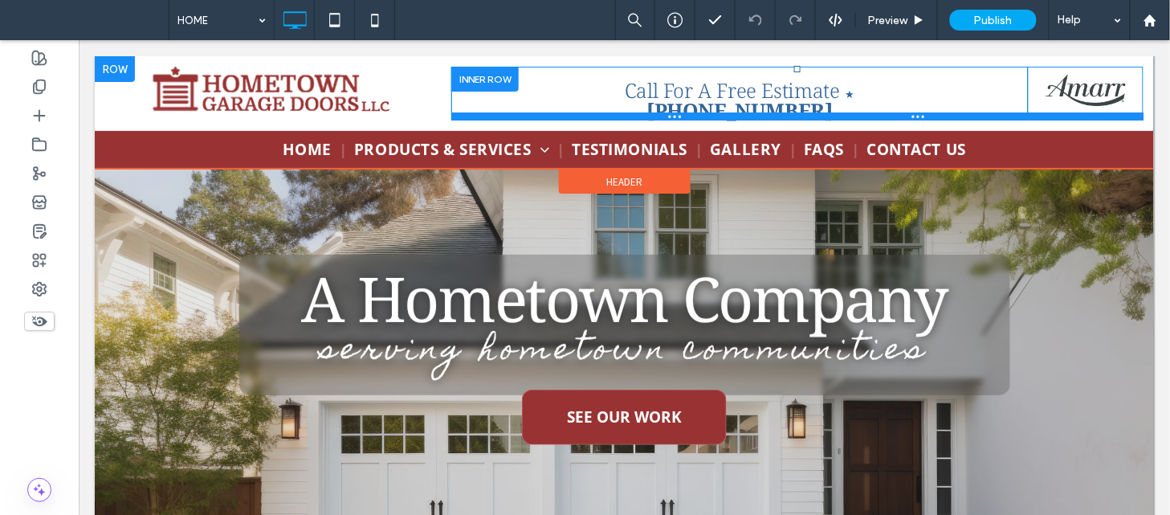
click at [1081, 112] on div at bounding box center [796, 116] width 692 height 8
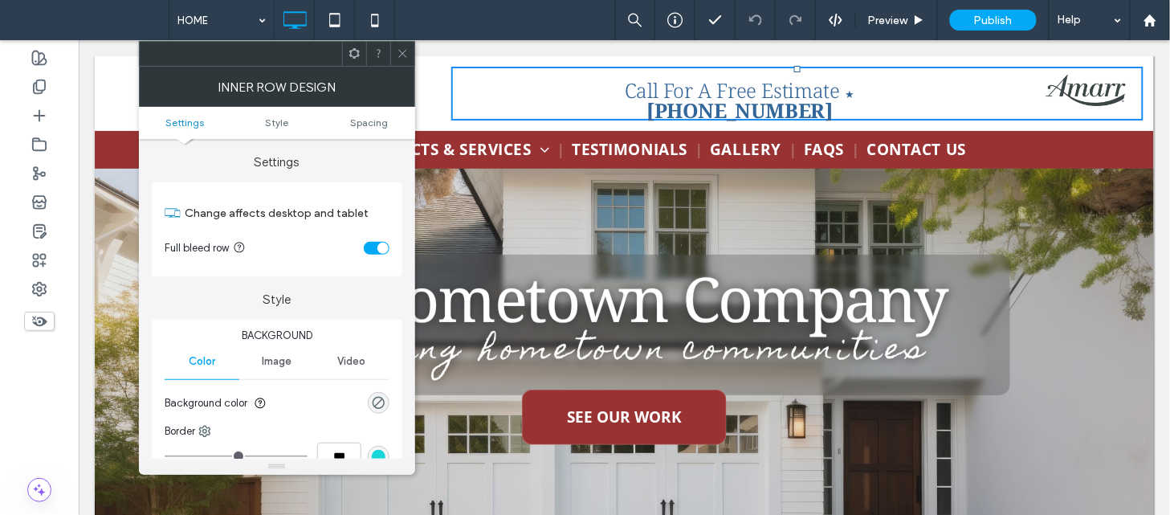
click at [1080, 84] on img at bounding box center [1084, 89] width 79 height 31
click at [406, 51] on icon at bounding box center [403, 53] width 12 height 12
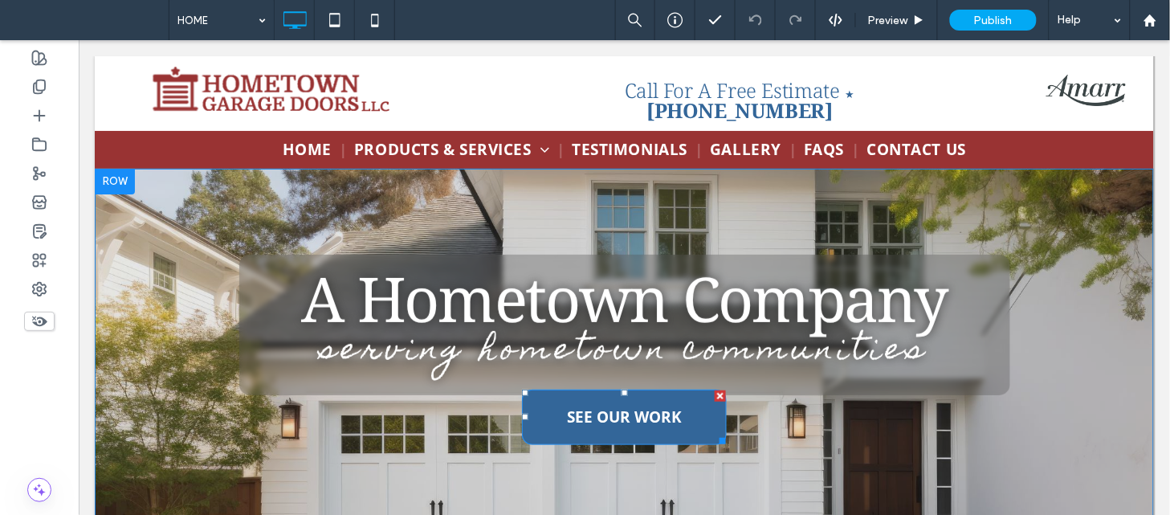
click at [542, 422] on link "SEE OUR WORK" at bounding box center [623, 416] width 205 height 55
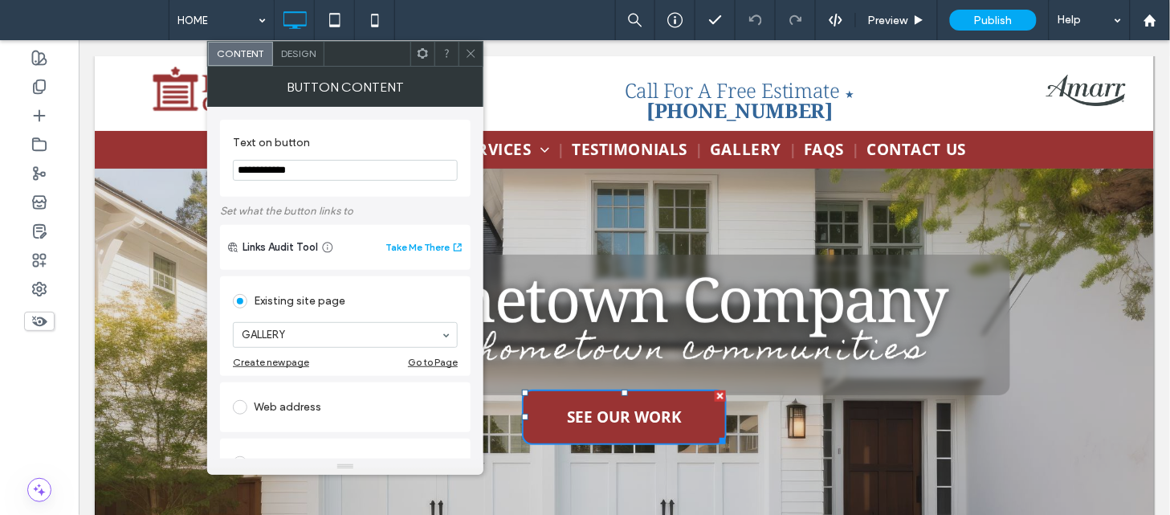
click at [474, 62] on span at bounding box center [471, 54] width 12 height 24
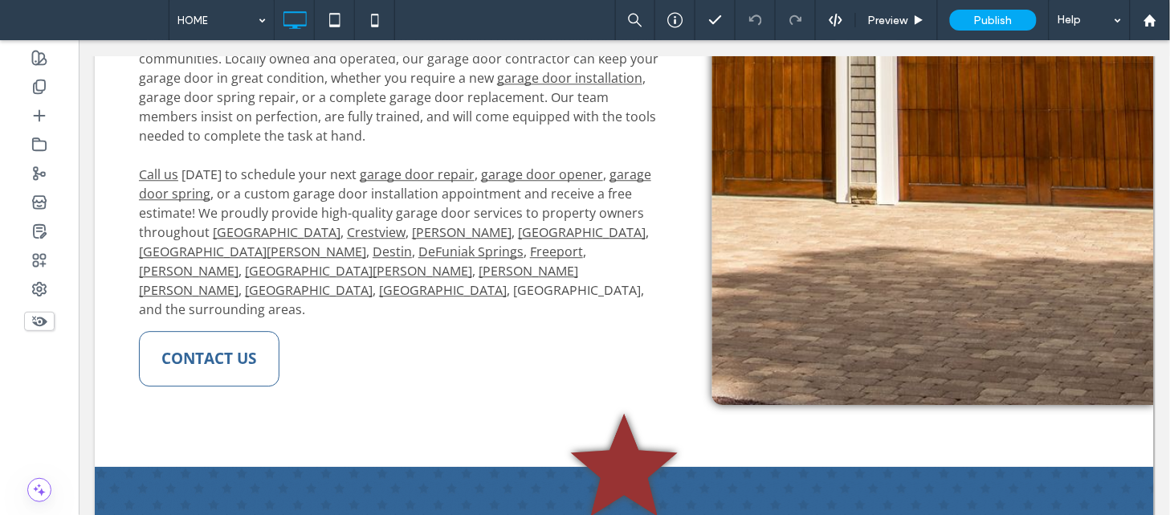
scroll to position [1039, 0]
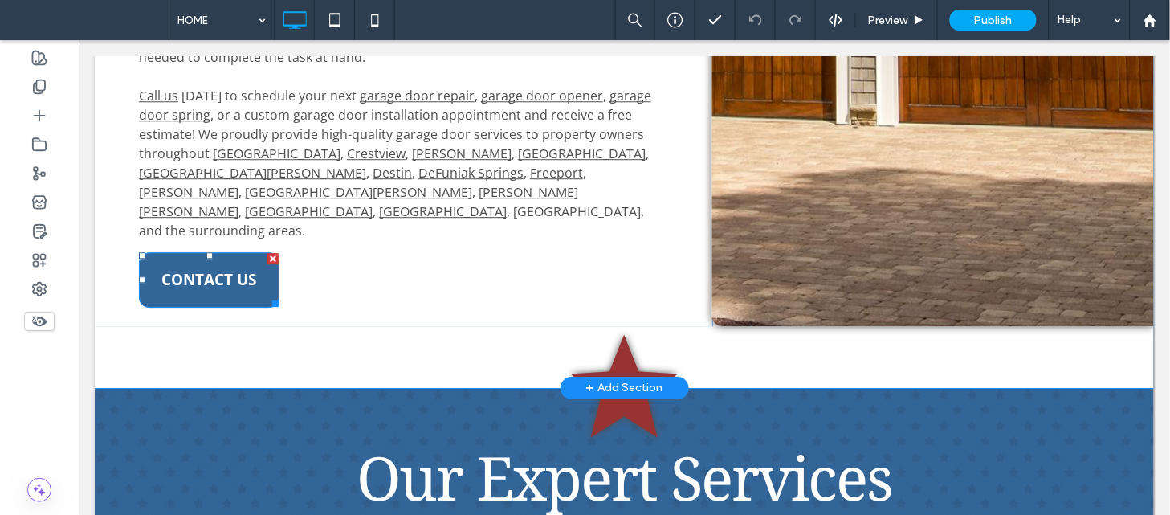
click at [208, 251] on link "CONTACT US" at bounding box center [208, 278] width 141 height 55
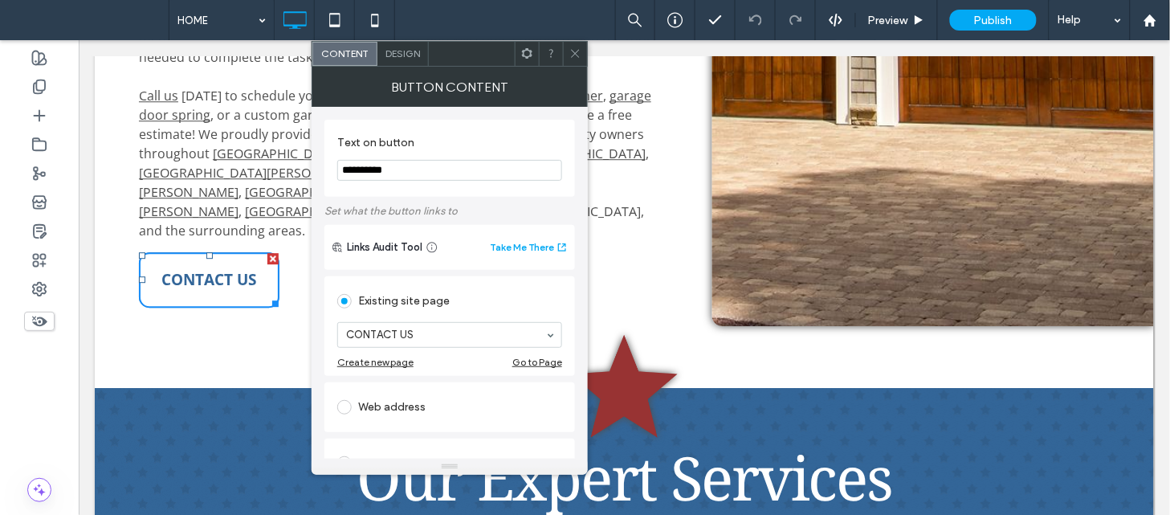
click at [574, 59] on icon at bounding box center [575, 53] width 12 height 12
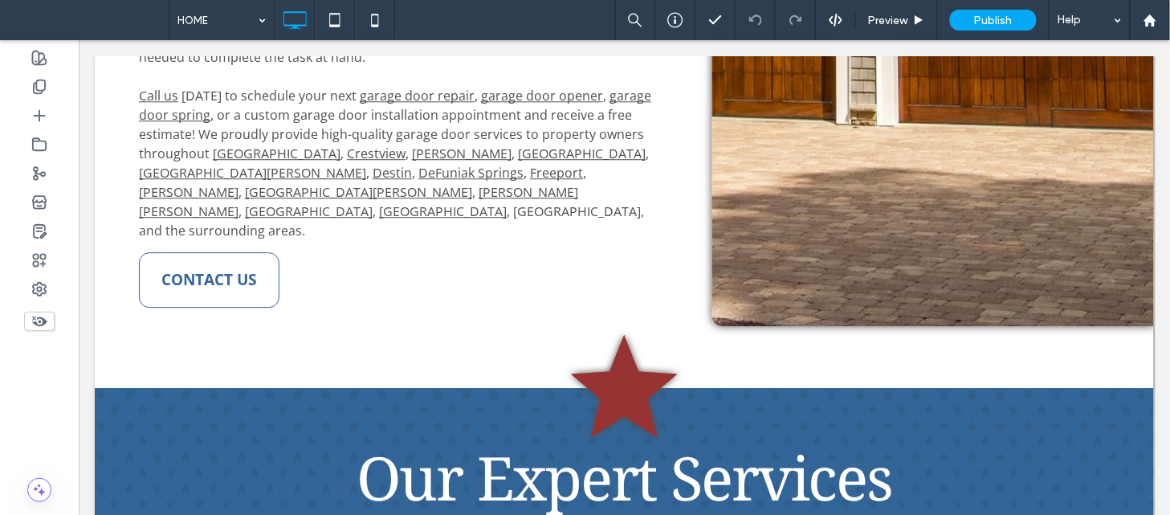
scroll to position [805, 0]
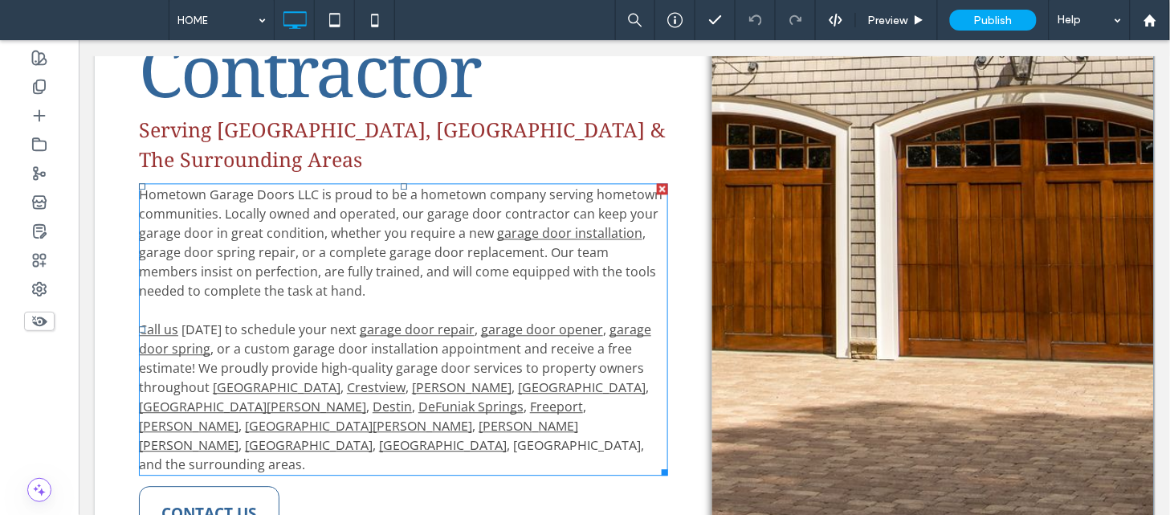
click at [523, 223] on link "garage door installation" at bounding box center [568, 232] width 145 height 18
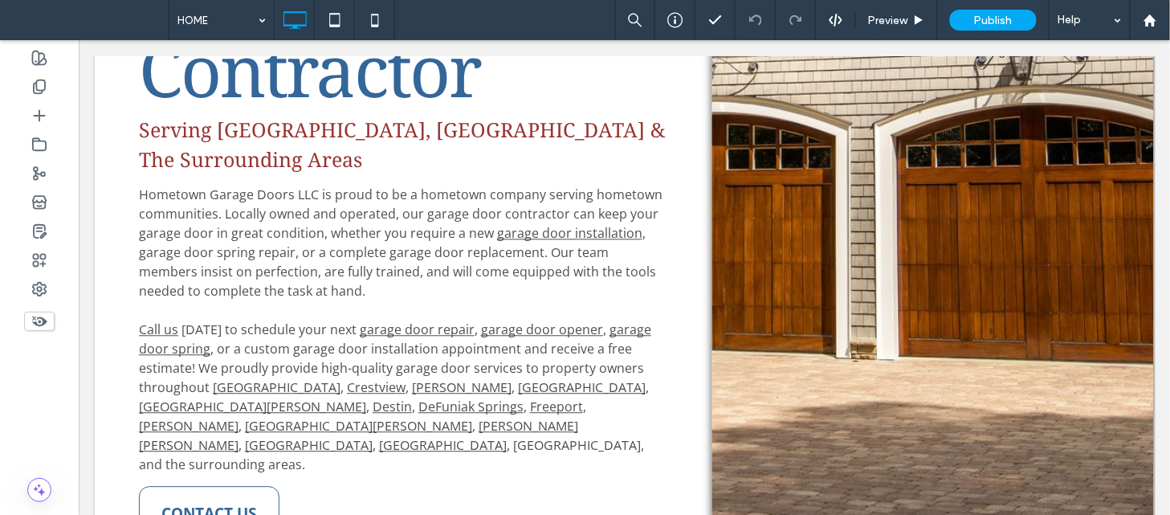
click at [514, 223] on link "garage door installation" at bounding box center [568, 232] width 145 height 18
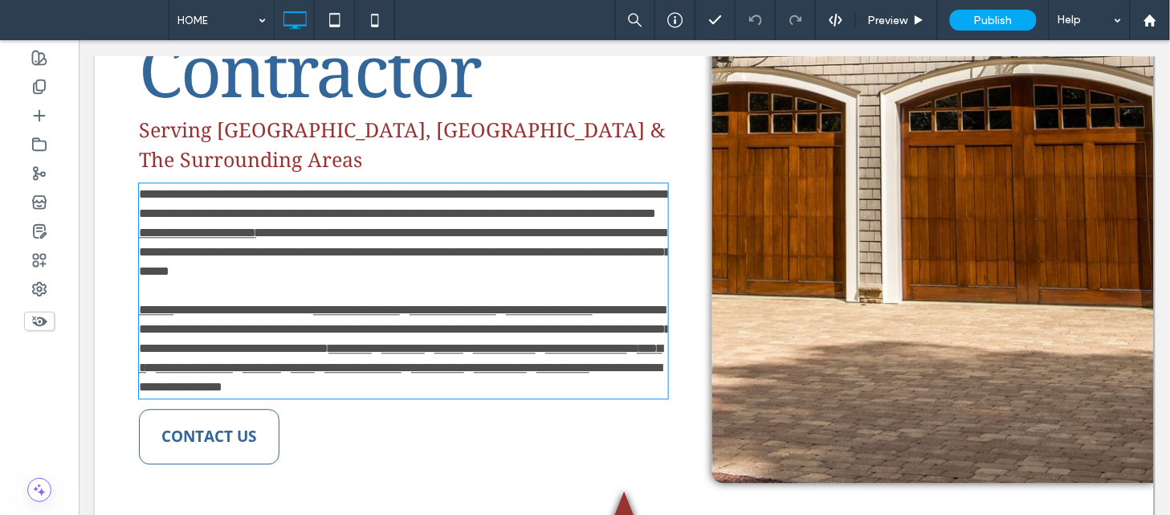
type input "*********"
type input "**"
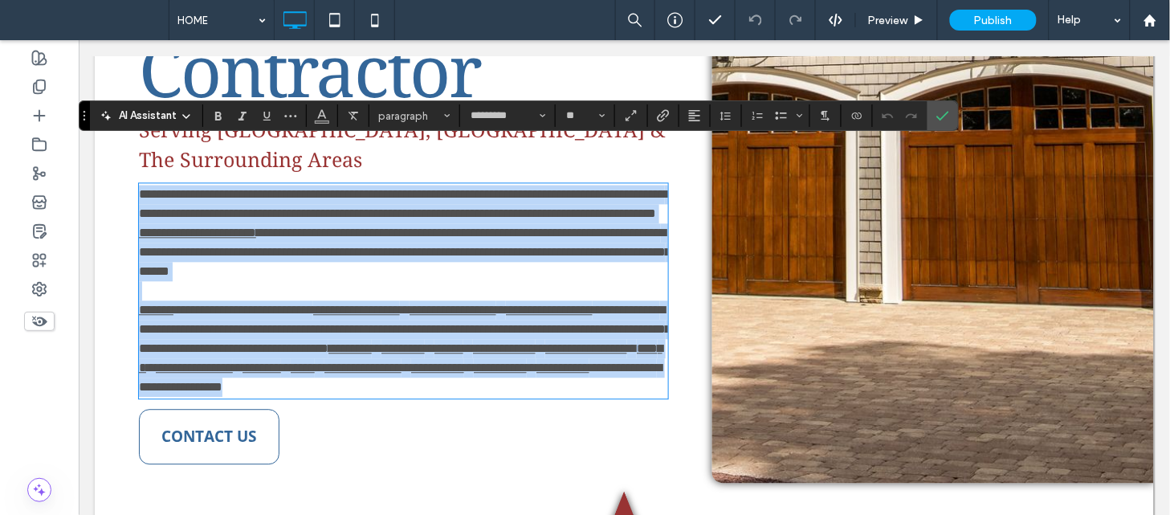
click at [255, 226] on link "**********" at bounding box center [196, 232] width 117 height 12
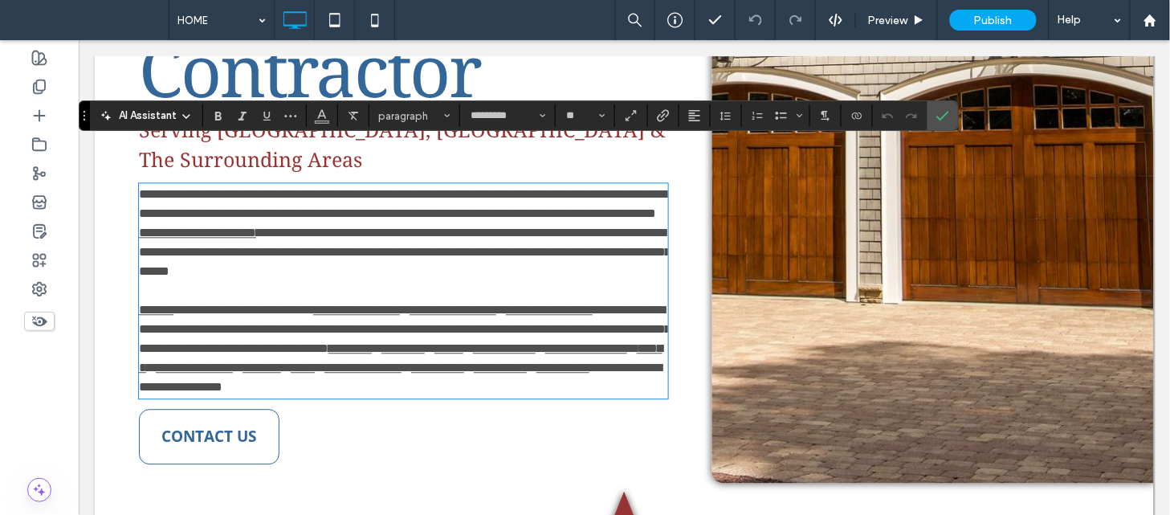
click at [255, 226] on link "**********" at bounding box center [196, 232] width 117 height 12
click at [671, 116] on label "Link" at bounding box center [663, 115] width 24 height 22
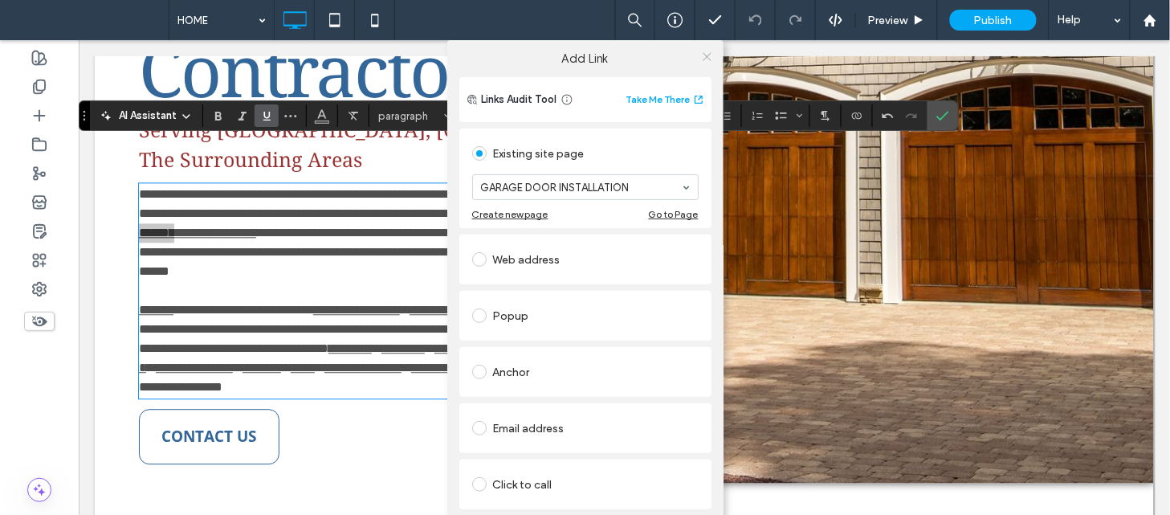
click at [701, 52] on icon at bounding box center [707, 57] width 12 height 12
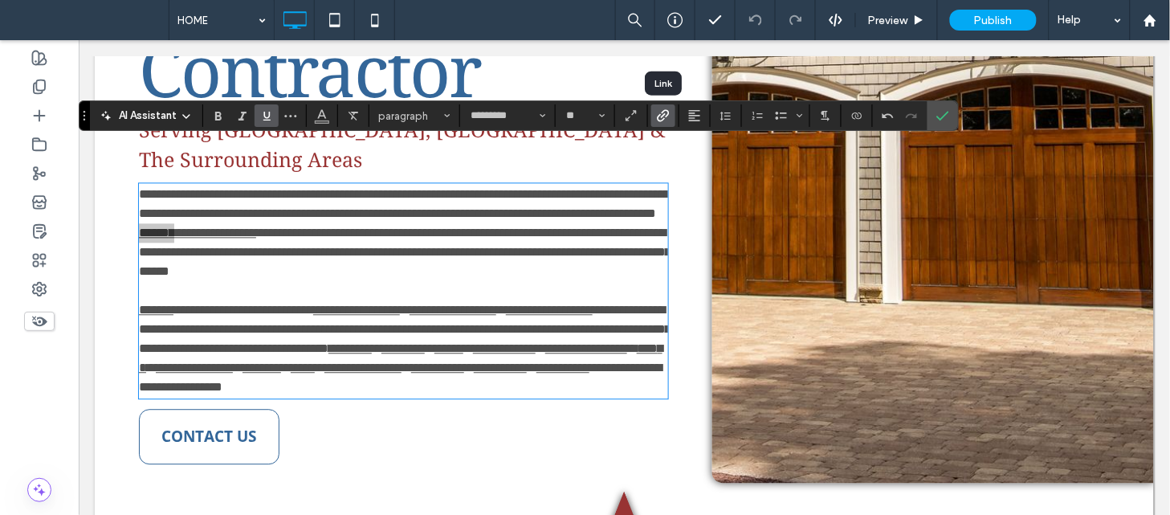
click at [662, 113] on icon "Link" at bounding box center [663, 115] width 13 height 13
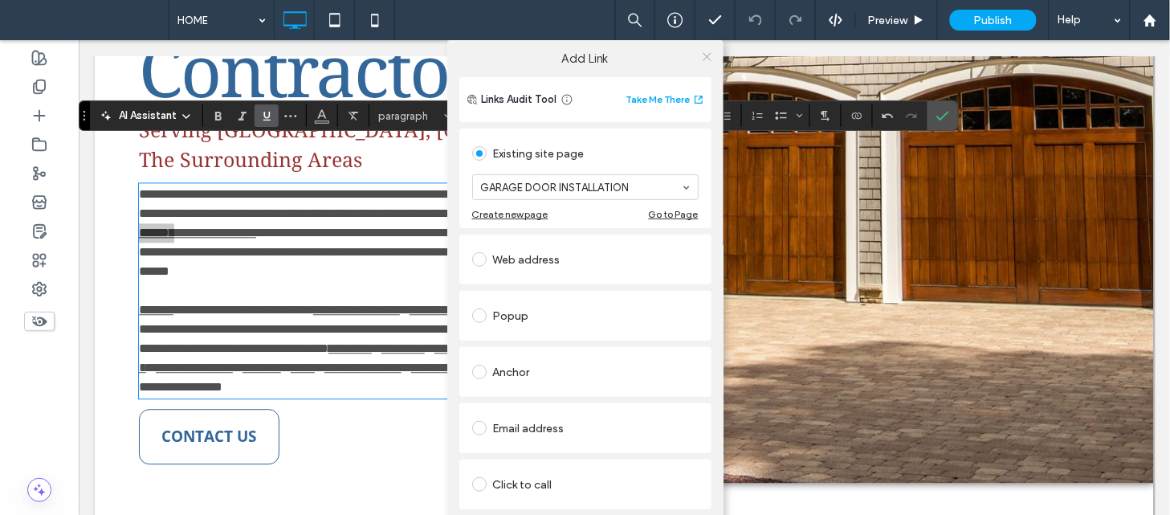
click at [707, 60] on icon at bounding box center [707, 57] width 12 height 12
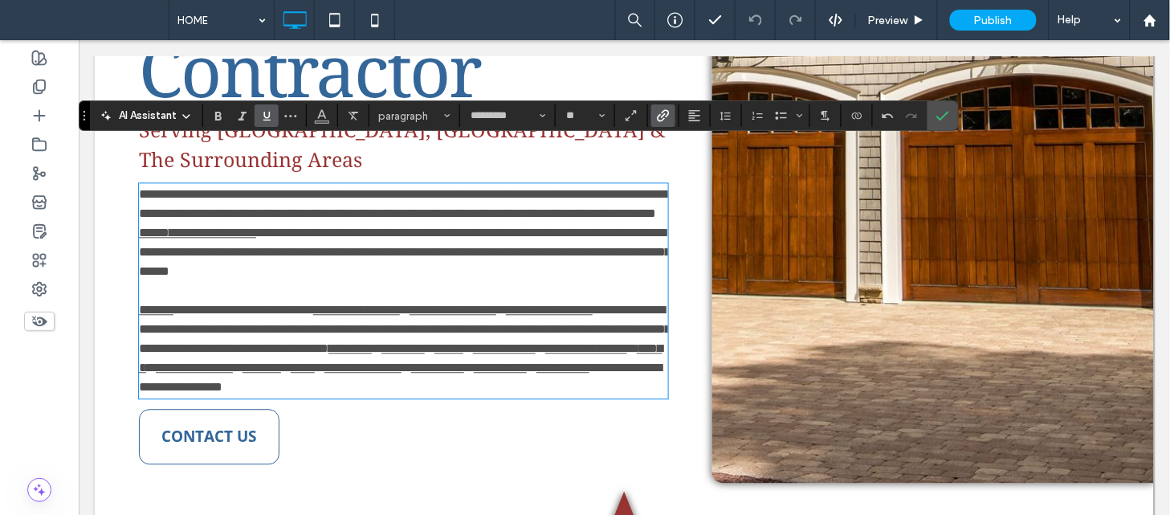
click at [370, 303] on link "**********" at bounding box center [355, 309] width 87 height 12
click at [659, 118] on icon "Link" at bounding box center [663, 115] width 13 height 13
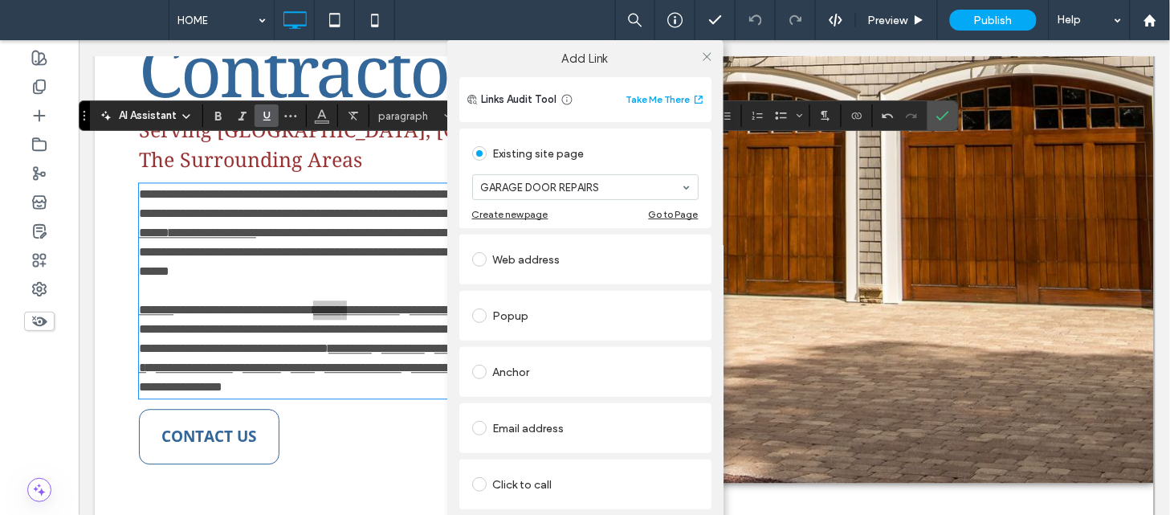
click at [695, 67] on div at bounding box center [707, 56] width 24 height 24
click at [701, 60] on icon at bounding box center [707, 57] width 12 height 12
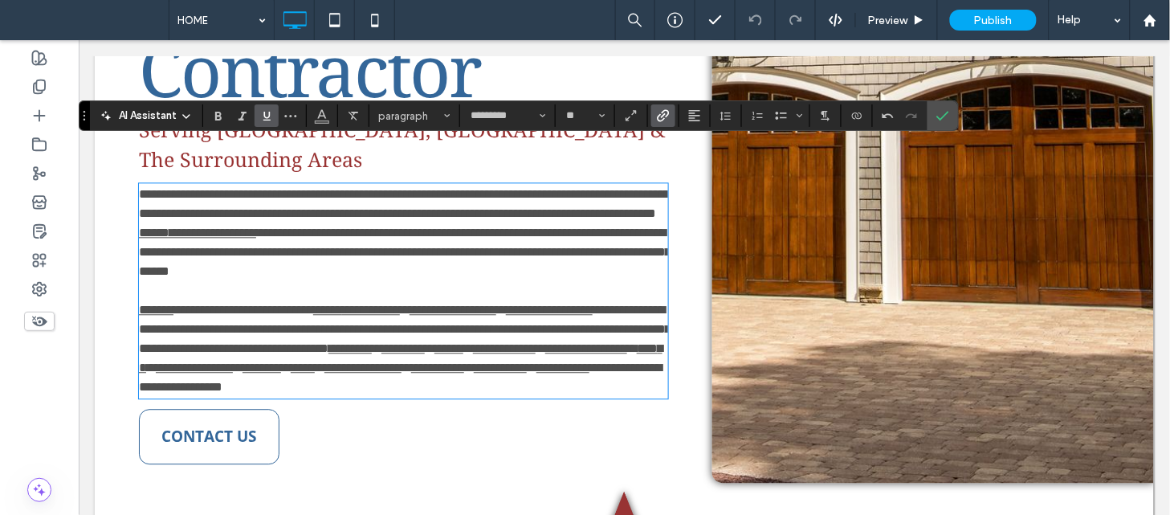
click at [495, 303] on link "**********" at bounding box center [452, 309] width 87 height 12
click at [662, 114] on icon "Link" at bounding box center [663, 115] width 13 height 13
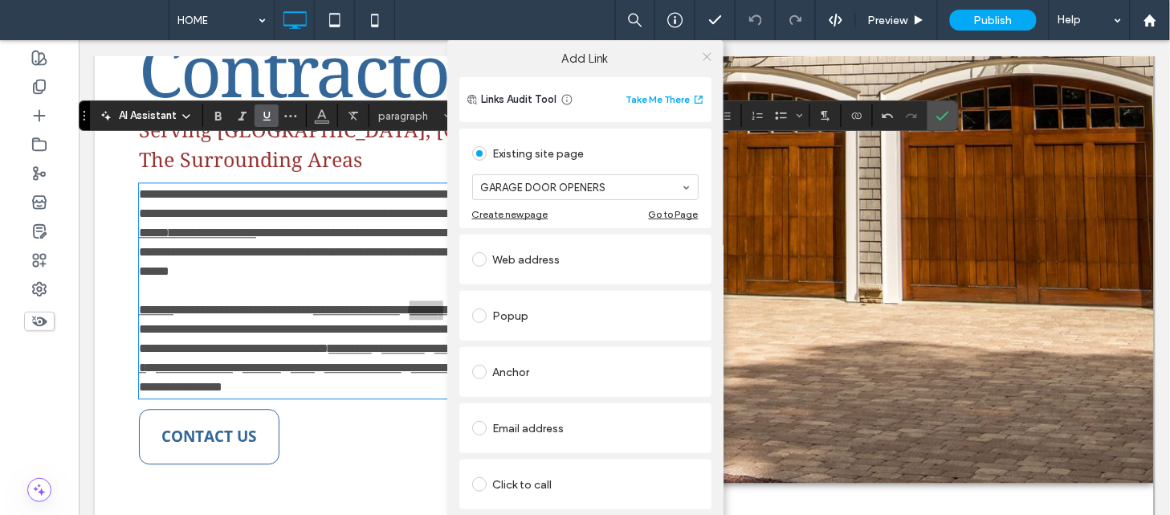
click at [701, 56] on icon at bounding box center [707, 57] width 12 height 12
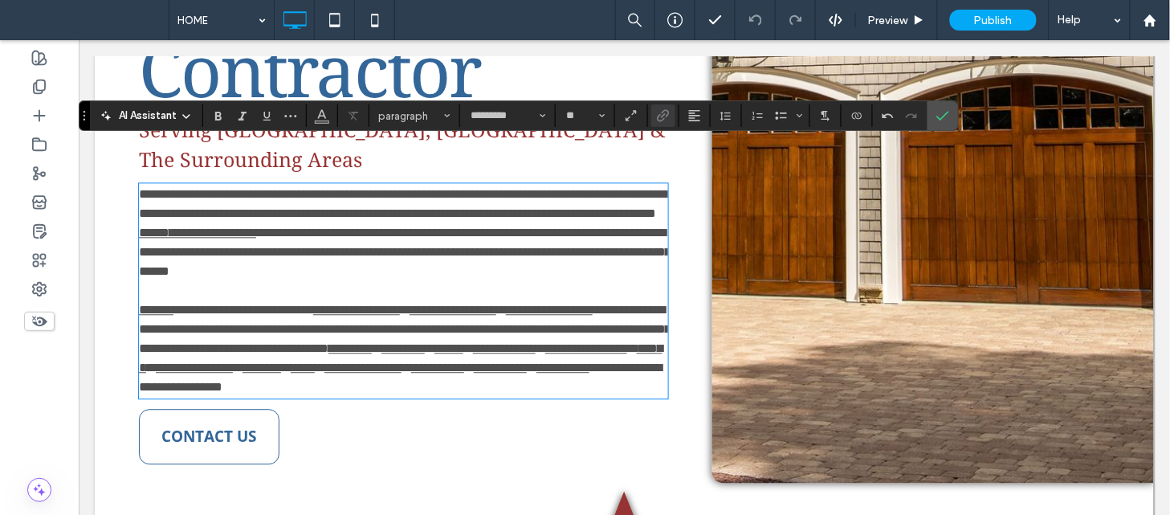
click at [592, 303] on link "**********" at bounding box center [548, 309] width 87 height 12
click at [661, 114] on use "Link" at bounding box center [664, 116] width 12 height 12
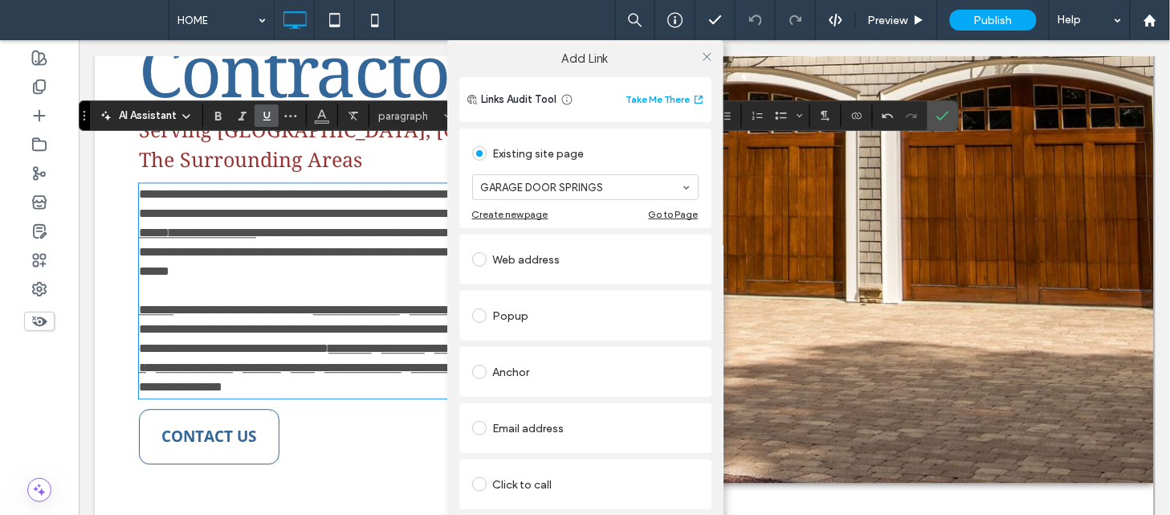
click at [712, 56] on div at bounding box center [707, 56] width 24 height 24
click at [705, 58] on icon at bounding box center [707, 57] width 12 height 12
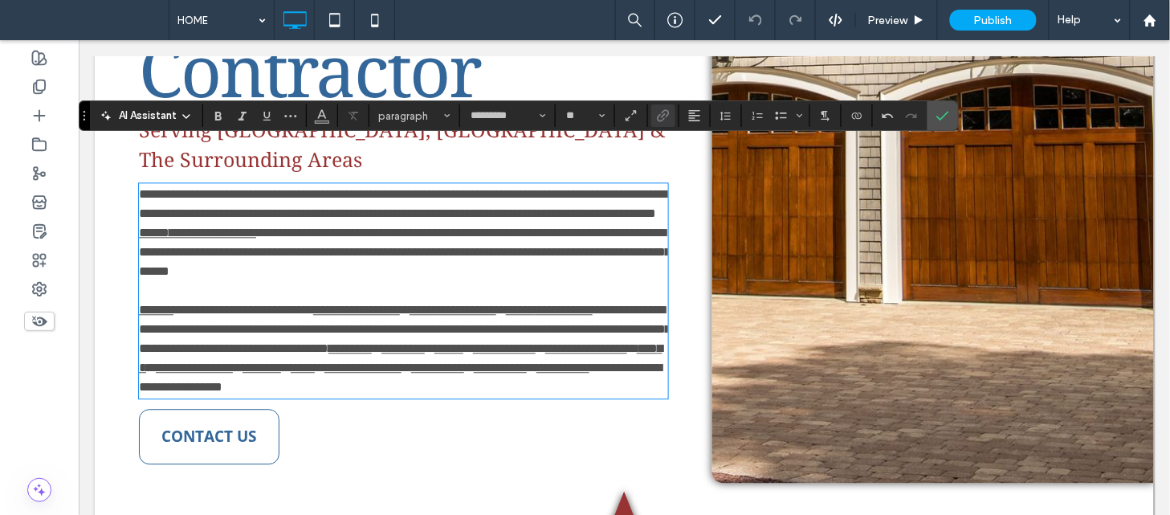
click at [328, 352] on link "*********" at bounding box center [349, 347] width 43 height 12
click at [662, 116] on use "Link" at bounding box center [664, 116] width 12 height 12
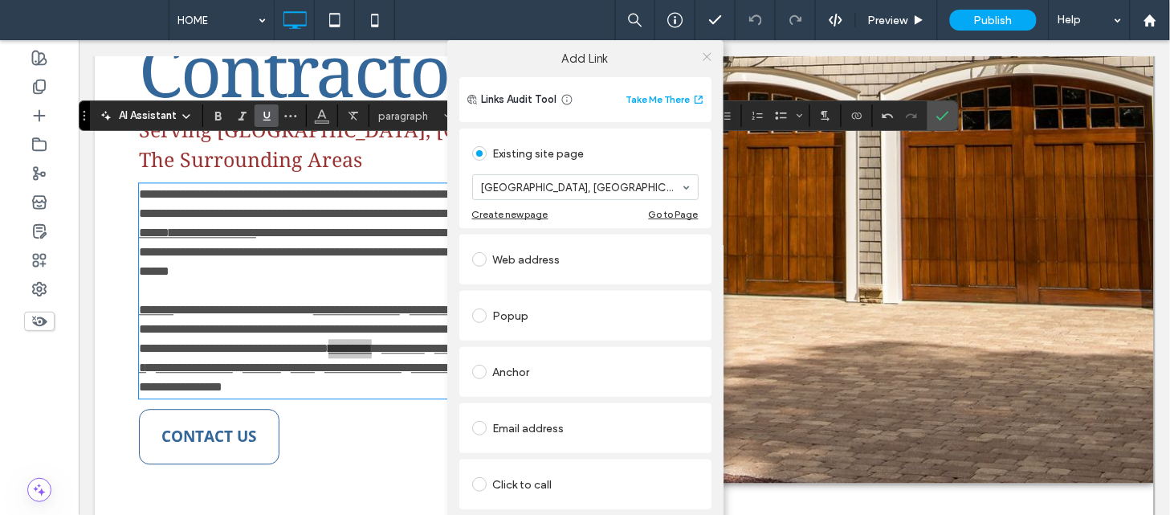
click at [701, 60] on icon at bounding box center [707, 57] width 12 height 12
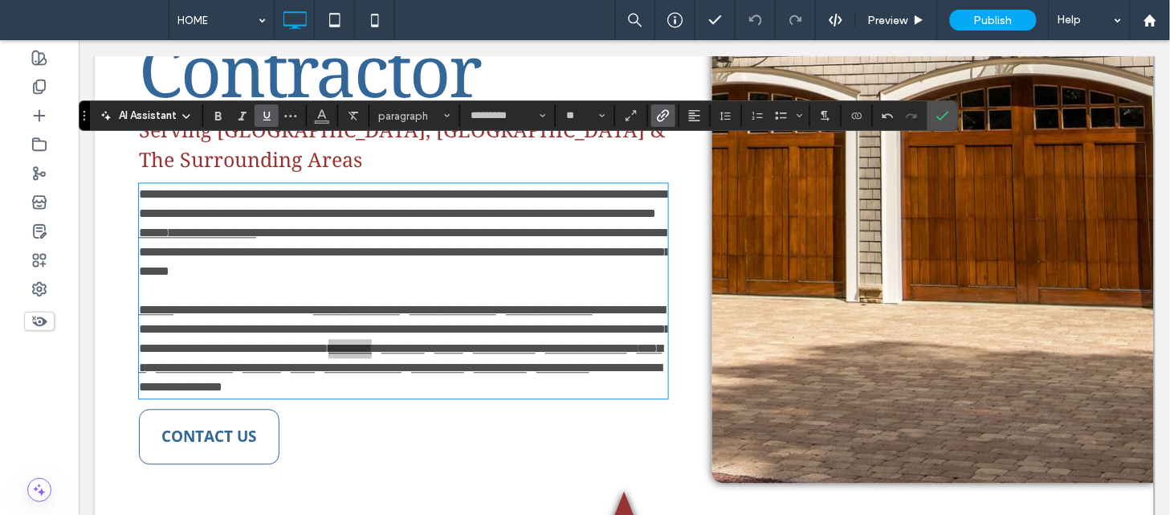
click at [701, 60] on icon at bounding box center [707, 57] width 12 height 12
click at [381, 343] on link "*********" at bounding box center [402, 347] width 43 height 12
click at [662, 111] on icon "Link" at bounding box center [663, 115] width 13 height 13
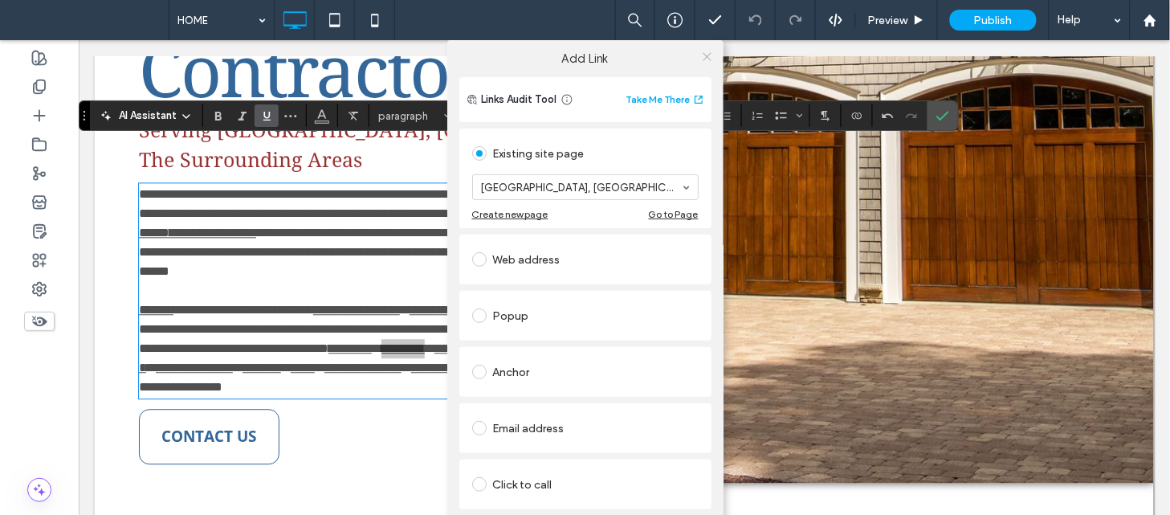
click at [701, 60] on icon at bounding box center [707, 57] width 12 height 12
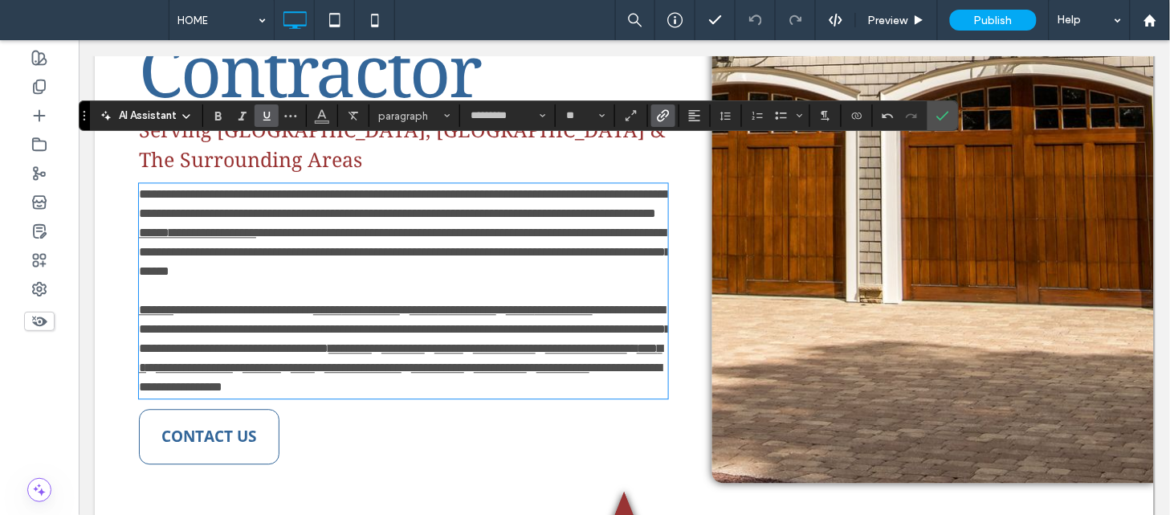
click at [434, 341] on link "******" at bounding box center [448, 347] width 29 height 12
click at [670, 110] on icon "Link" at bounding box center [663, 115] width 13 height 13
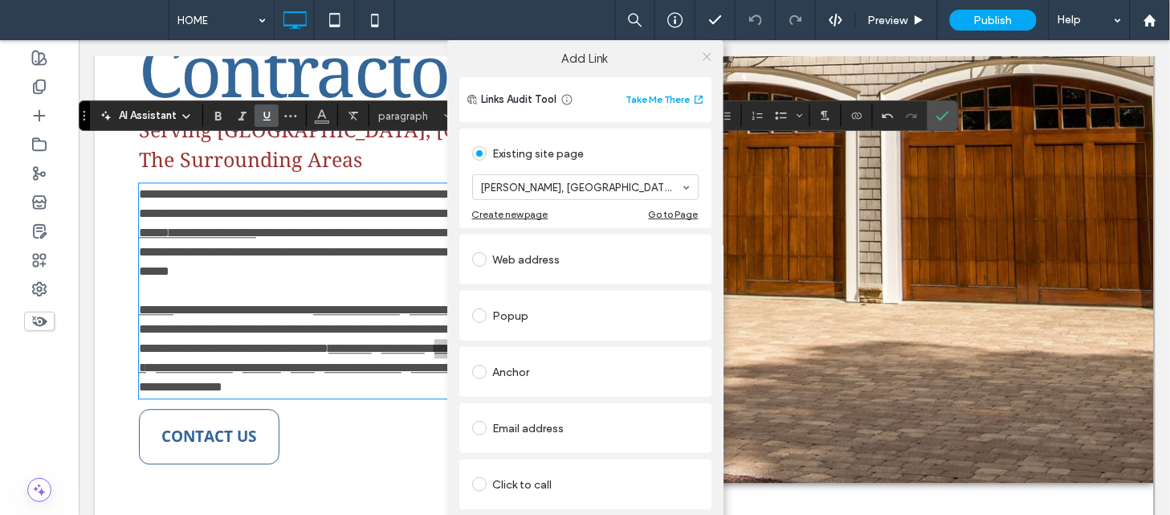
click at [704, 53] on icon at bounding box center [707, 57] width 12 height 12
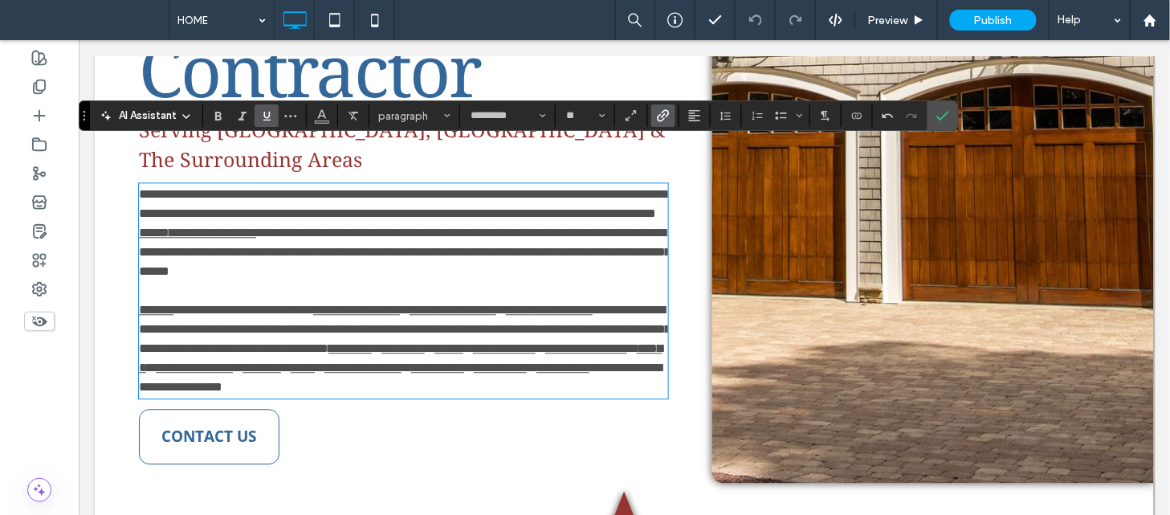
click at [472, 348] on link "**********" at bounding box center [503, 347] width 63 height 12
click at [663, 116] on use "Link" at bounding box center [664, 116] width 12 height 12
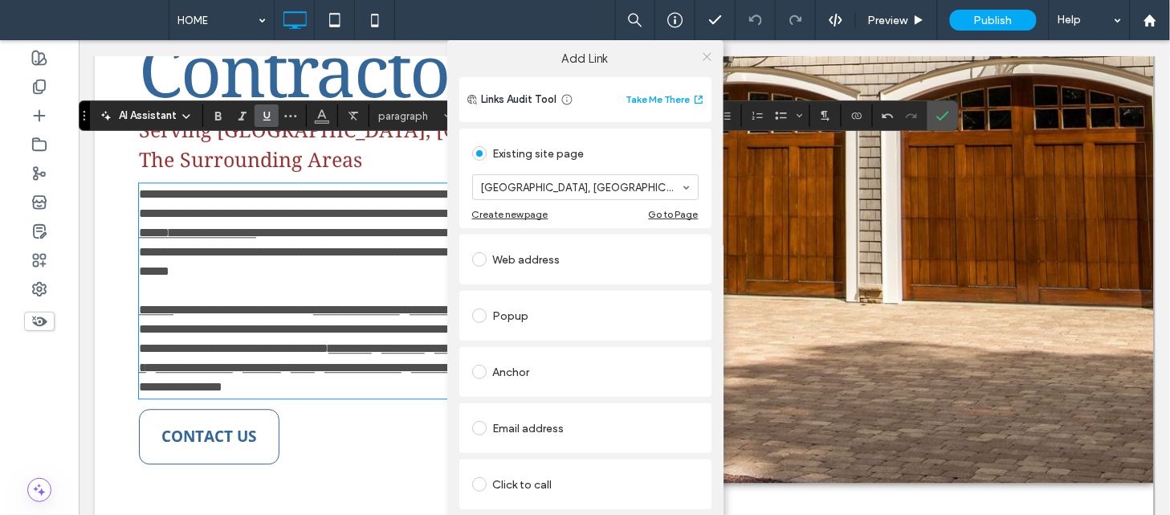
click at [709, 51] on icon at bounding box center [707, 57] width 12 height 12
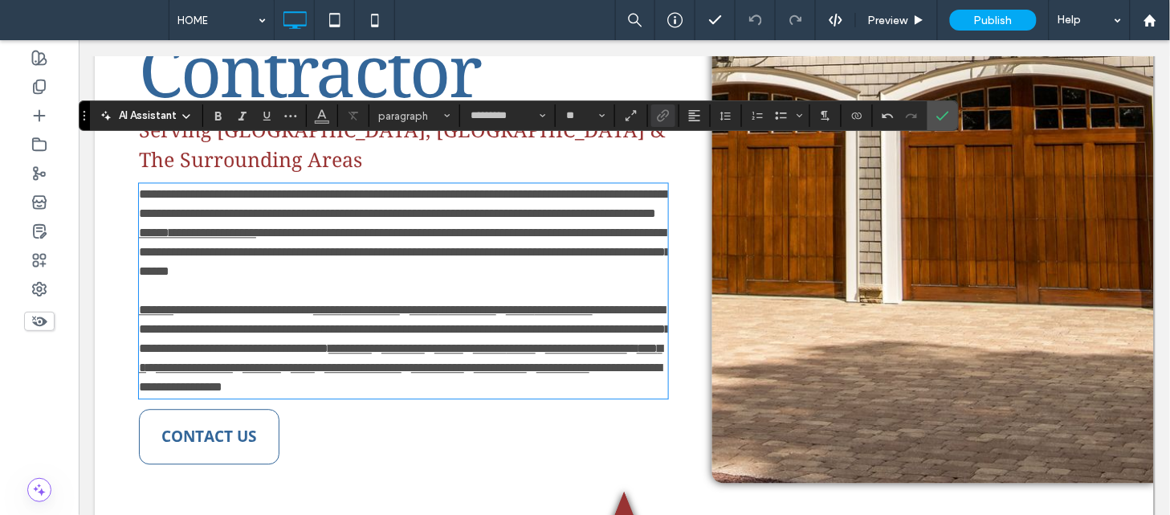
click at [544, 343] on link "**********" at bounding box center [585, 347] width 82 height 12
click at [655, 124] on label "Link" at bounding box center [663, 115] width 24 height 22
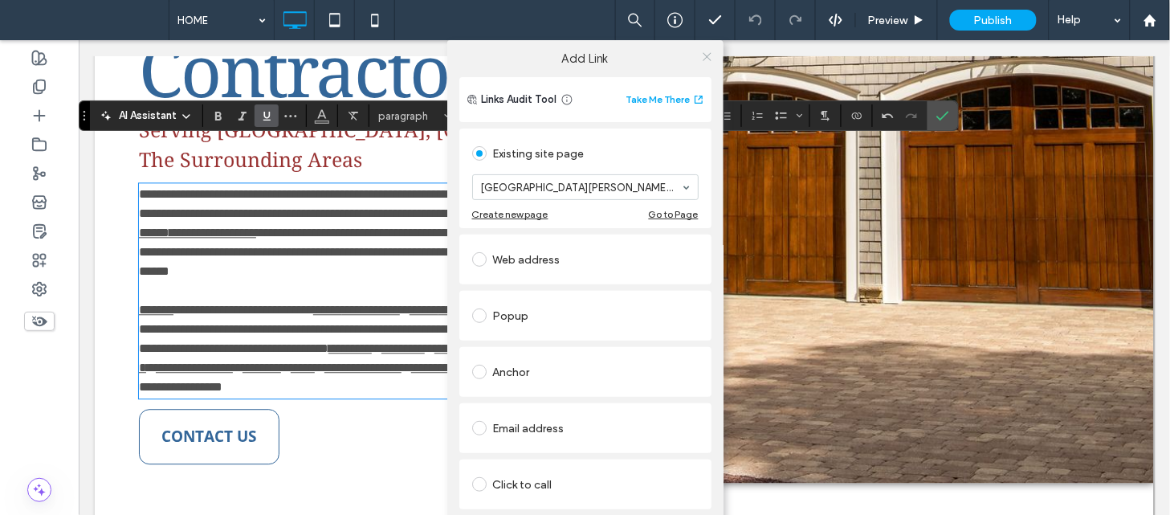
click at [703, 51] on icon at bounding box center [707, 57] width 12 height 12
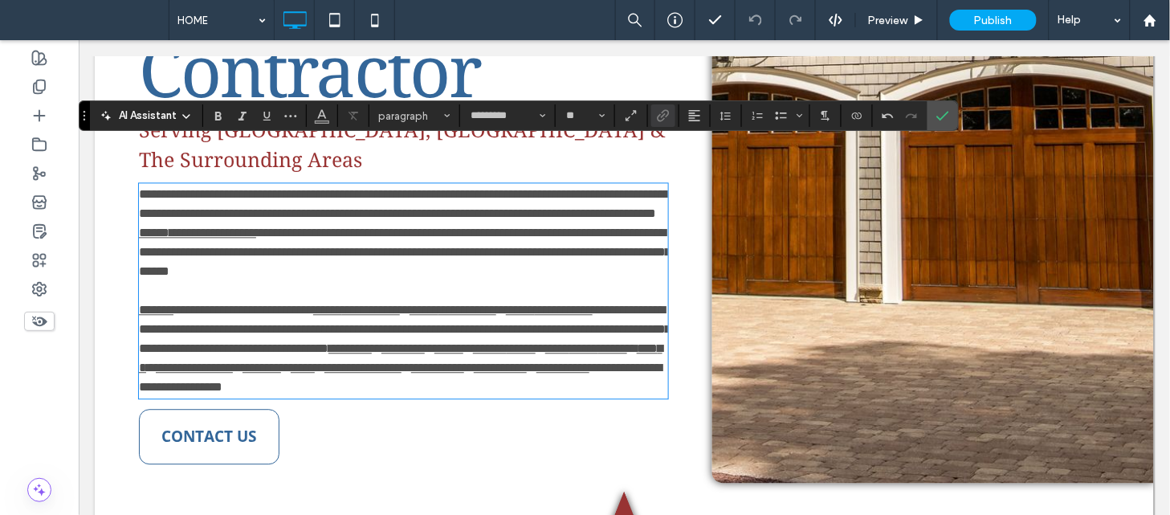
click at [169, 226] on link "******" at bounding box center [153, 232] width 31 height 12
click at [674, 113] on label "Link" at bounding box center [663, 115] width 24 height 22
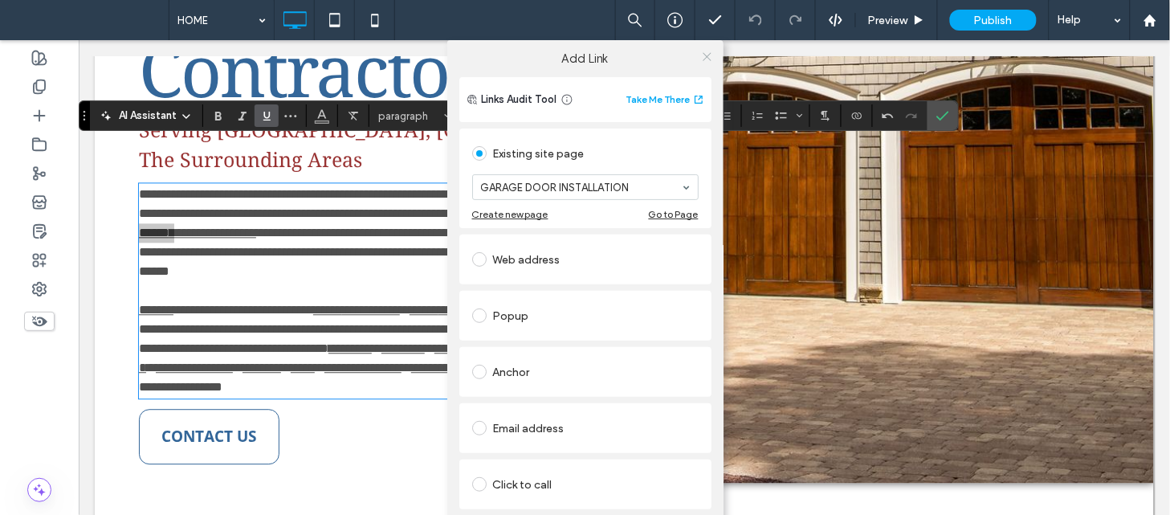
click at [703, 58] on icon at bounding box center [707, 57] width 12 height 12
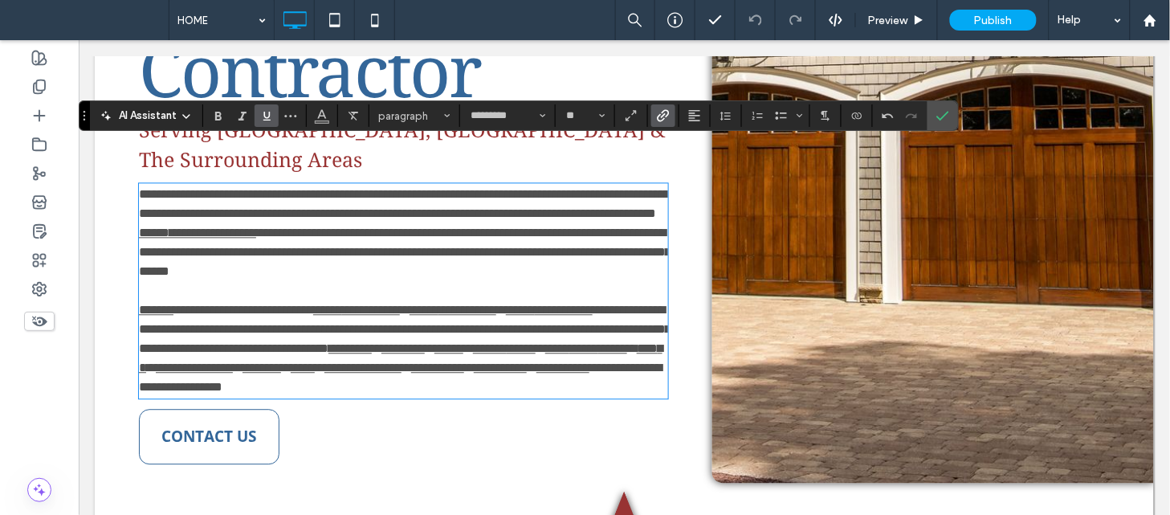
click at [328, 346] on link "*********" at bounding box center [349, 347] width 43 height 12
click at [667, 119] on icon "Link" at bounding box center [663, 115] width 13 height 13
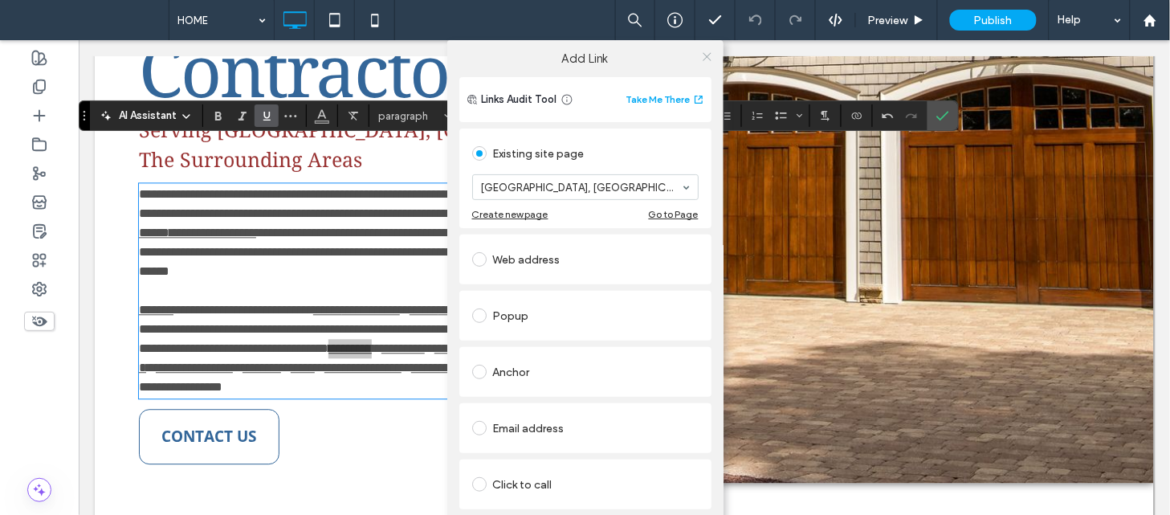
click at [707, 52] on use at bounding box center [707, 56] width 8 height 8
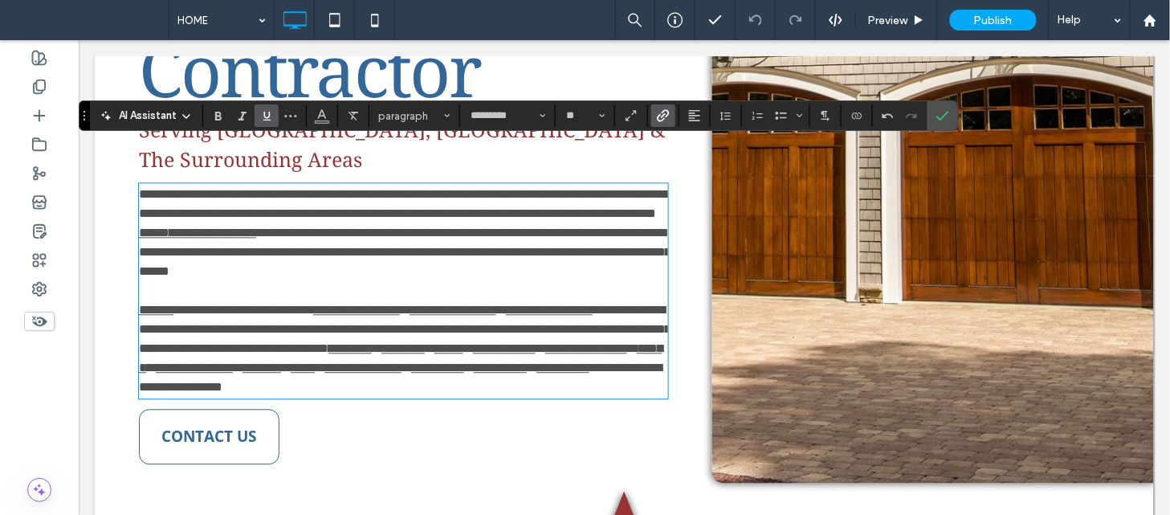
click at [381, 348] on link "*********" at bounding box center [402, 347] width 43 height 12
click at [671, 124] on label "Link" at bounding box center [663, 115] width 24 height 22
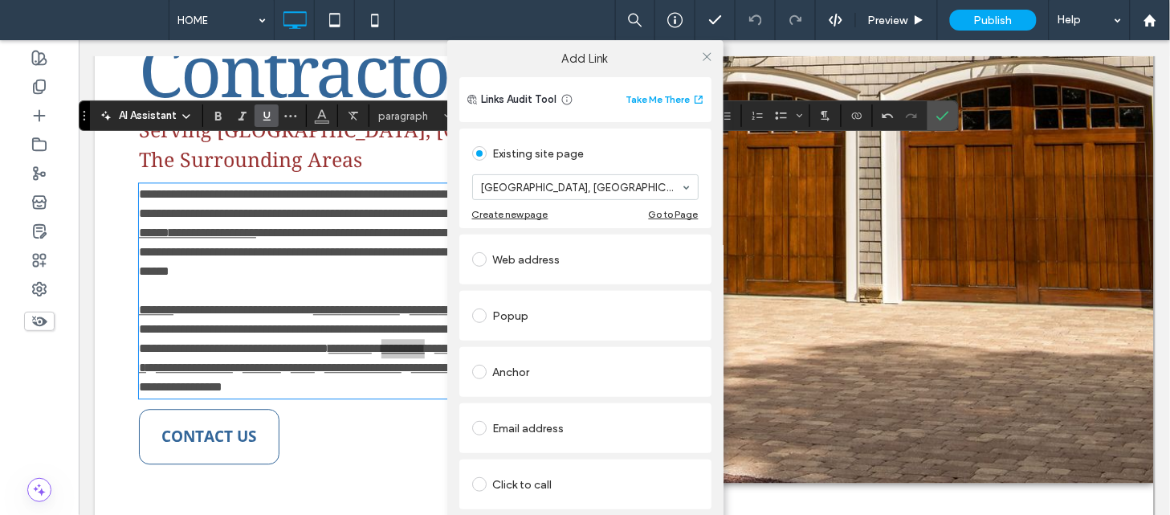
click at [711, 51] on div at bounding box center [707, 56] width 24 height 24
click at [709, 53] on icon at bounding box center [707, 57] width 12 height 12
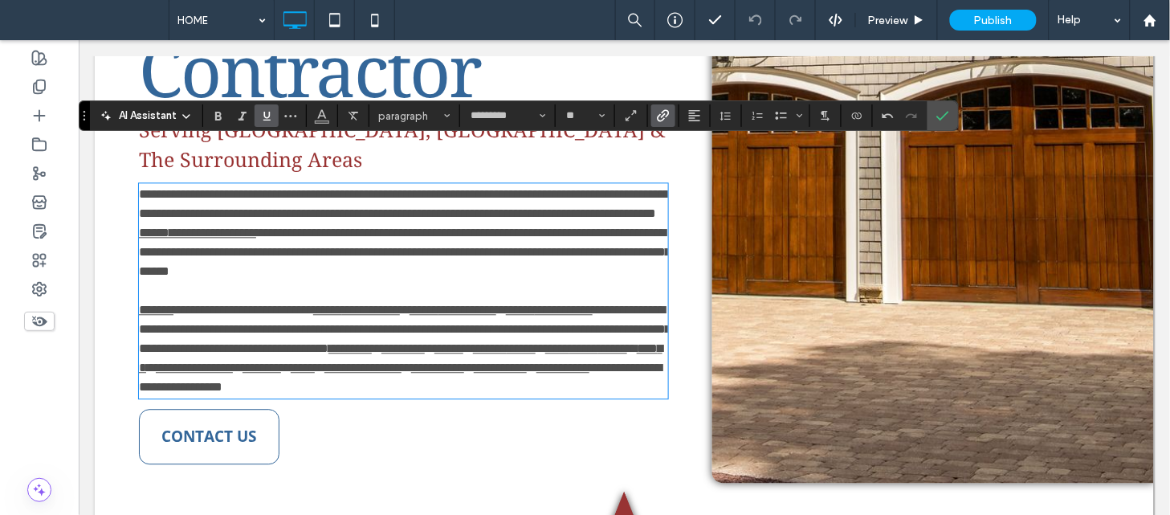
click at [472, 348] on link "*******" at bounding box center [489, 347] width 34 height 12
click at [665, 113] on icon "Link" at bounding box center [663, 115] width 13 height 13
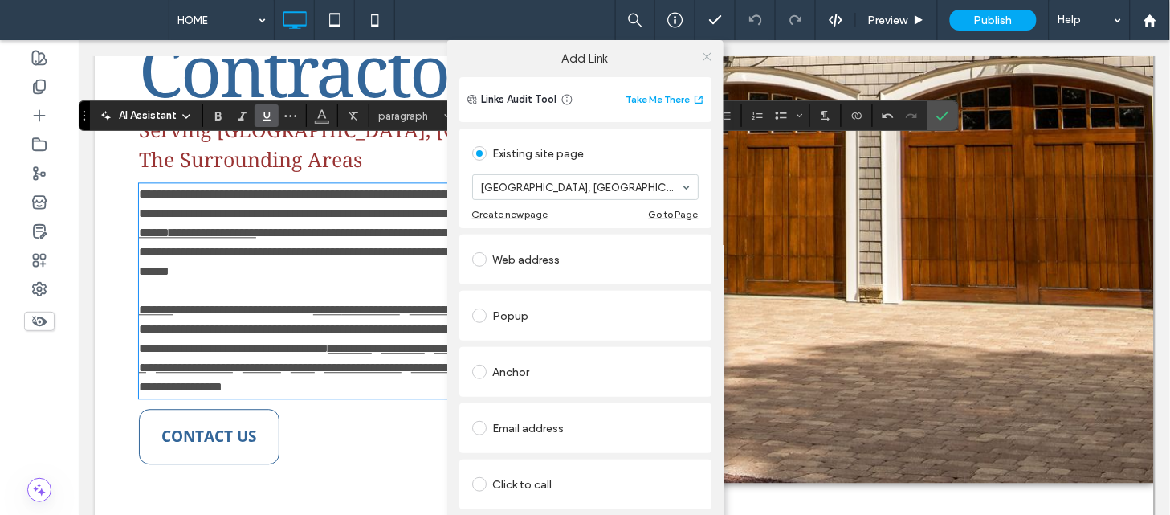
click at [708, 54] on icon at bounding box center [707, 57] width 12 height 12
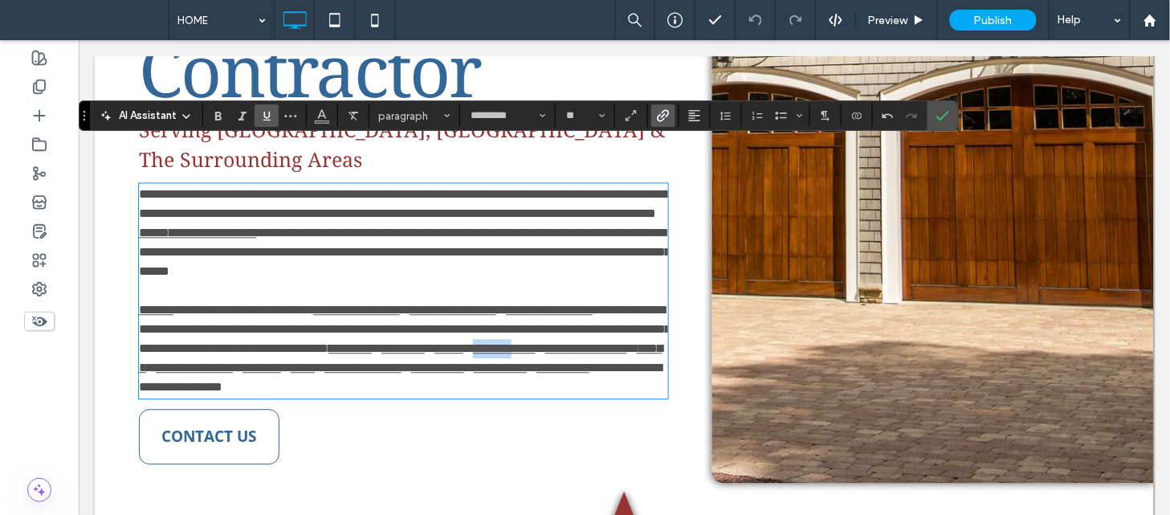
click at [568, 344] on link "******" at bounding box center [582, 347] width 29 height 12
click at [666, 122] on icon "Link" at bounding box center [663, 115] width 13 height 13
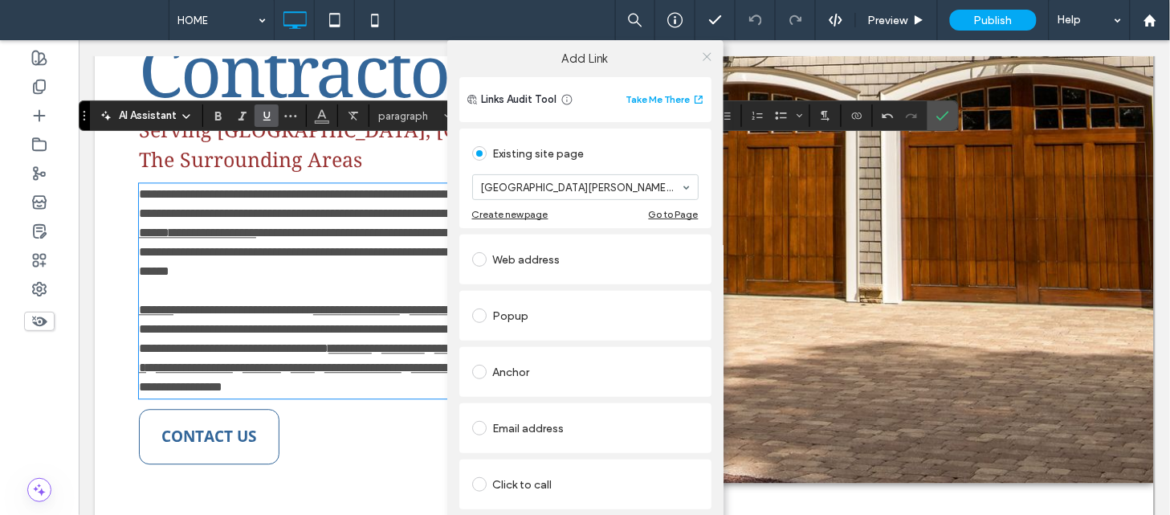
click at [709, 60] on icon at bounding box center [707, 57] width 12 height 12
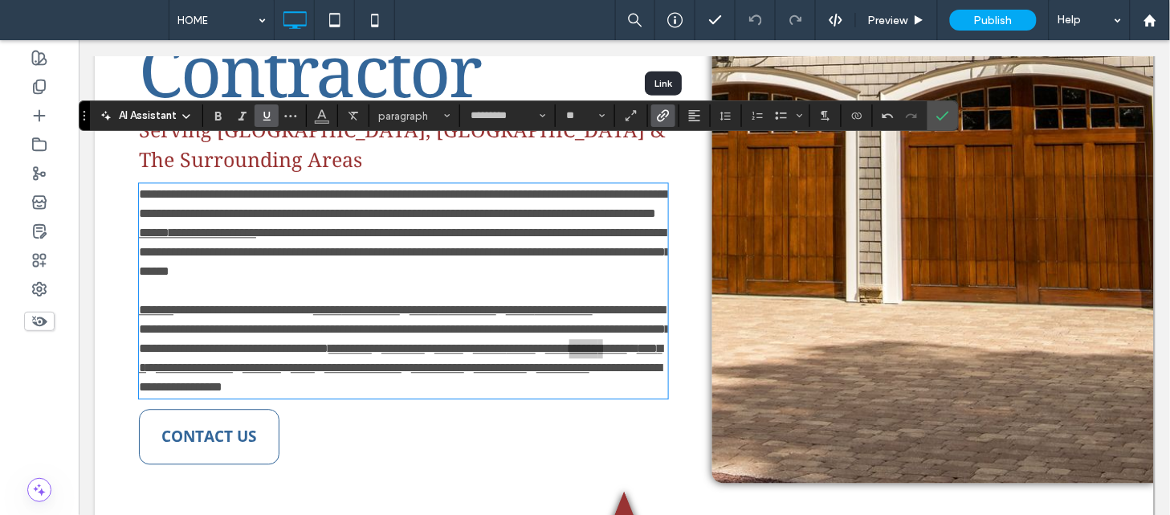
click at [662, 118] on icon "Link" at bounding box center [663, 115] width 13 height 13
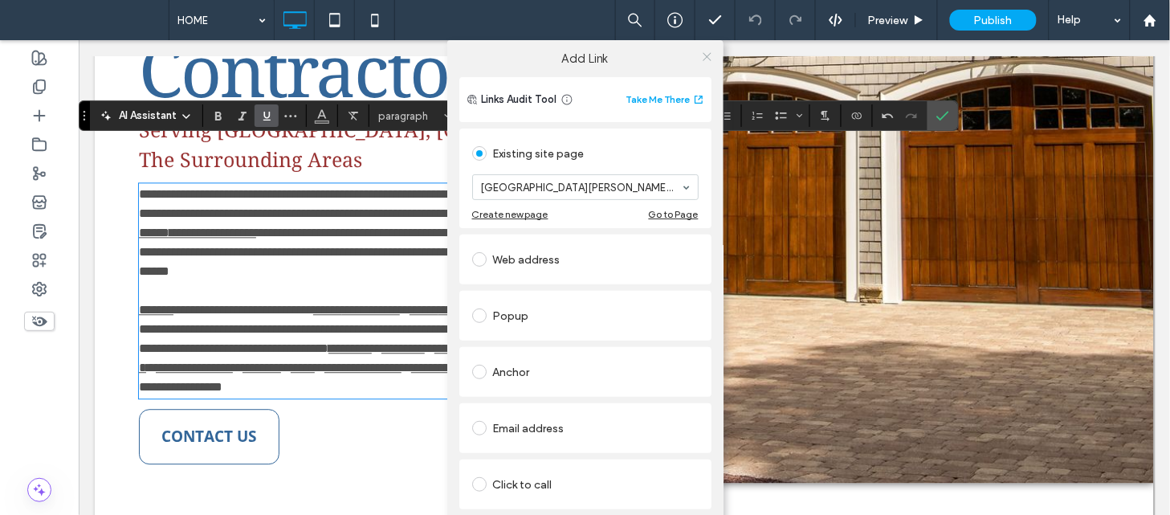
click at [703, 53] on use at bounding box center [707, 56] width 8 height 8
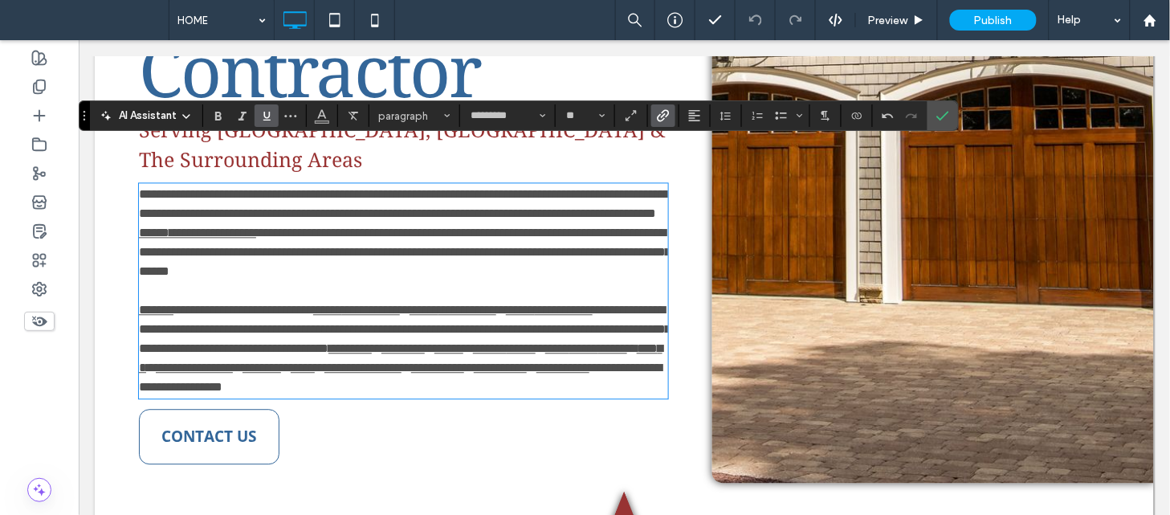
click at [597, 348] on link "*****" at bounding box center [611, 347] width 29 height 12
click at [604, 348] on link "******" at bounding box center [399, 356] width 523 height 31
click at [659, 108] on span "Link" at bounding box center [660, 115] width 7 height 22
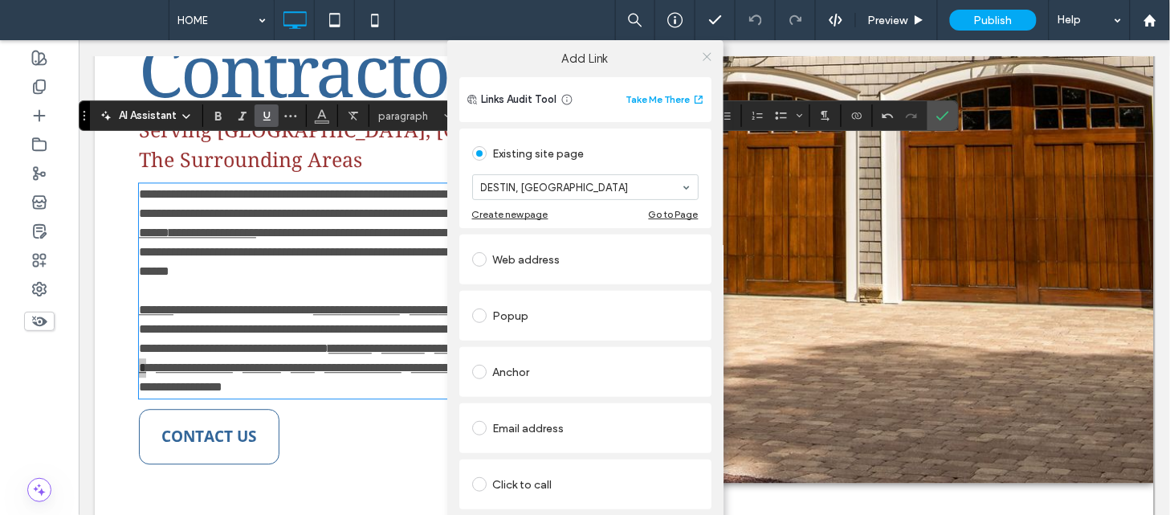
click at [701, 54] on icon at bounding box center [707, 57] width 12 height 12
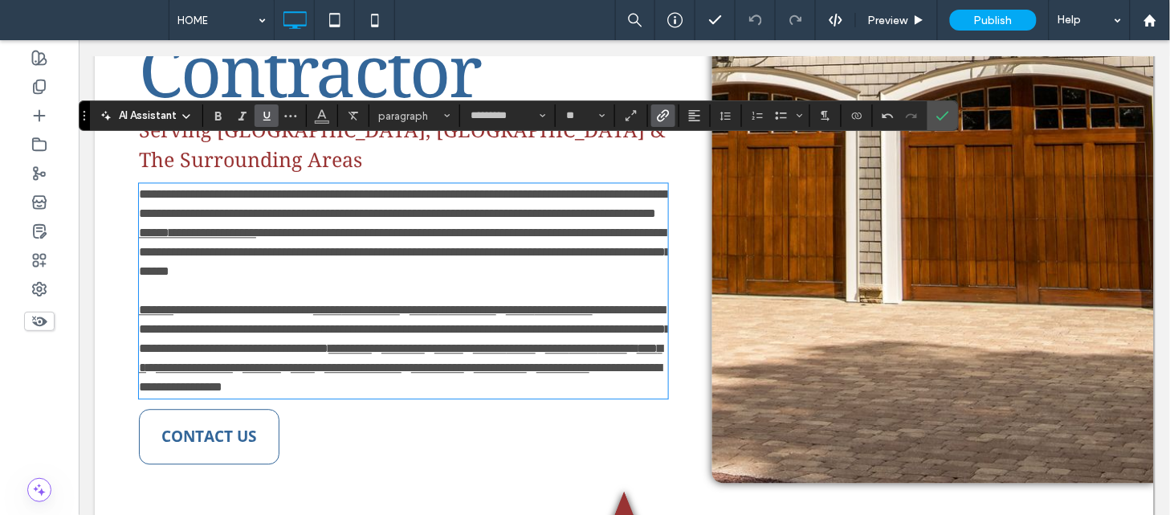
click at [177, 369] on link "**********" at bounding box center [193, 366] width 77 height 12
click at [662, 116] on use "Link" at bounding box center [664, 116] width 12 height 12
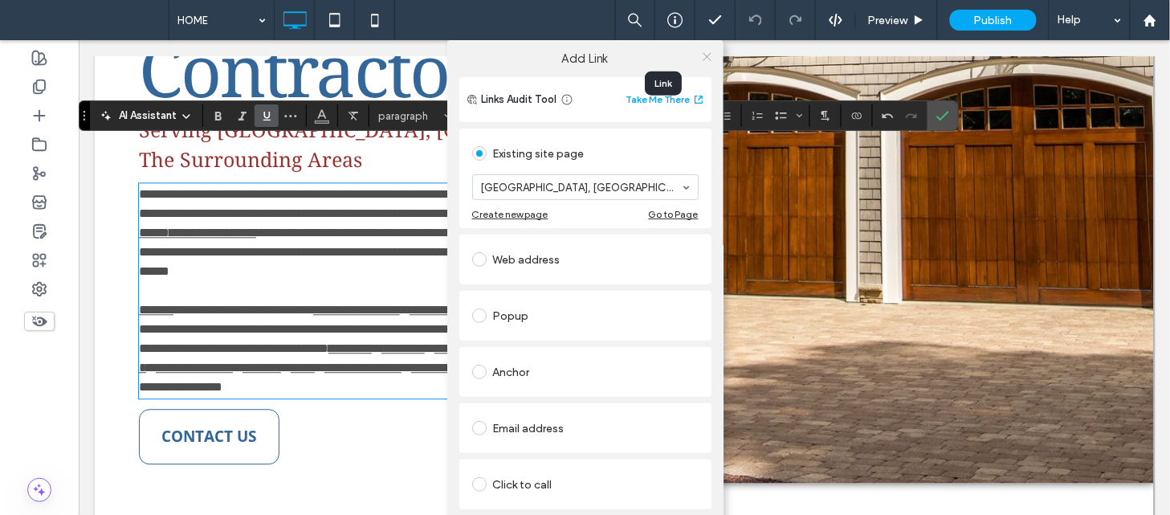
click at [701, 63] on span at bounding box center [707, 56] width 12 height 24
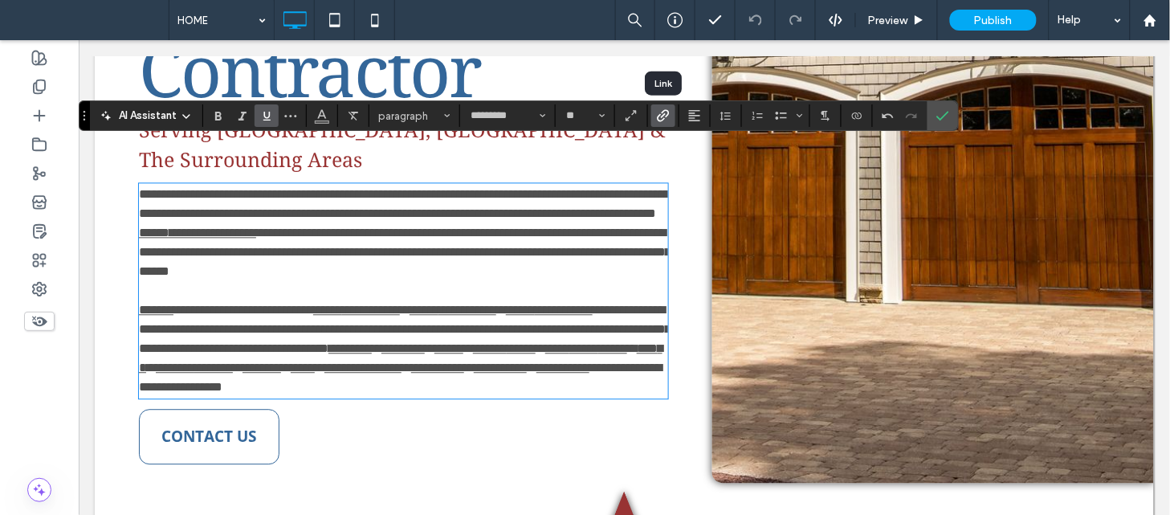
click at [663, 118] on icon "Link" at bounding box center [663, 115] width 13 height 13
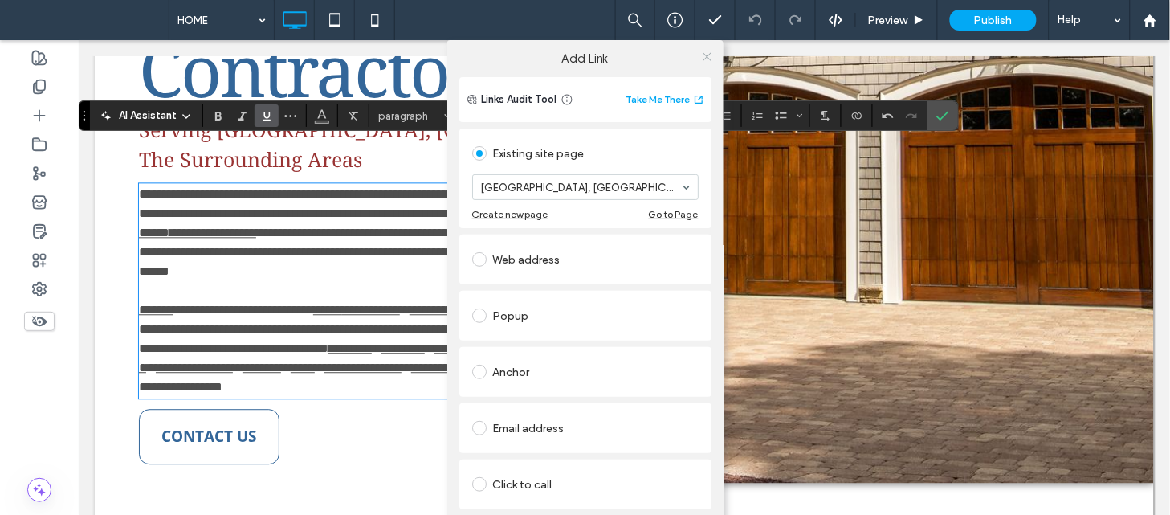
click at [703, 55] on use at bounding box center [707, 56] width 8 height 8
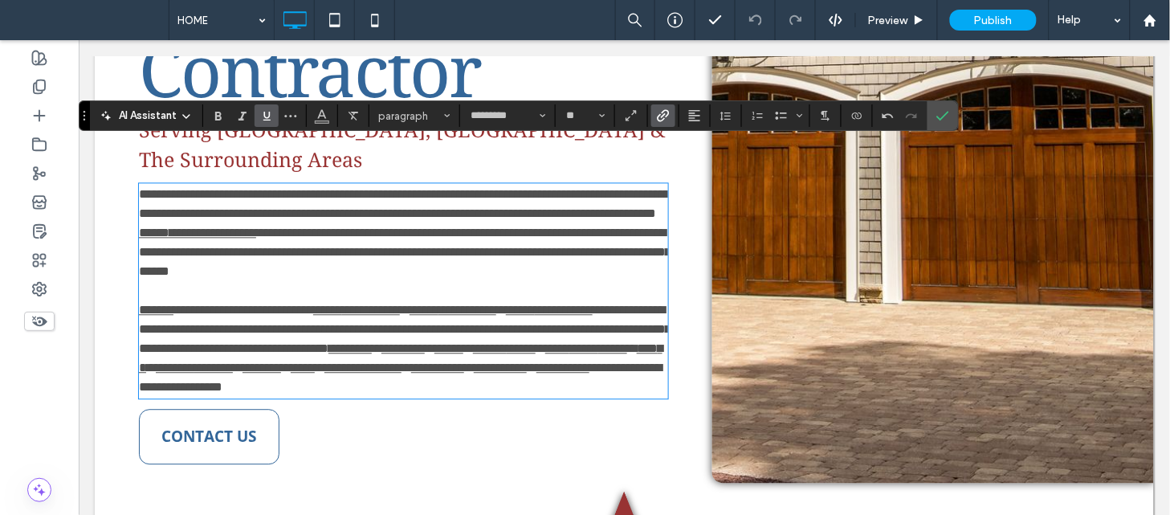
click at [271, 367] on link "********" at bounding box center [261, 366] width 39 height 12
click at [643, 125] on label "Text scaling - so text proportions will adjust dynamically as visitors’ screen …" at bounding box center [631, 115] width 26 height 22
click at [657, 117] on icon "Link" at bounding box center [663, 115] width 13 height 13
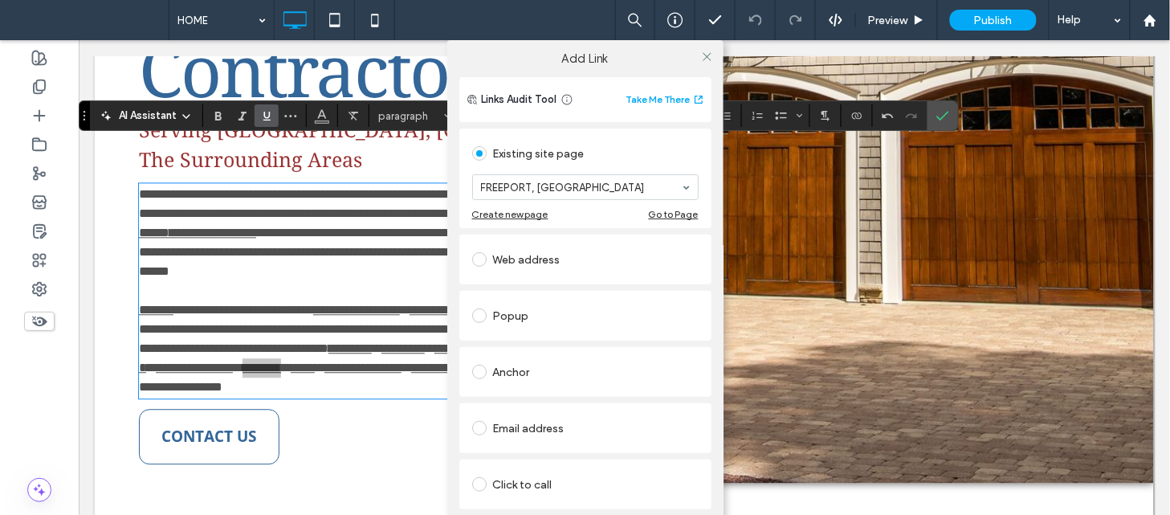
click at [695, 63] on div at bounding box center [707, 56] width 24 height 24
click at [701, 60] on icon at bounding box center [707, 57] width 12 height 12
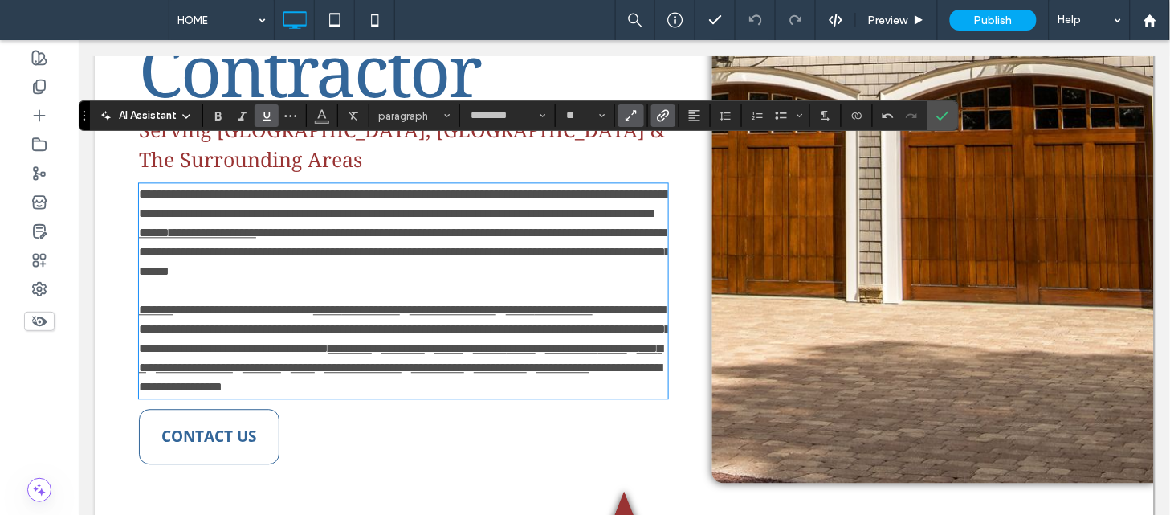
click at [314, 361] on link "*****" at bounding box center [302, 366] width 24 height 12
click at [663, 111] on use "Link" at bounding box center [664, 116] width 12 height 12
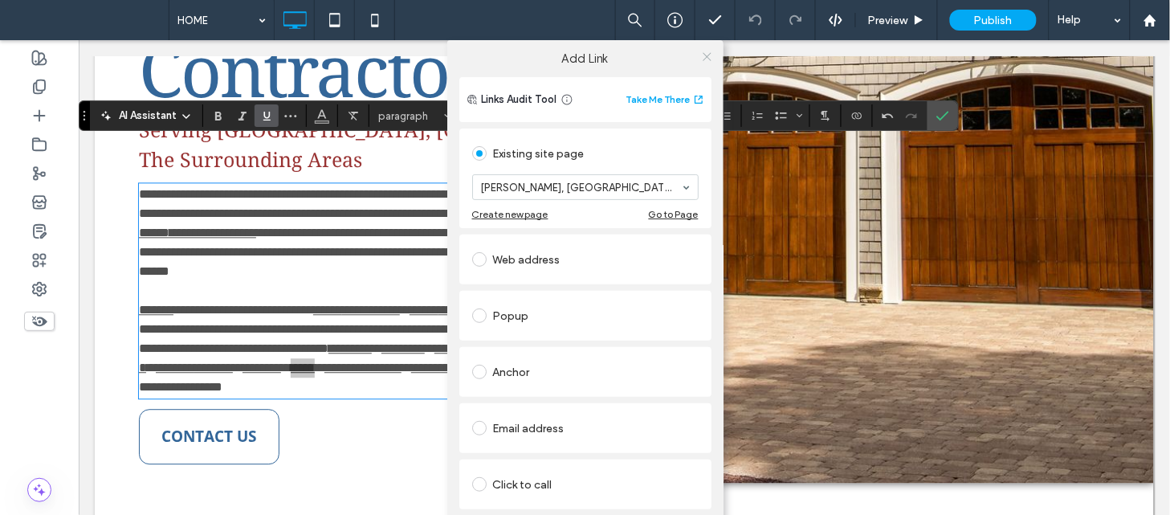
click at [701, 54] on icon at bounding box center [707, 57] width 12 height 12
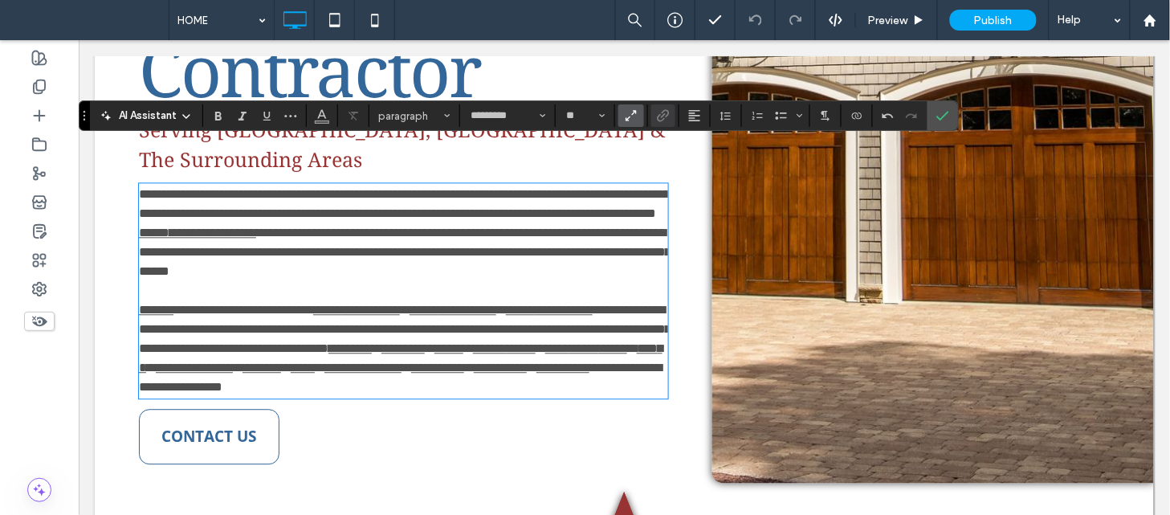
click at [381, 364] on link "**********" at bounding box center [362, 366] width 77 height 12
click at [401, 364] on link "**********" at bounding box center [362, 366] width 77 height 12
click at [669, 112] on use "Link" at bounding box center [664, 116] width 12 height 12
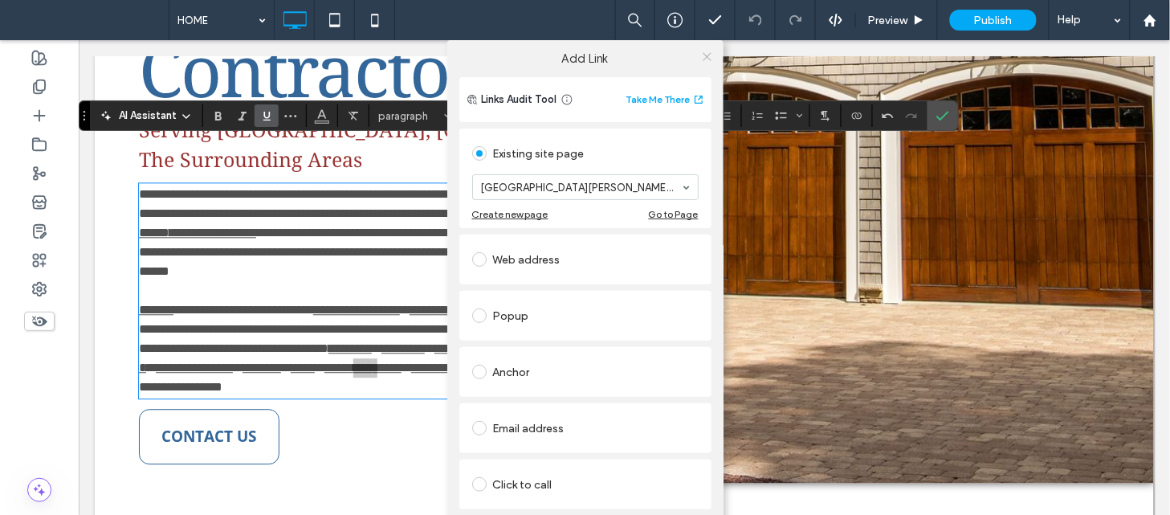
click at [703, 59] on icon at bounding box center [707, 57] width 12 height 12
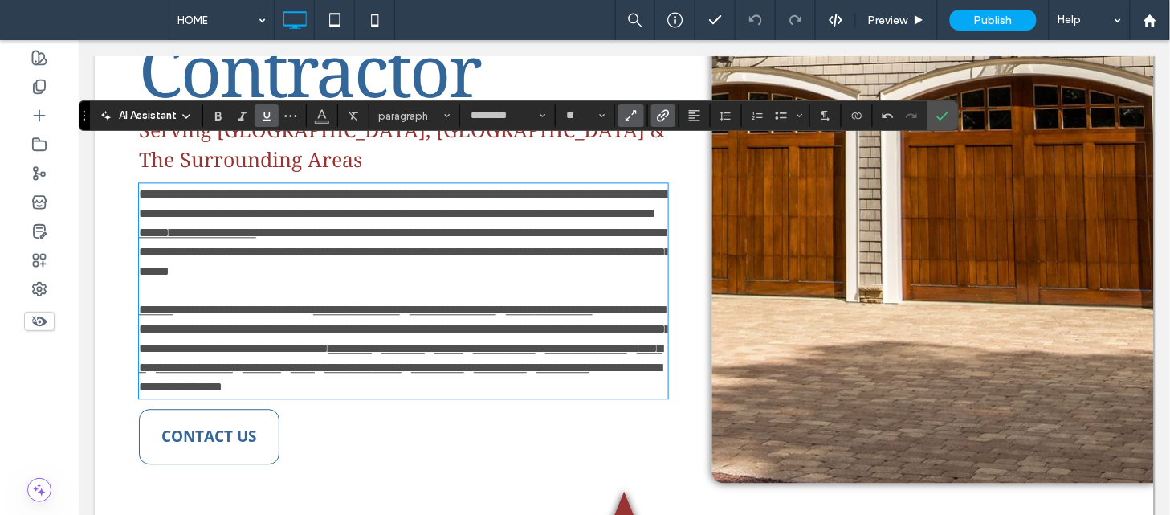
click at [463, 373] on link "**********" at bounding box center [436, 366] width 53 height 12
click at [657, 112] on icon "Link" at bounding box center [663, 115] width 13 height 13
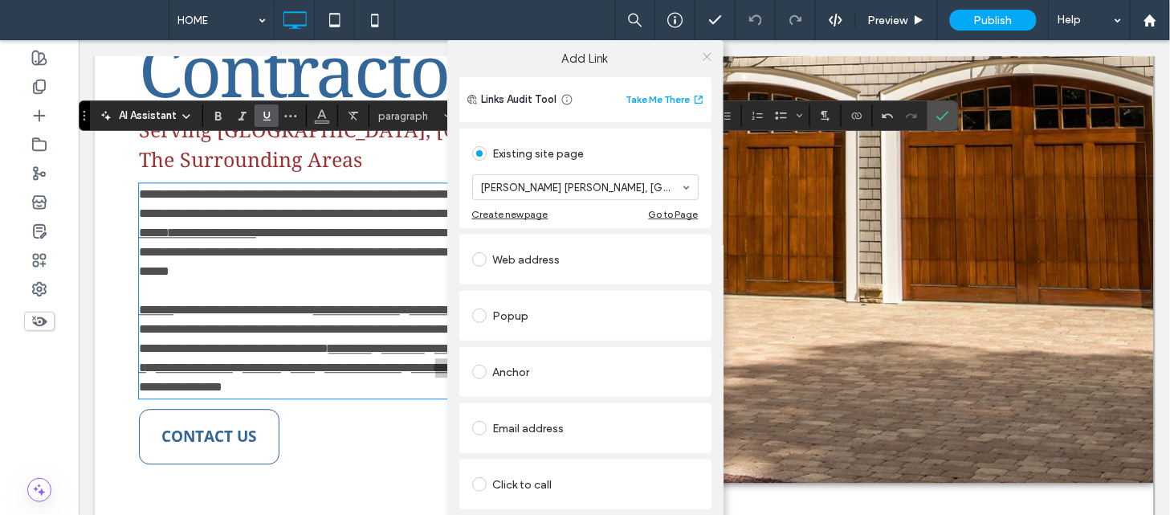
click at [701, 59] on icon at bounding box center [707, 57] width 12 height 12
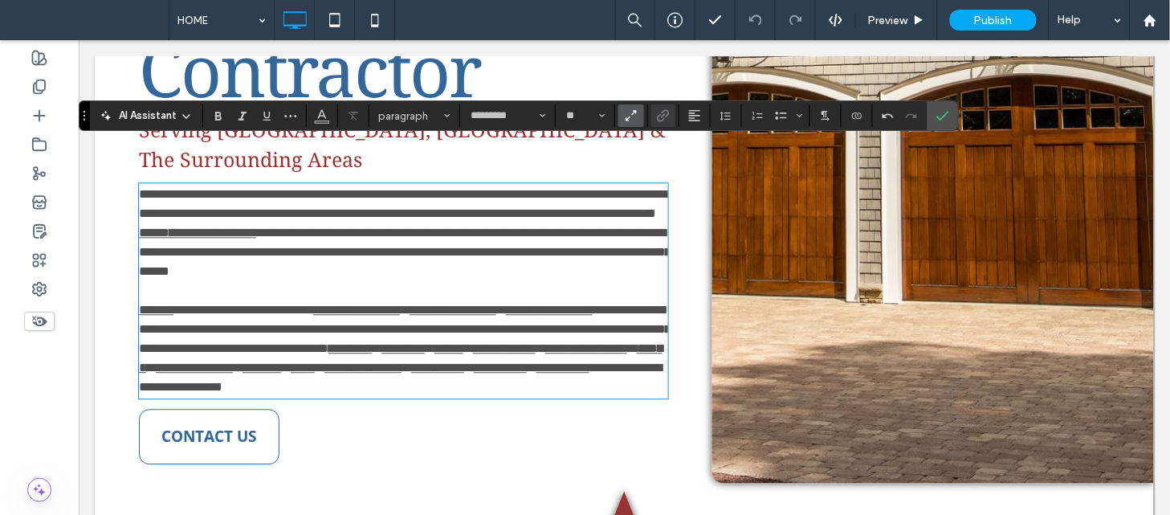
click at [526, 361] on link "**********" at bounding box center [499, 366] width 53 height 12
click at [663, 105] on span "Link" at bounding box center [660, 115] width 7 height 22
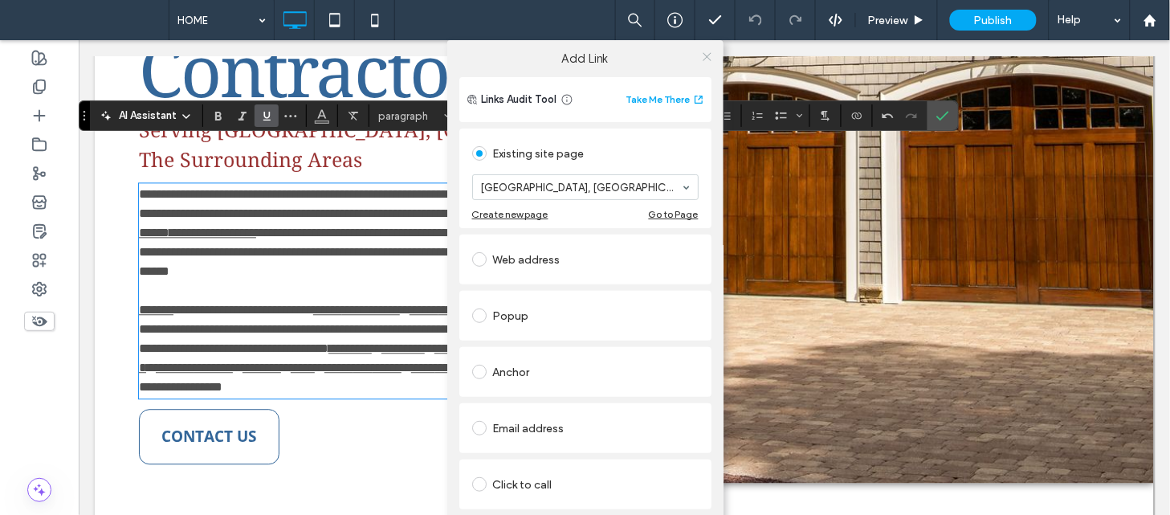
click at [703, 56] on use at bounding box center [707, 56] width 8 height 8
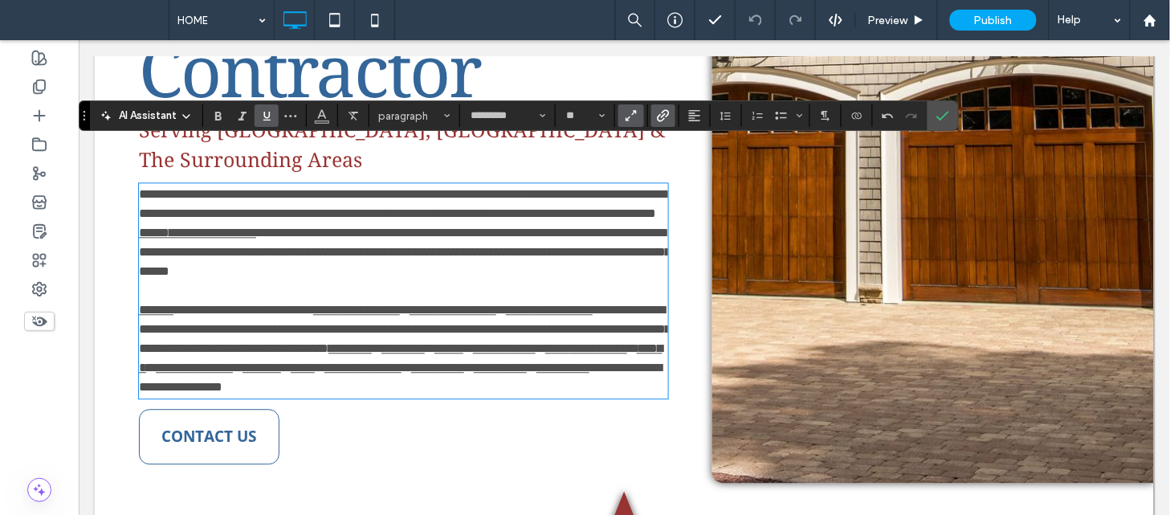
click at [621, 374] on p "**********" at bounding box center [402, 347] width 529 height 96
click at [669, 121] on icon "Link" at bounding box center [663, 115] width 13 height 13
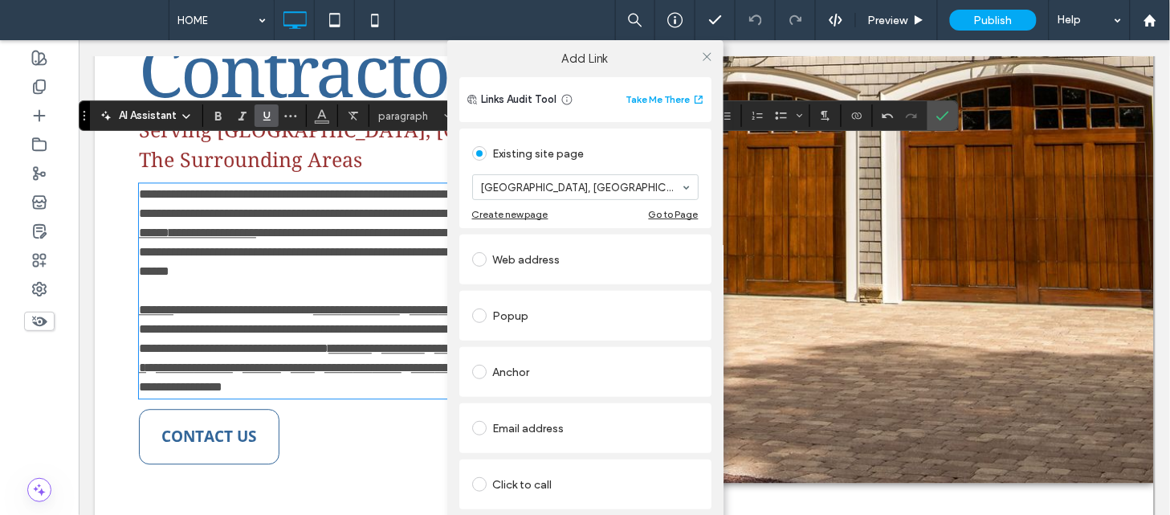
click at [711, 49] on div at bounding box center [707, 56] width 24 height 24
click at [701, 60] on icon at bounding box center [707, 57] width 12 height 12
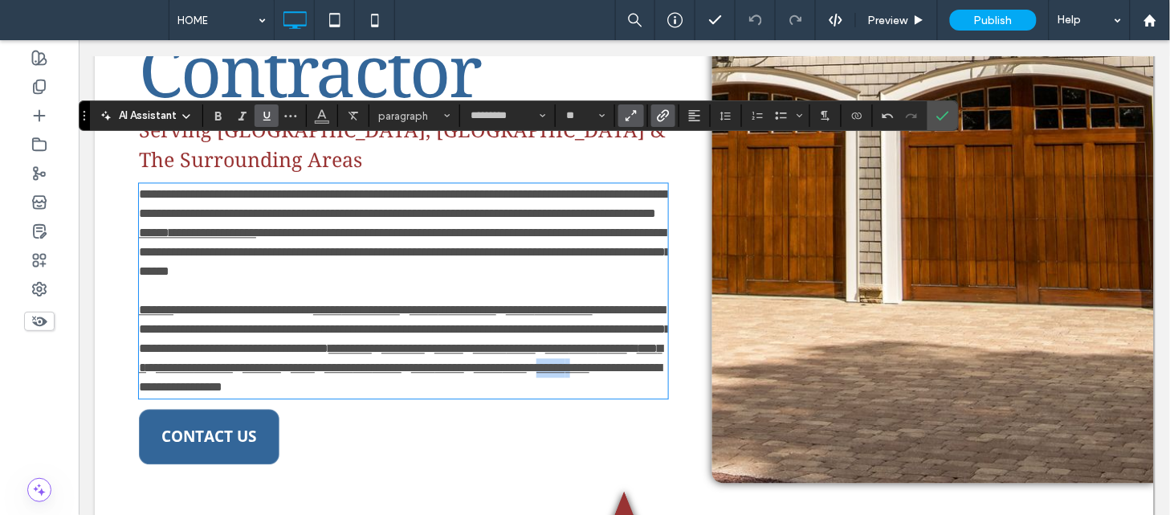
click at [243, 417] on link "CONTACT US" at bounding box center [208, 435] width 141 height 55
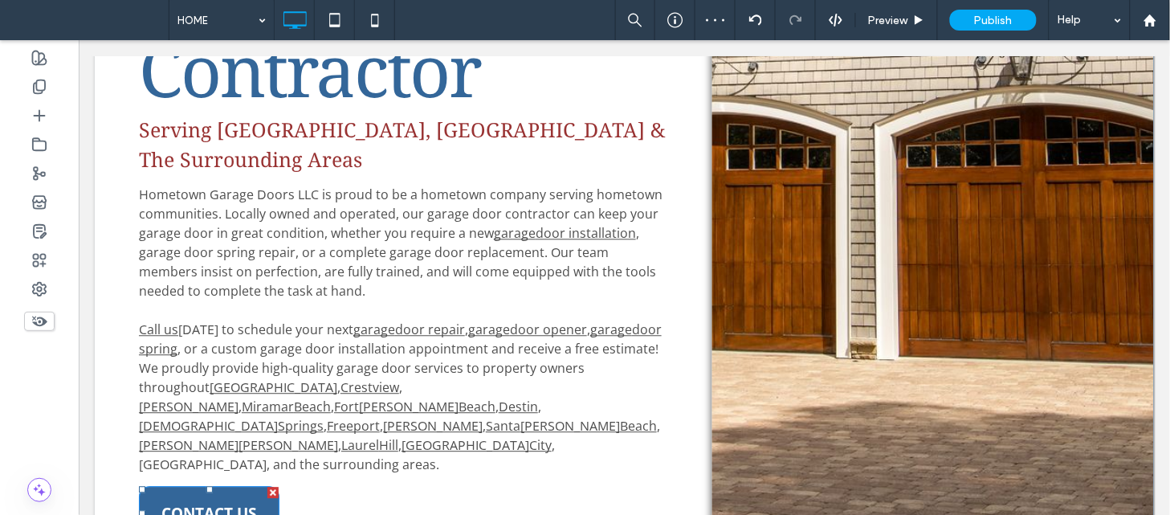
click at [214, 502] on span "CONTACT US" at bounding box center [208, 512] width 95 height 21
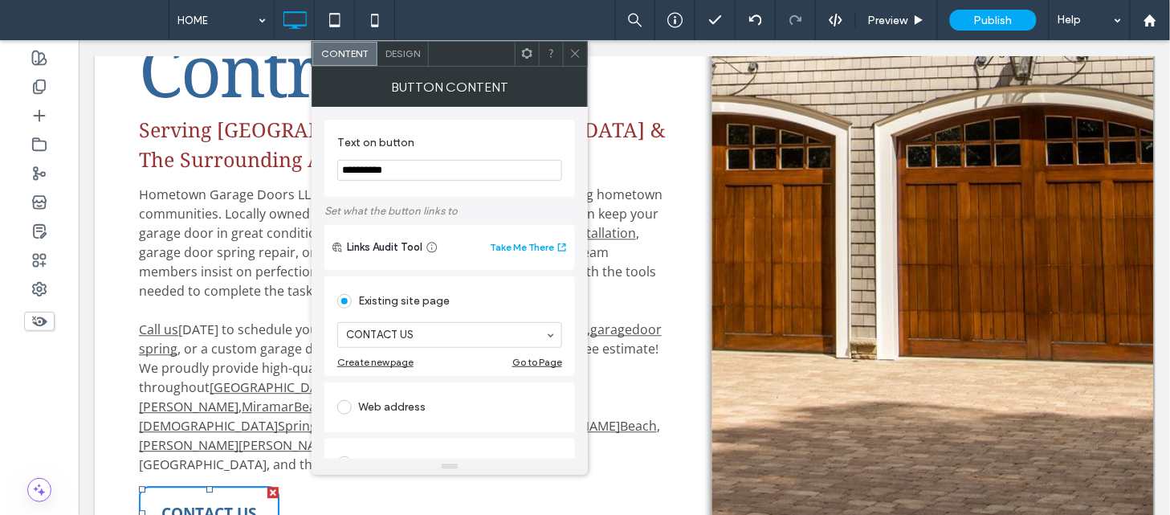
click at [572, 55] on icon at bounding box center [575, 53] width 12 height 12
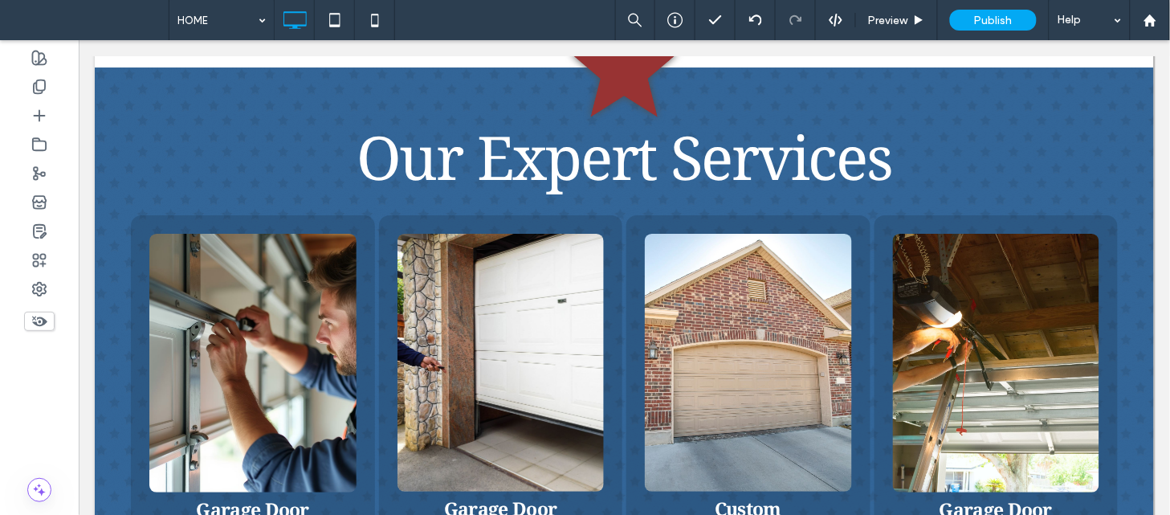
scroll to position [1350, 0]
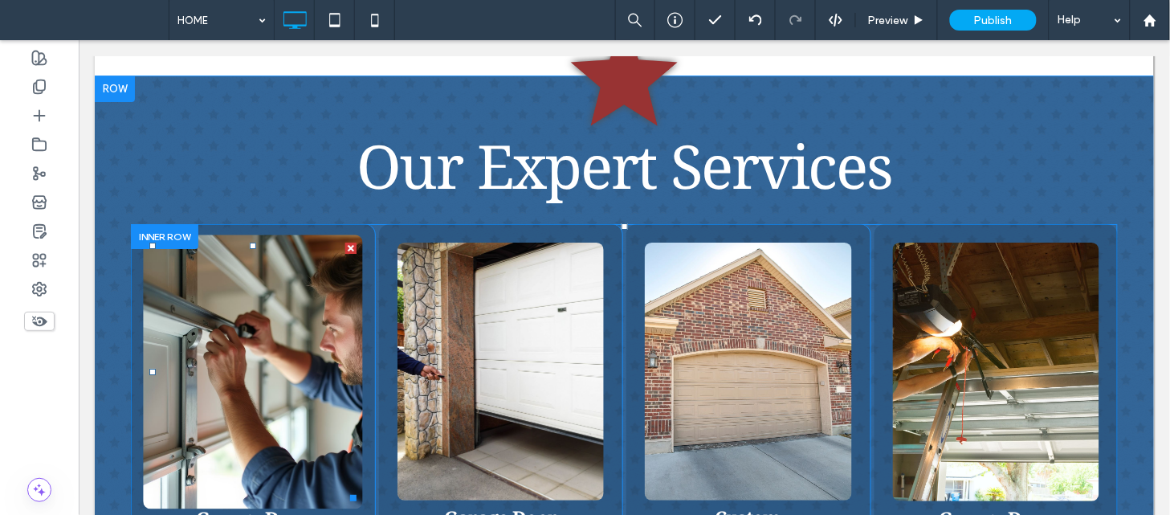
click at [201, 326] on img at bounding box center [251, 371] width 219 height 274
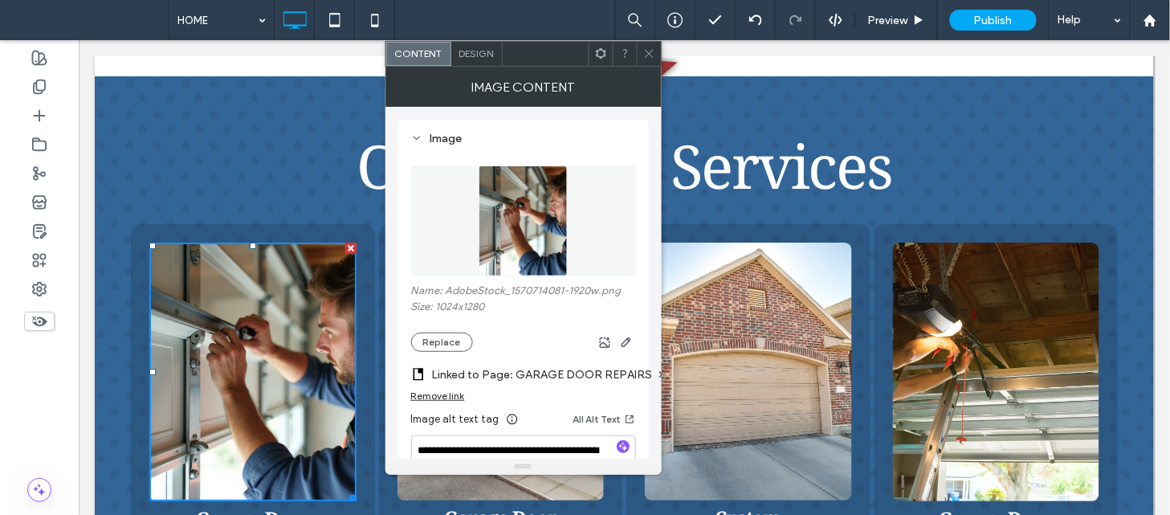
click at [658, 59] on div at bounding box center [649, 54] width 24 height 24
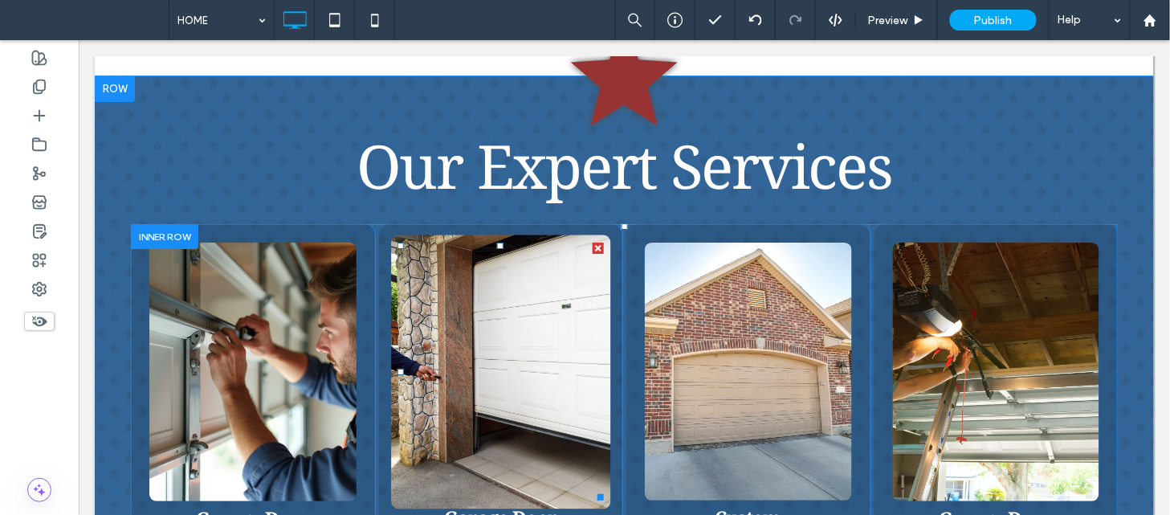
click at [491, 307] on img at bounding box center [499, 371] width 219 height 274
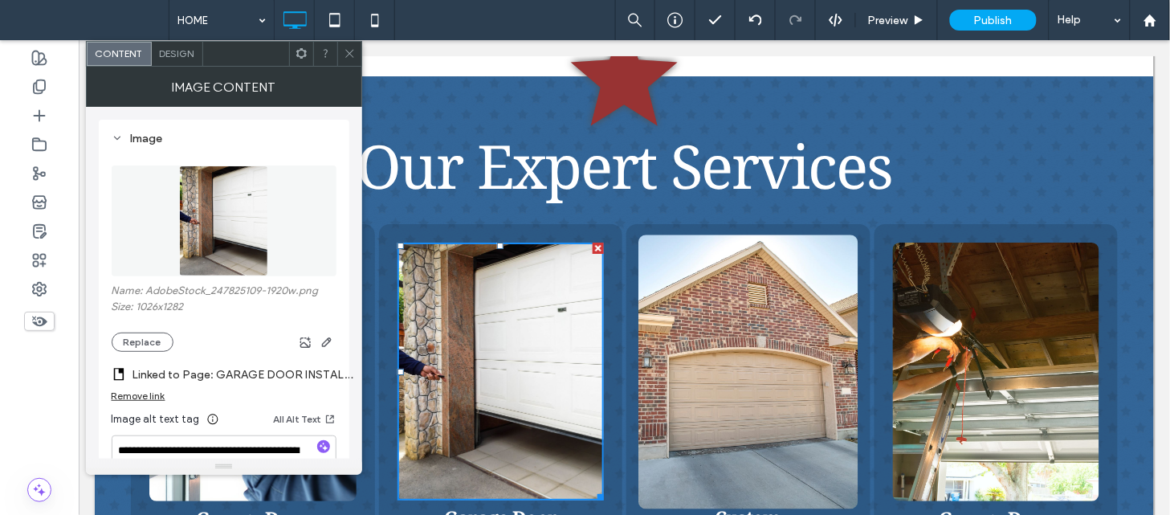
click at [661, 340] on img at bounding box center [746, 371] width 219 height 274
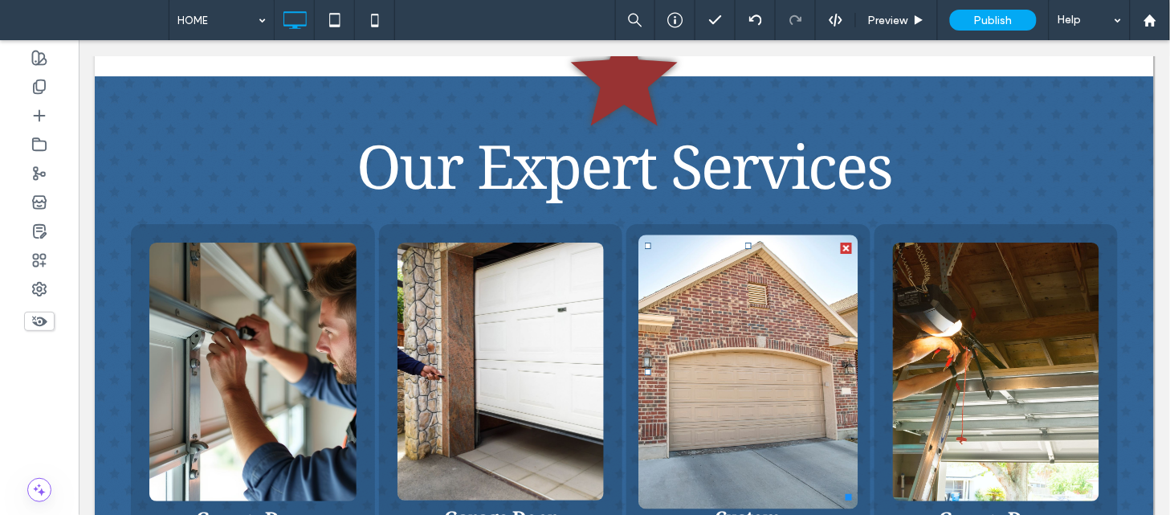
click at [661, 340] on img at bounding box center [746, 371] width 219 height 274
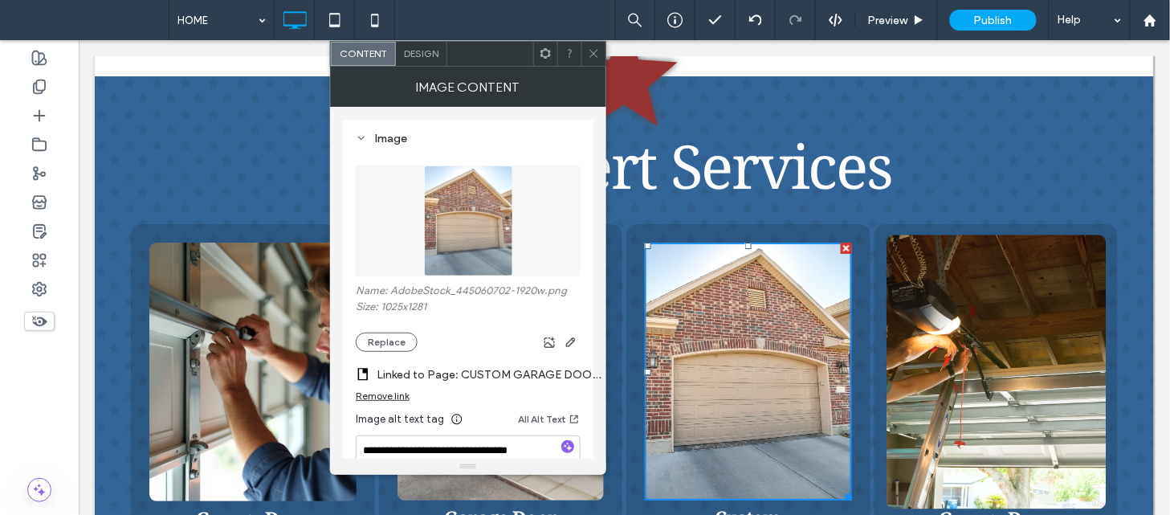
click at [1004, 301] on img at bounding box center [995, 371] width 219 height 274
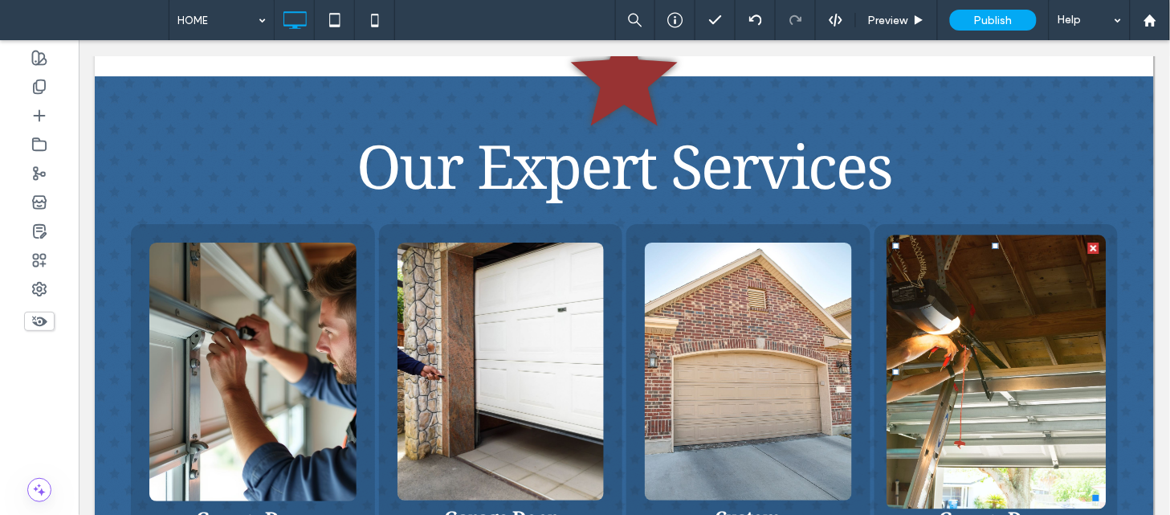
click at [1004, 301] on img at bounding box center [995, 371] width 219 height 274
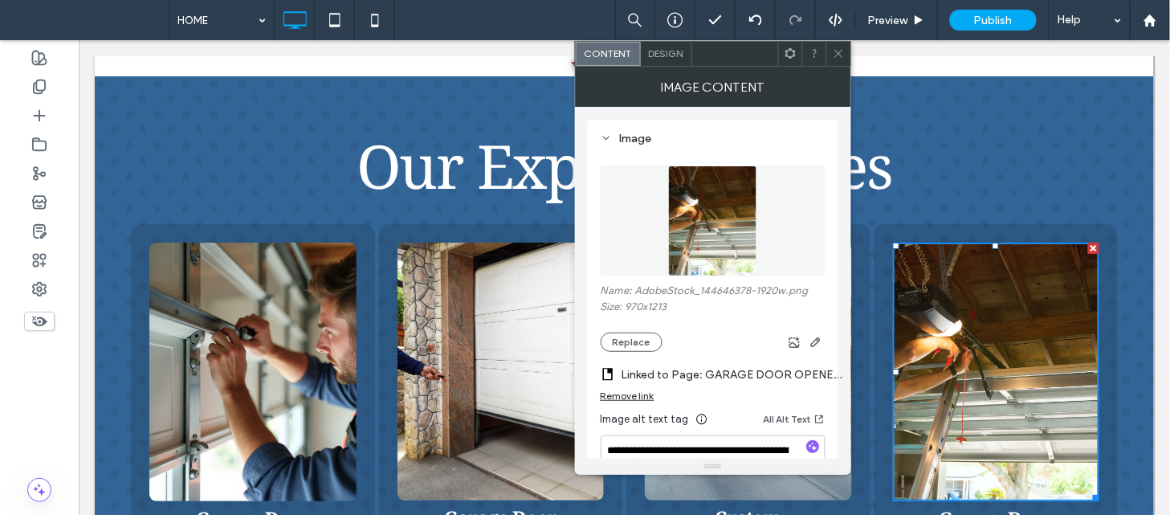
click at [840, 59] on span at bounding box center [839, 54] width 12 height 24
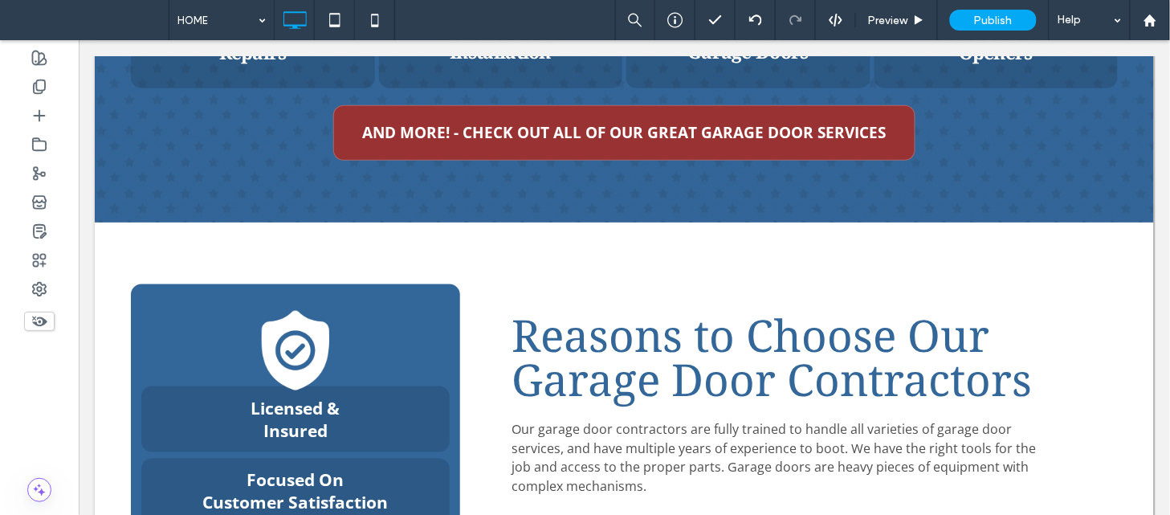
scroll to position [1981, 0]
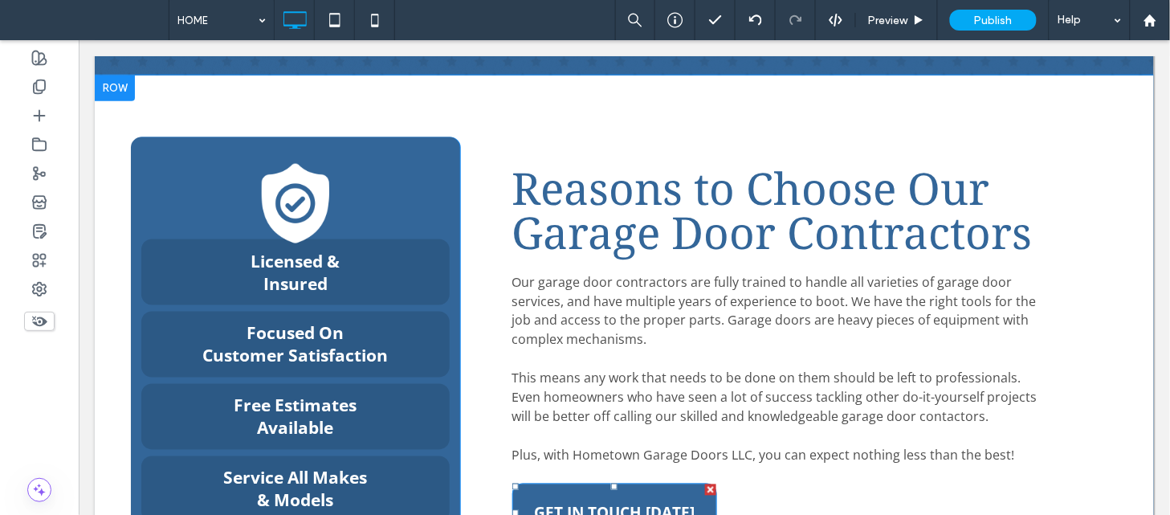
click at [650, 483] on link "GET IN TOUCH [DATE]" at bounding box center [613, 512] width 205 height 59
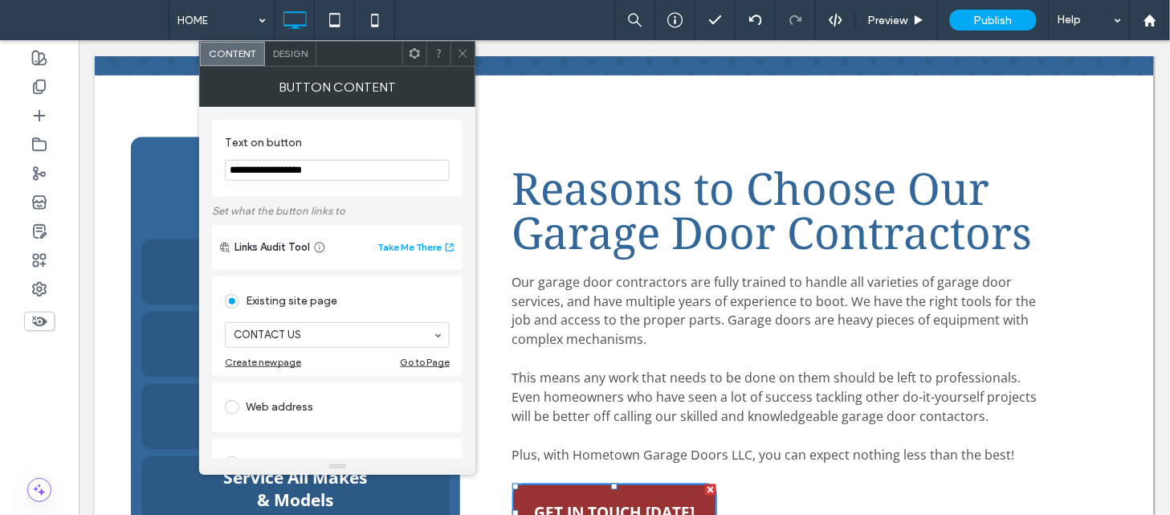
click at [466, 57] on use at bounding box center [463, 54] width 8 height 8
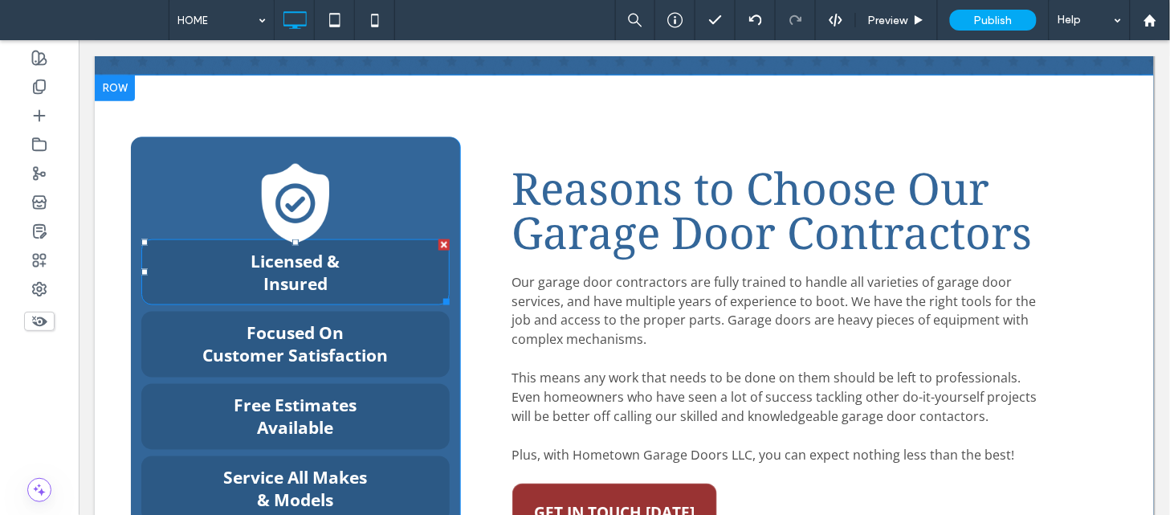
click at [311, 238] on div "Licensed & Insured" at bounding box center [295, 271] width 308 height 66
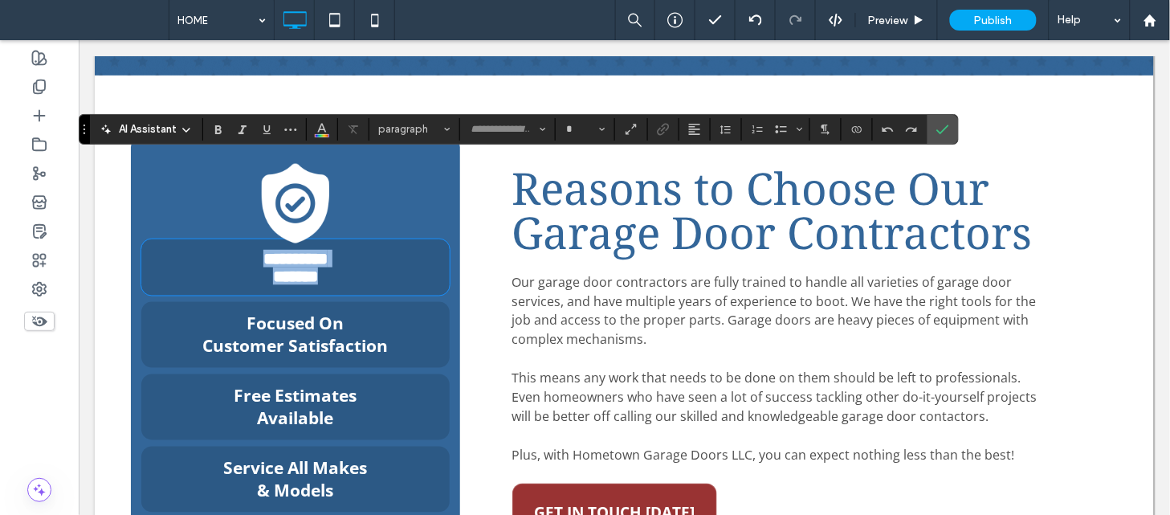
type input "*********"
type input "**"
click at [388, 334] on p "Customer Satisfaction" at bounding box center [294, 345] width 287 height 22
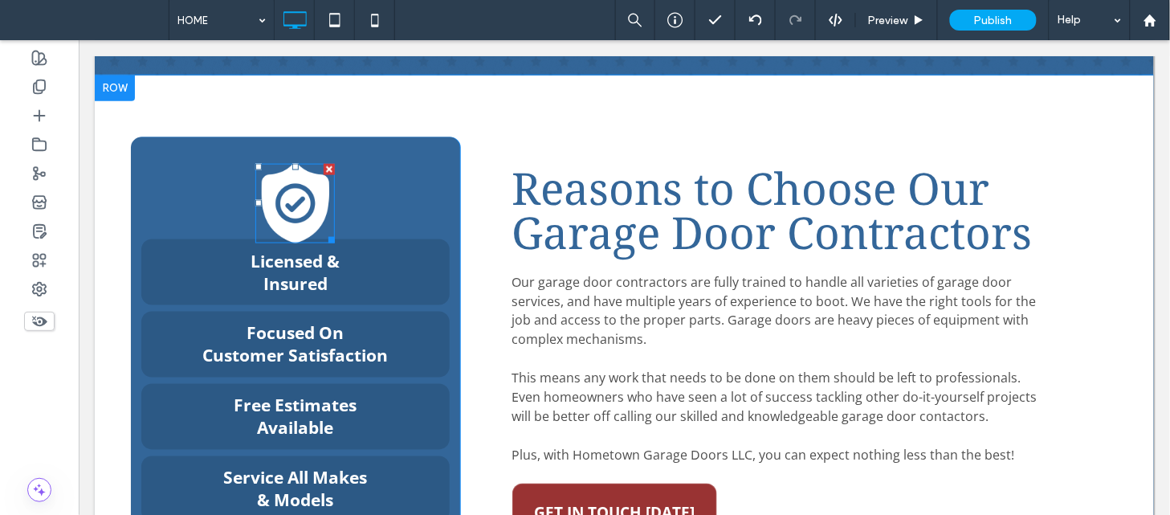
click at [307, 163] on img at bounding box center [294, 202] width 79 height 79
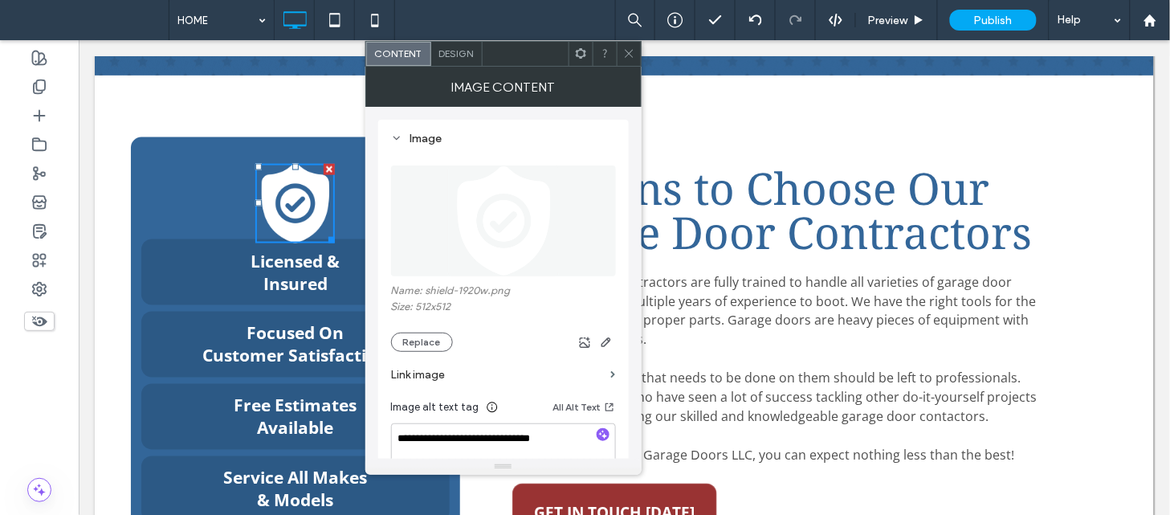
click at [625, 51] on icon at bounding box center [629, 53] width 12 height 12
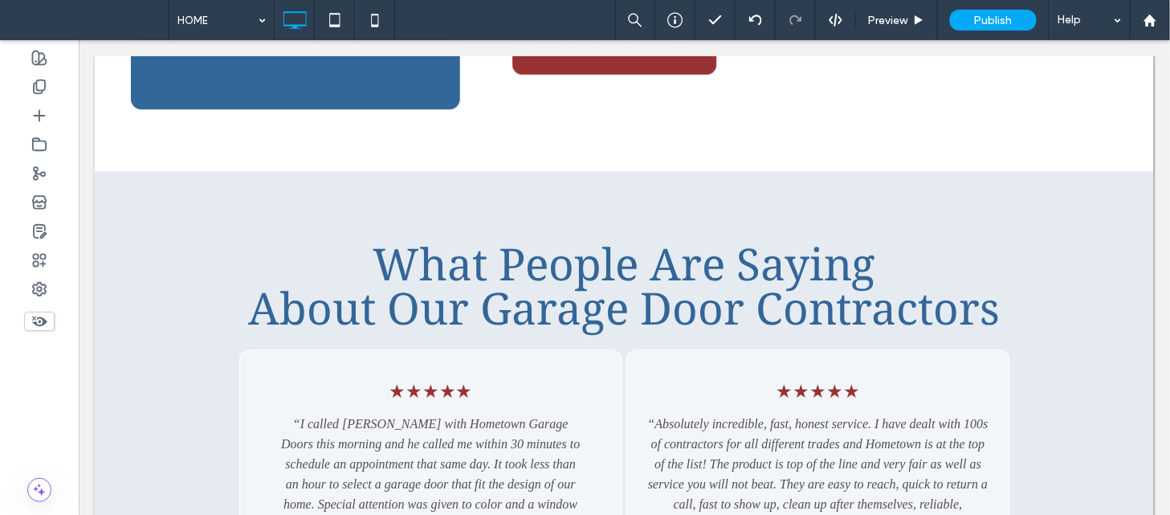
scroll to position [2554, 0]
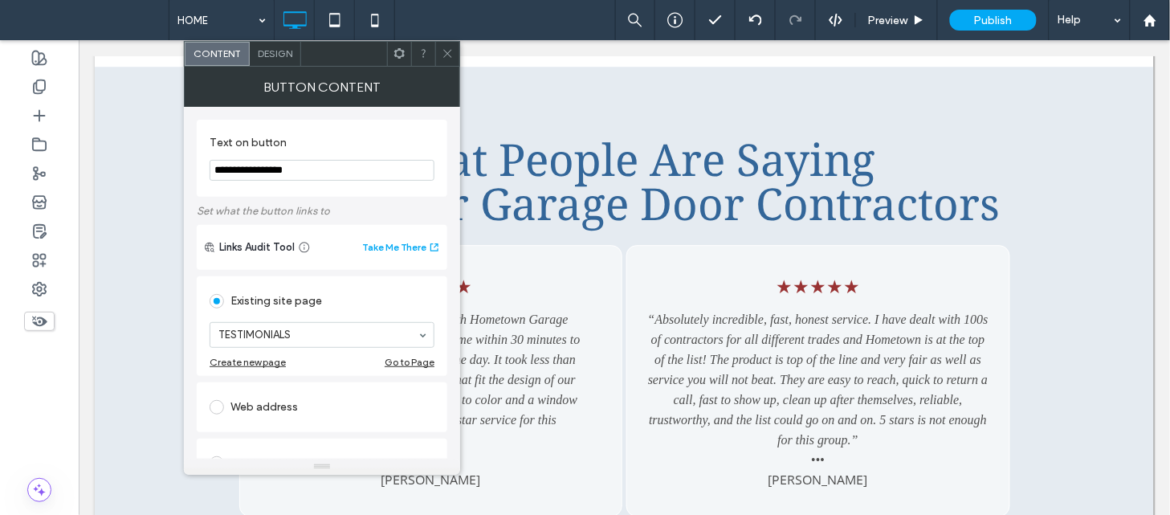
click at [448, 57] on icon at bounding box center [448, 53] width 12 height 12
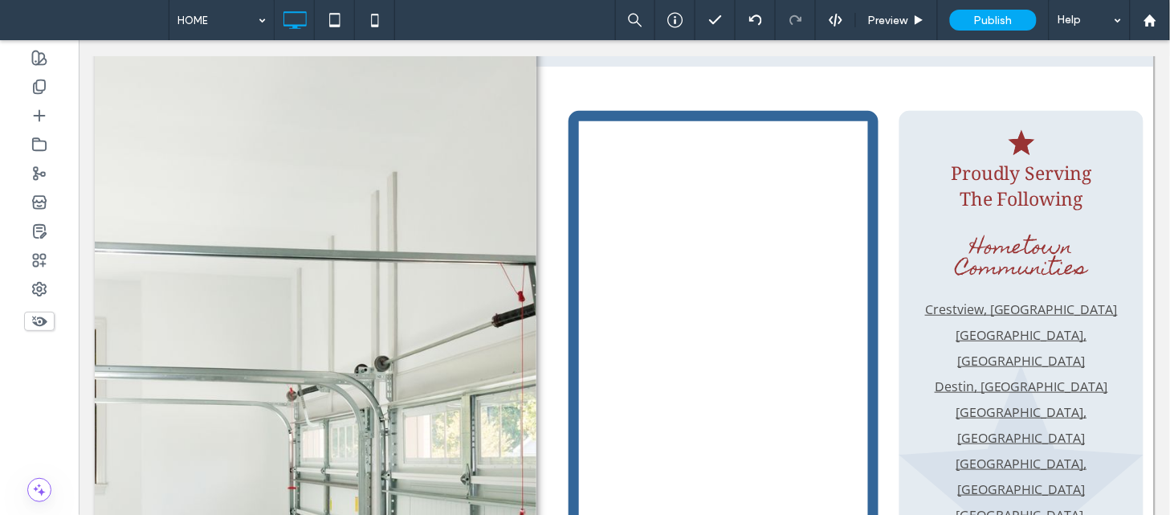
scroll to position [3177, 0]
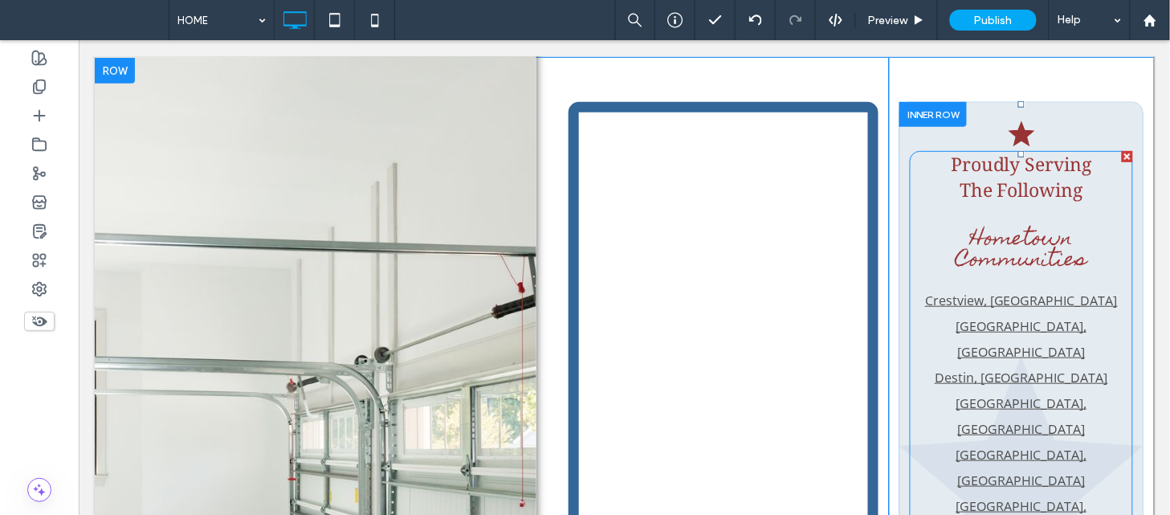
click at [1032, 445] on link "[GEOGRAPHIC_DATA], [GEOGRAPHIC_DATA]" at bounding box center [1020, 466] width 131 height 43
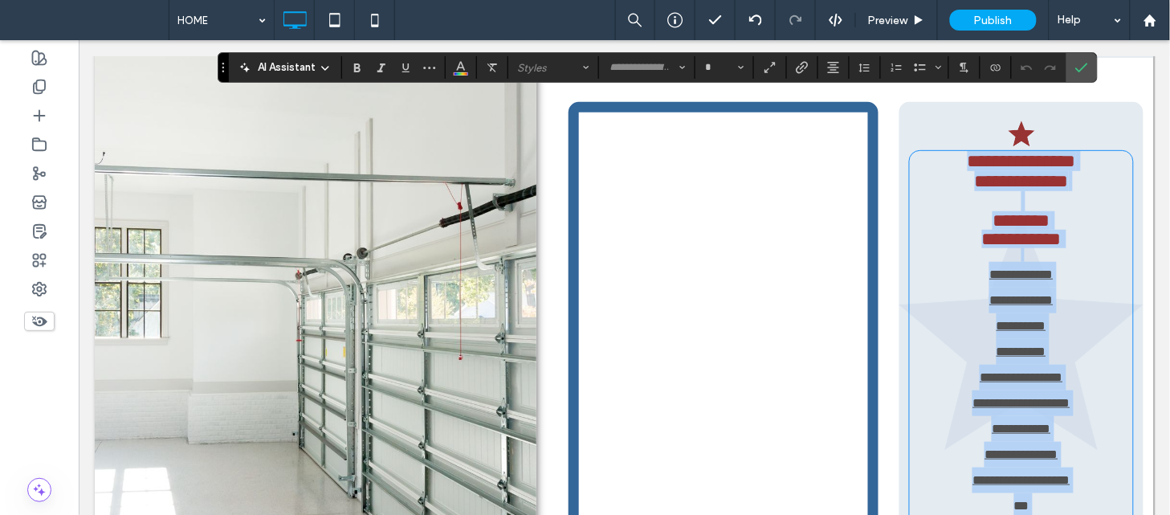
click at [1028, 267] on link "**********" at bounding box center [1020, 273] width 64 height 12
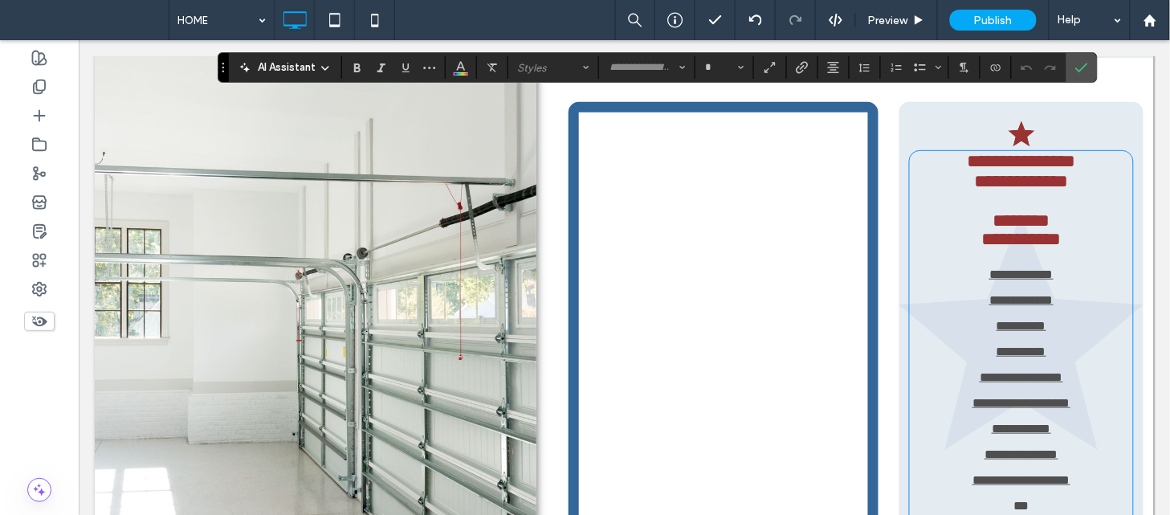
type input "*********"
type input "**"
click at [1028, 267] on link "**********" at bounding box center [1020, 273] width 64 height 12
click at [995, 267] on link "**********" at bounding box center [1020, 273] width 64 height 12
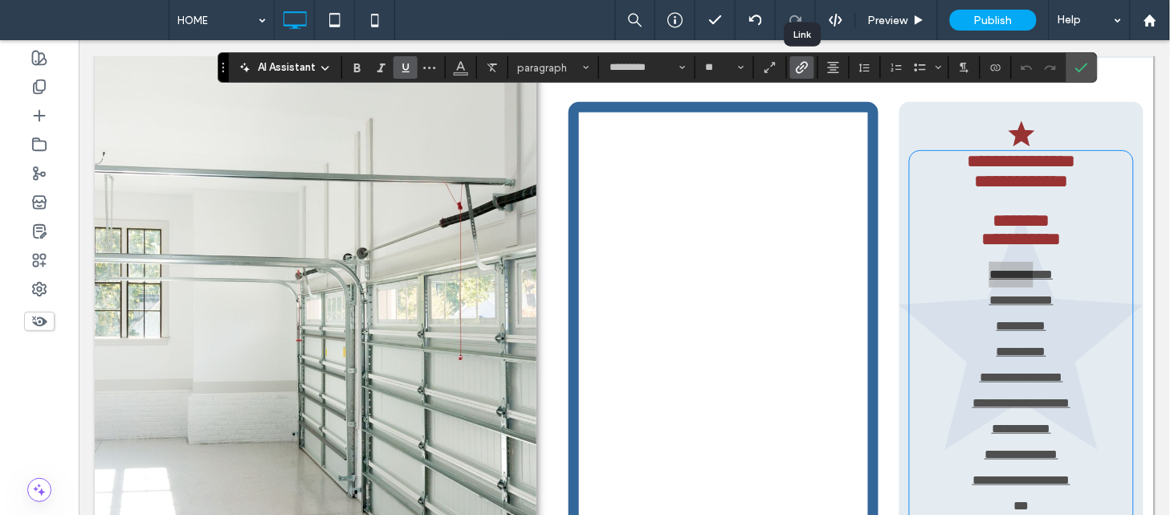
click at [813, 66] on label "Link" at bounding box center [802, 67] width 24 height 22
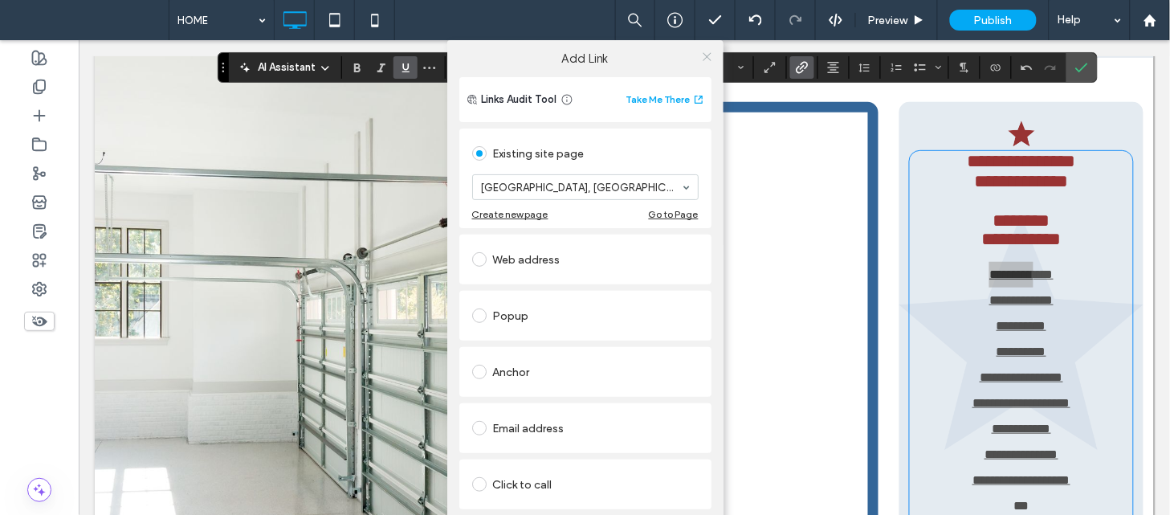
click at [704, 54] on use at bounding box center [707, 56] width 8 height 8
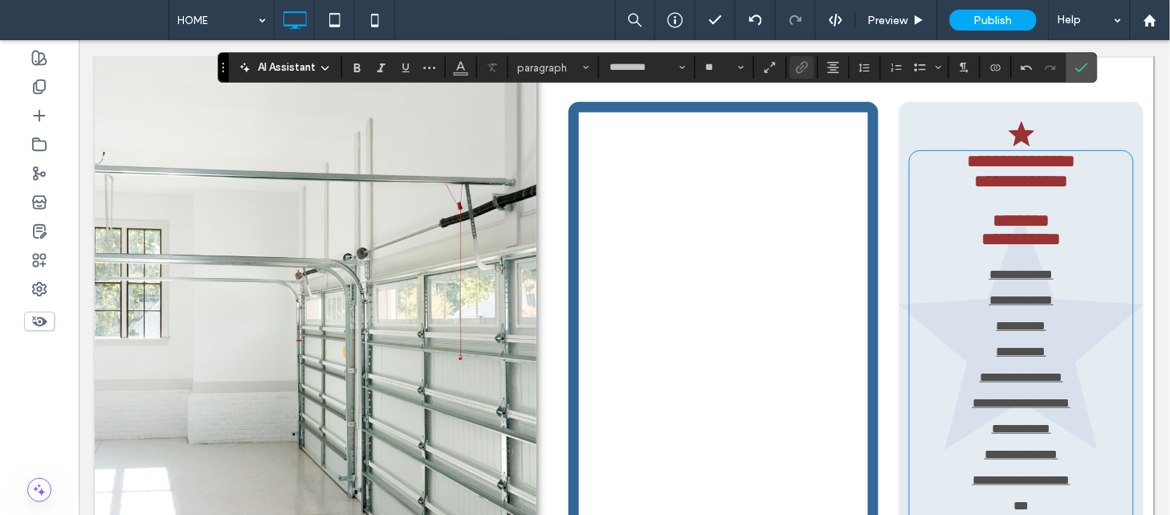
click at [1012, 293] on link "**********" at bounding box center [1020, 299] width 64 height 12
click at [812, 75] on label "Link" at bounding box center [802, 67] width 24 height 22
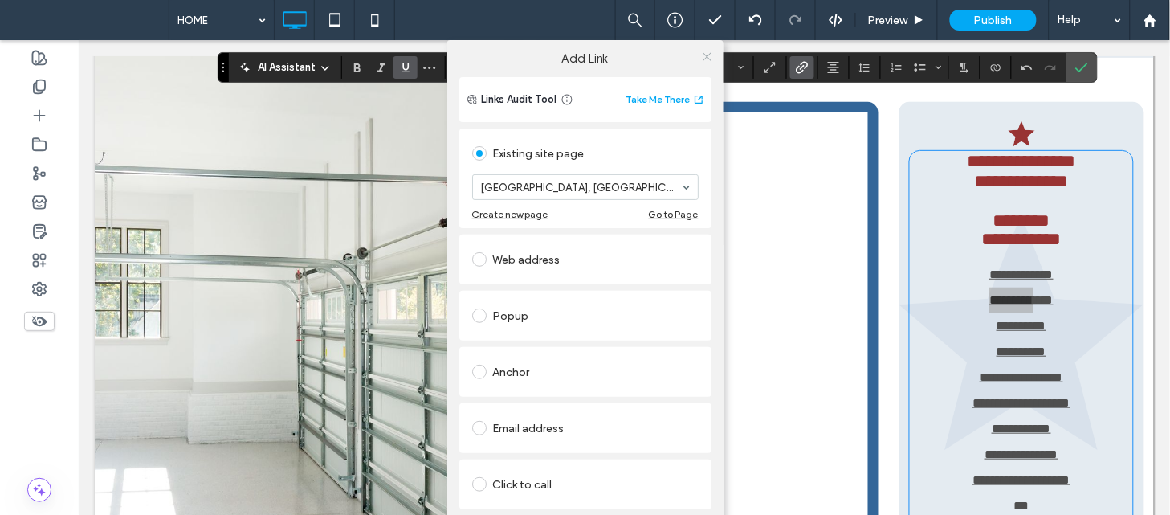
click at [703, 57] on use at bounding box center [707, 56] width 8 height 8
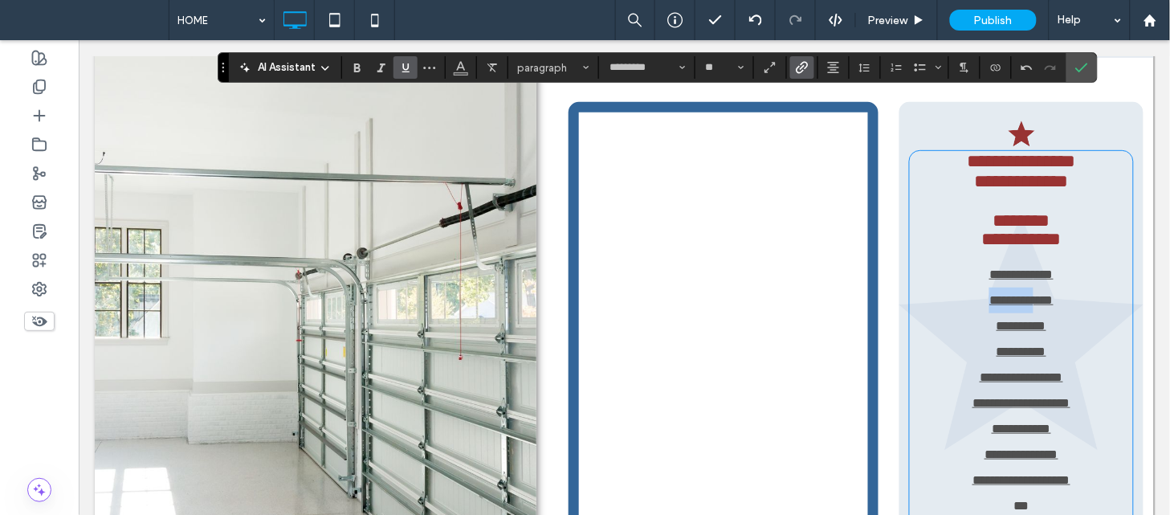
click at [1004, 312] on p "**********" at bounding box center [1020, 325] width 223 height 26
click at [804, 59] on span "Link" at bounding box center [802, 67] width 13 height 21
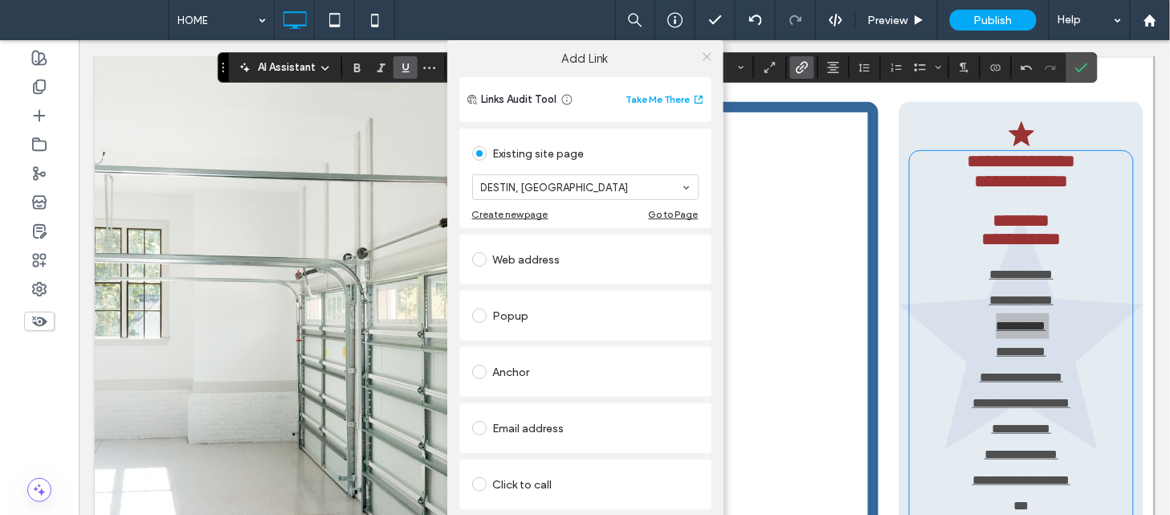
click at [707, 58] on icon at bounding box center [707, 57] width 12 height 12
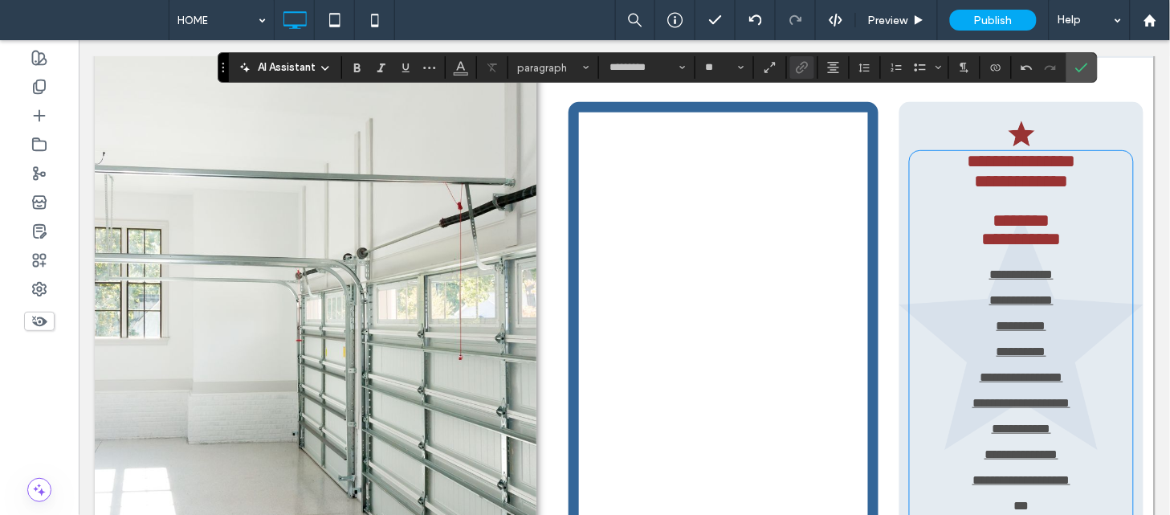
click at [1009, 344] on link "**********" at bounding box center [1021, 350] width 50 height 12
click at [796, 73] on icon "Link" at bounding box center [802, 67] width 13 height 13
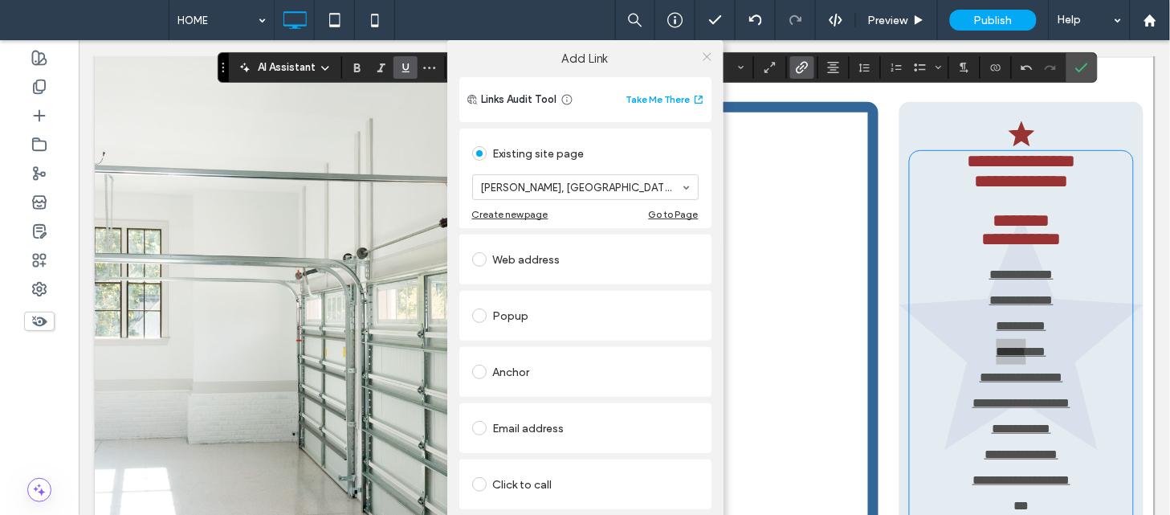
click at [708, 55] on icon at bounding box center [707, 57] width 12 height 12
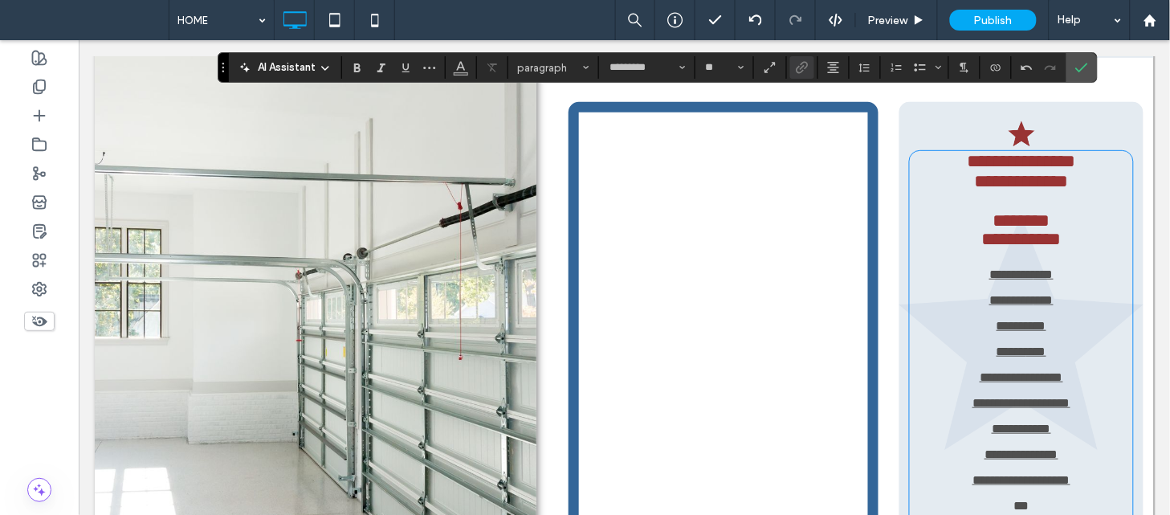
click at [979, 370] on link "**********" at bounding box center [1020, 376] width 83 height 12
click at [800, 66] on icon "Link" at bounding box center [802, 67] width 13 height 13
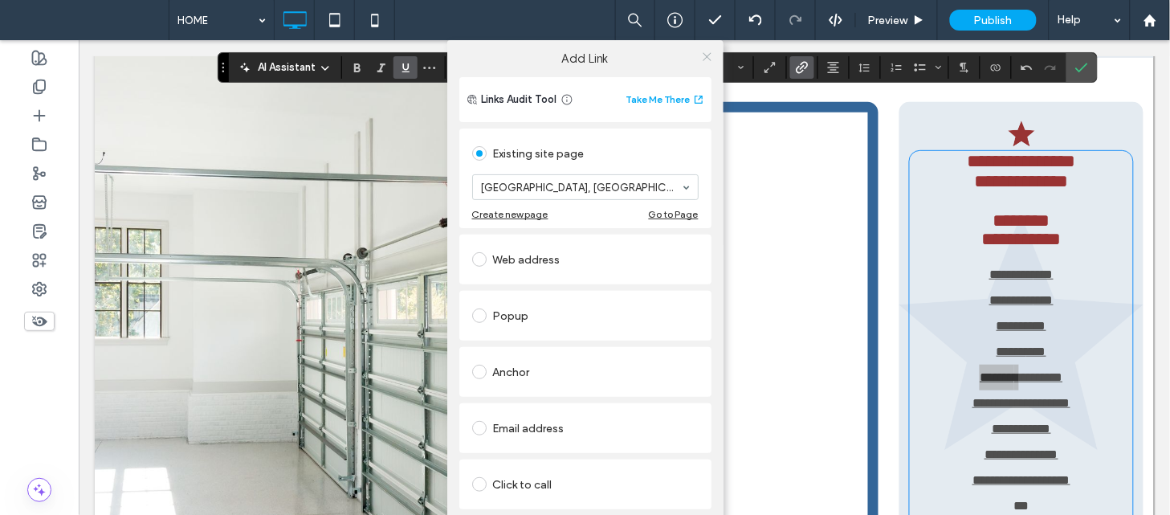
click at [703, 54] on icon at bounding box center [707, 57] width 12 height 12
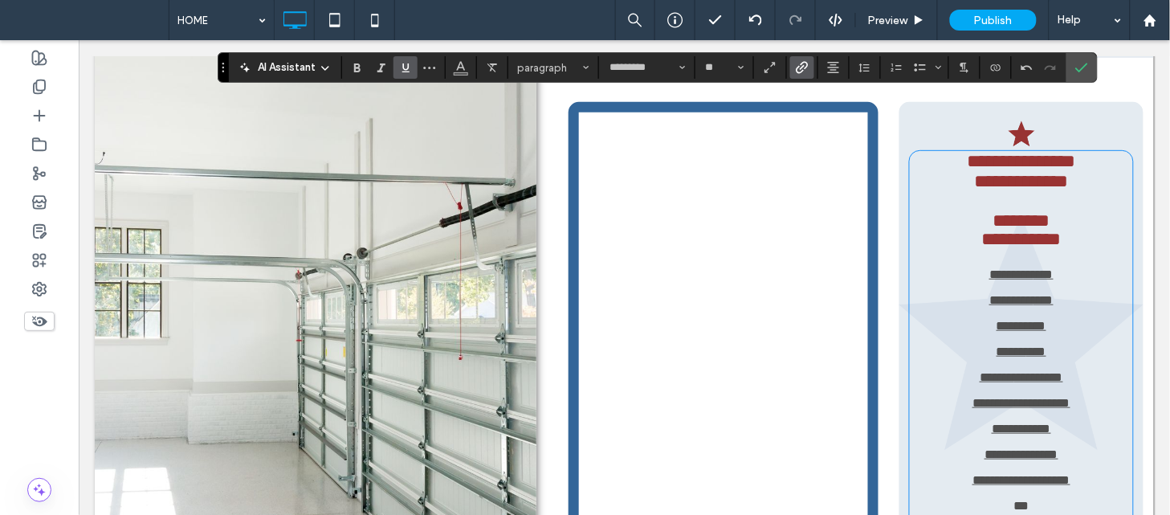
click at [981, 396] on link "**********" at bounding box center [1020, 402] width 98 height 12
click at [800, 71] on icon "Link" at bounding box center [802, 67] width 13 height 13
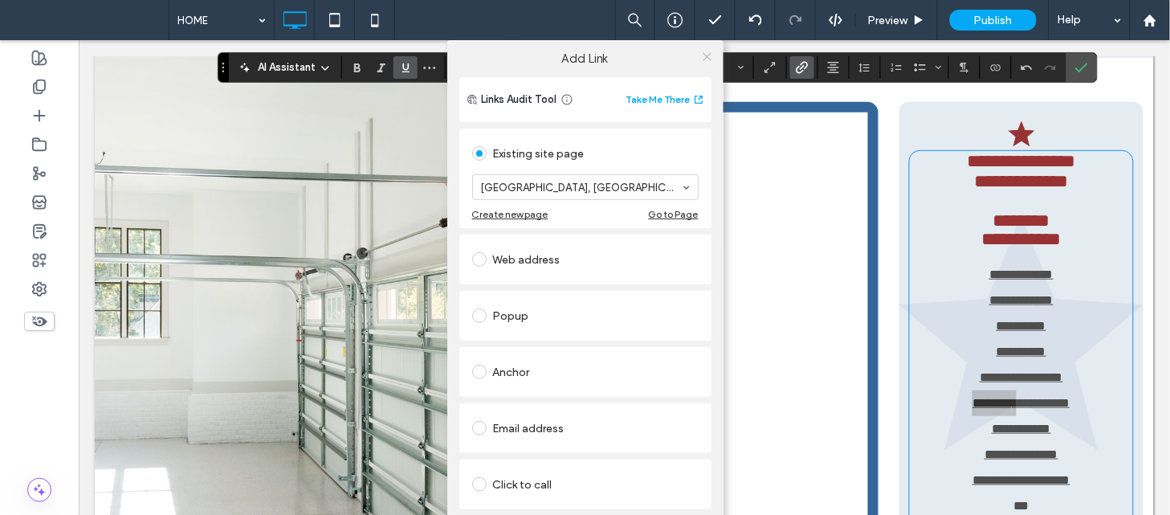
click at [705, 63] on span at bounding box center [707, 56] width 12 height 24
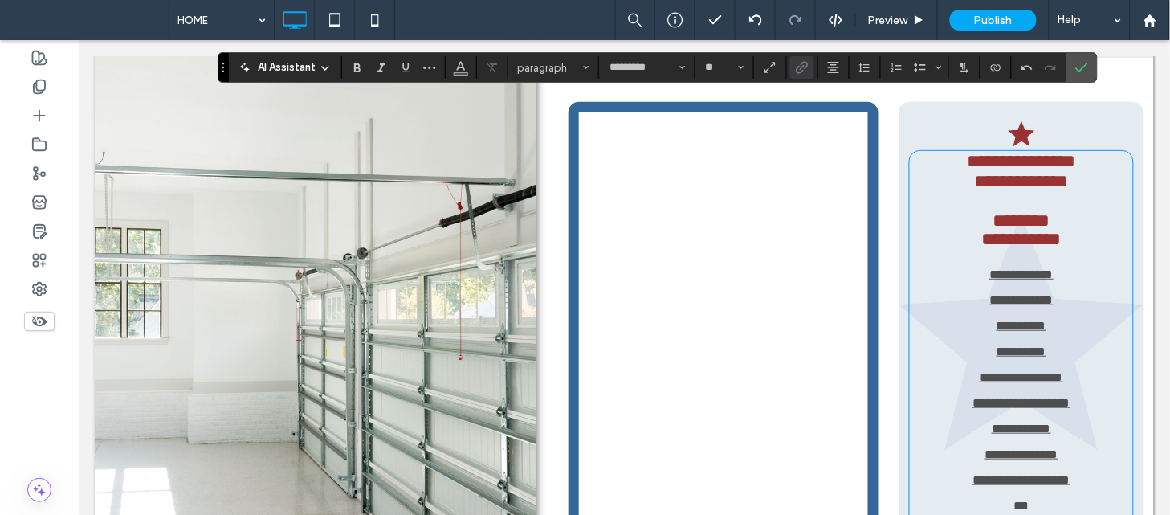
click at [1008, 422] on link "**********" at bounding box center [1020, 428] width 59 height 12
click at [805, 62] on use "Link" at bounding box center [802, 67] width 12 height 12
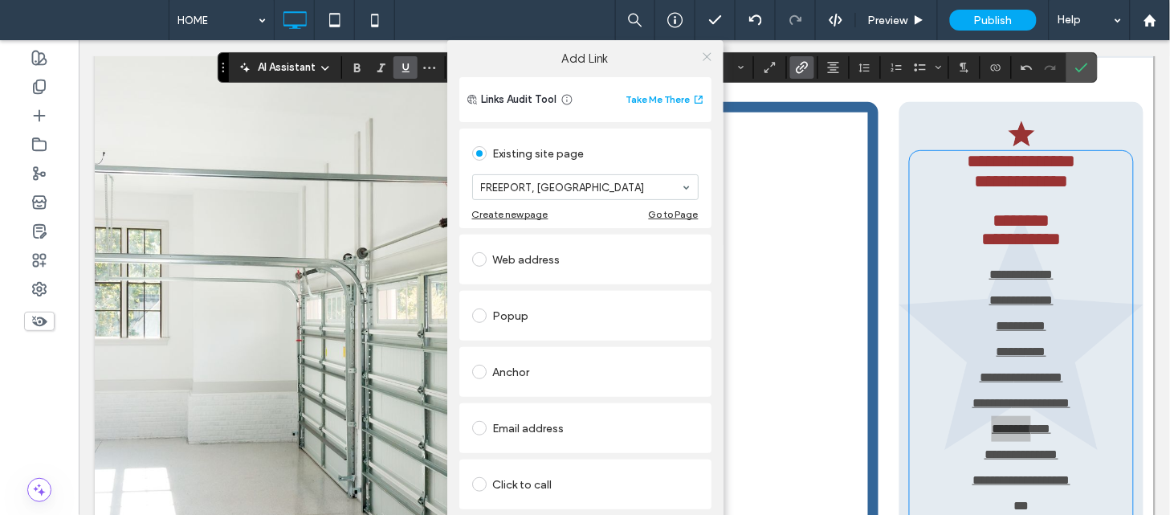
click at [707, 46] on span at bounding box center [707, 56] width 12 height 24
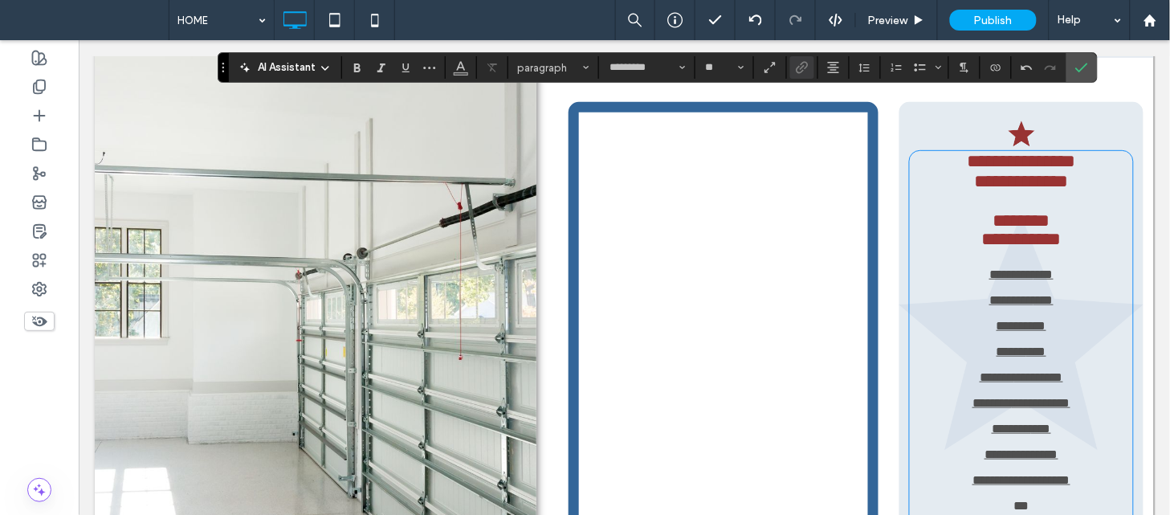
click at [996, 447] on link "**********" at bounding box center [1021, 453] width 74 height 12
click at [803, 65] on icon "Link" at bounding box center [802, 67] width 13 height 13
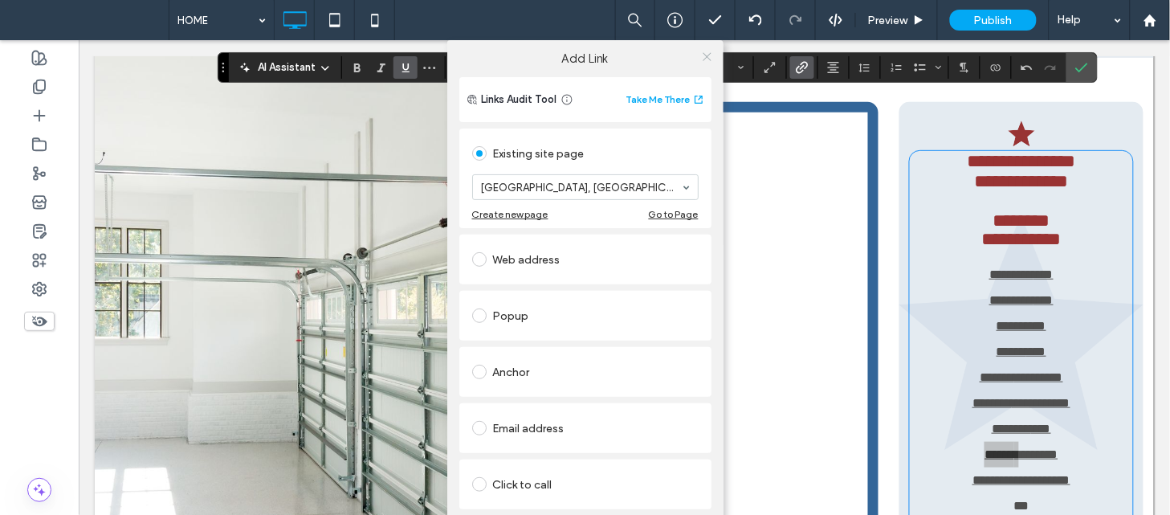
click at [705, 51] on icon at bounding box center [707, 57] width 12 height 12
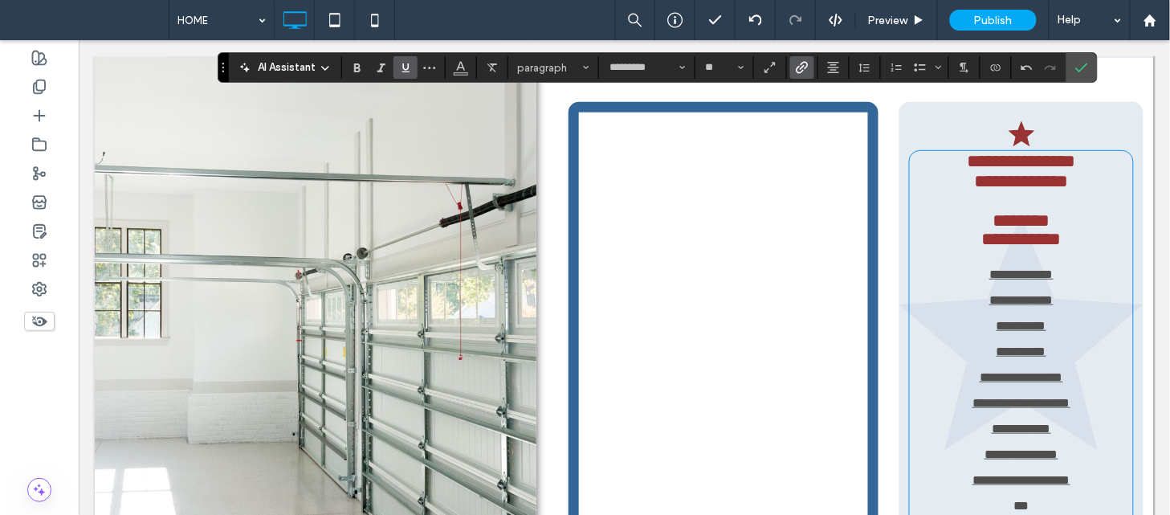
click at [971, 473] on link "**********" at bounding box center [1020, 479] width 98 height 12
click at [804, 75] on span "Link" at bounding box center [802, 67] width 13 height 21
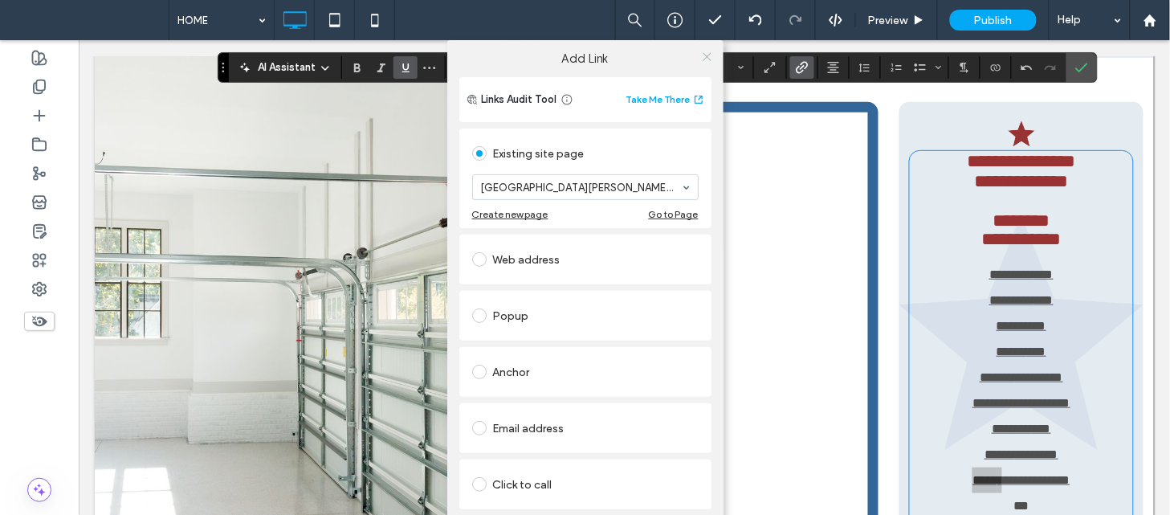
click at [708, 55] on icon at bounding box center [707, 57] width 12 height 12
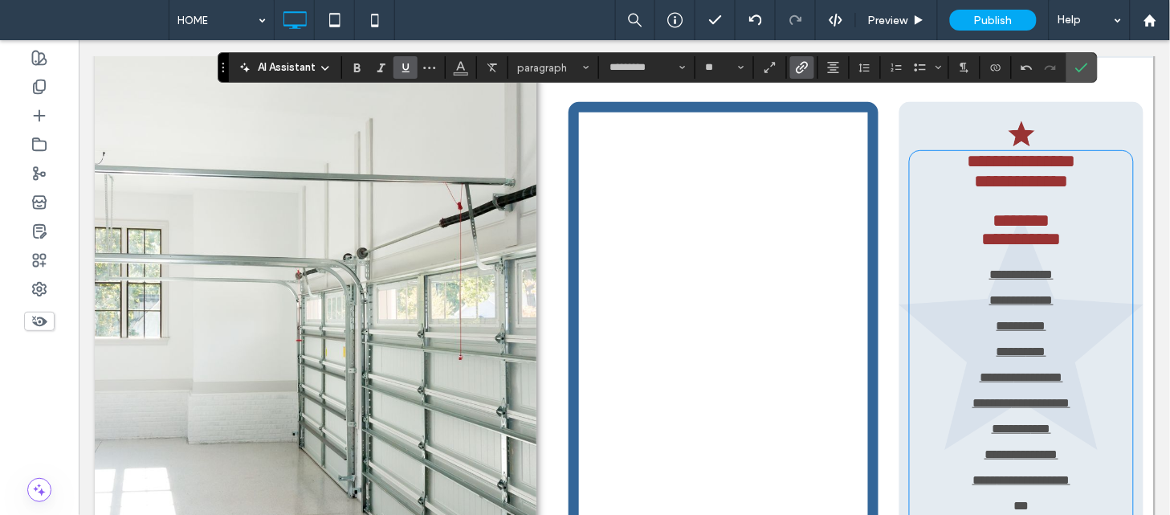
click at [801, 59] on span "Link" at bounding box center [799, 67] width 7 height 22
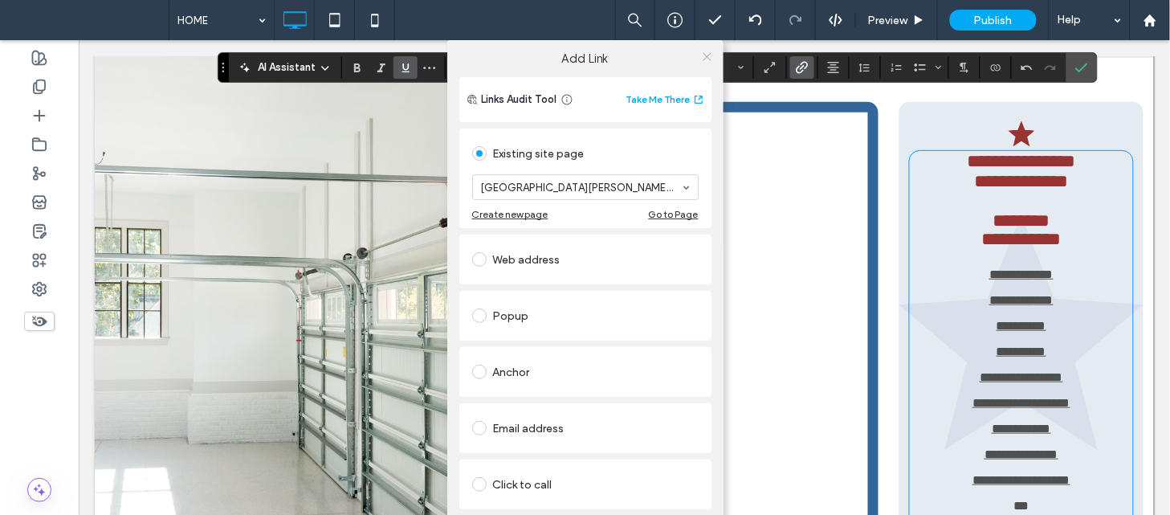
click at [703, 55] on use at bounding box center [707, 56] width 8 height 8
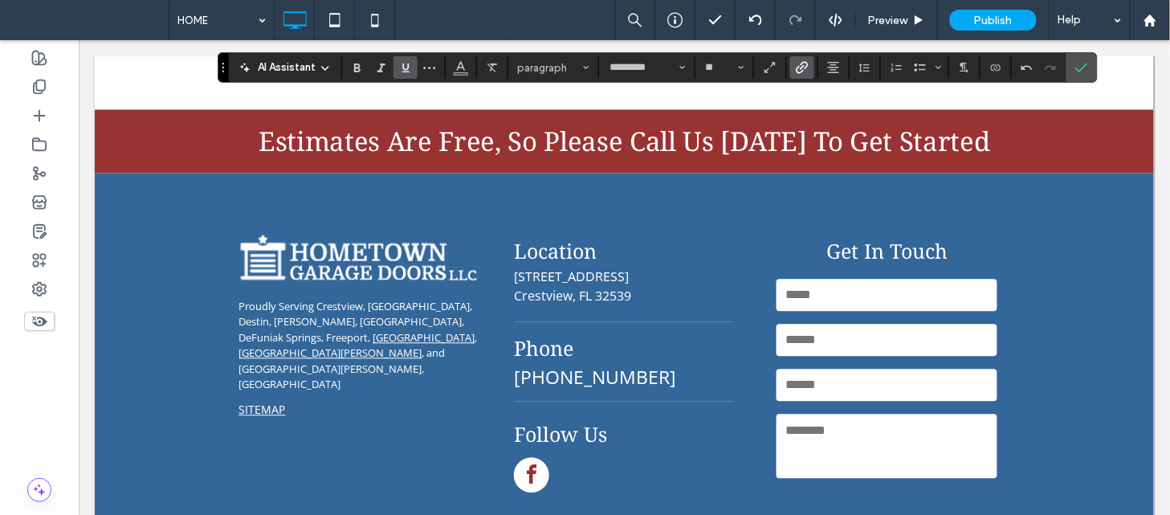
scroll to position [3766, 0]
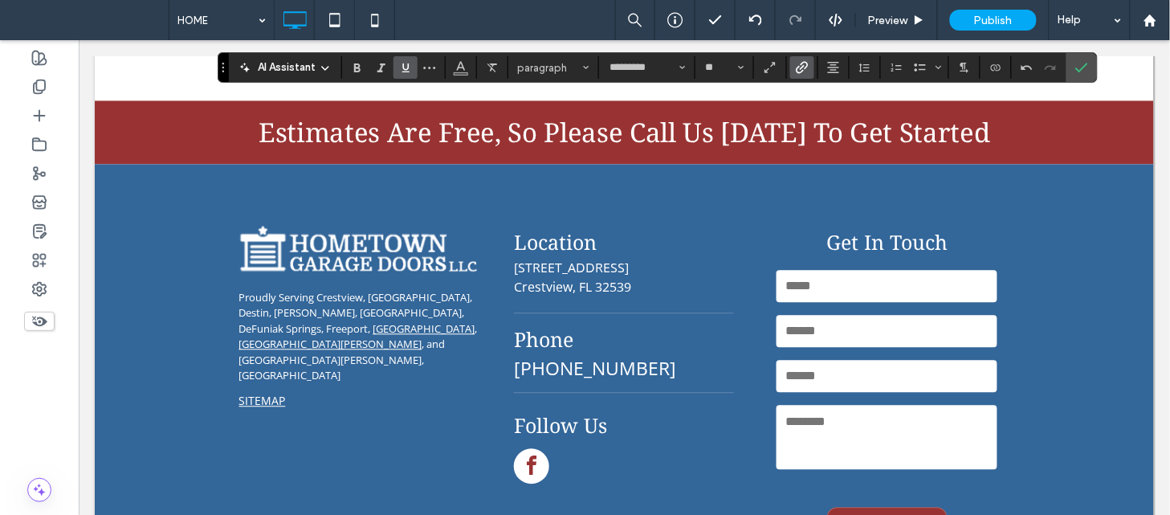
click at [373, 321] on link "[GEOGRAPHIC_DATA]" at bounding box center [424, 328] width 102 height 14
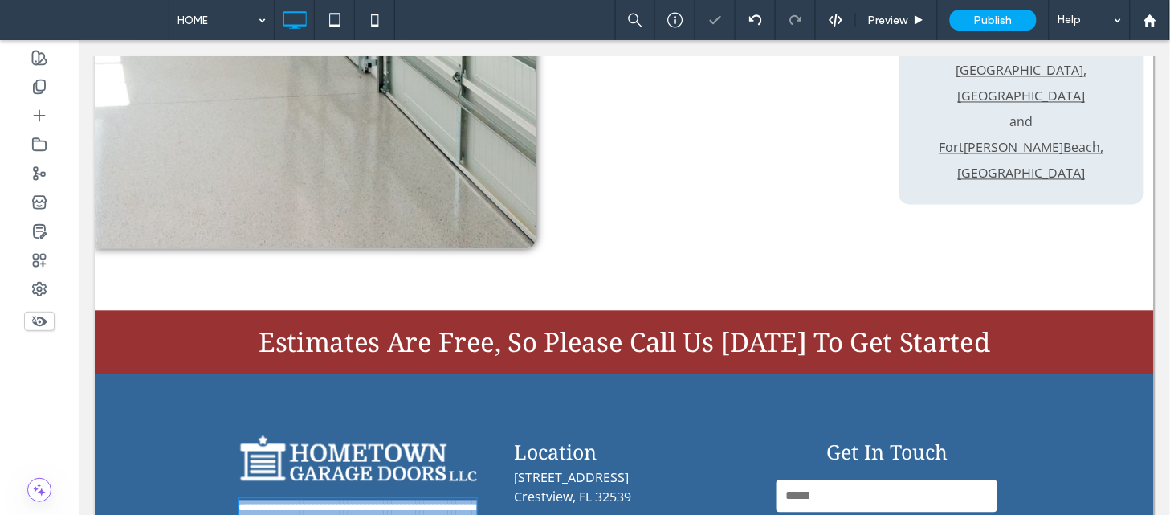
type input "*********"
type input "**"
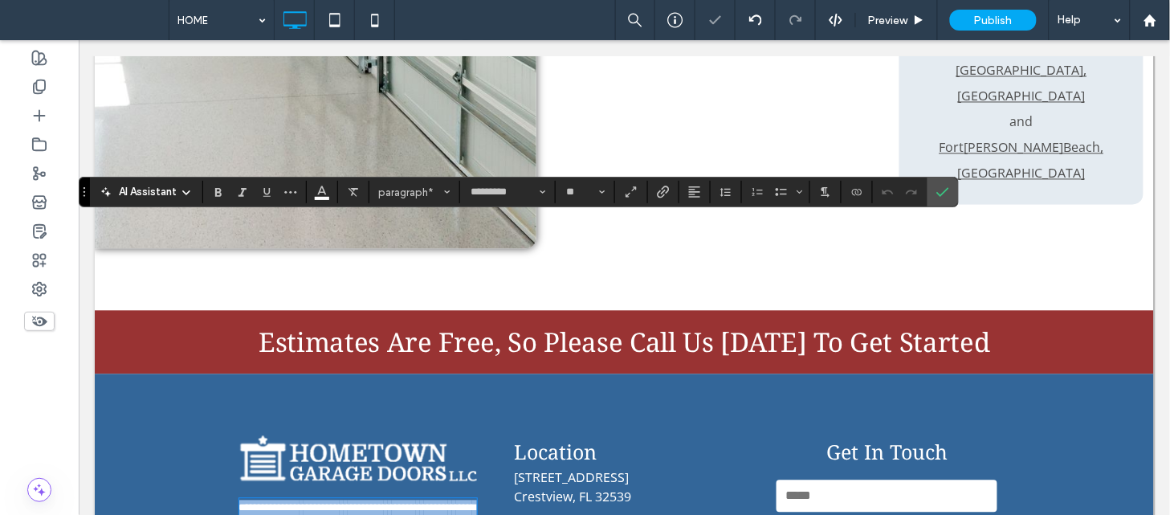
click at [391, 517] on link "**********" at bounding box center [413, 522] width 44 height 10
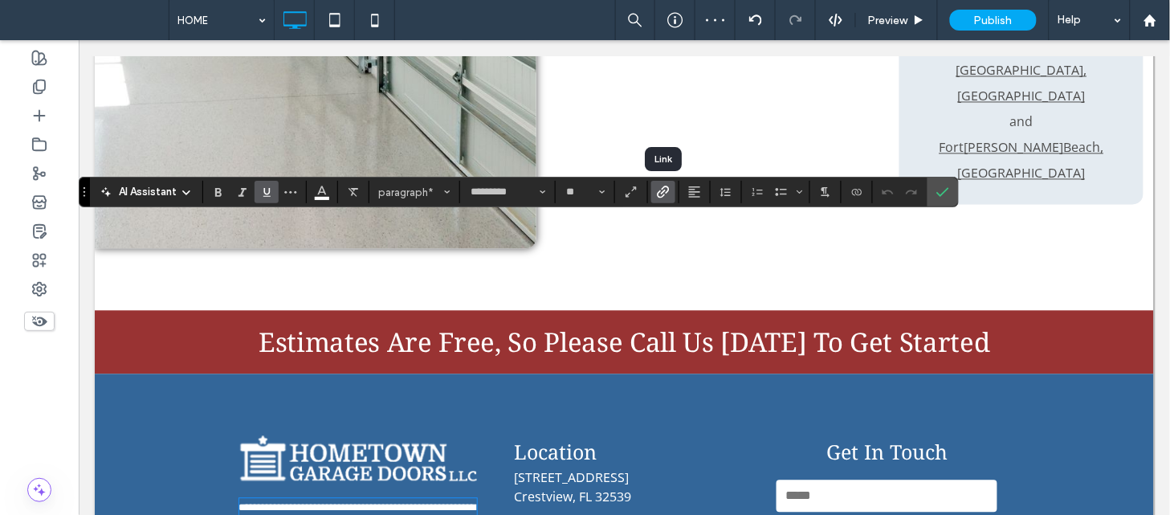
click at [667, 197] on icon "Link" at bounding box center [663, 191] width 13 height 13
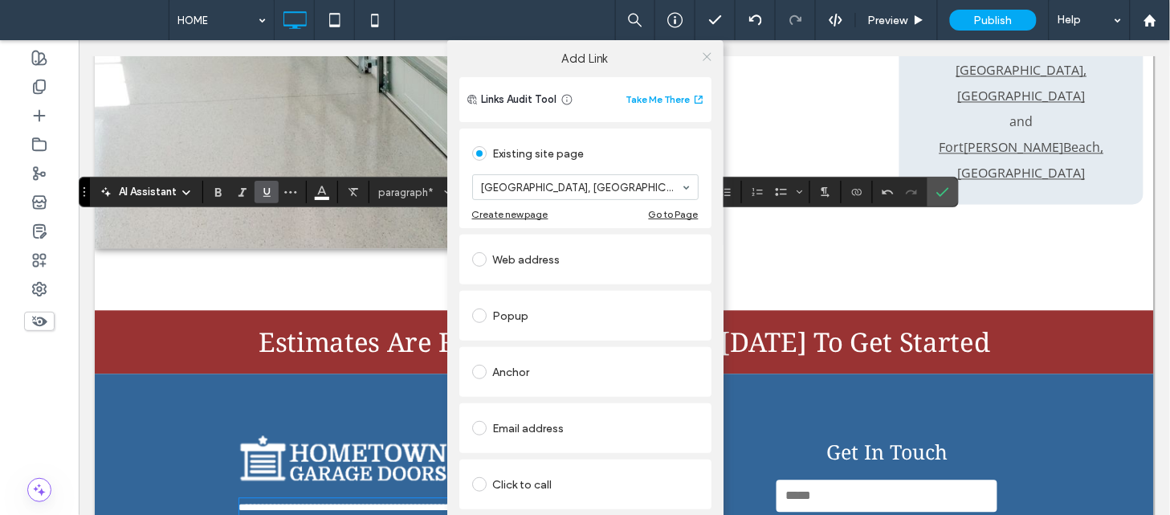
click at [704, 56] on icon at bounding box center [707, 57] width 12 height 12
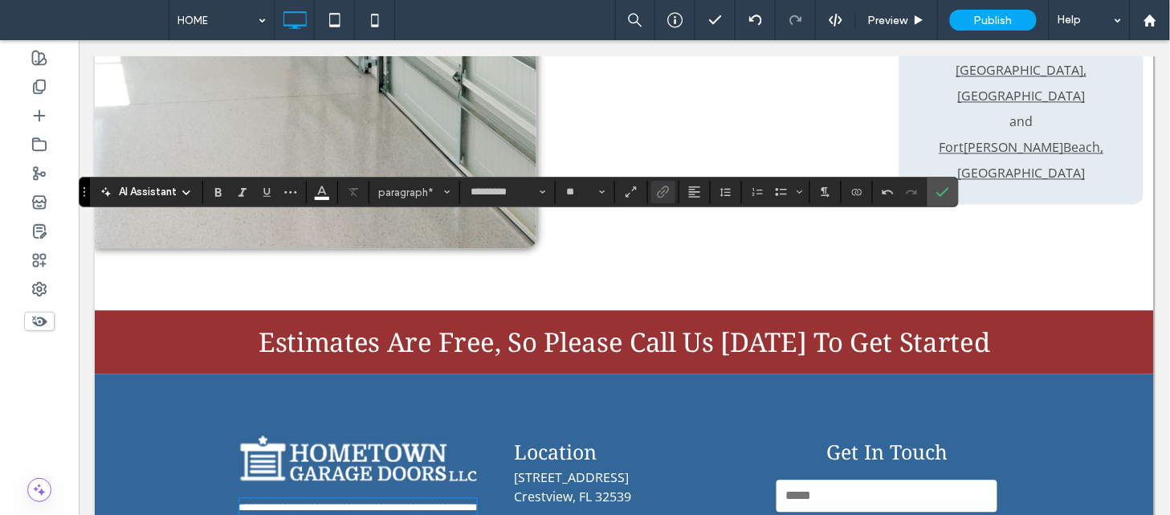
click at [654, 193] on label "Link" at bounding box center [663, 192] width 24 height 22
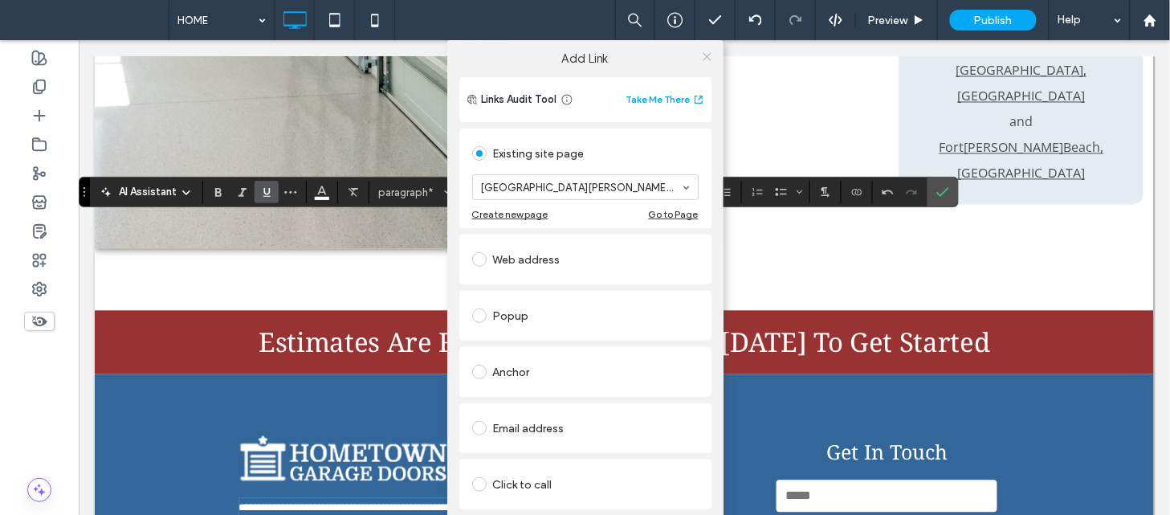
click at [701, 55] on icon at bounding box center [707, 57] width 12 height 12
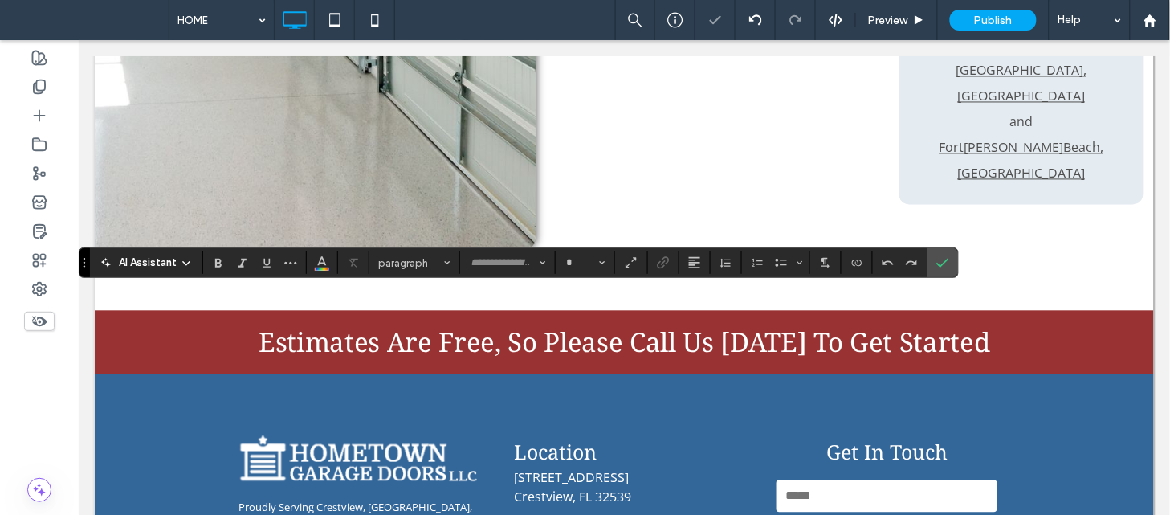
type input "*********"
type input "**"
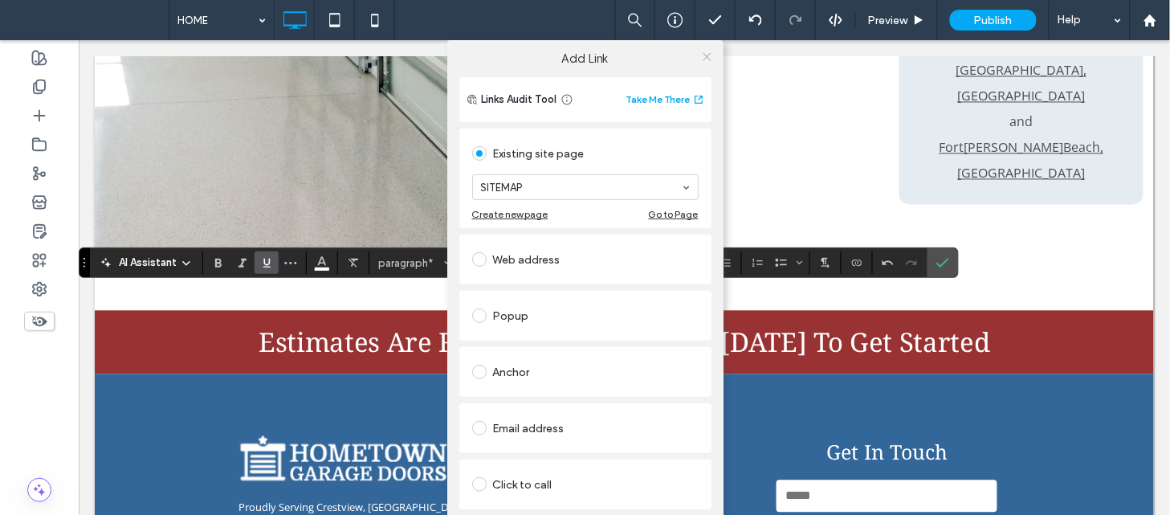
click at [701, 49] on span at bounding box center [707, 56] width 12 height 24
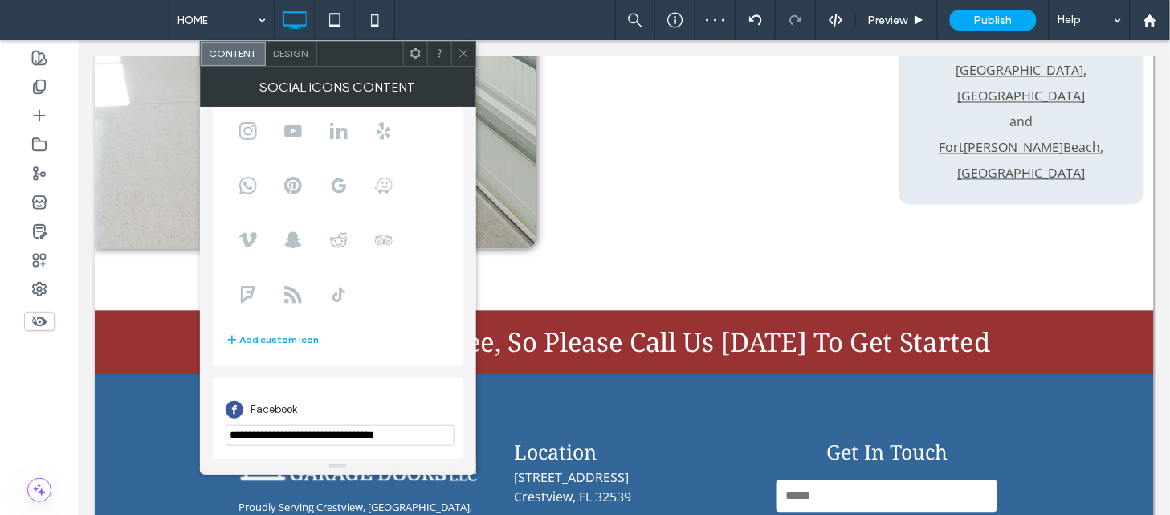
scroll to position [110, 0]
click at [467, 53] on icon at bounding box center [464, 53] width 12 height 12
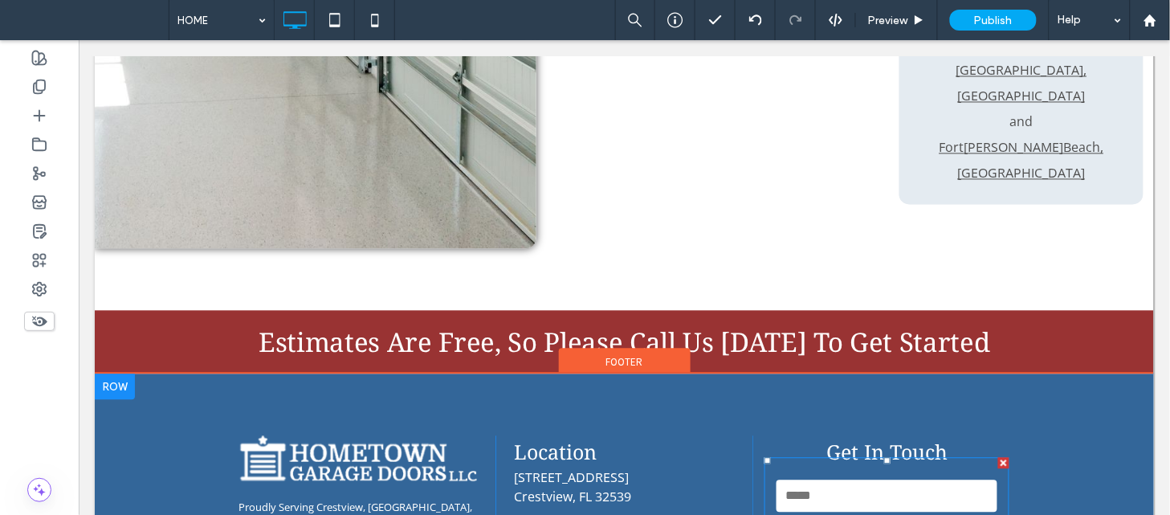
click at [827, 479] on input "text" at bounding box center [887, 495] width 222 height 32
